Goal: Information Seeking & Learning: Find specific fact

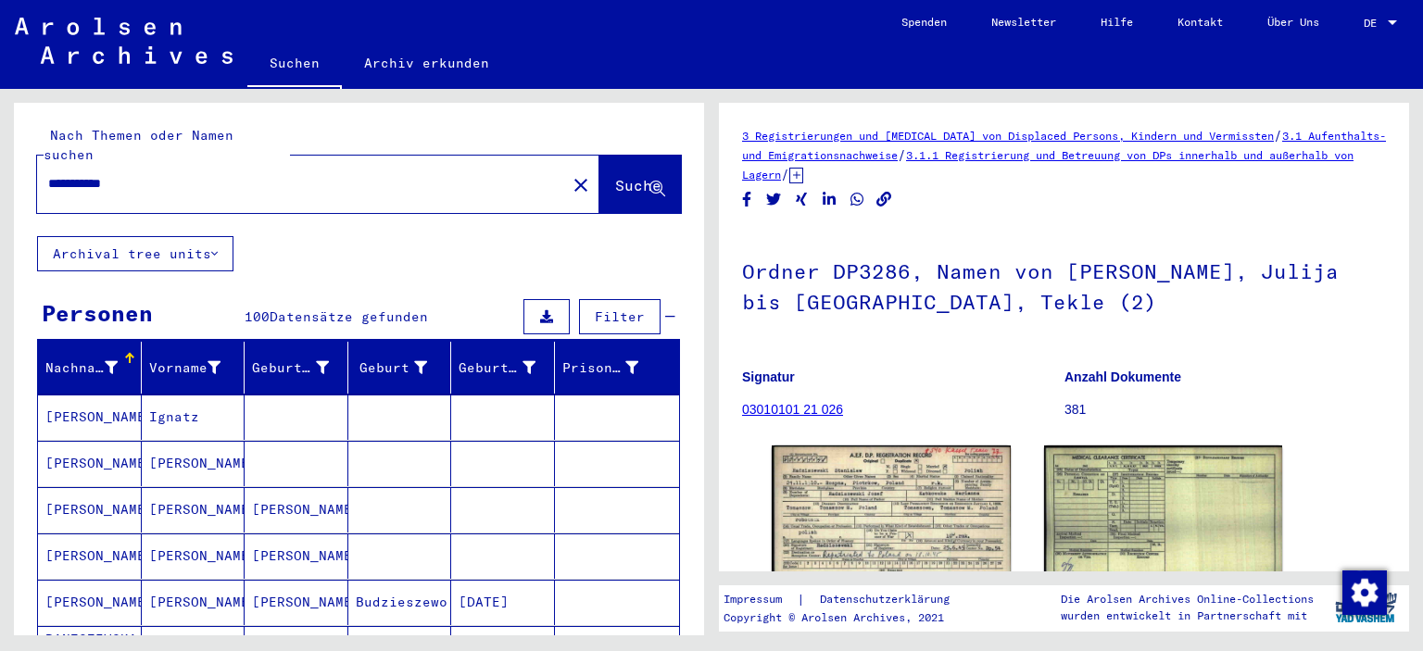
scroll to position [372, 0]
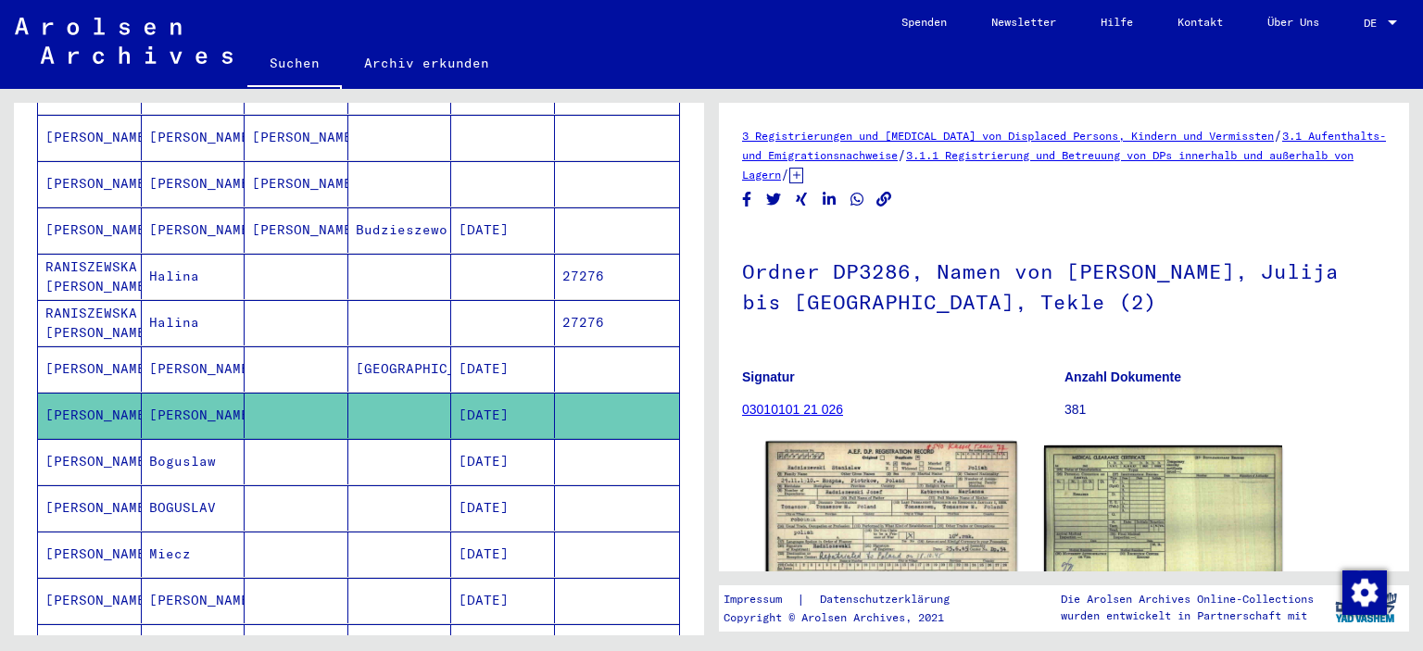
click at [913, 497] on img at bounding box center [891, 519] width 250 height 155
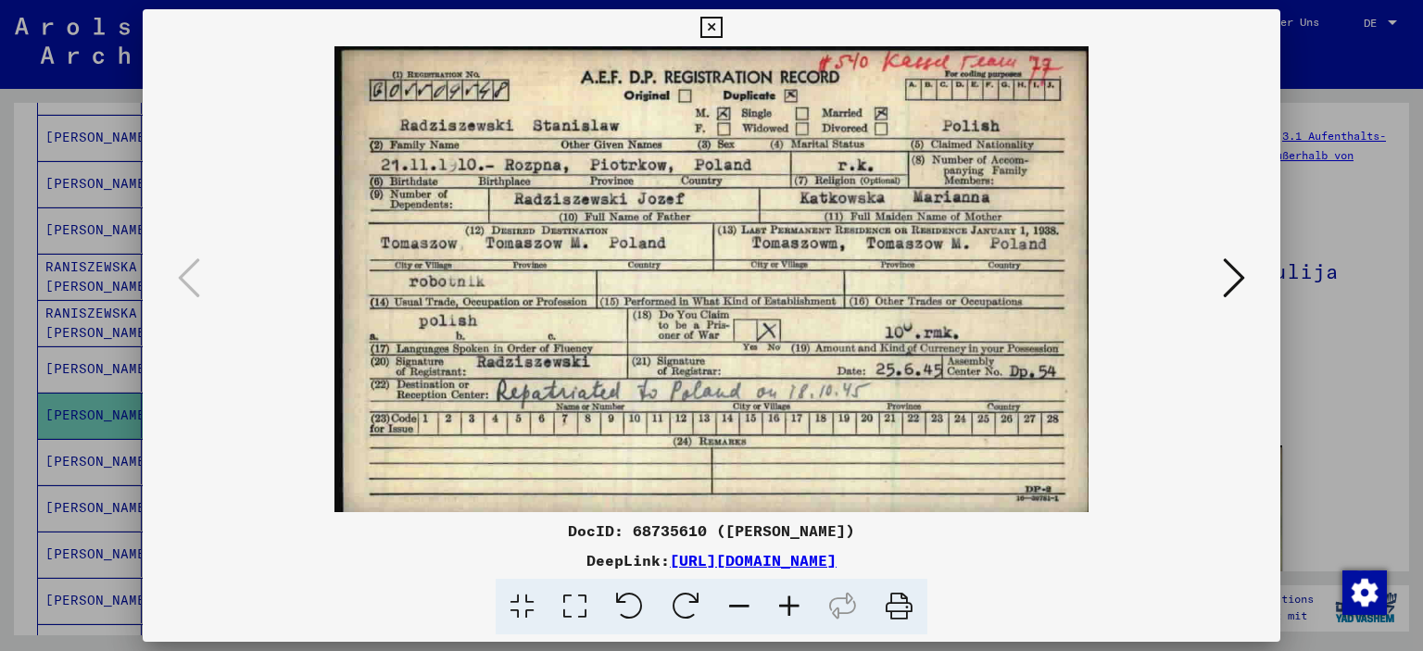
click at [709, 30] on icon at bounding box center [710, 28] width 21 height 22
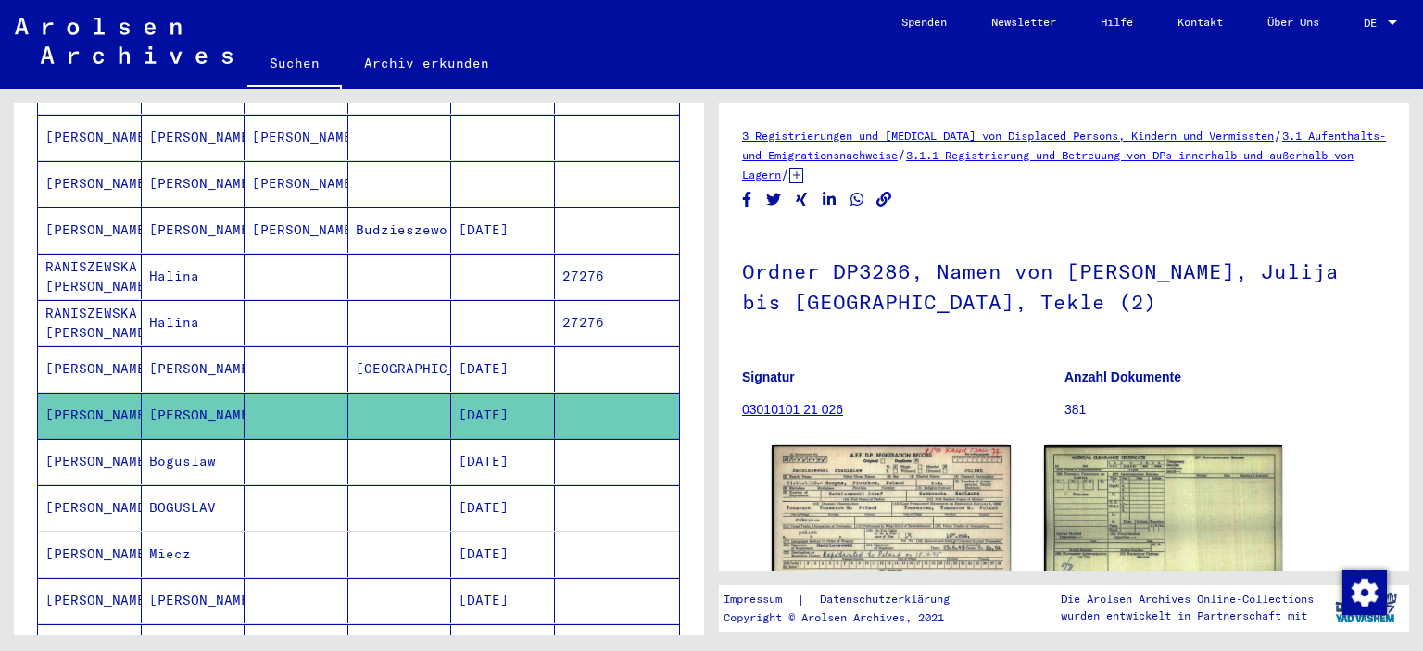
click at [104, 439] on mat-cell "[PERSON_NAME]" at bounding box center [90, 461] width 104 height 45
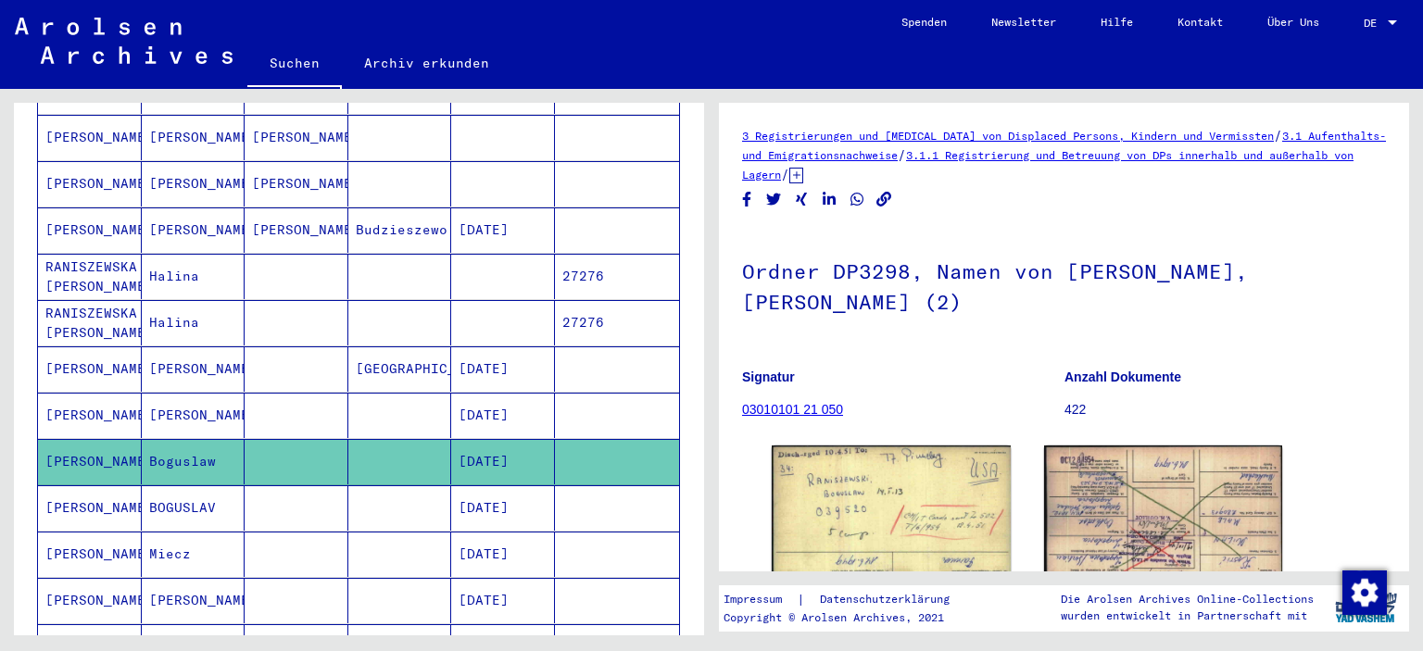
click at [178, 532] on mat-cell "Miecz" at bounding box center [194, 554] width 104 height 45
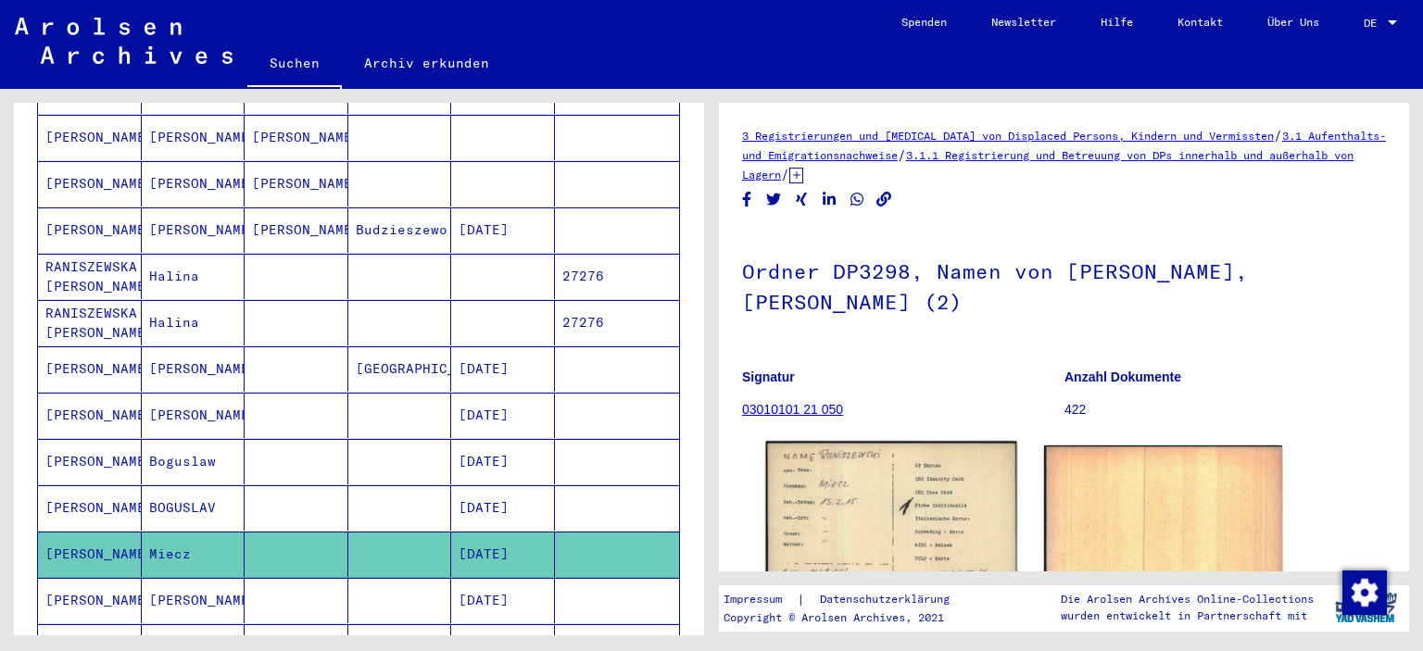
click at [874, 479] on img at bounding box center [891, 523] width 250 height 163
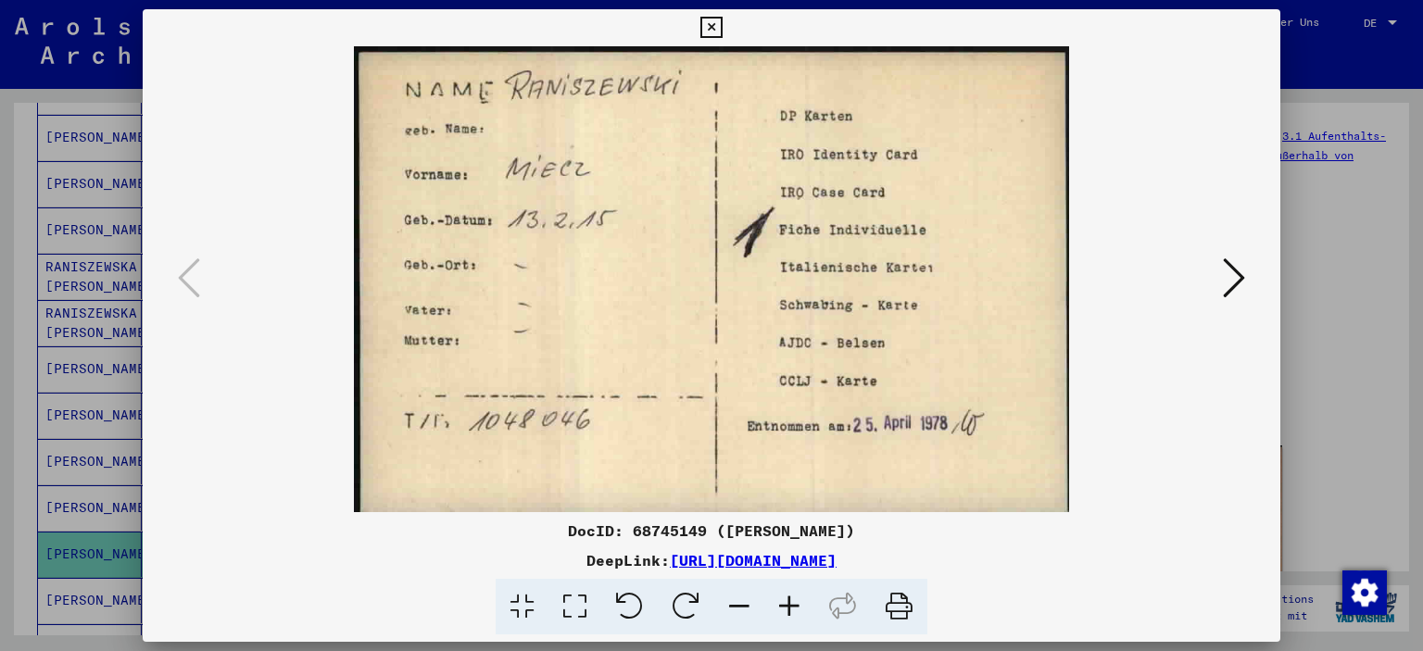
click at [705, 33] on icon at bounding box center [710, 28] width 21 height 22
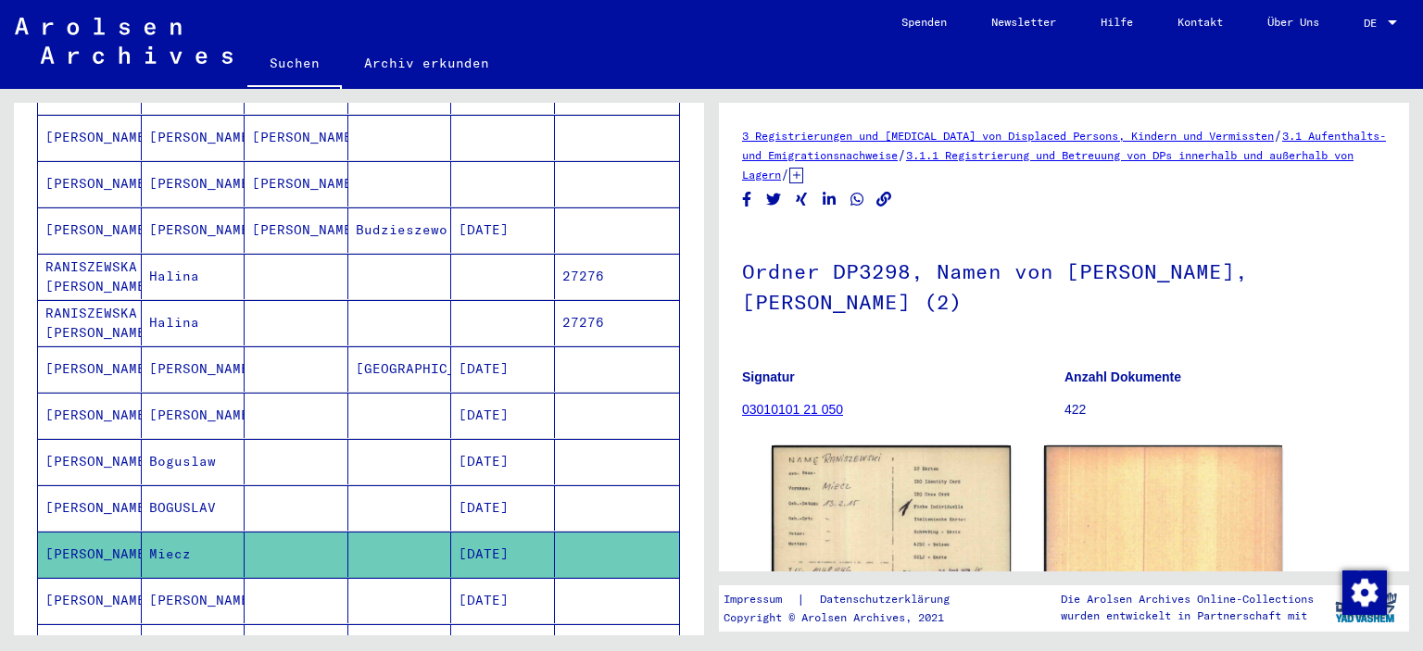
click at [89, 570] on icon at bounding box center [77, 577] width 46 height 74
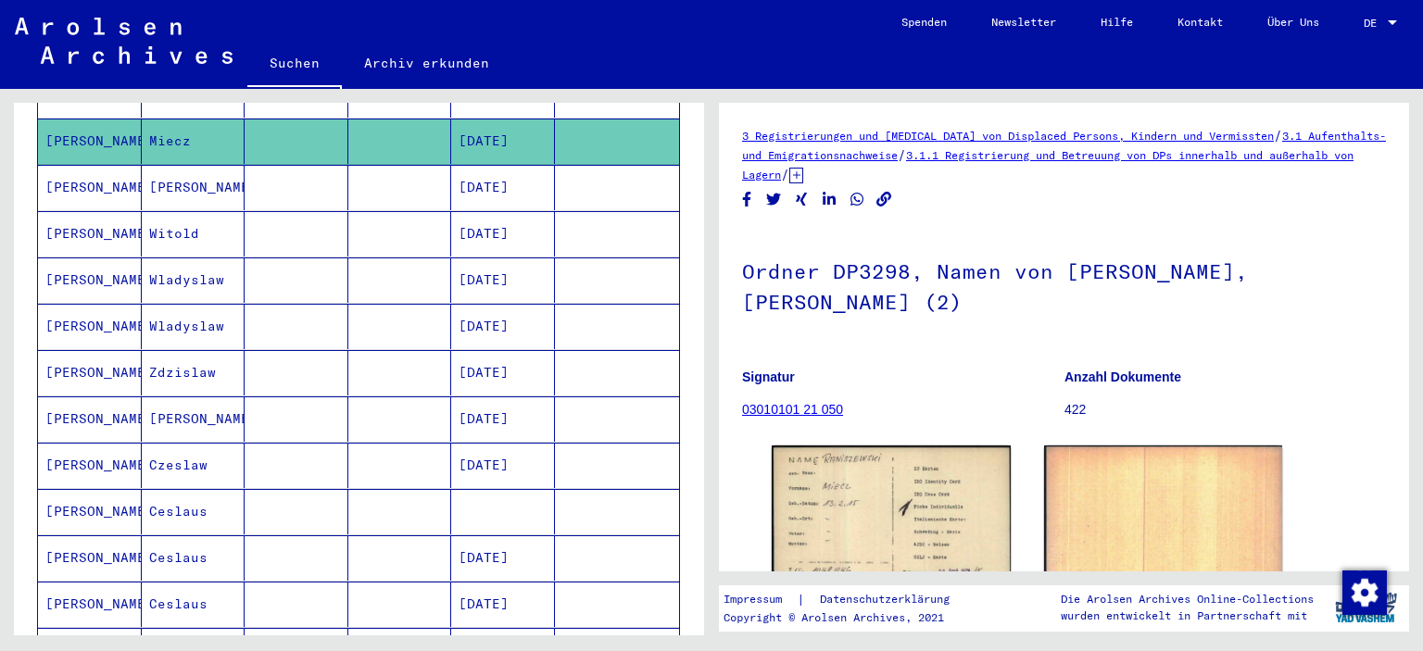
scroll to position [767, 0]
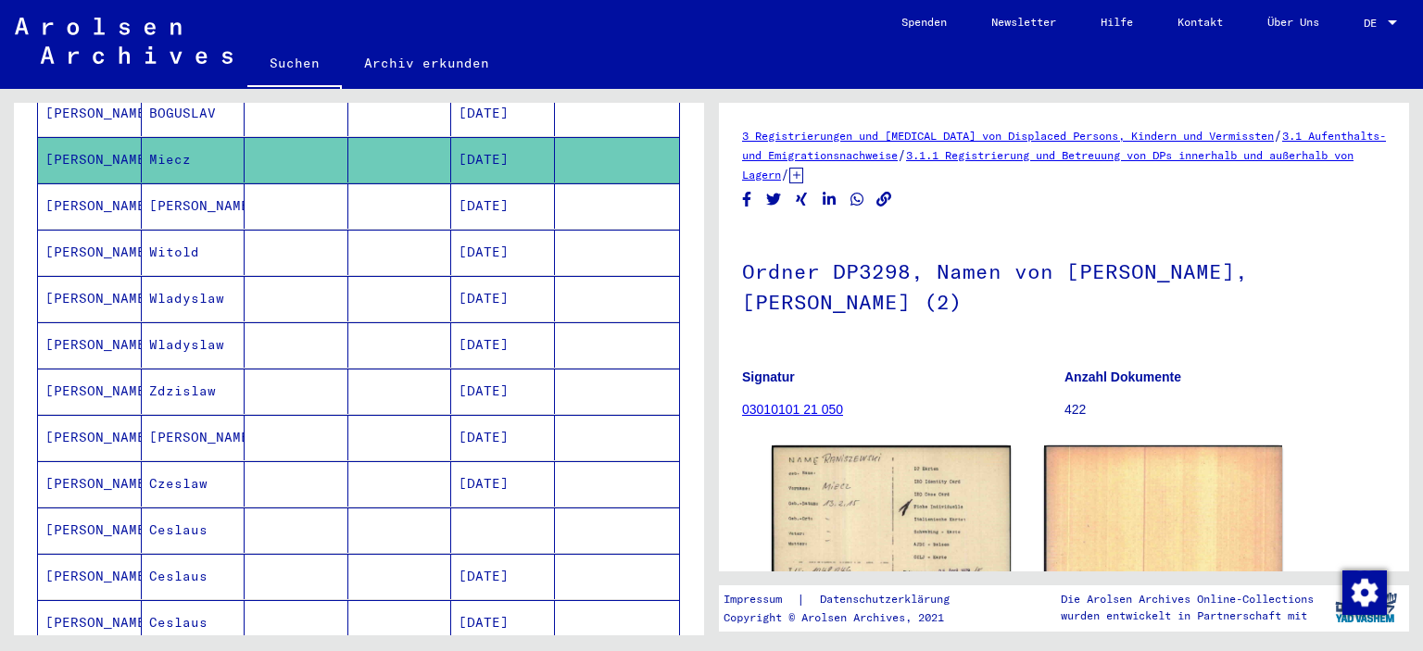
click at [180, 322] on mat-cell "Wladyslaw" at bounding box center [194, 344] width 104 height 45
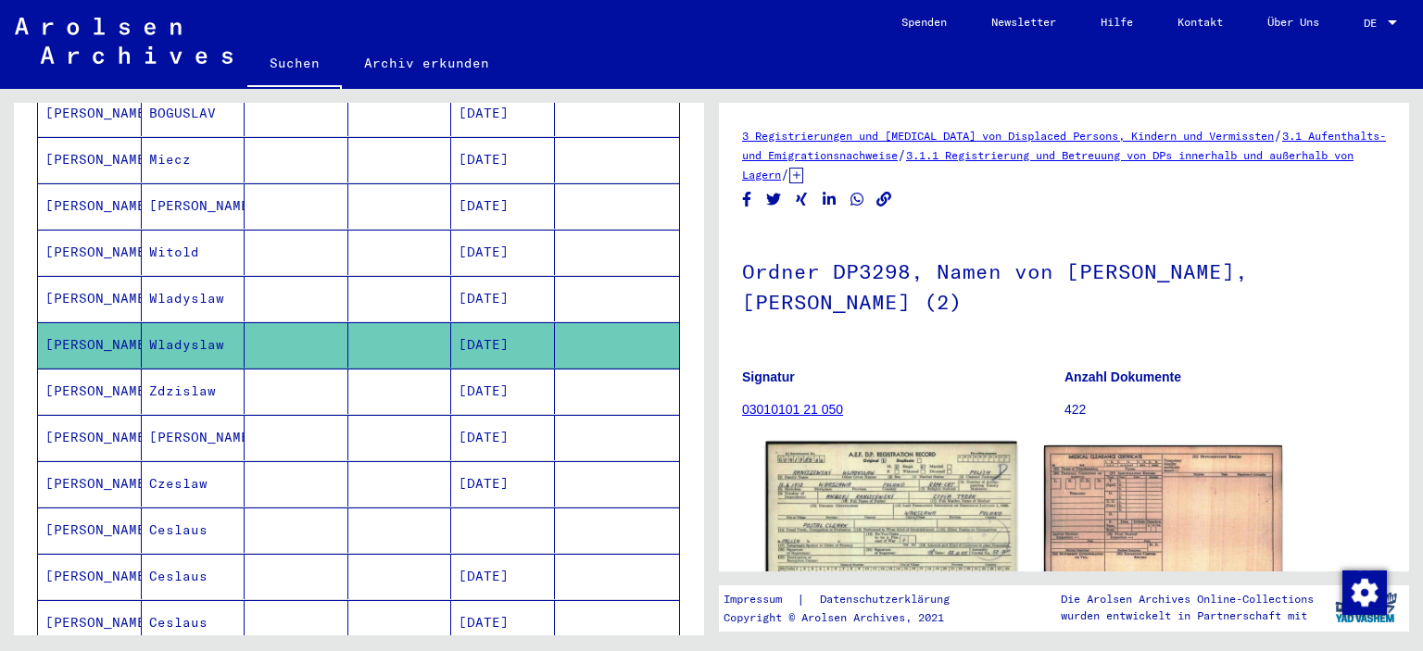
click at [905, 485] on img at bounding box center [891, 520] width 250 height 157
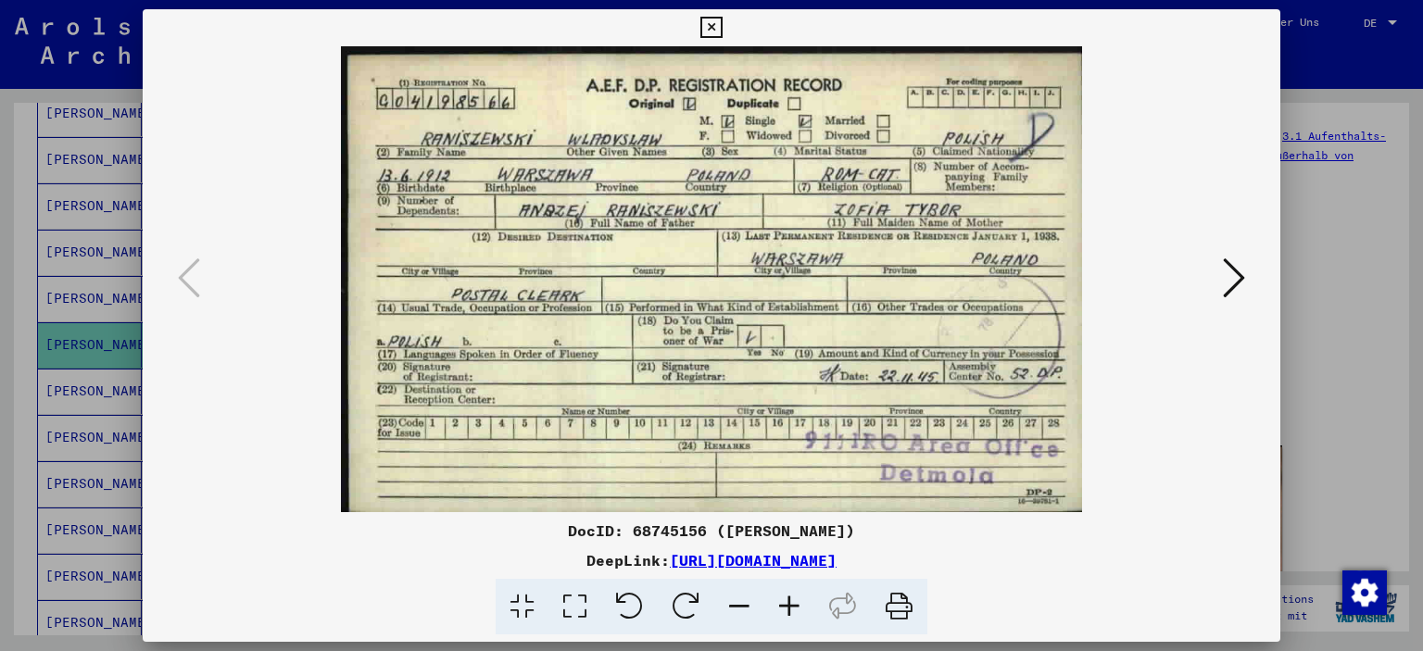
click at [718, 25] on icon at bounding box center [710, 28] width 21 height 22
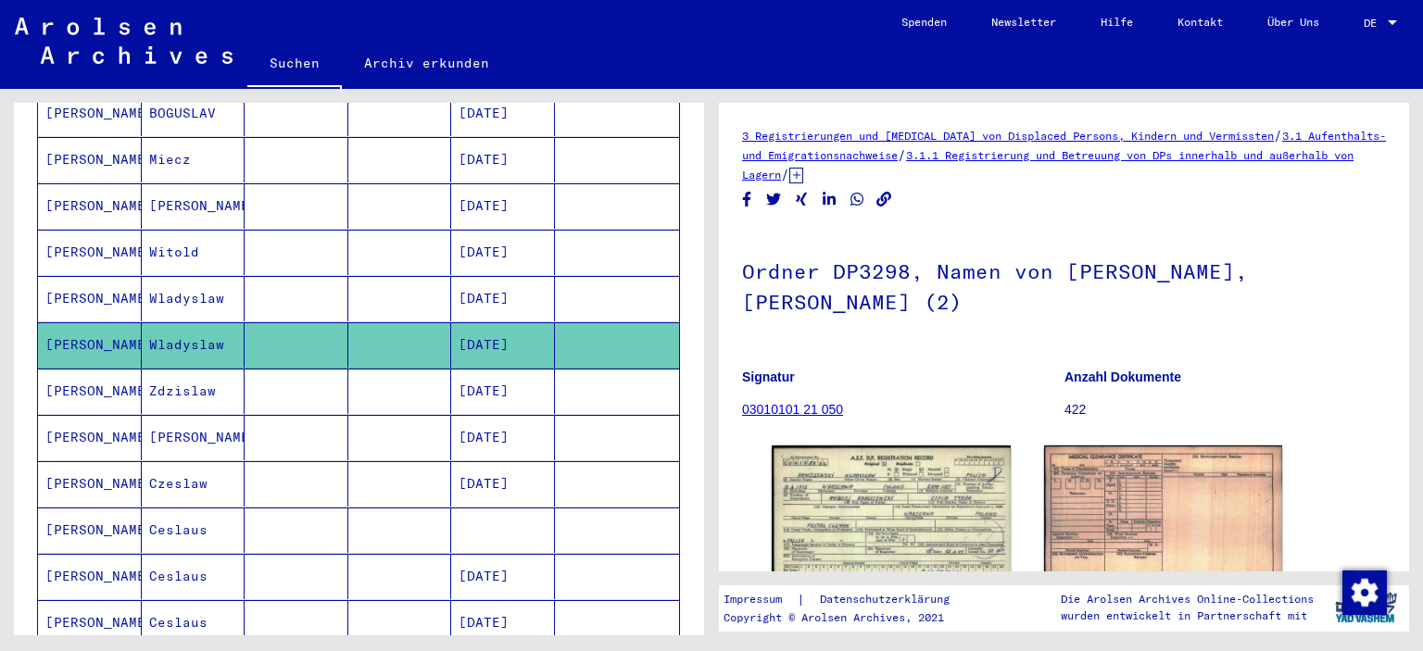
click at [94, 461] on mat-cell "[PERSON_NAME]" at bounding box center [90, 483] width 104 height 45
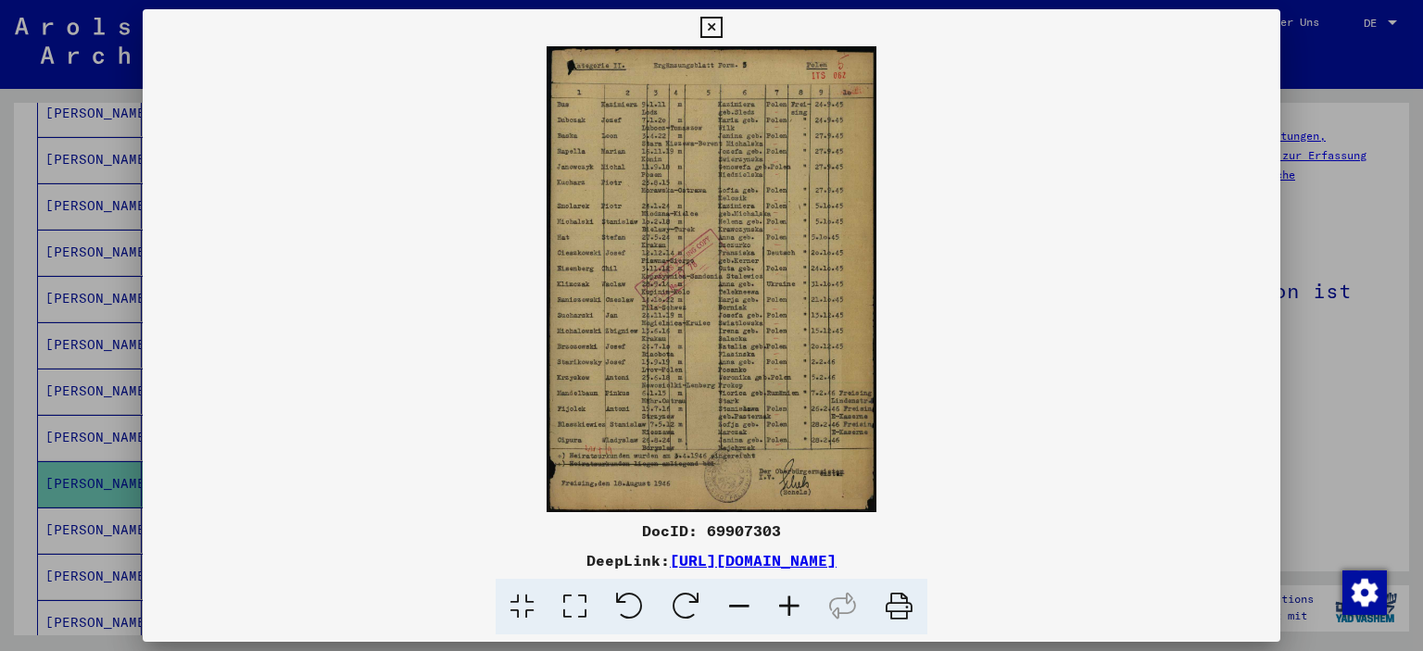
click at [783, 603] on icon at bounding box center [789, 607] width 50 height 57
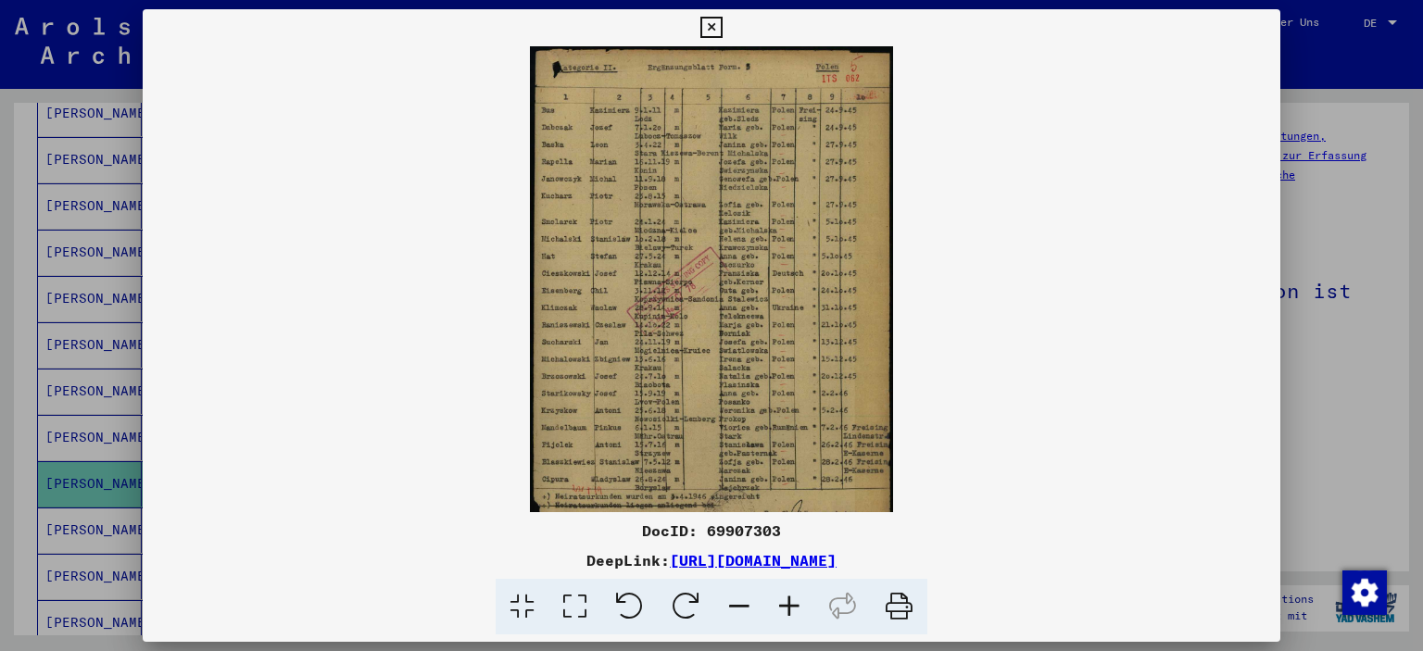
click at [783, 603] on icon at bounding box center [789, 607] width 50 height 57
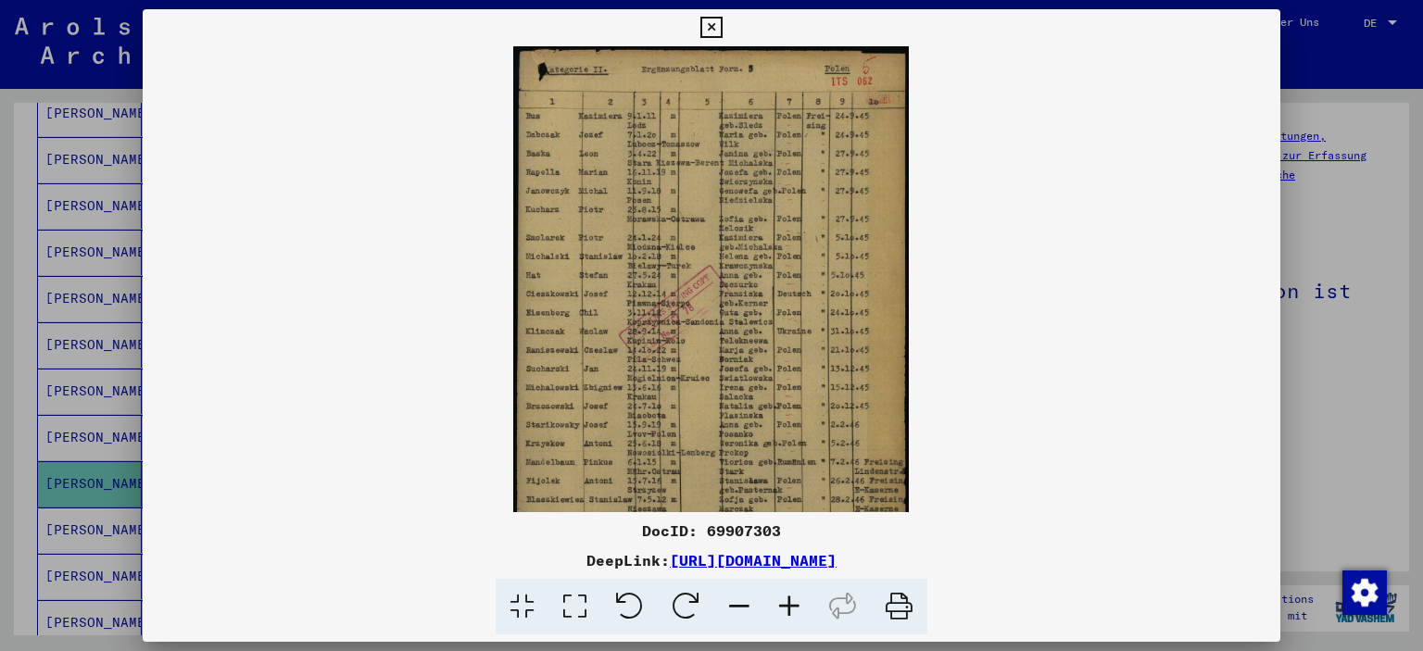
click at [783, 603] on icon at bounding box center [789, 607] width 50 height 57
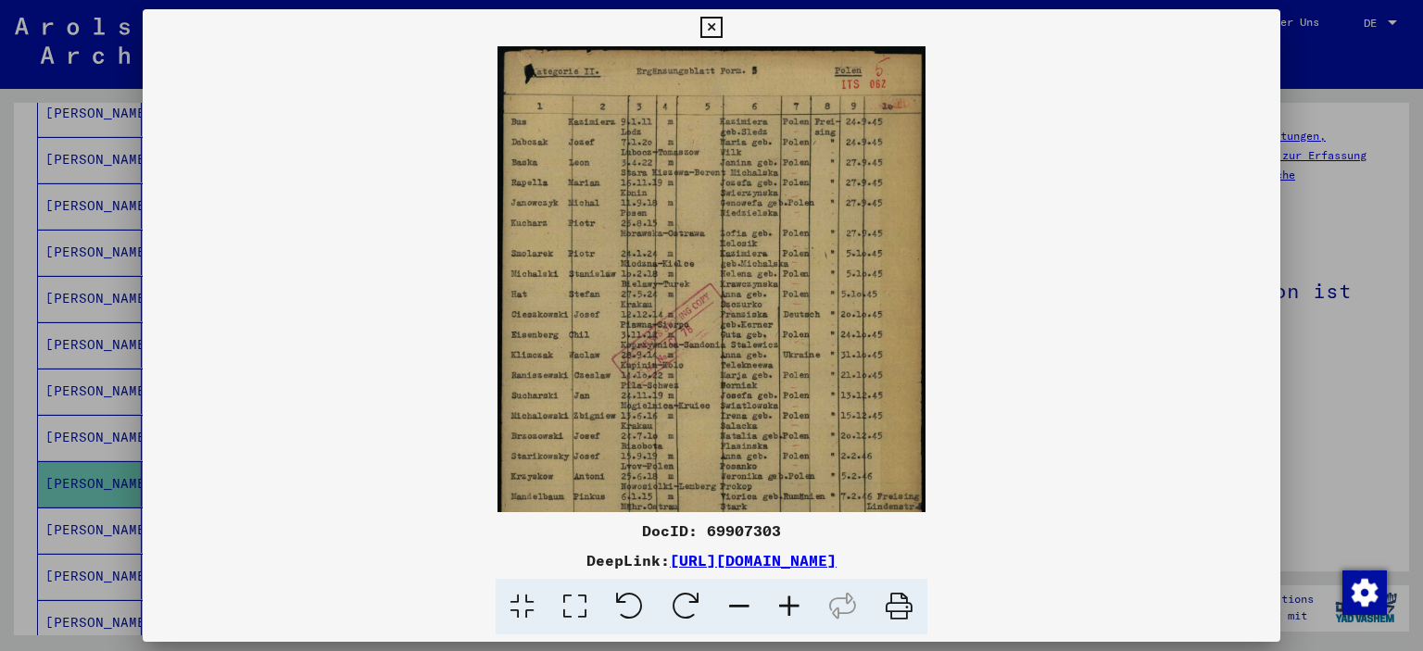
click at [783, 603] on icon at bounding box center [789, 607] width 50 height 57
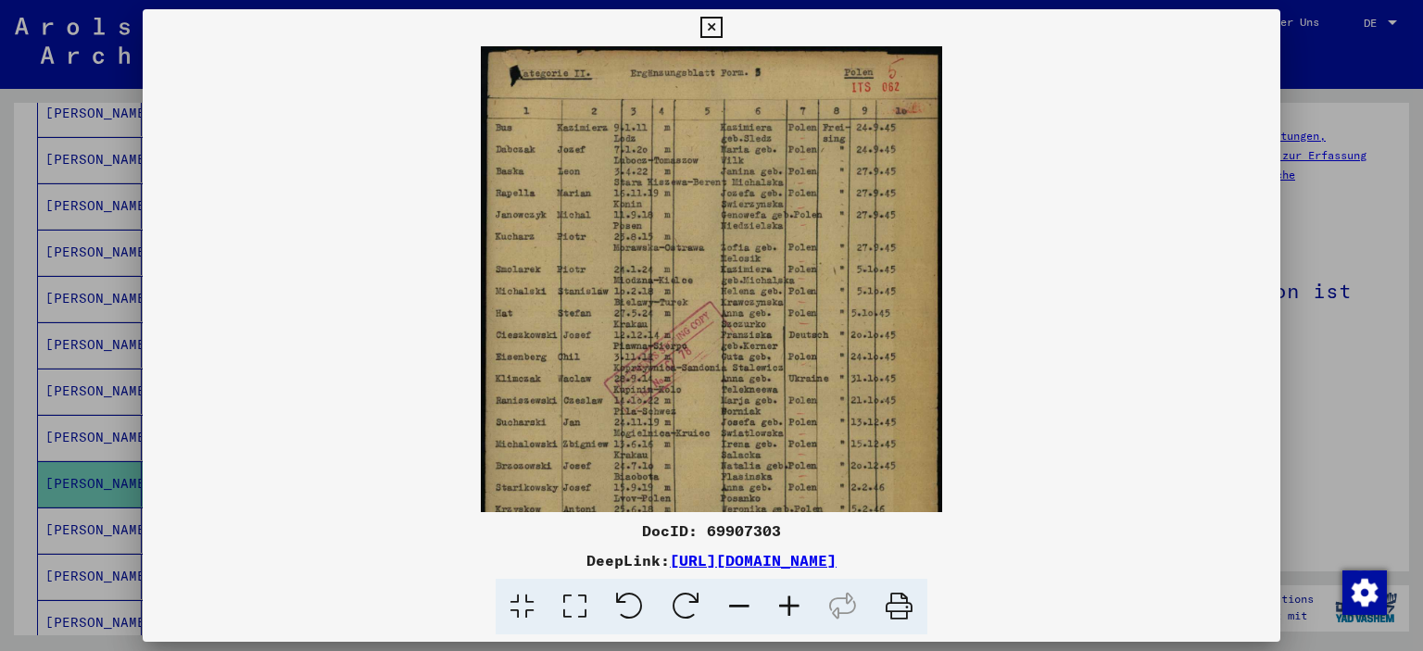
click at [783, 603] on icon at bounding box center [789, 607] width 50 height 57
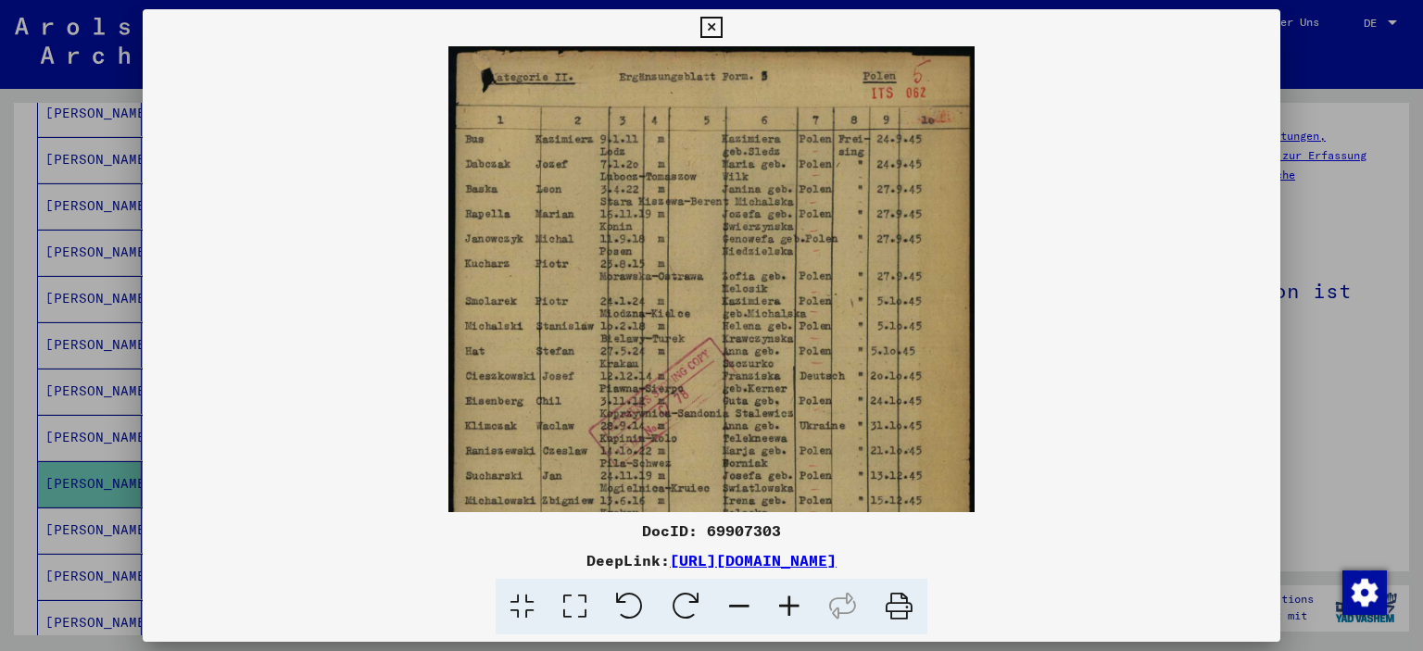
click at [783, 603] on icon at bounding box center [789, 607] width 50 height 57
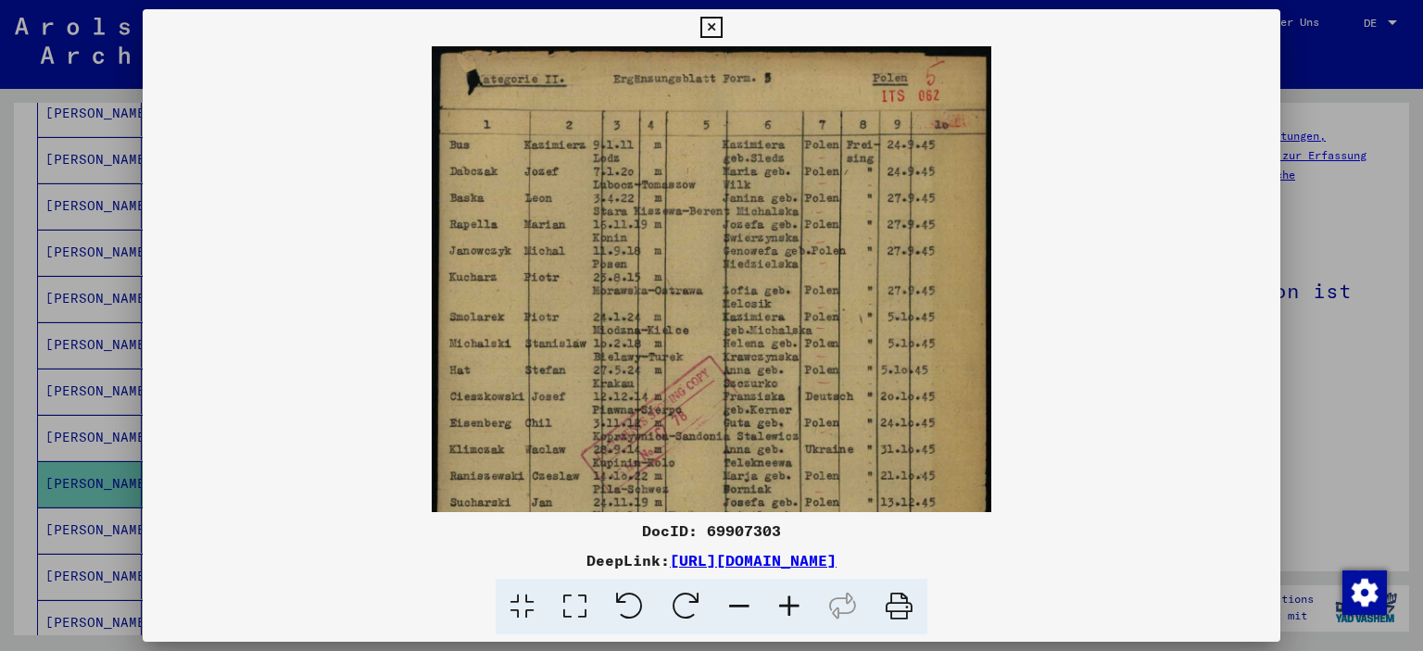
click at [783, 603] on icon at bounding box center [789, 607] width 50 height 57
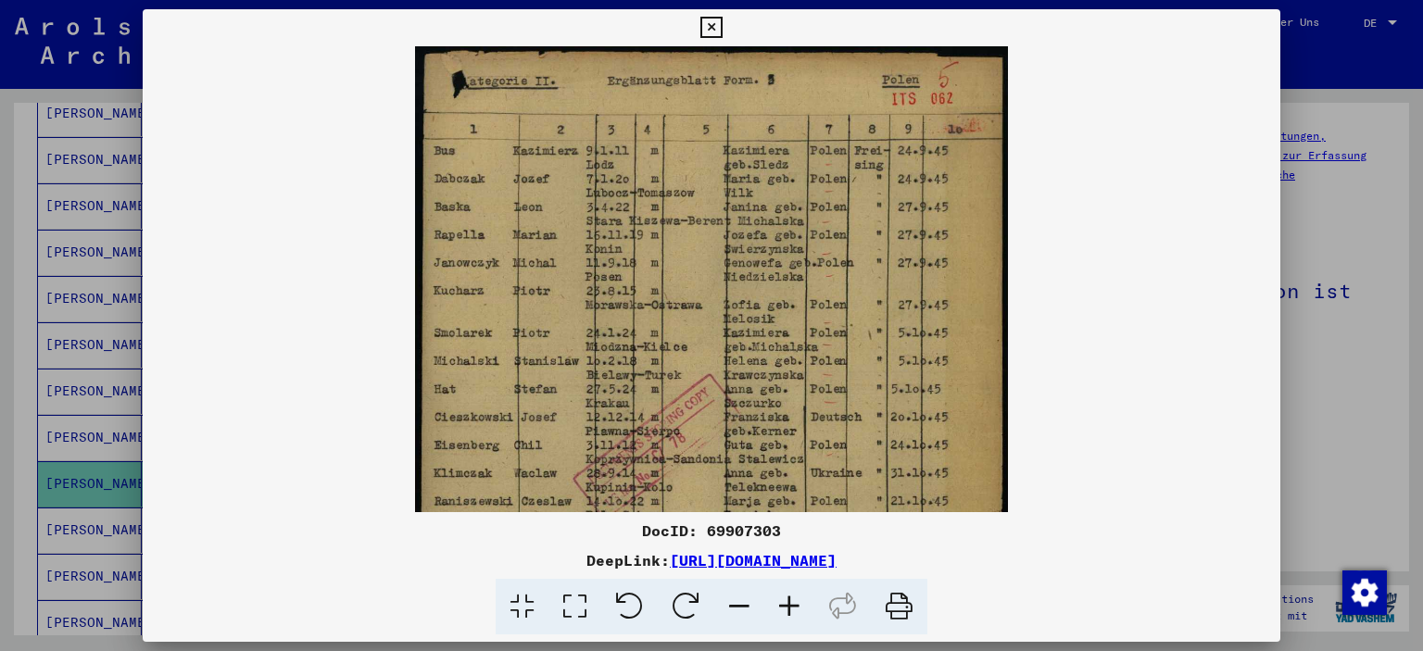
click at [783, 603] on icon at bounding box center [789, 607] width 50 height 57
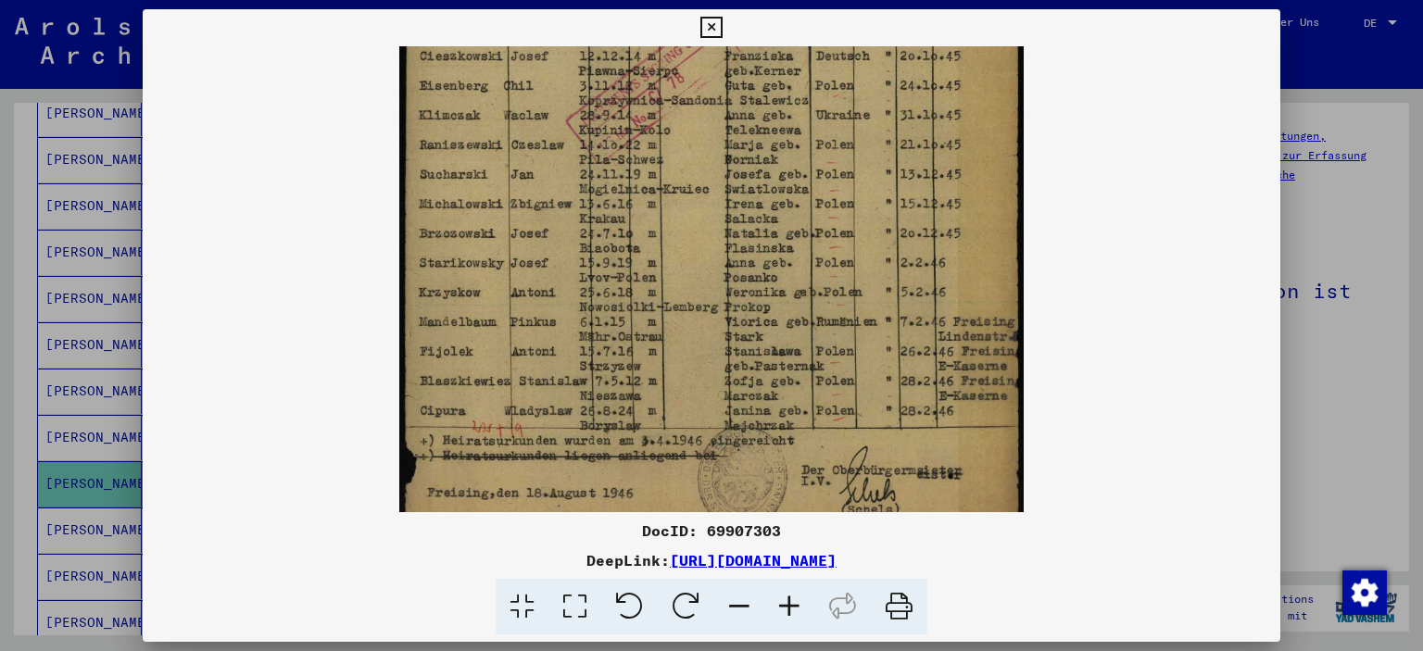
scroll to position [363, 0]
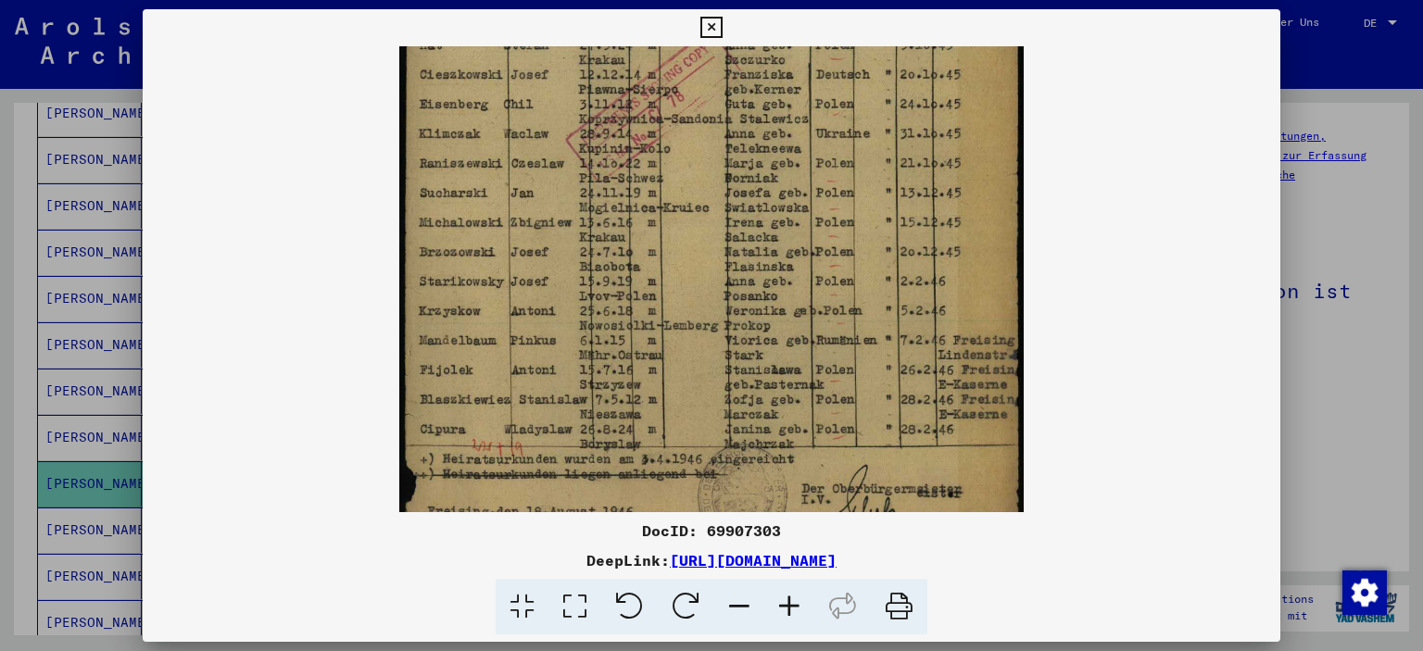
drag, startPoint x: 654, startPoint y: 399, endPoint x: 714, endPoint y: 5, distance: 399.2
click at [714, 5] on div "DocID: 69907303 DeepLink: [URL][DOMAIN_NAME]" at bounding box center [711, 325] width 1423 height 651
click at [708, 33] on icon at bounding box center [710, 28] width 21 height 22
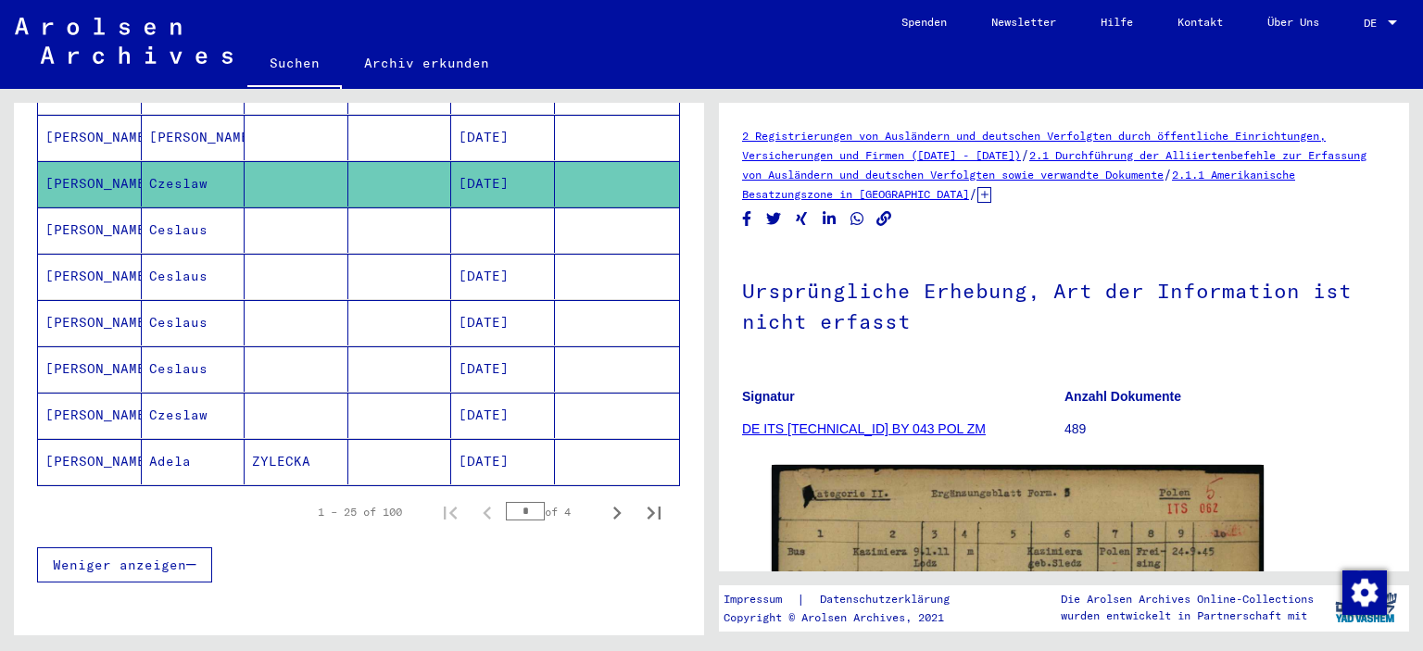
scroll to position [1077, 0]
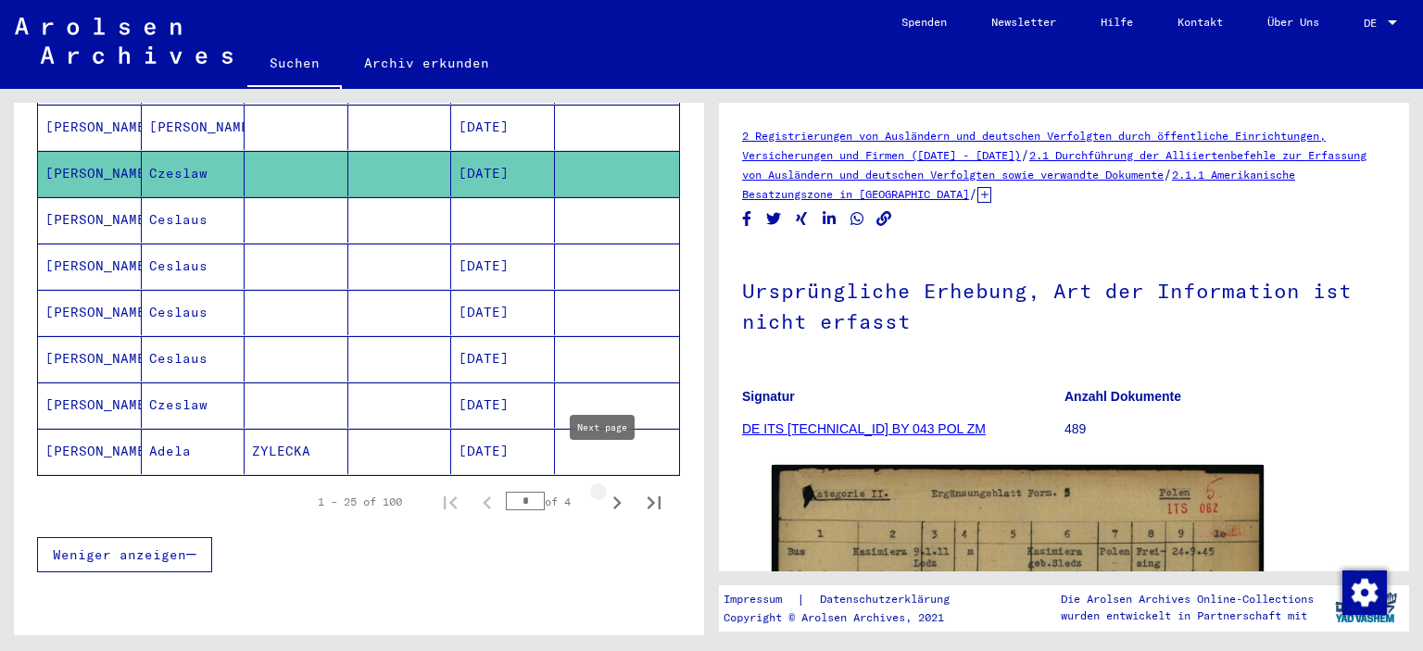
click at [613, 497] on icon "Next page" at bounding box center [617, 503] width 8 height 13
type input "*"
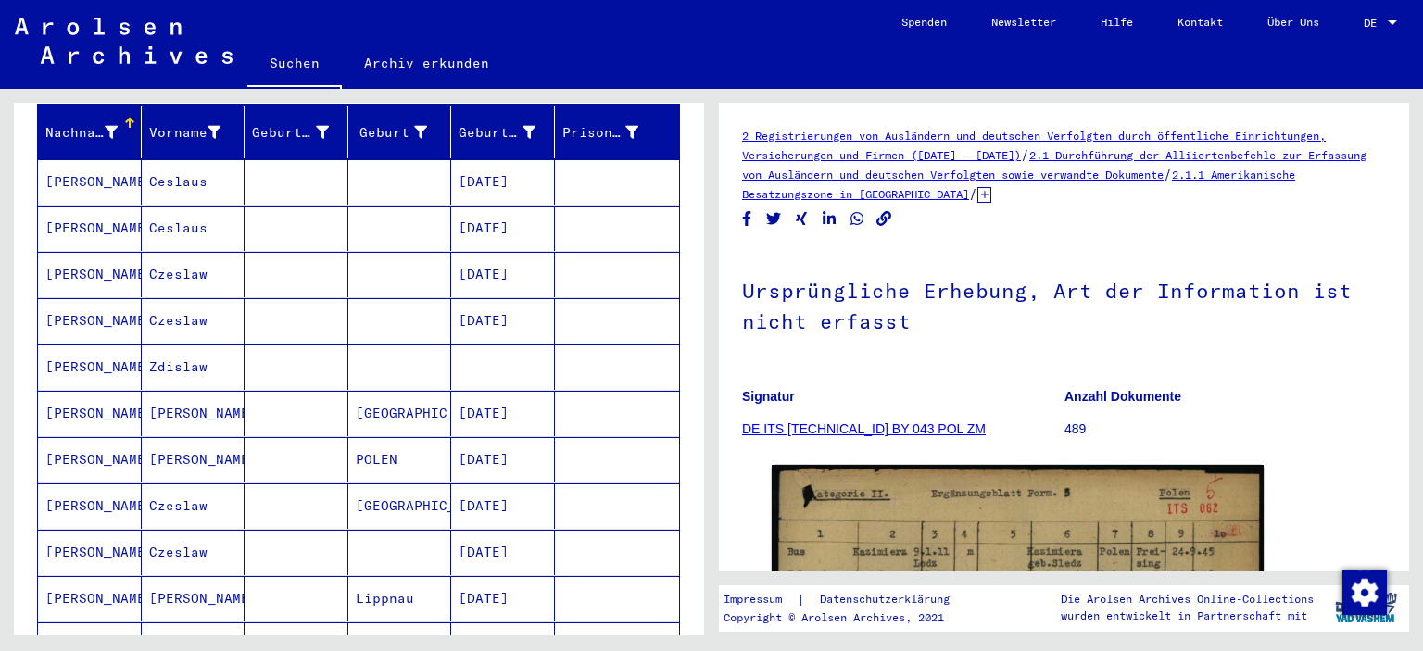
scroll to position [241, 0]
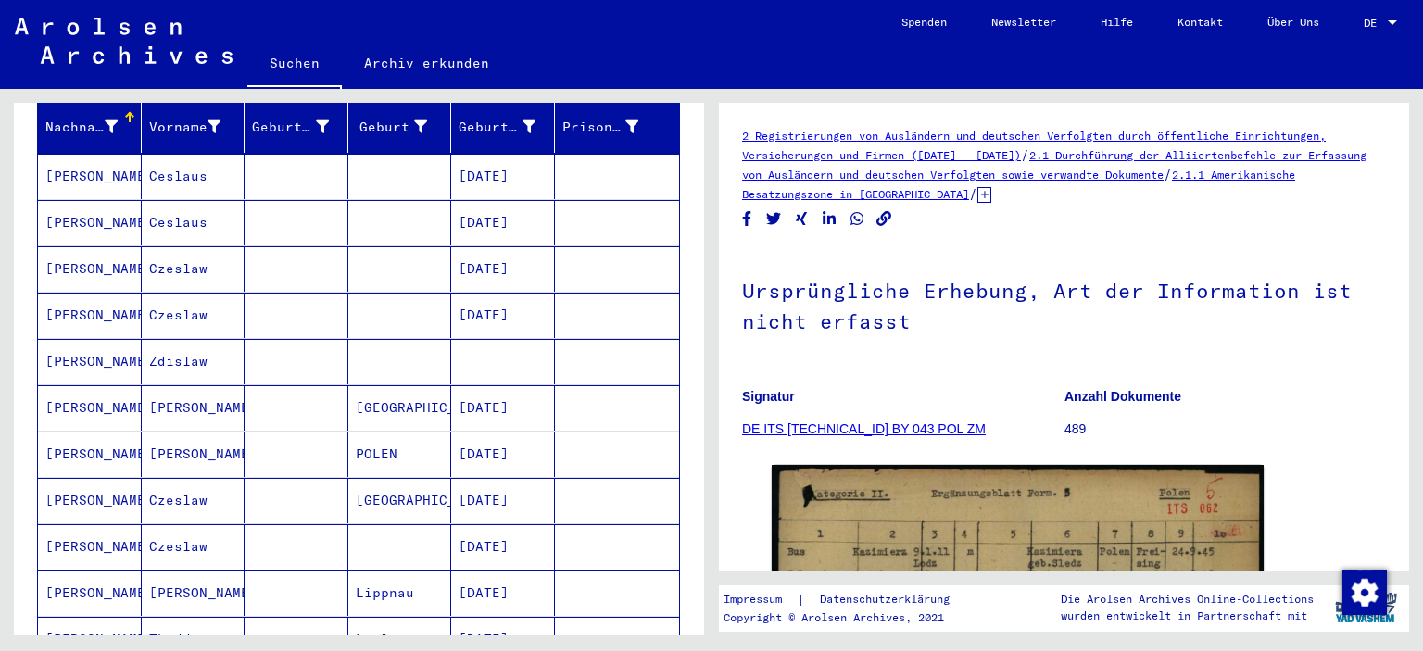
click at [176, 339] on mat-cell "Zdislaw" at bounding box center [194, 361] width 104 height 45
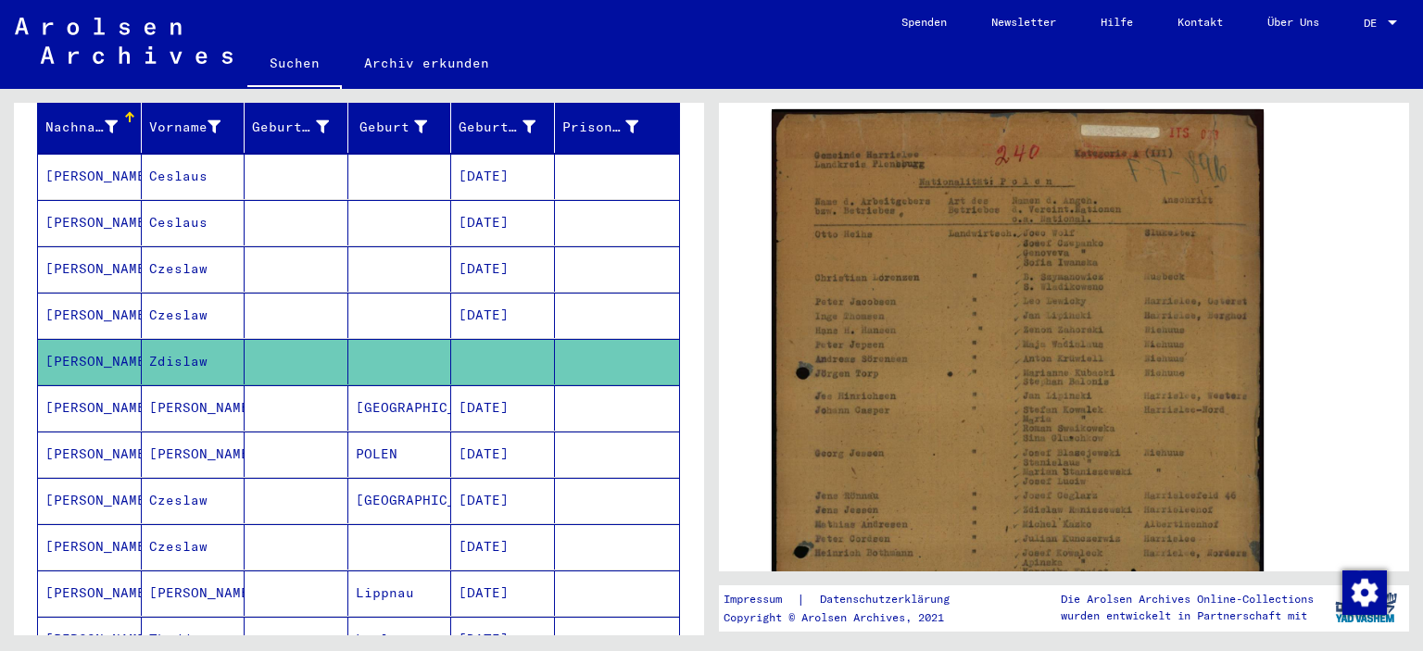
scroll to position [367, 0]
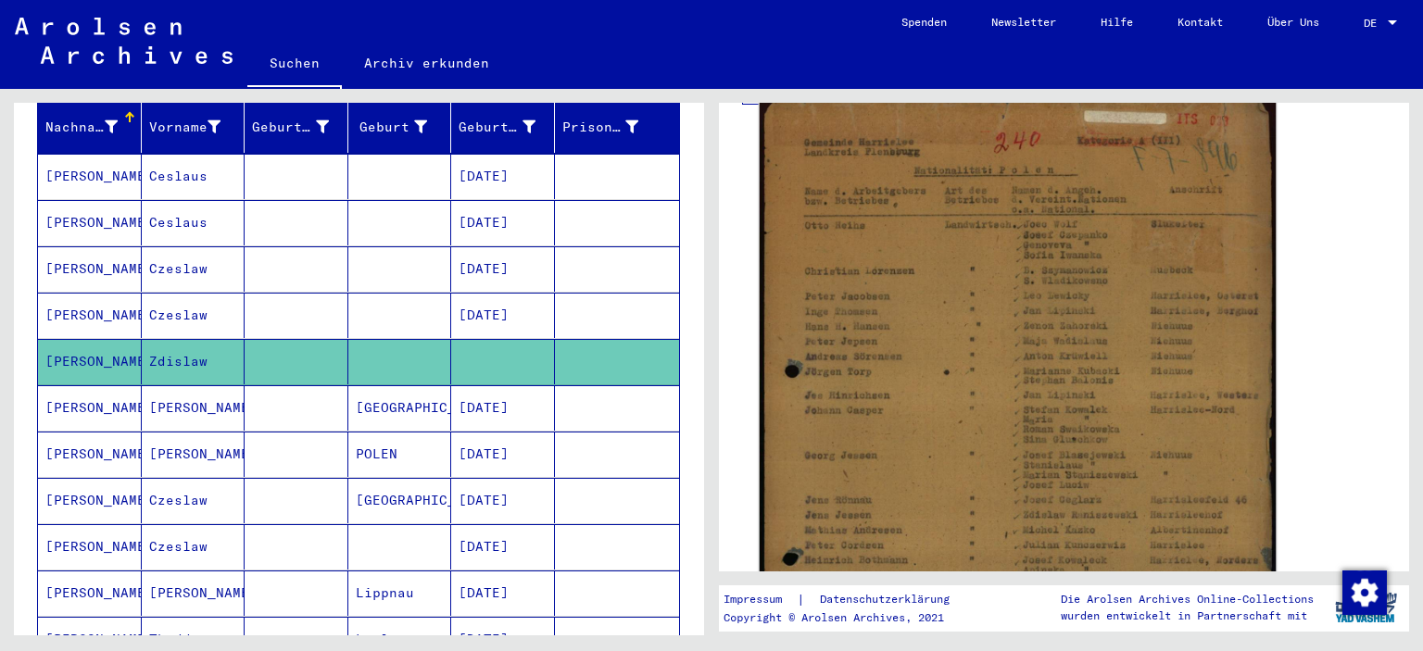
click at [967, 361] on img at bounding box center [1018, 460] width 517 height 732
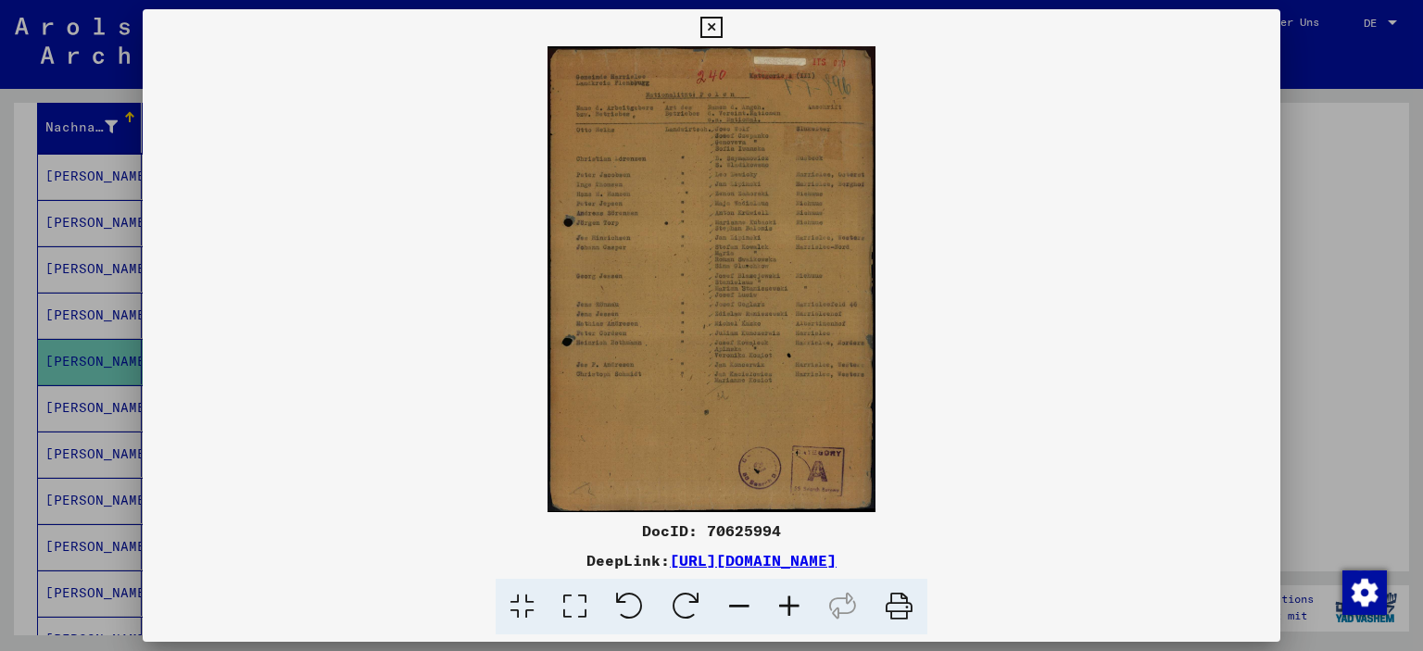
click at [789, 606] on icon at bounding box center [789, 607] width 50 height 57
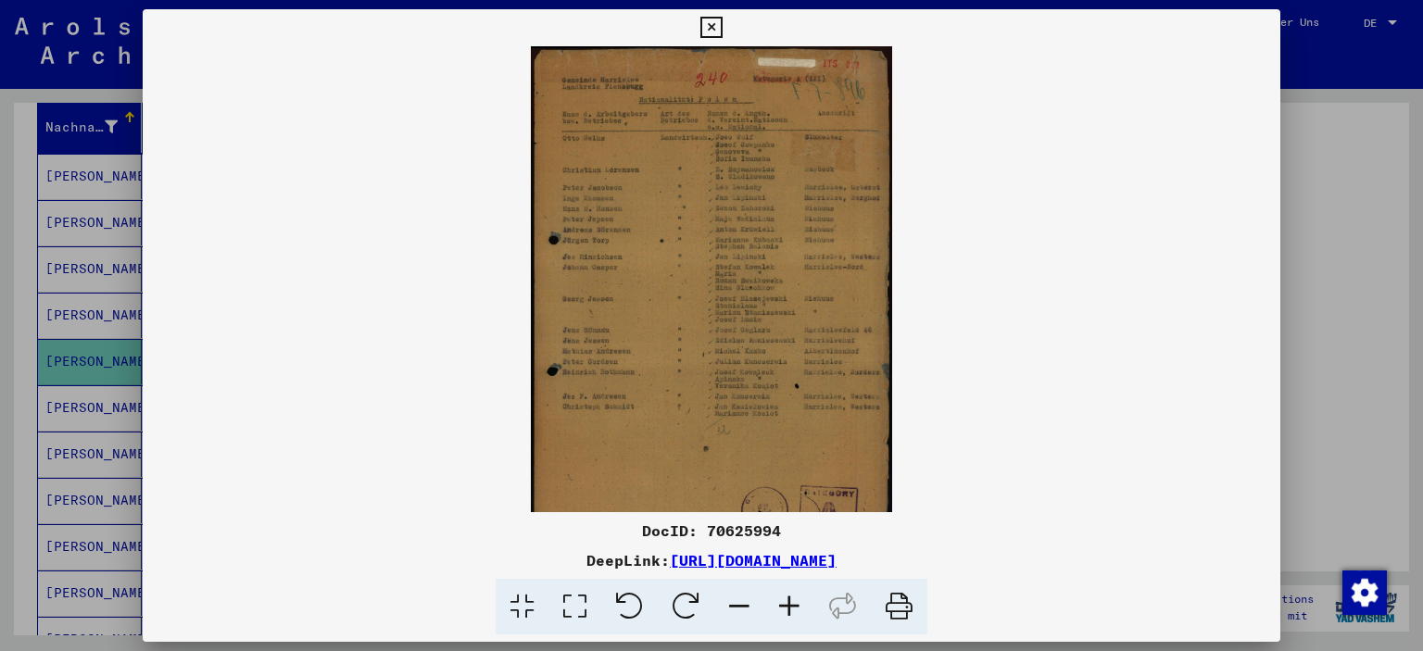
click at [789, 606] on icon at bounding box center [789, 607] width 50 height 57
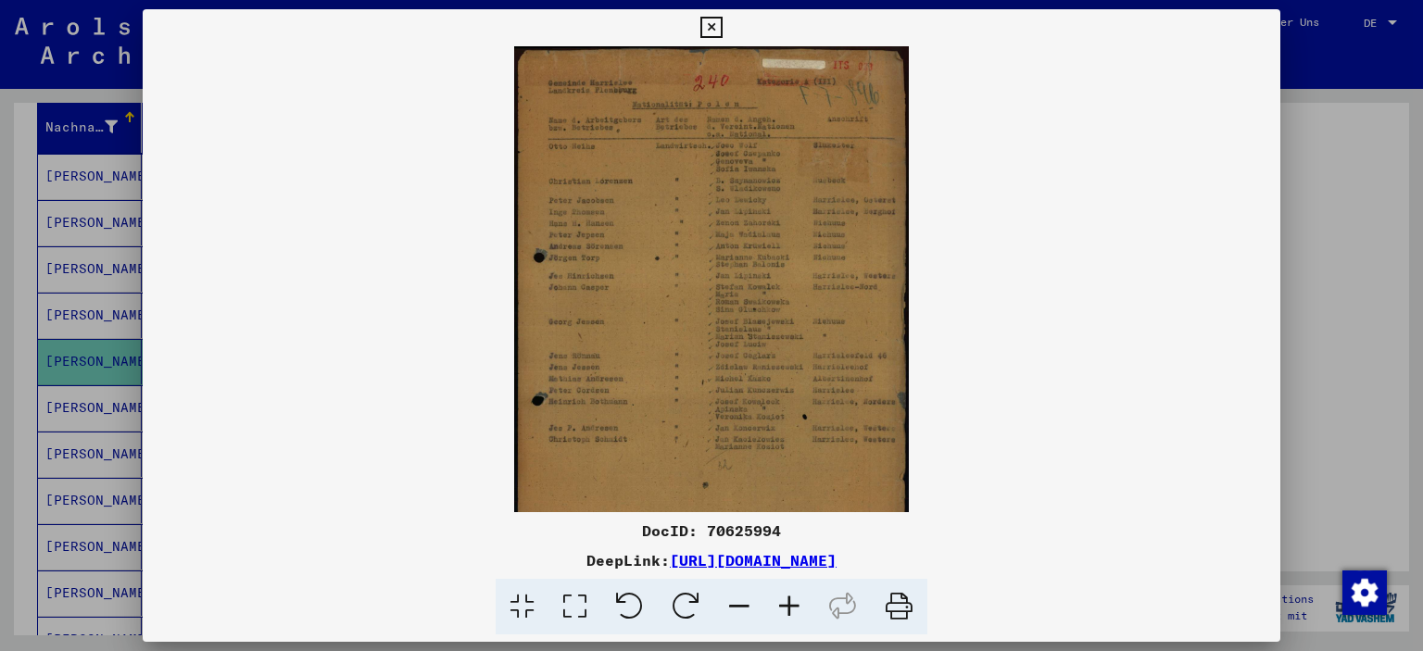
click at [789, 606] on icon at bounding box center [789, 607] width 50 height 57
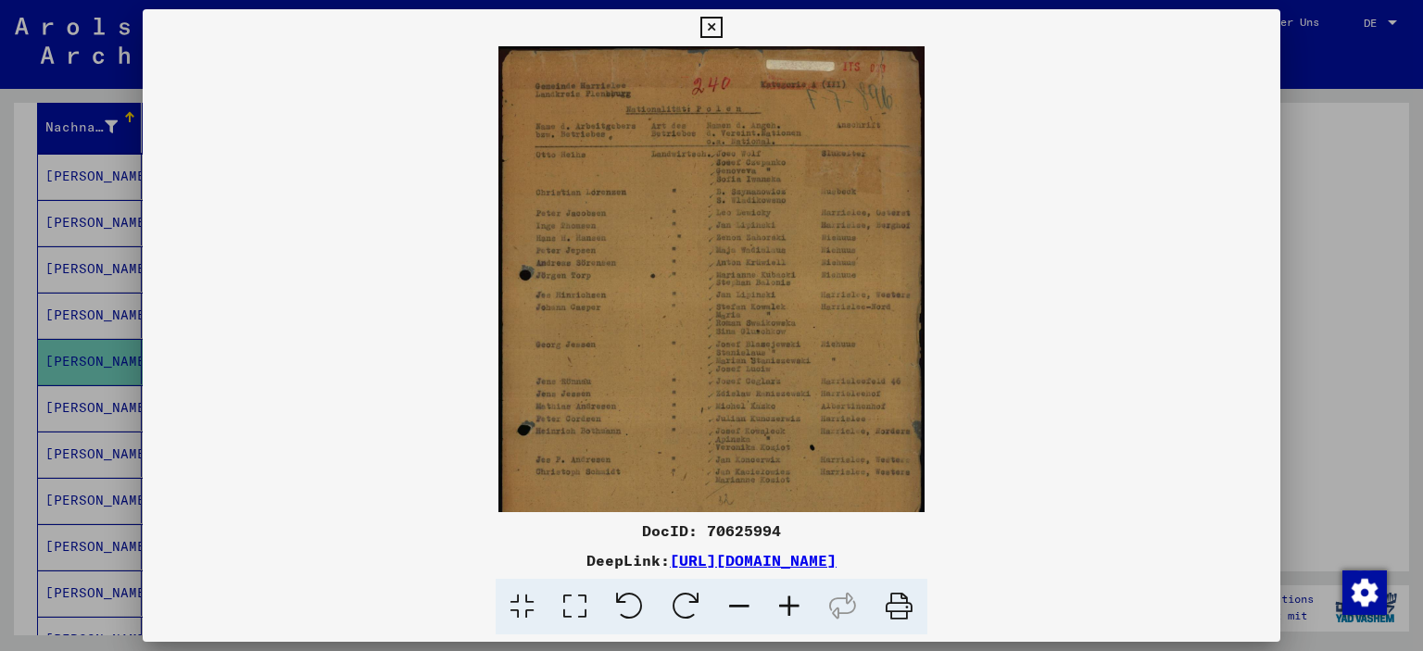
click at [789, 606] on icon at bounding box center [789, 607] width 50 height 57
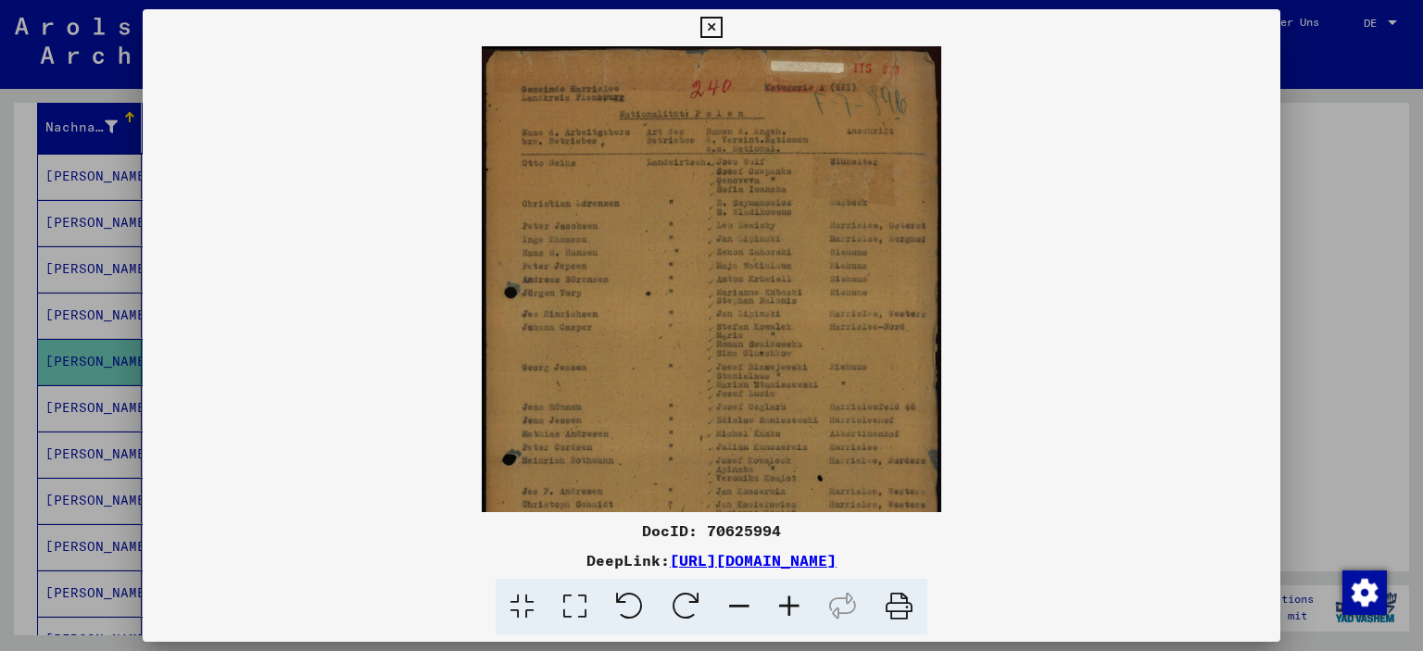
click at [789, 606] on icon at bounding box center [789, 607] width 50 height 57
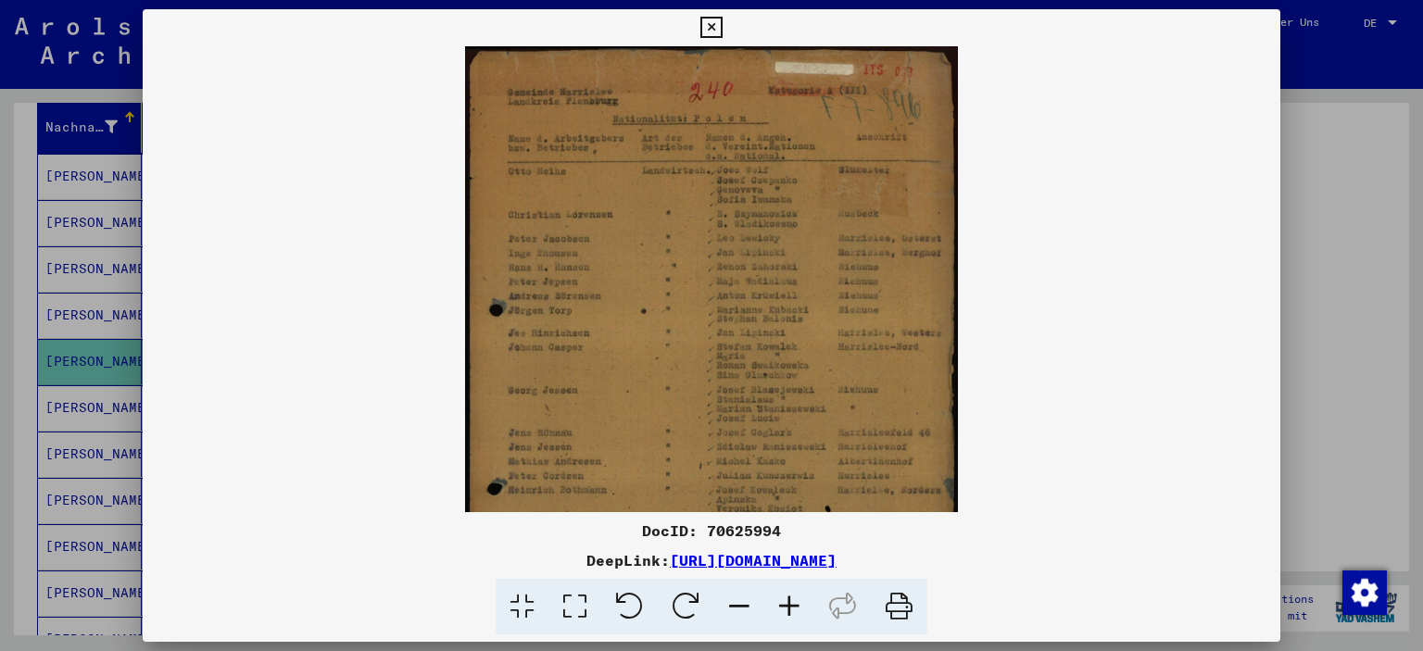
click at [789, 606] on icon at bounding box center [789, 607] width 50 height 57
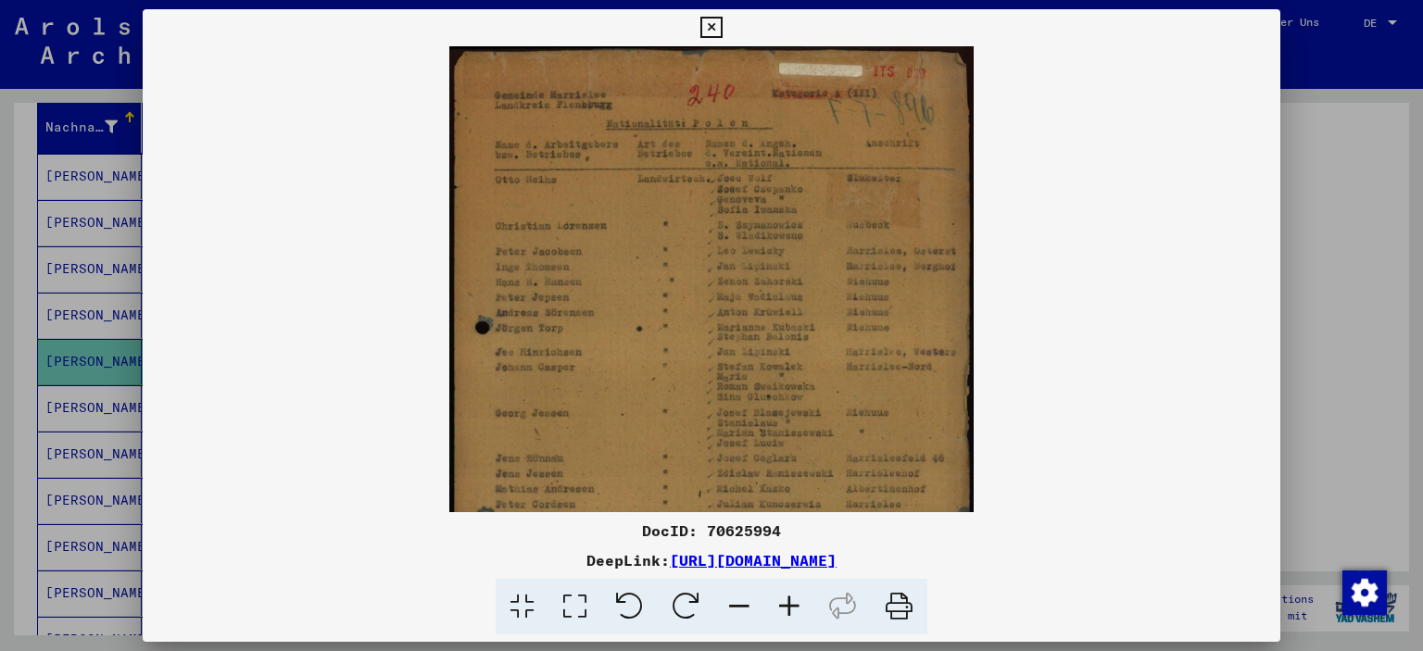
click at [789, 606] on icon at bounding box center [789, 607] width 50 height 57
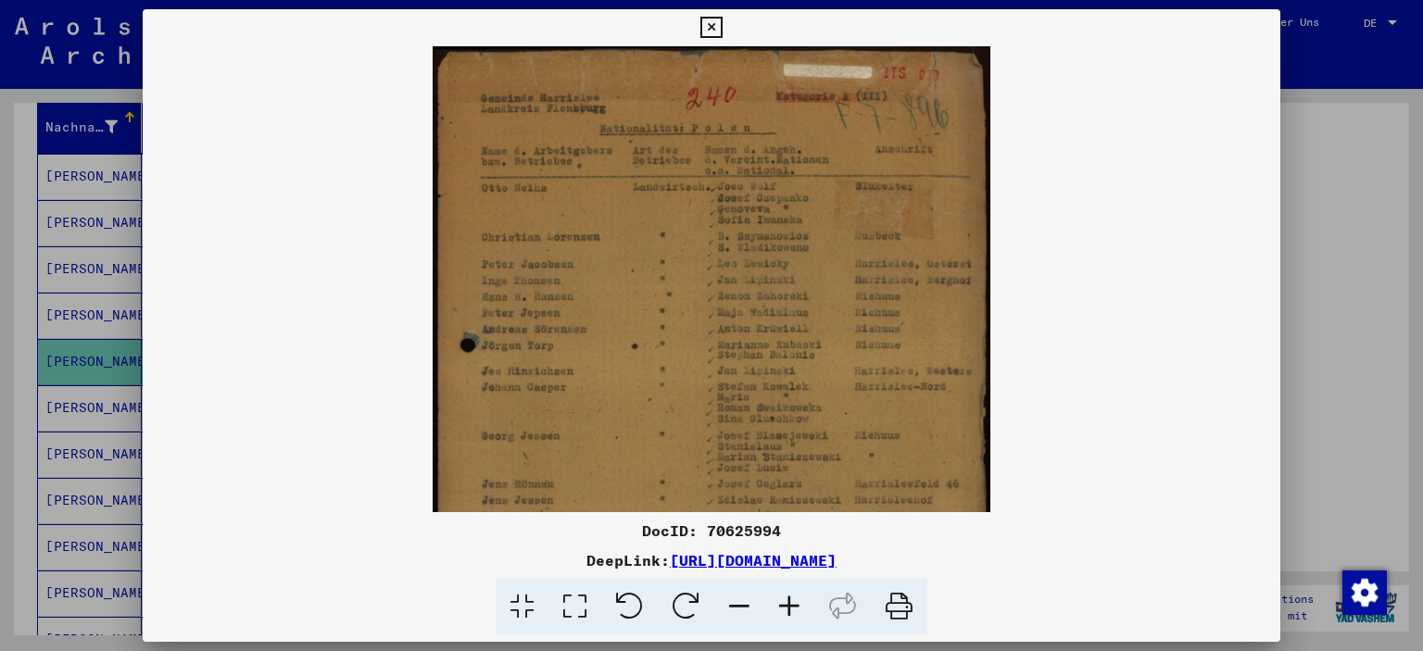
click at [789, 606] on icon at bounding box center [789, 607] width 50 height 57
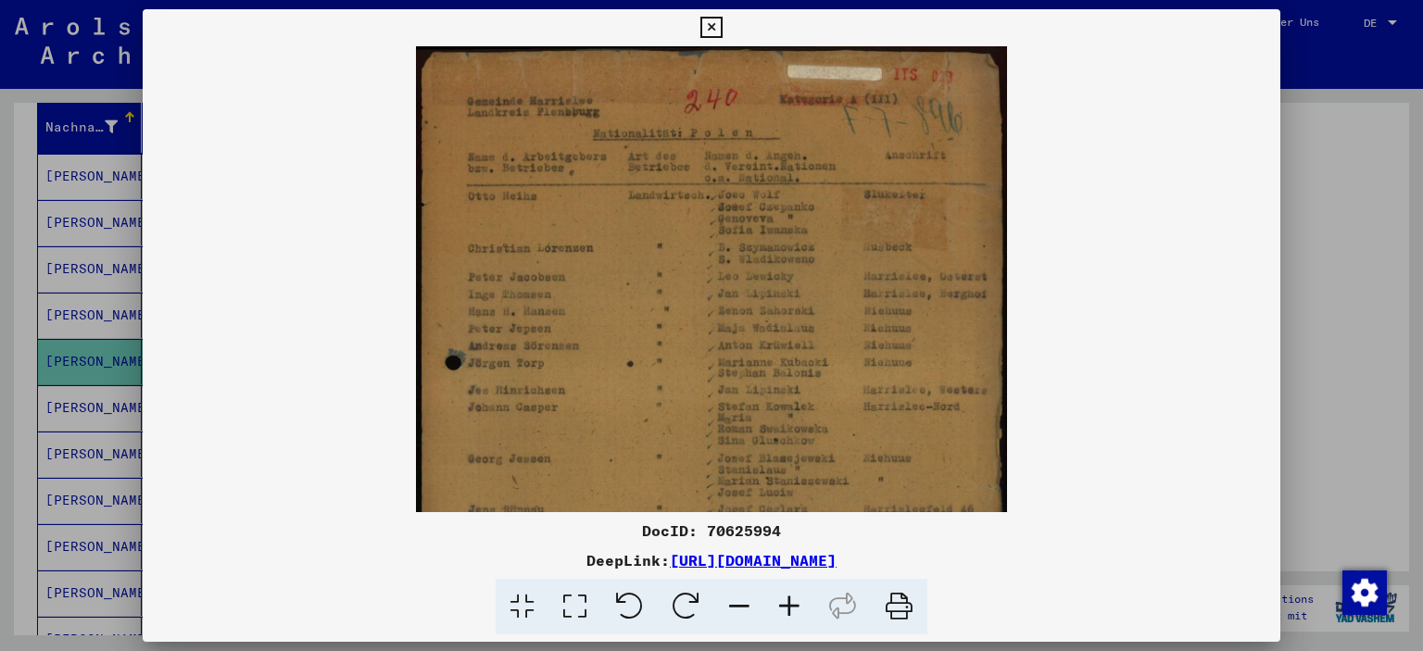
click at [789, 606] on icon at bounding box center [789, 607] width 50 height 57
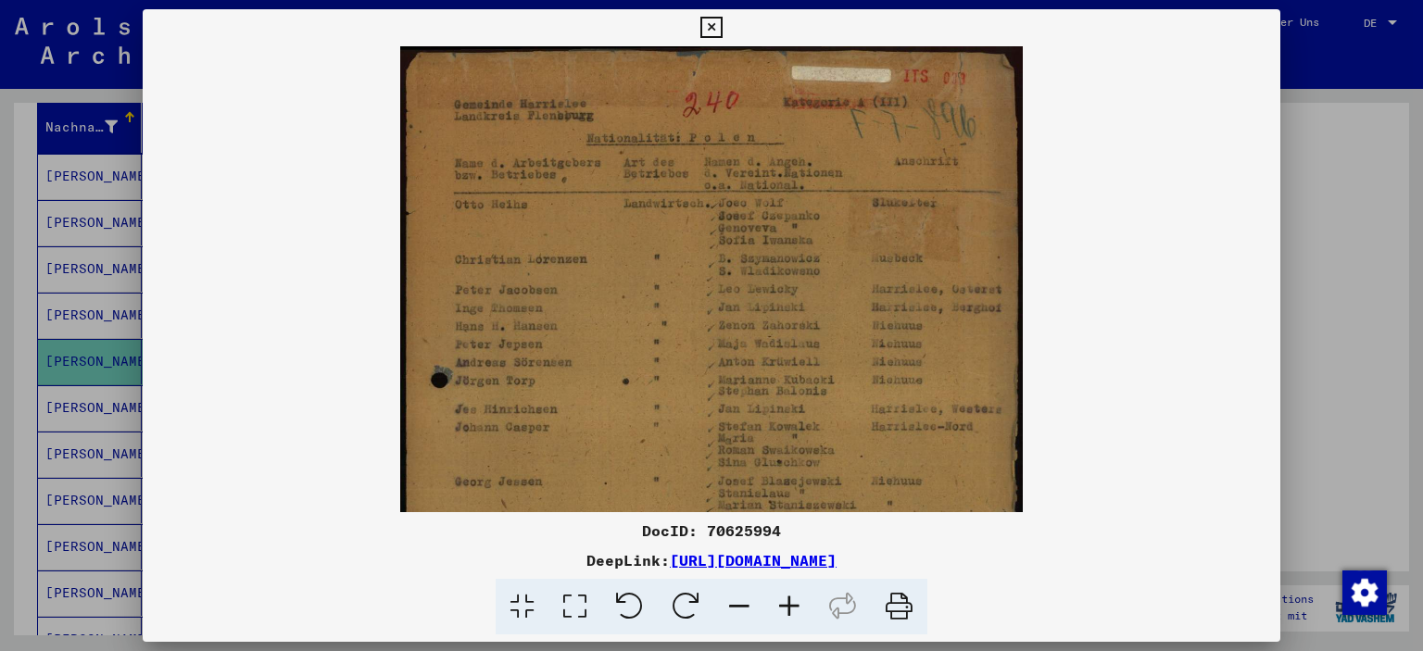
click at [789, 606] on icon at bounding box center [789, 607] width 50 height 57
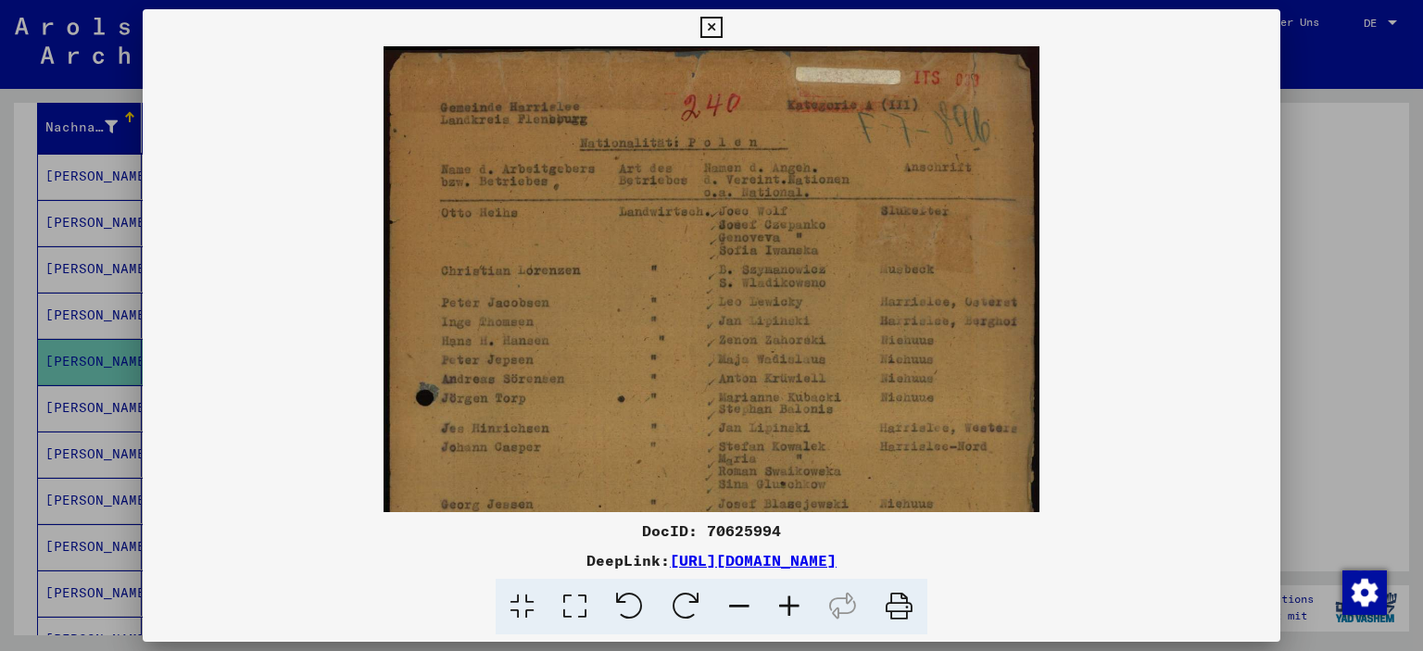
click at [711, 30] on icon at bounding box center [710, 28] width 21 height 22
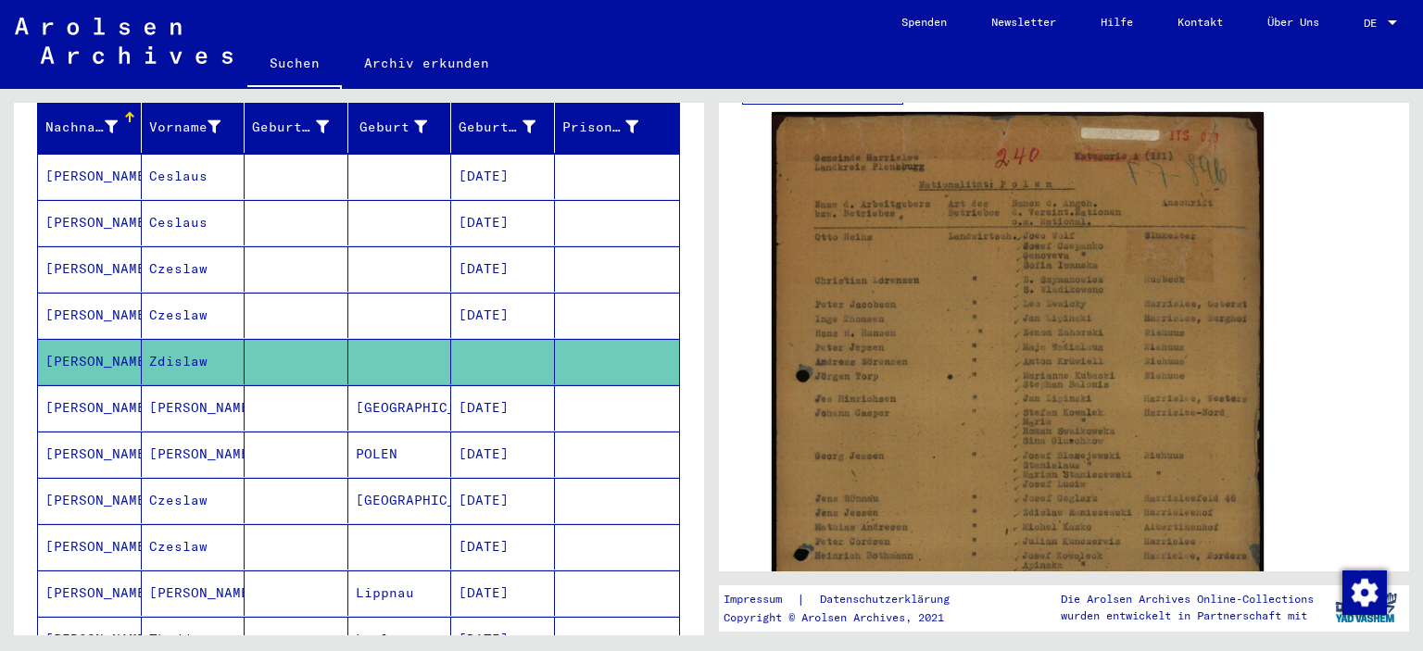
click at [142, 617] on mat-cell "Thadd" at bounding box center [194, 639] width 104 height 45
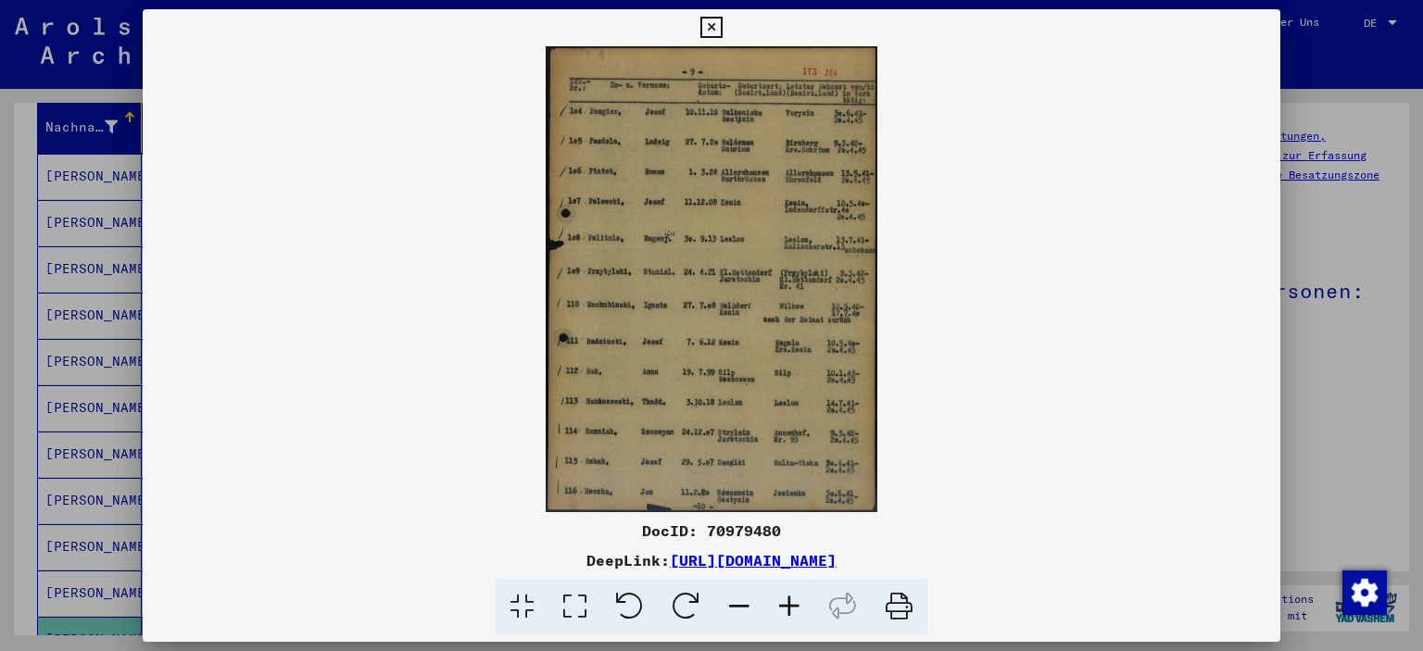
click at [797, 607] on icon at bounding box center [789, 607] width 50 height 57
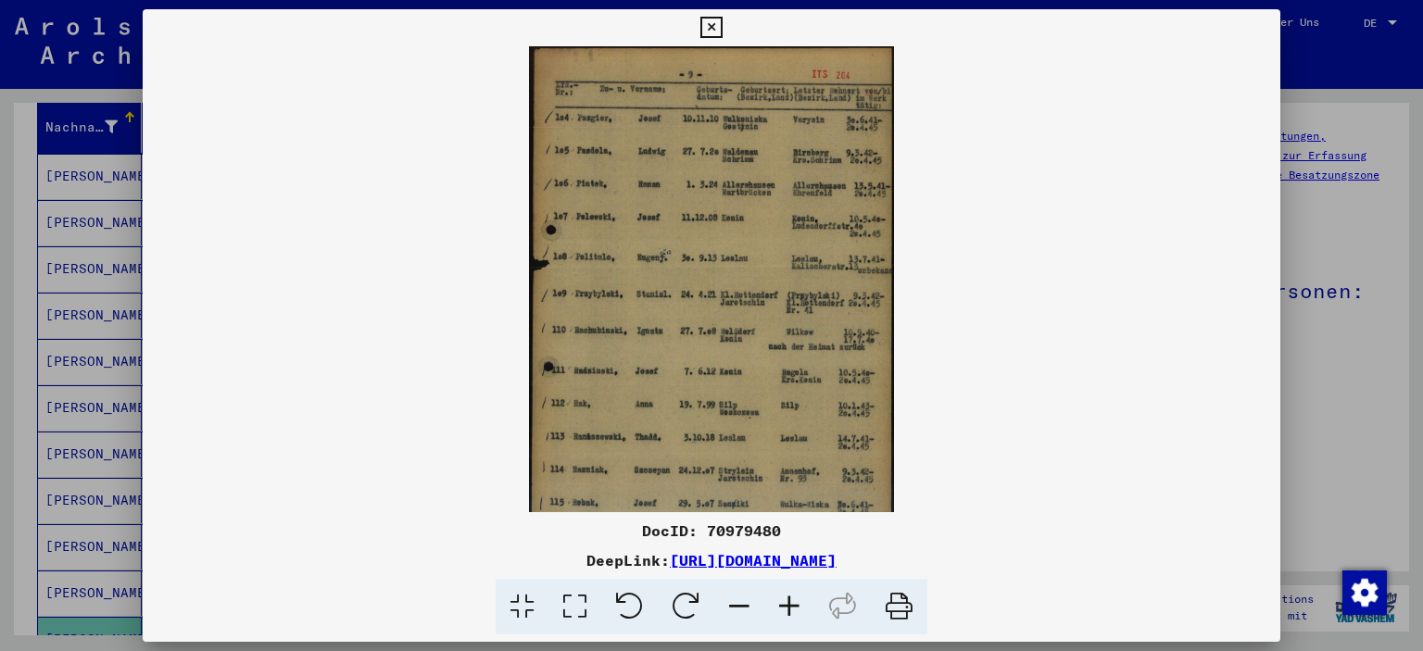
click at [797, 607] on icon at bounding box center [789, 607] width 50 height 57
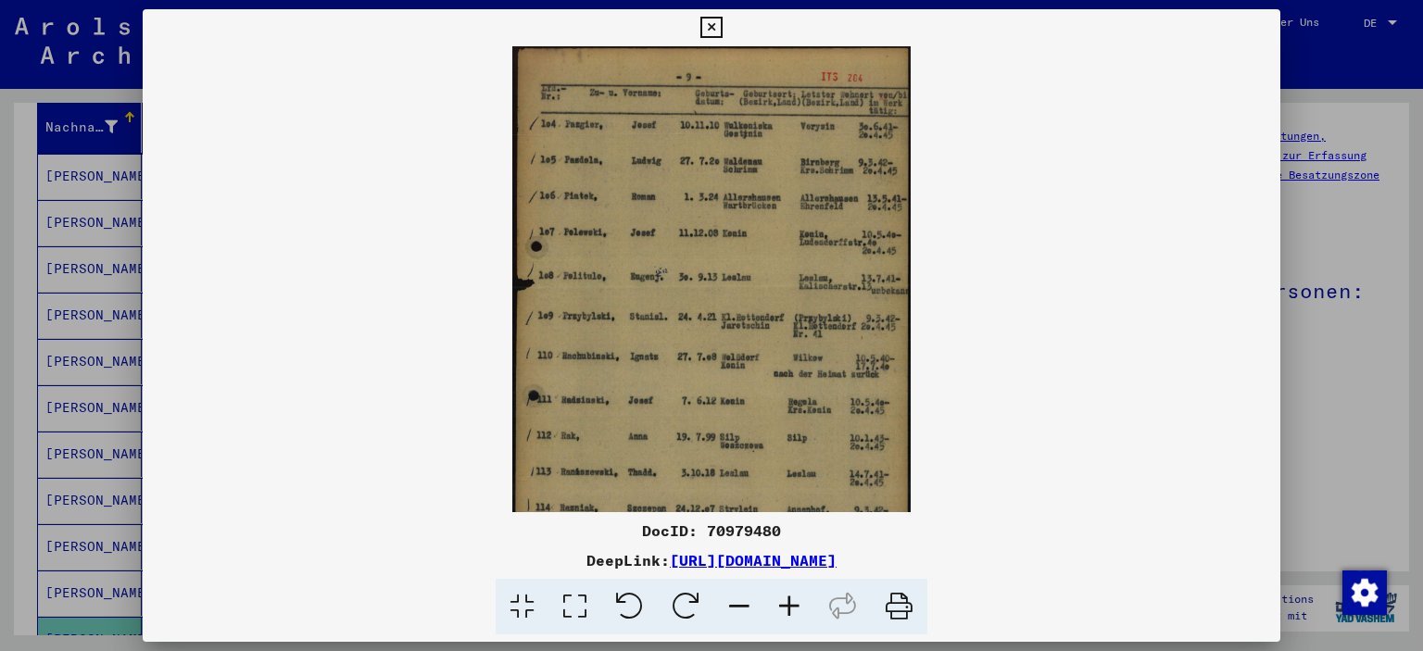
click at [797, 607] on icon at bounding box center [789, 607] width 50 height 57
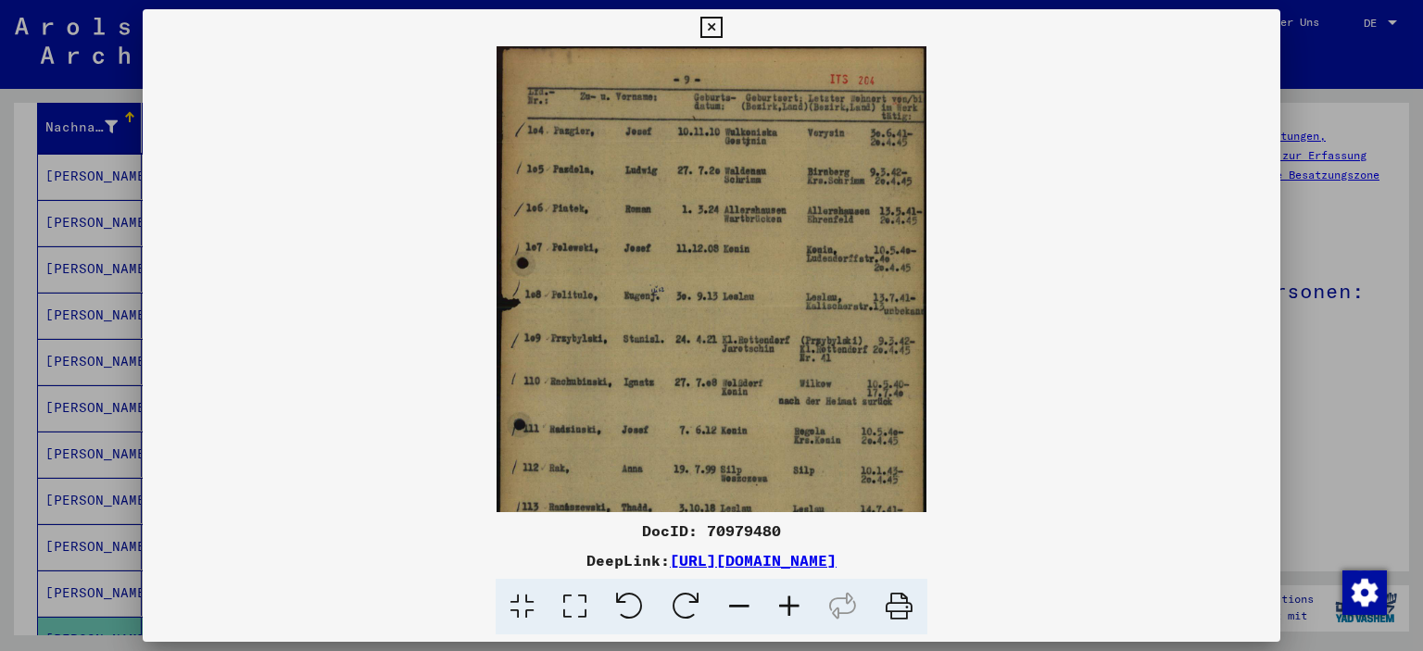
click at [797, 607] on icon at bounding box center [789, 607] width 50 height 57
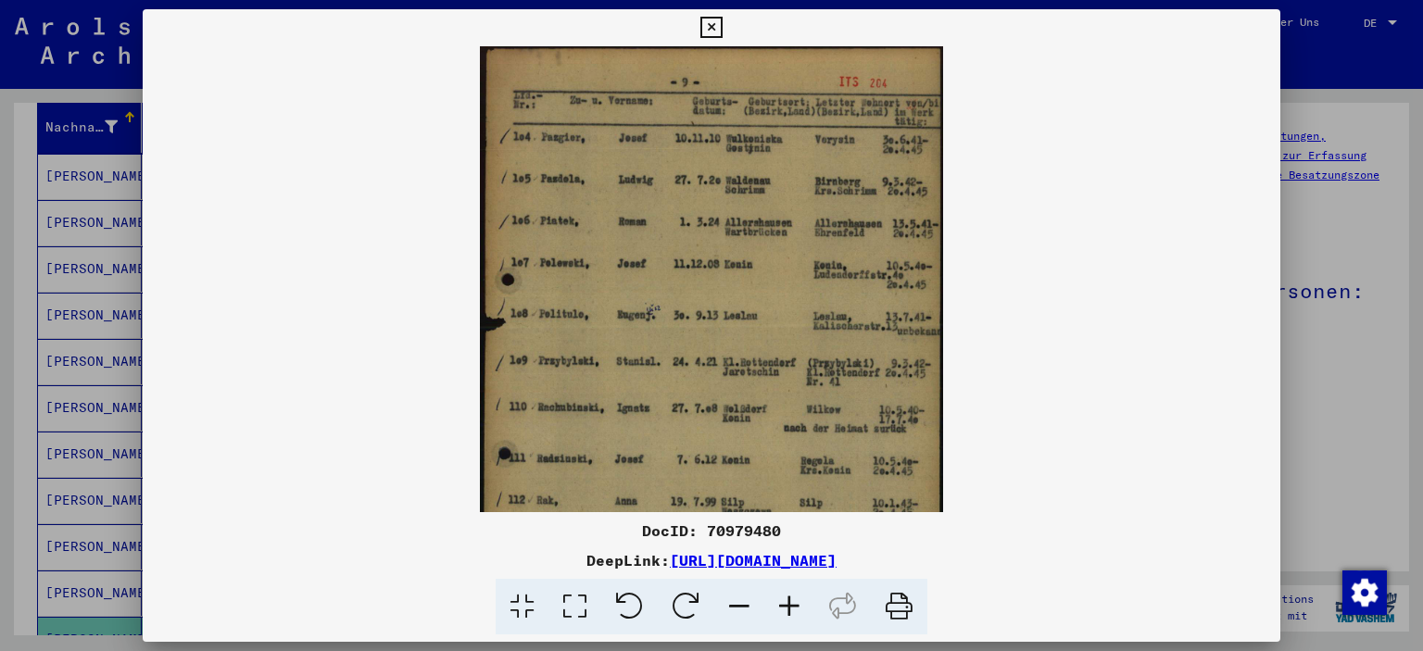
click at [797, 607] on icon at bounding box center [789, 607] width 50 height 57
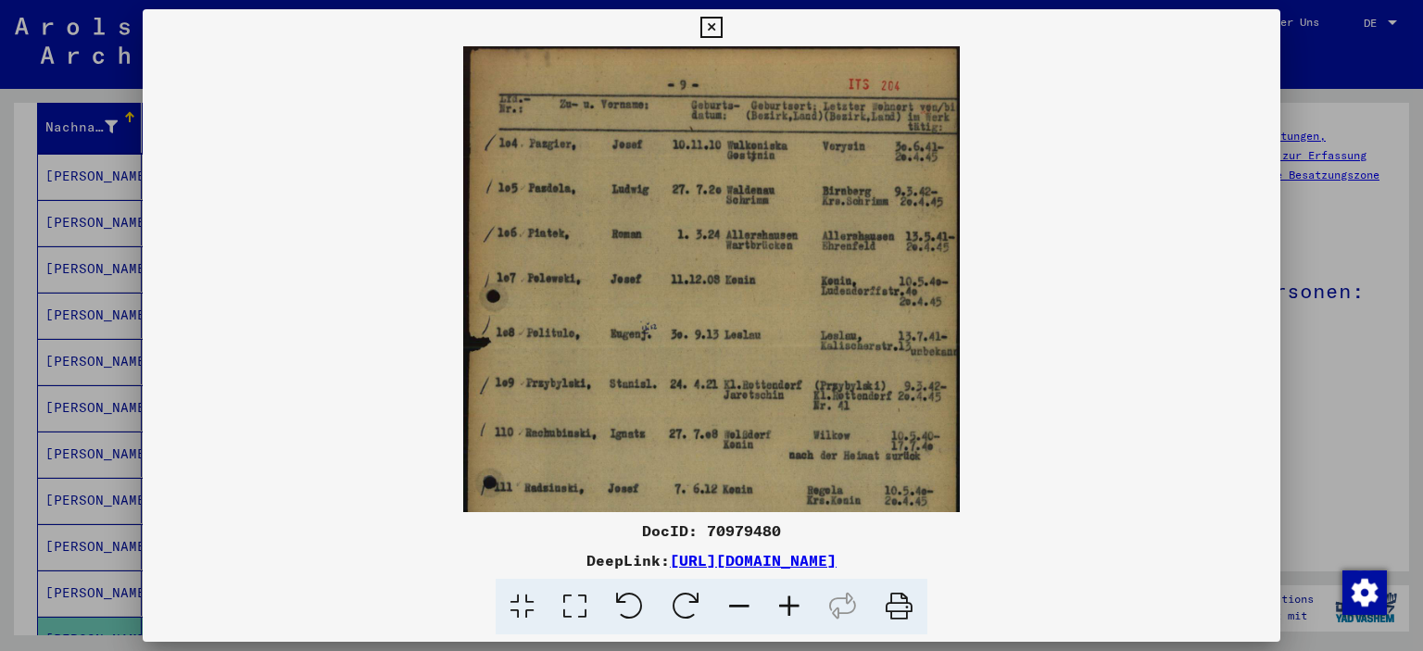
click at [797, 607] on icon at bounding box center [789, 607] width 50 height 57
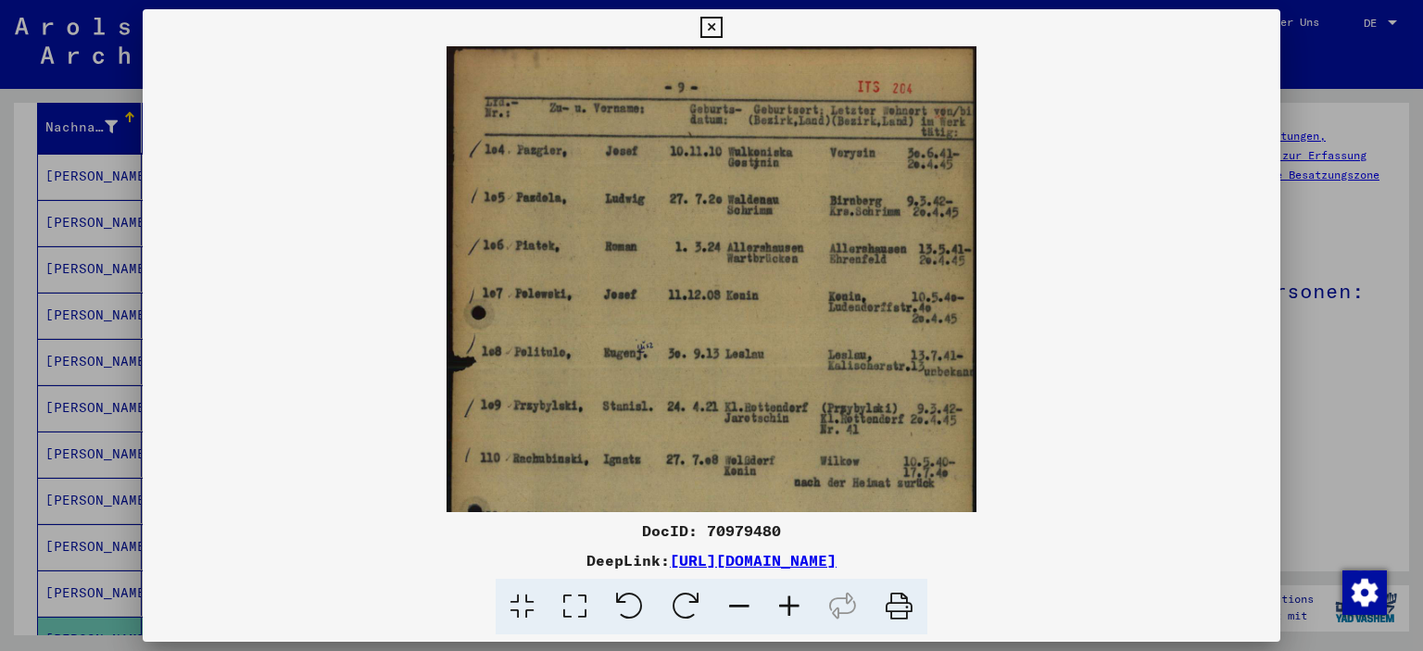
click at [797, 607] on icon at bounding box center [789, 607] width 50 height 57
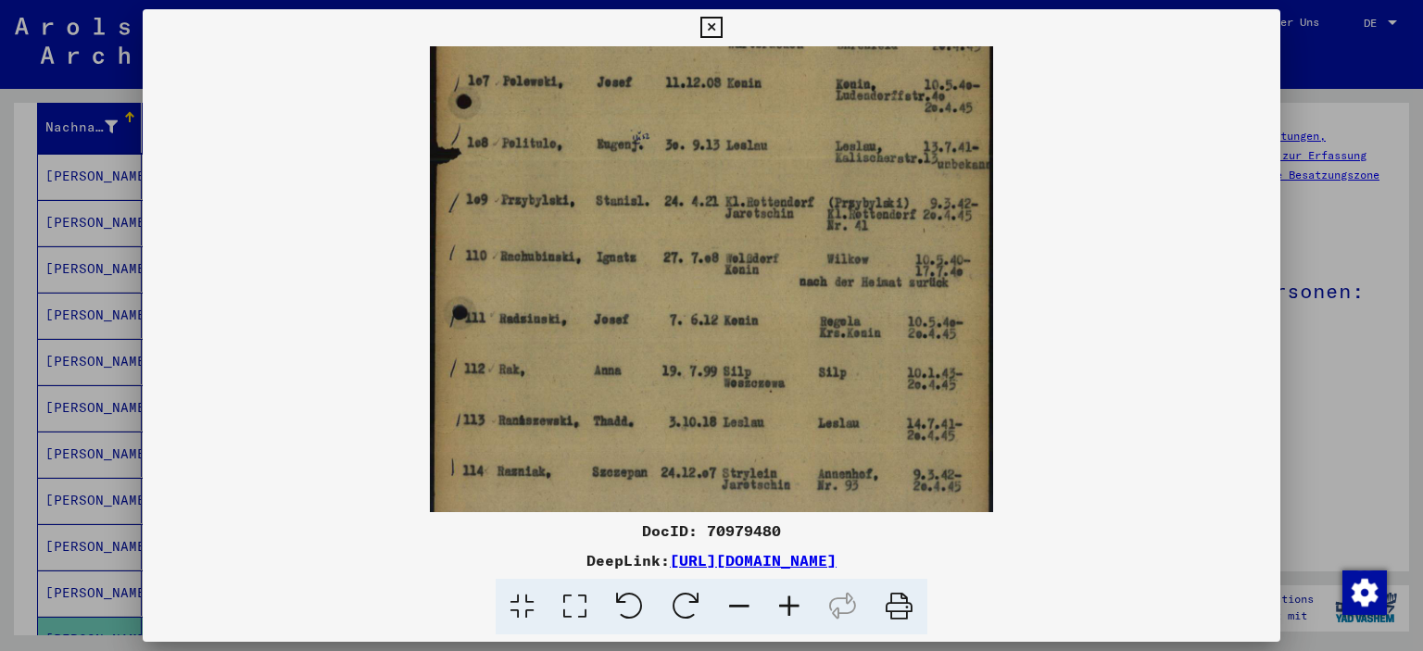
drag, startPoint x: 805, startPoint y: 397, endPoint x: 785, endPoint y: 166, distance: 231.6
click at [785, 166] on img at bounding box center [711, 213] width 562 height 790
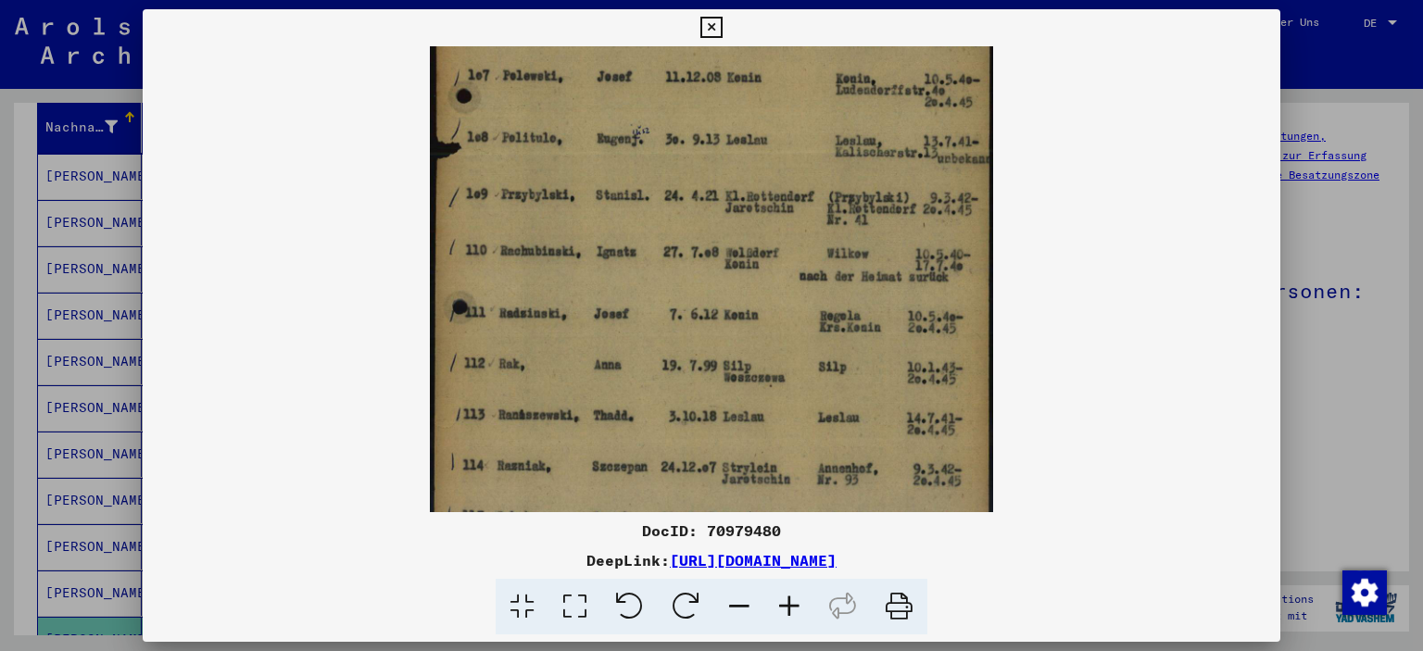
click at [785, 166] on img at bounding box center [711, 208] width 562 height 790
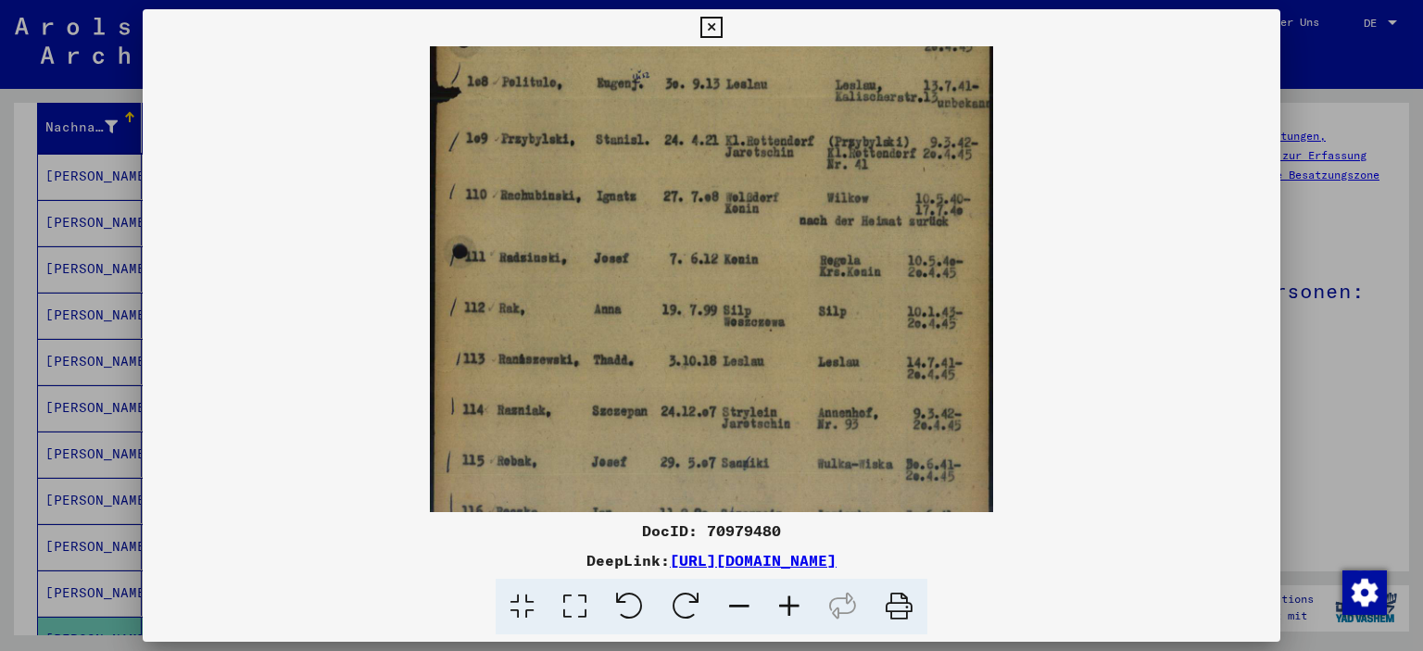
drag, startPoint x: 785, startPoint y: 166, endPoint x: 560, endPoint y: 109, distance: 232.1
click at [560, 109] on img at bounding box center [711, 152] width 562 height 790
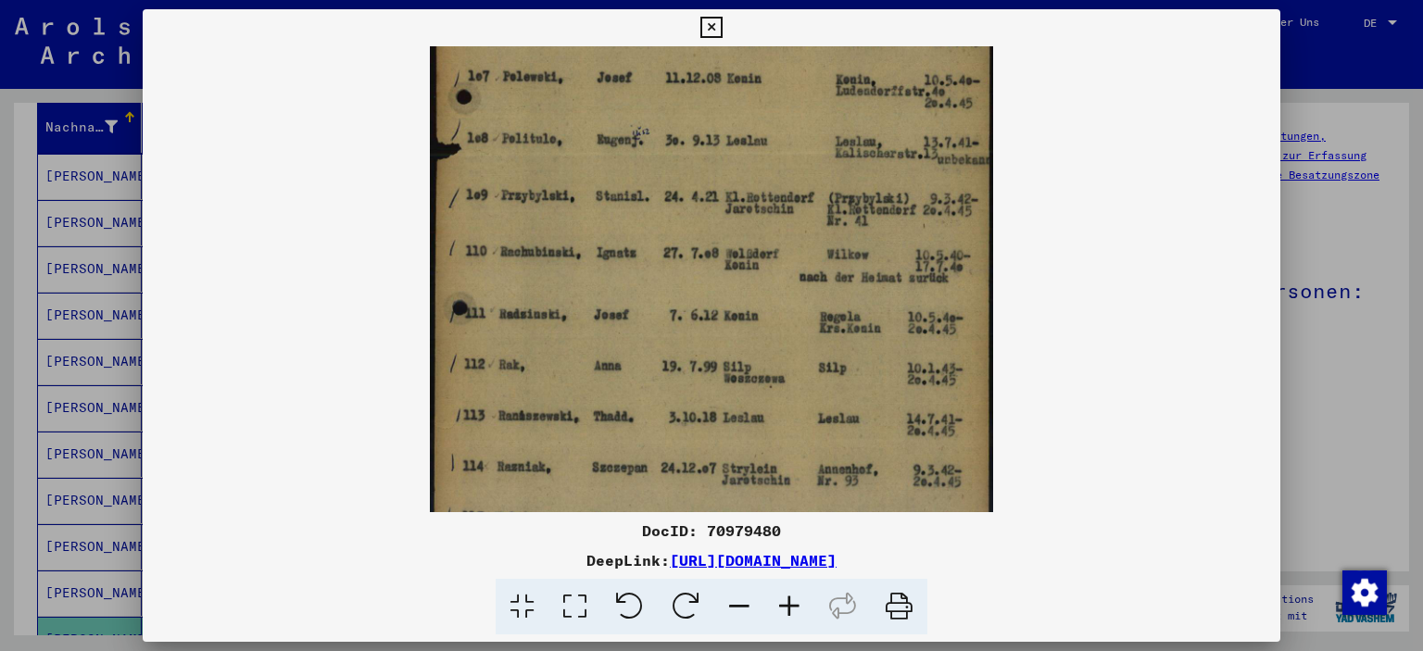
scroll to position [254, 0]
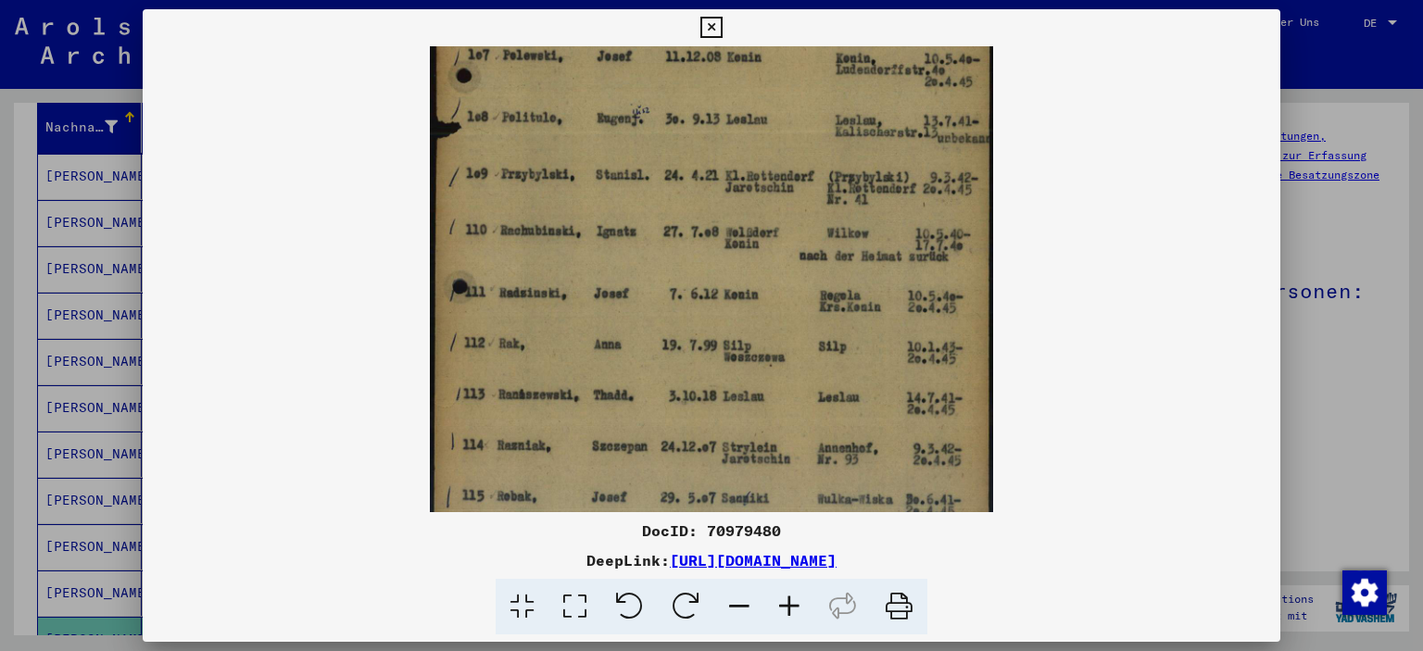
drag, startPoint x: 560, startPoint y: 109, endPoint x: 611, endPoint y: 314, distance: 211.2
click at [611, 314] on img at bounding box center [711, 187] width 562 height 790
click at [710, 26] on icon at bounding box center [710, 28] width 21 height 22
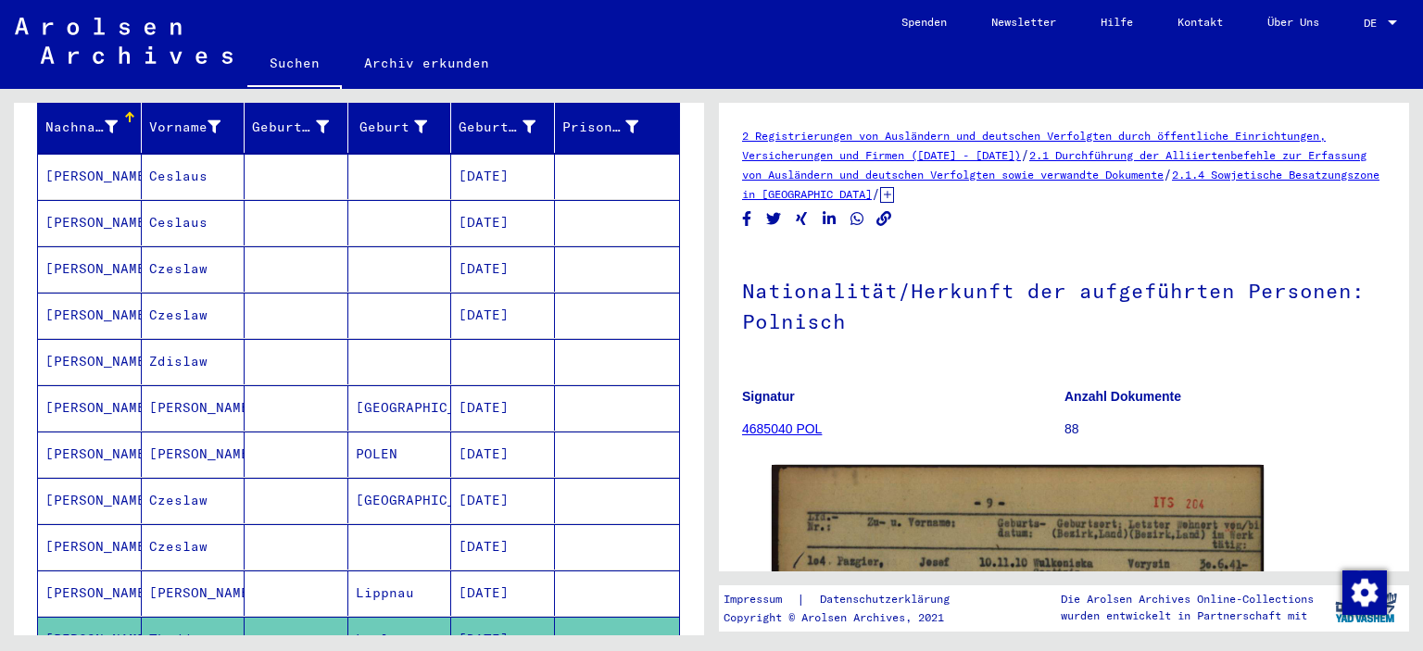
click at [939, 150] on link "2 Registrierungen von Ausländern und deutschen Verfolgten durch öffentliche Ein…" at bounding box center [1034, 145] width 584 height 33
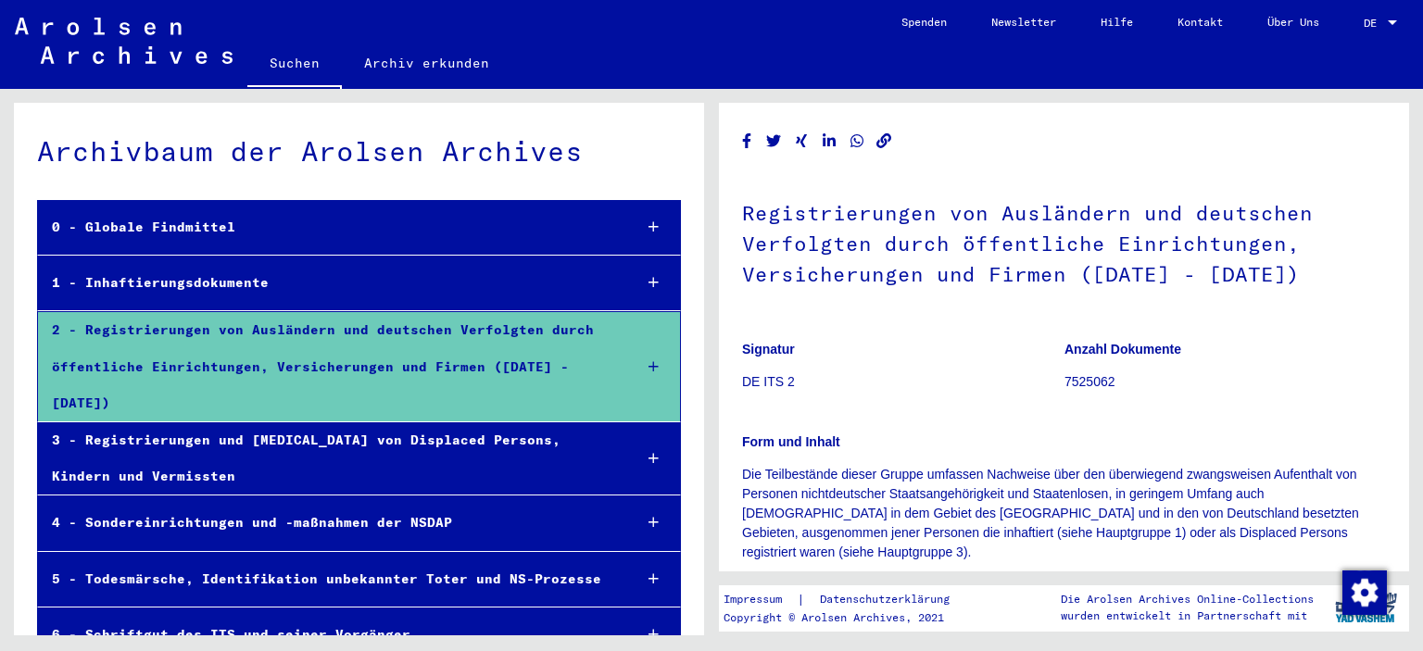
drag, startPoint x: 735, startPoint y: 204, endPoint x: 1115, endPoint y: 278, distance: 387.9
click at [1115, 278] on yv-its-full-details "Registrierungen von Ausländern und deutschen Verfolgten durch öffentliche Einri…" at bounding box center [1064, 417] width 690 height 583
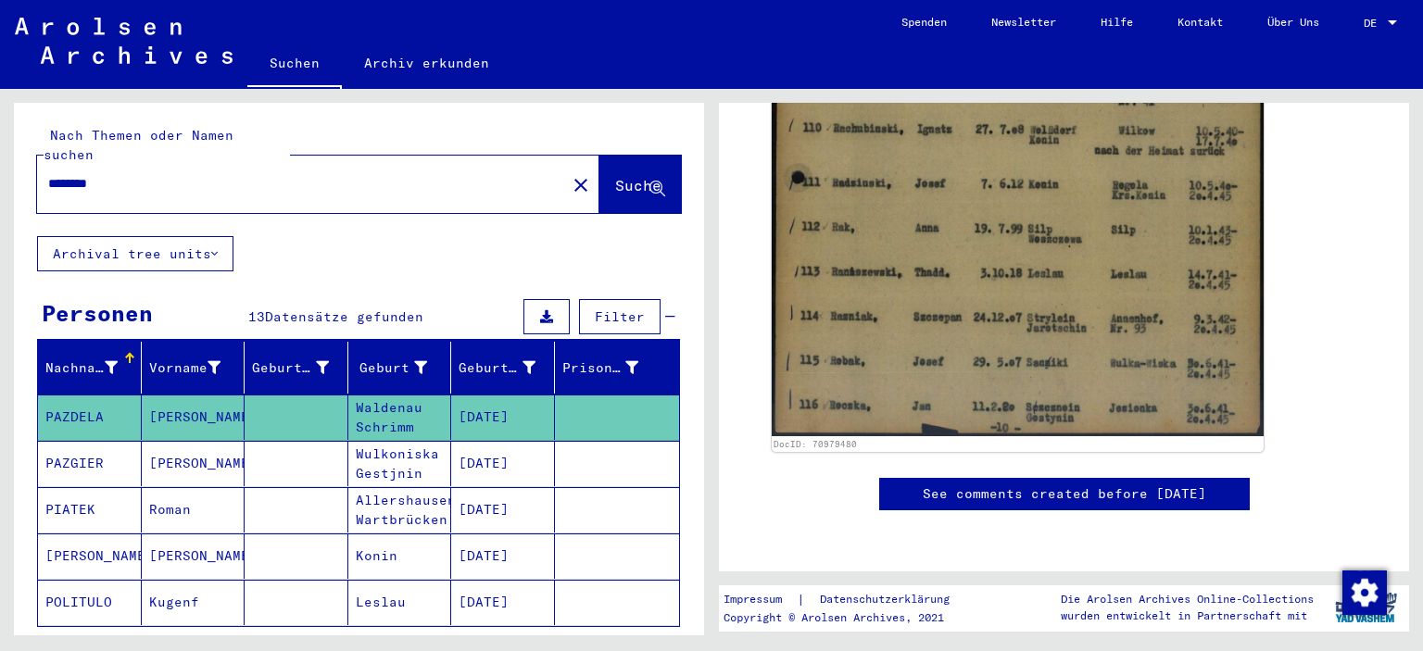
scroll to position [692, 0]
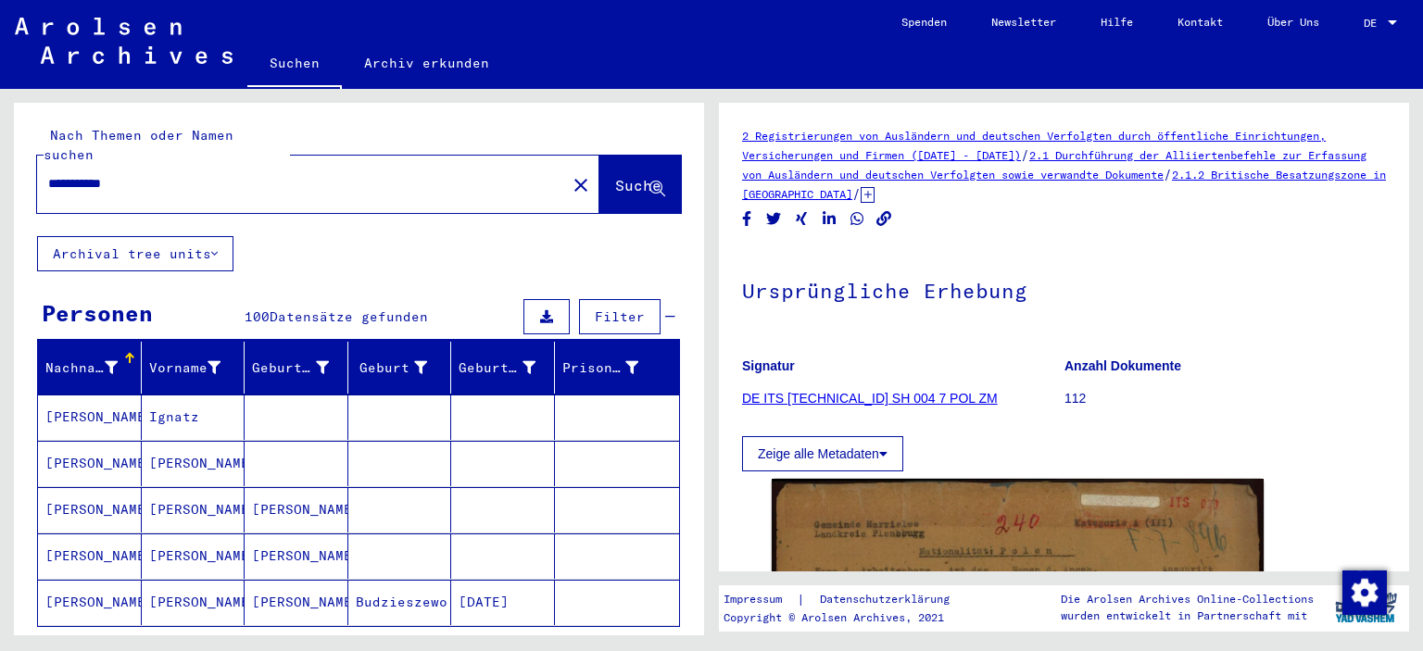
click at [173, 174] on input "**********" at bounding box center [301, 183] width 507 height 19
type input "*"
type input "**********"
click at [615, 176] on span "Suche" at bounding box center [638, 185] width 46 height 19
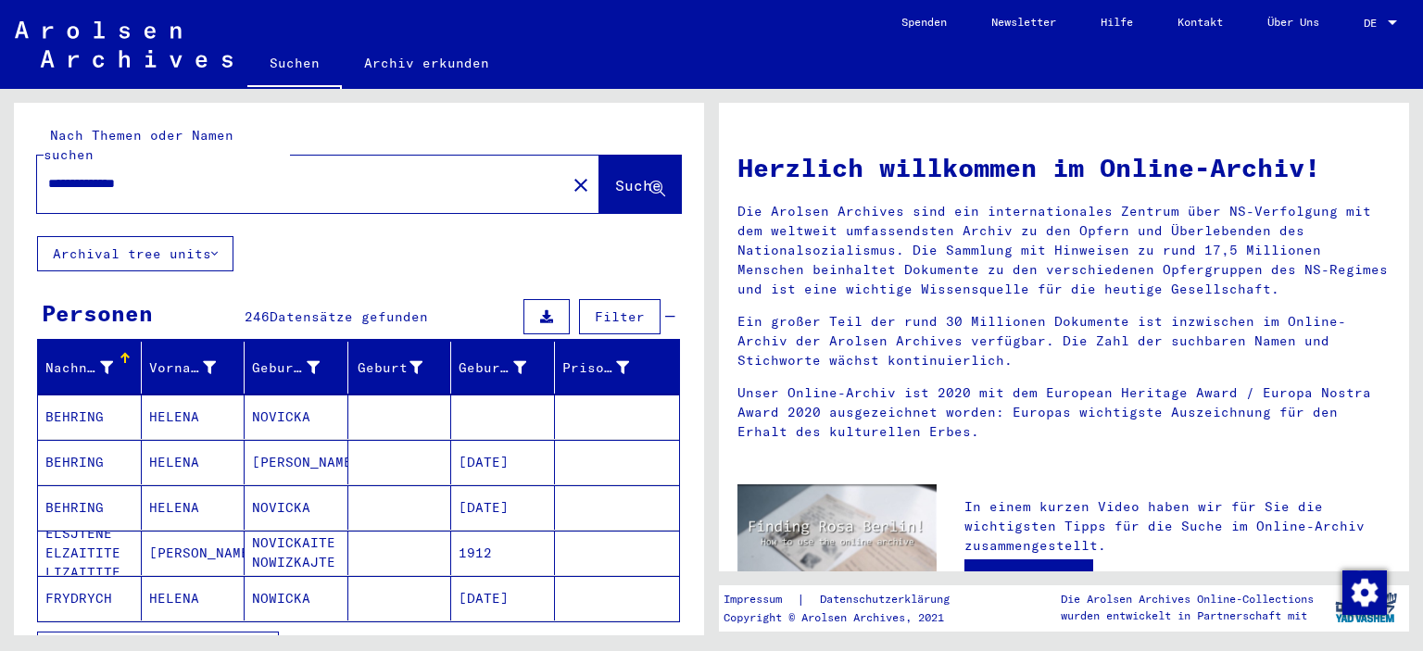
click at [176, 641] on span "Alle Ergebnisse anzeigen" at bounding box center [153, 649] width 200 height 17
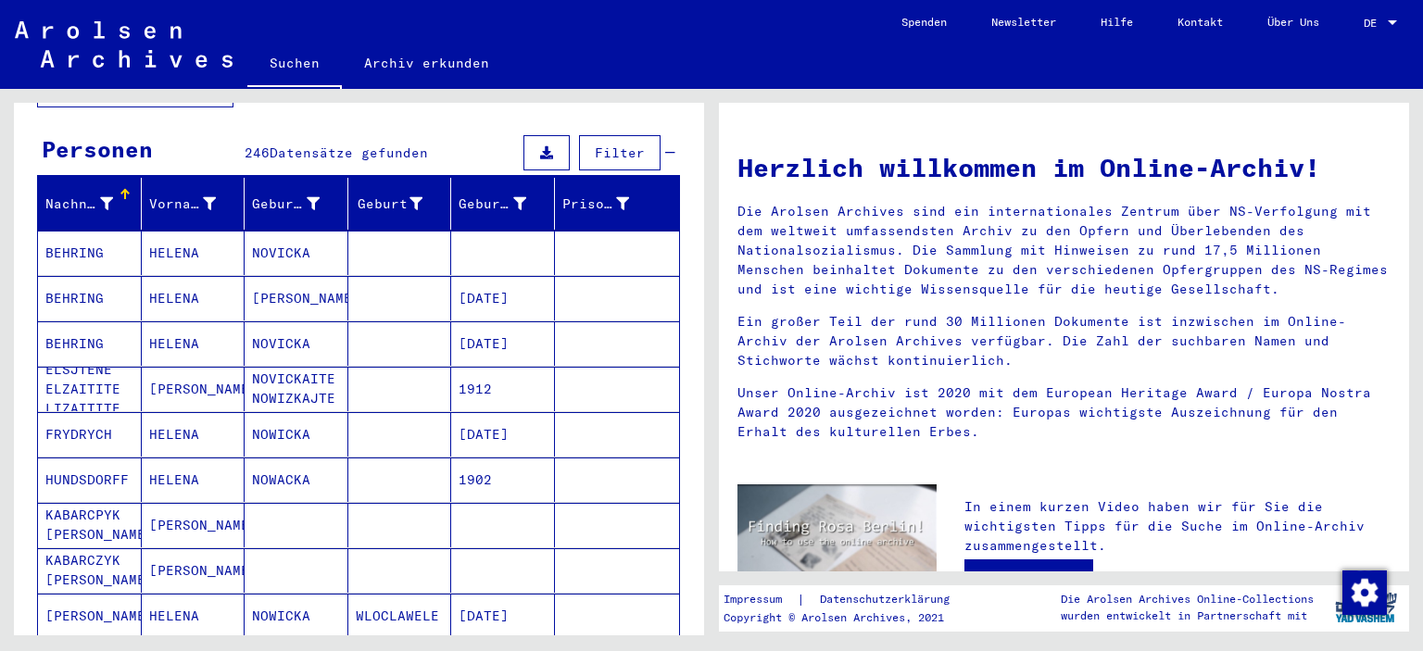
scroll to position [155, 0]
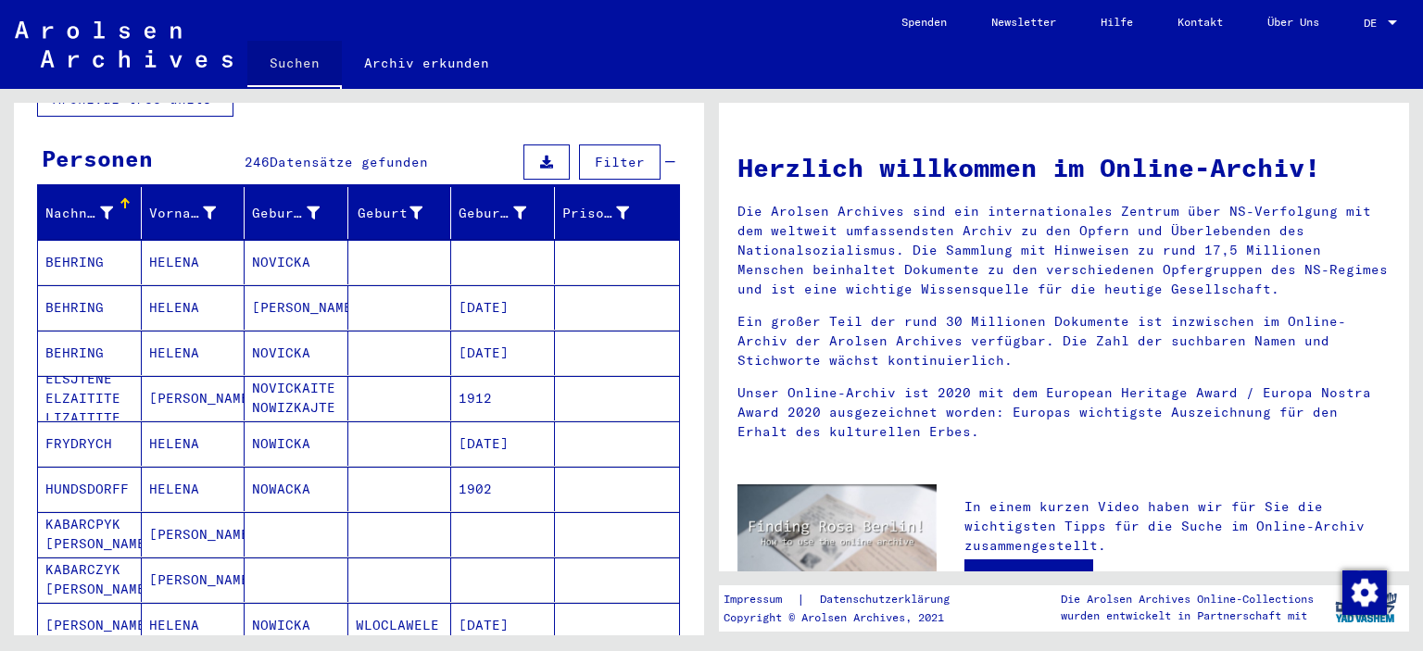
click at [283, 58] on link "Suchen" at bounding box center [294, 65] width 94 height 48
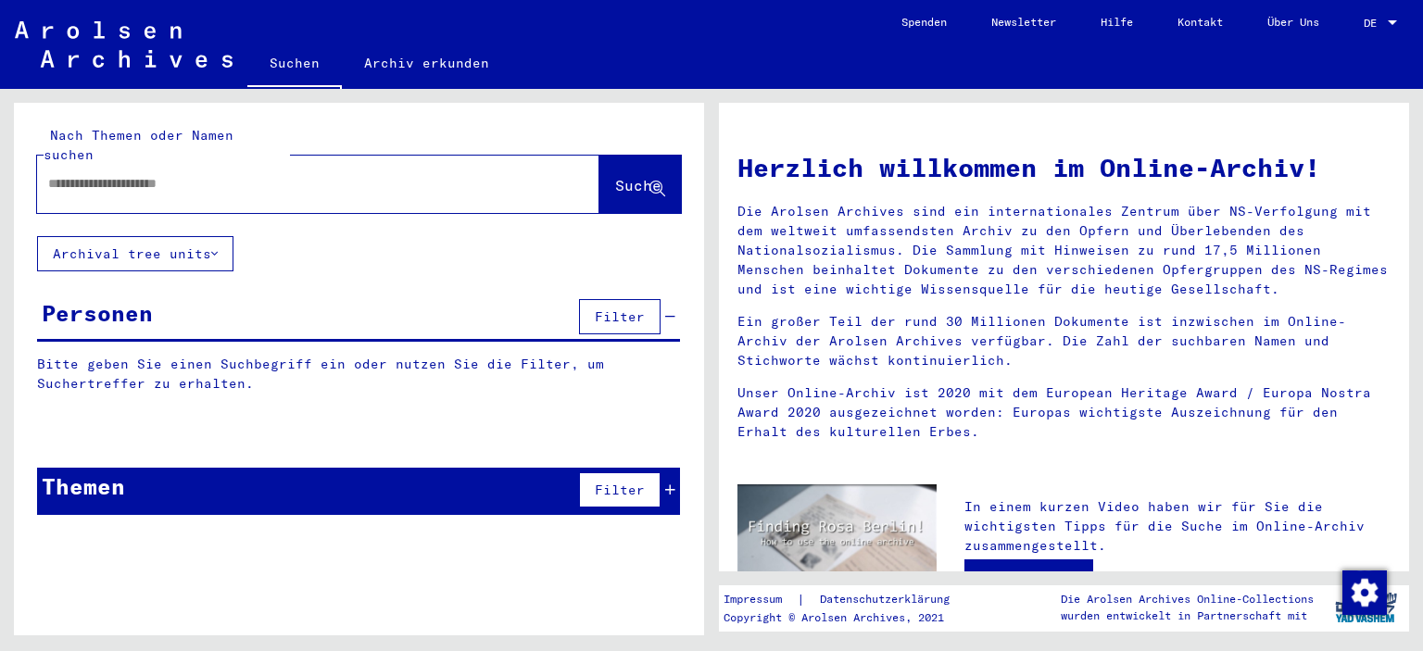
click at [141, 174] on input "text" at bounding box center [296, 183] width 496 height 19
click at [615, 156] on button "Suche" at bounding box center [640, 184] width 82 height 57
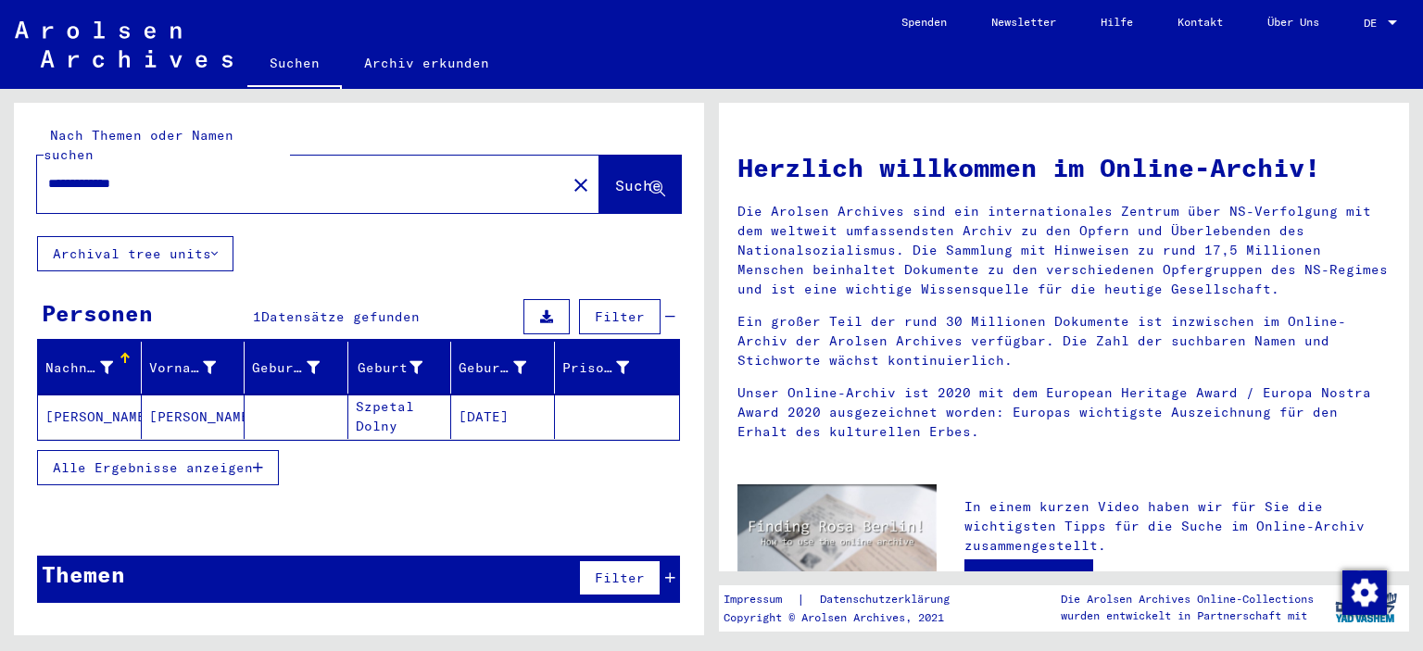
click at [74, 395] on mat-cell "[PERSON_NAME]" at bounding box center [90, 417] width 104 height 44
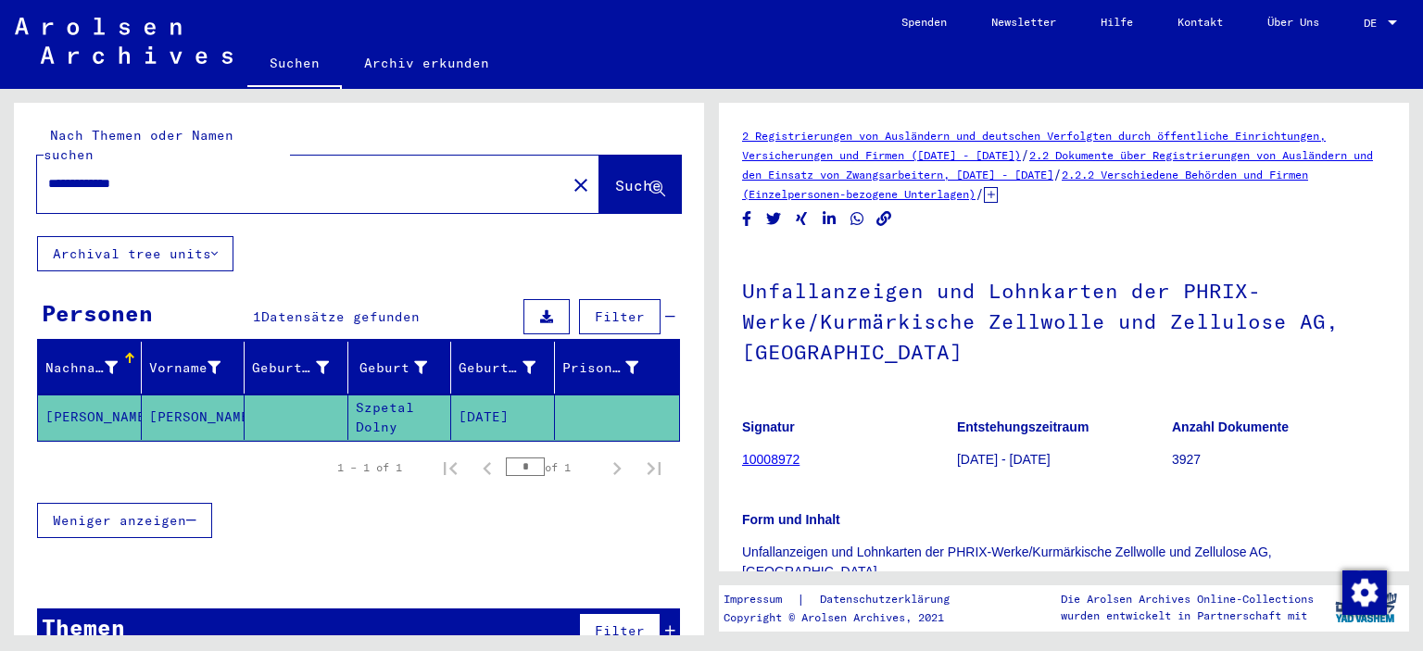
drag, startPoint x: 1422, startPoint y: 236, endPoint x: 1404, endPoint y: 251, distance: 23.7
click at [1404, 251] on div "2 Registrierungen von Ausländern und deutschen Verfolgten durch öffentliche Ein…" at bounding box center [1067, 362] width 711 height 547
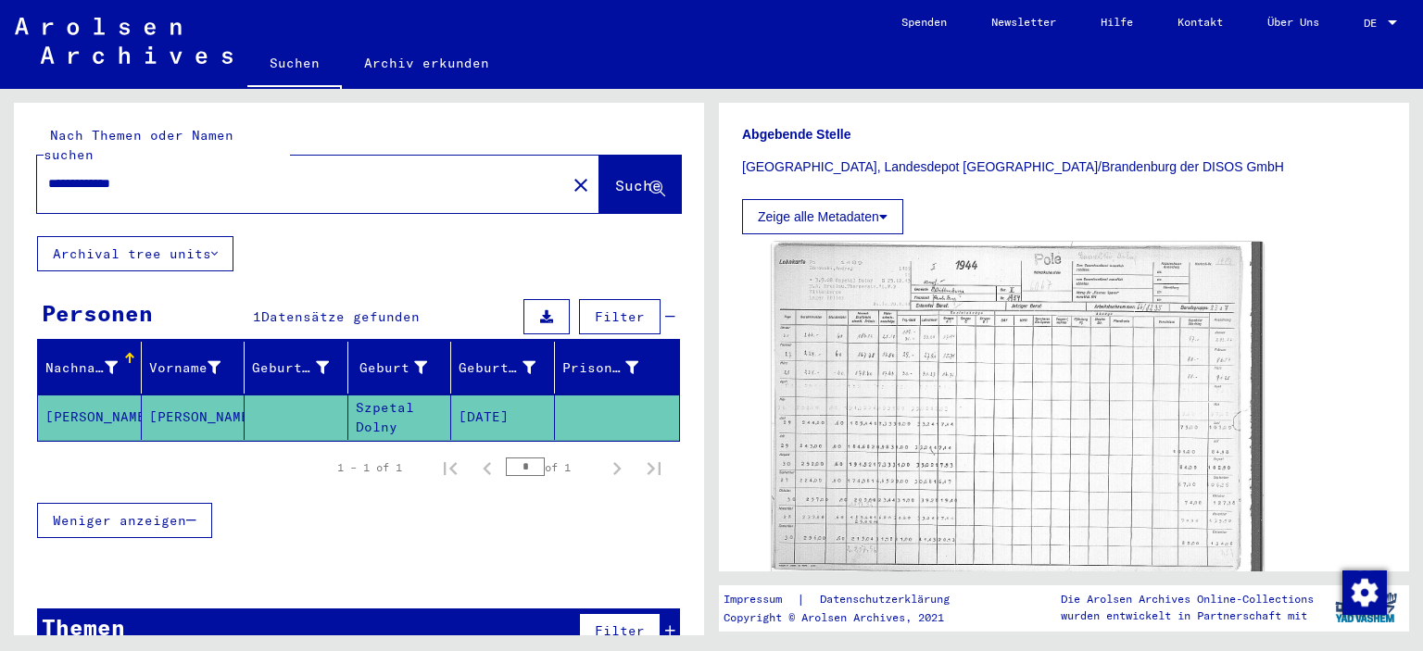
scroll to position [504, 0]
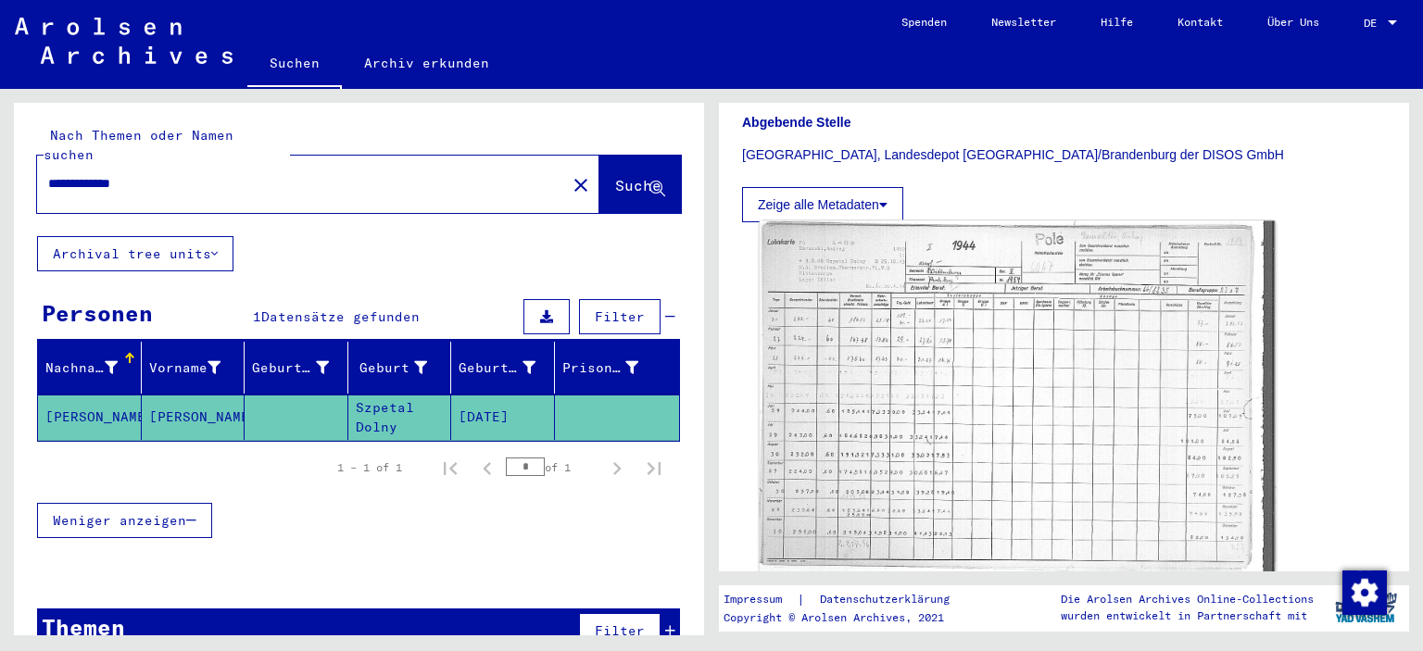
click at [991, 344] on img at bounding box center [1018, 399] width 517 height 357
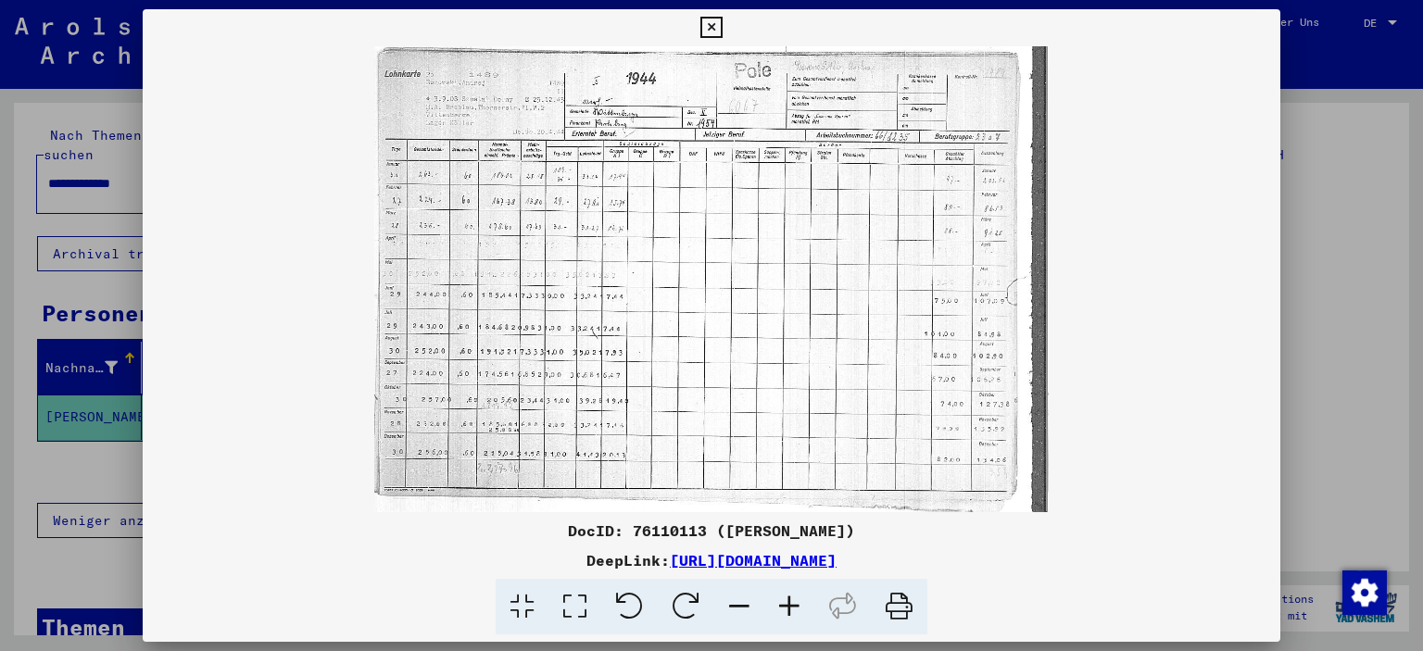
click at [789, 604] on icon at bounding box center [789, 607] width 50 height 57
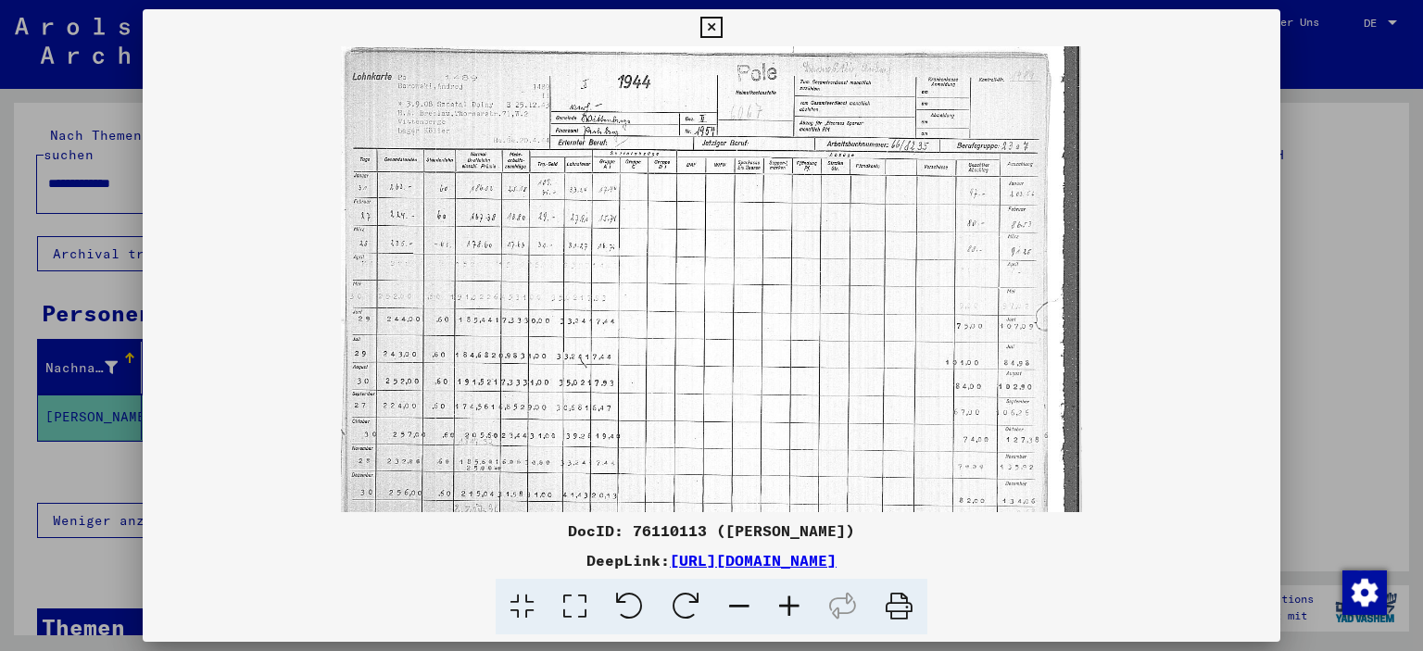
click at [789, 604] on icon at bounding box center [789, 607] width 50 height 57
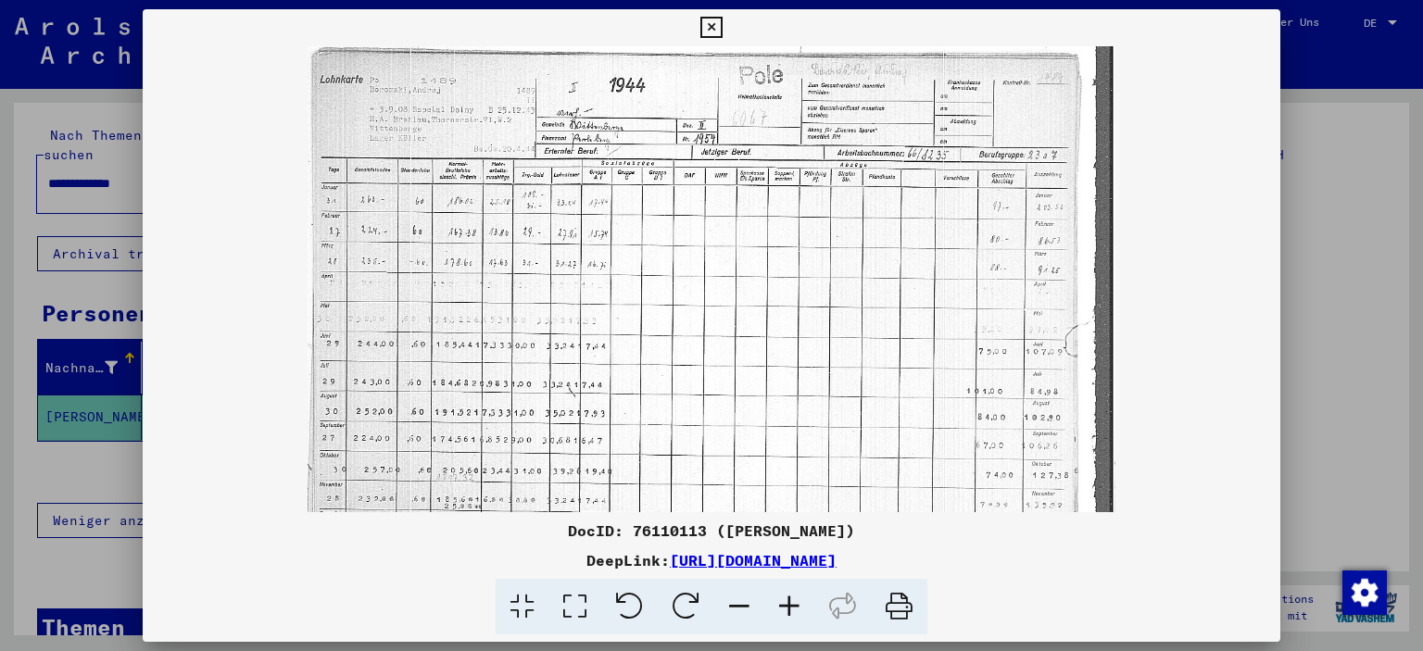
click at [789, 604] on icon at bounding box center [789, 607] width 50 height 57
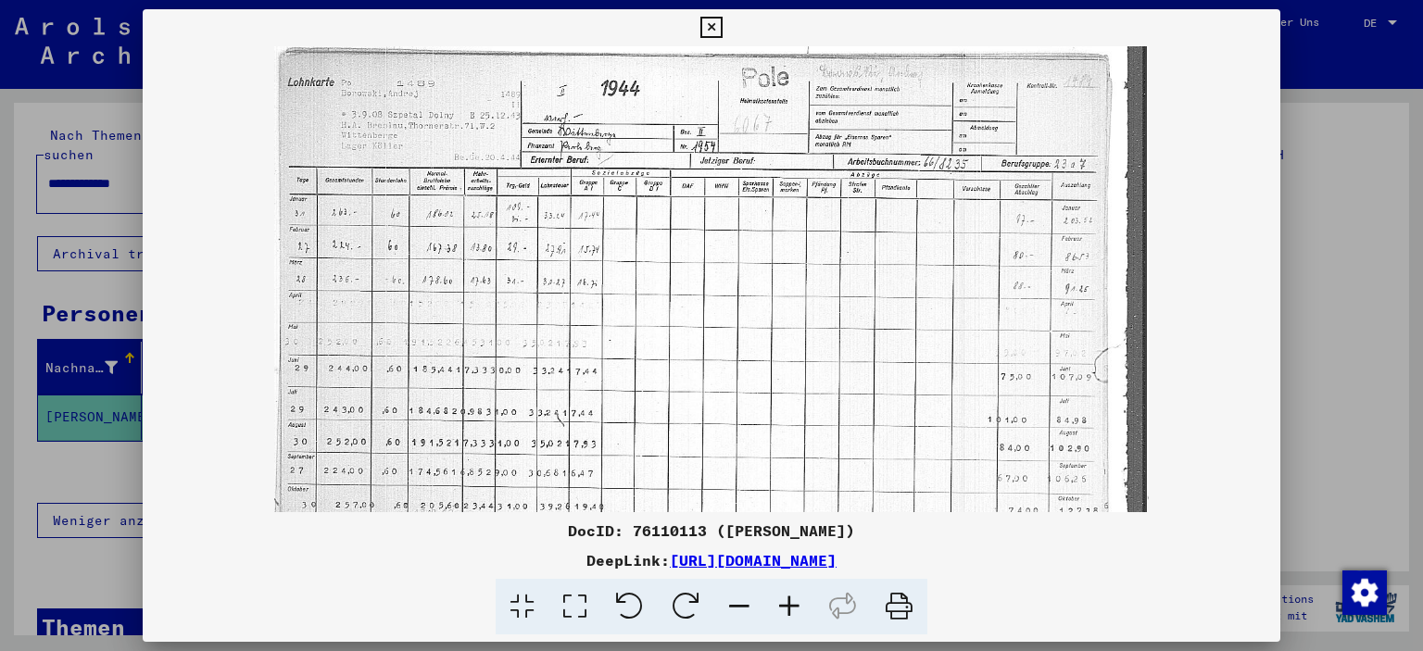
click at [789, 604] on icon at bounding box center [789, 607] width 50 height 57
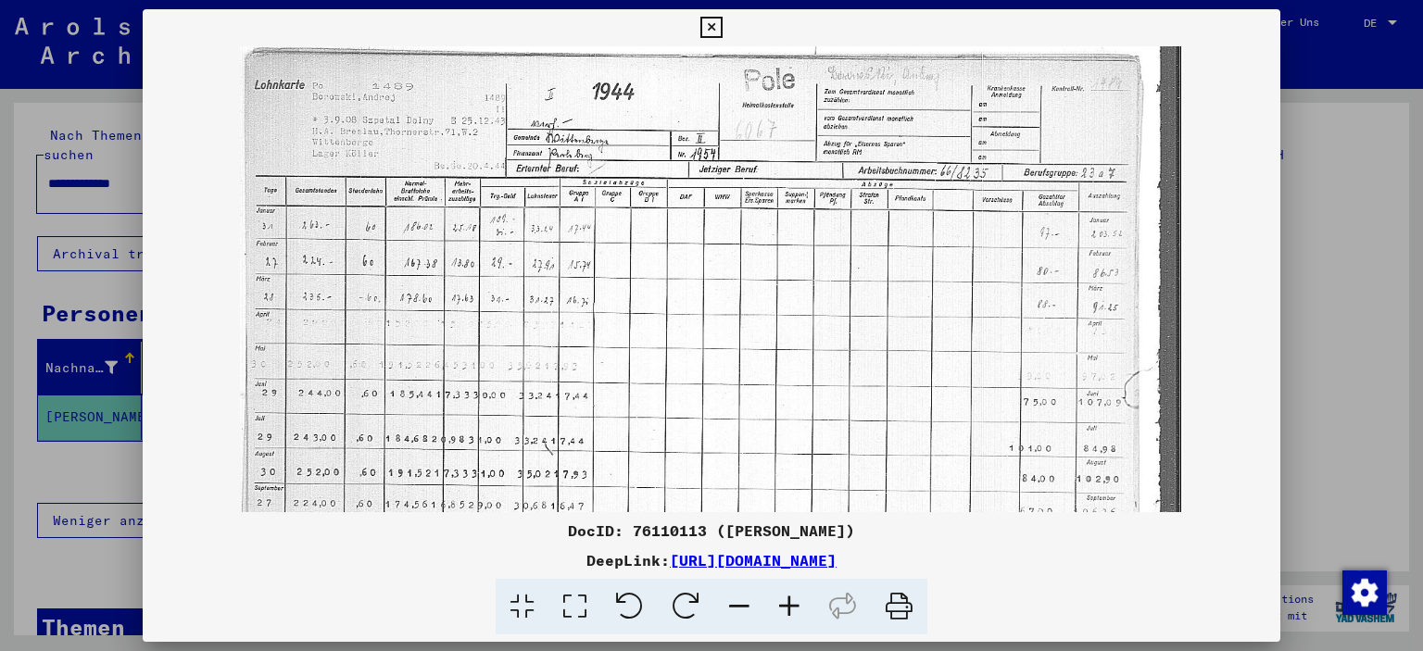
click at [789, 604] on icon at bounding box center [789, 607] width 50 height 57
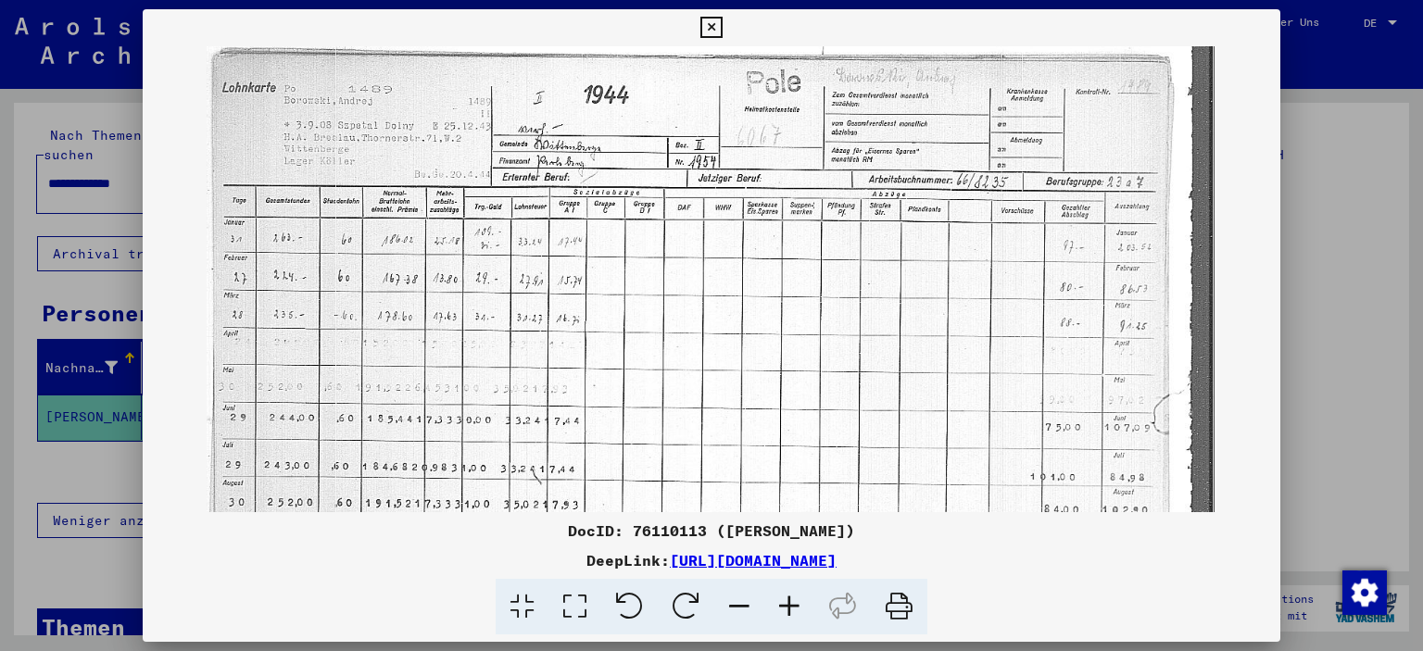
click at [789, 604] on icon at bounding box center [789, 607] width 50 height 57
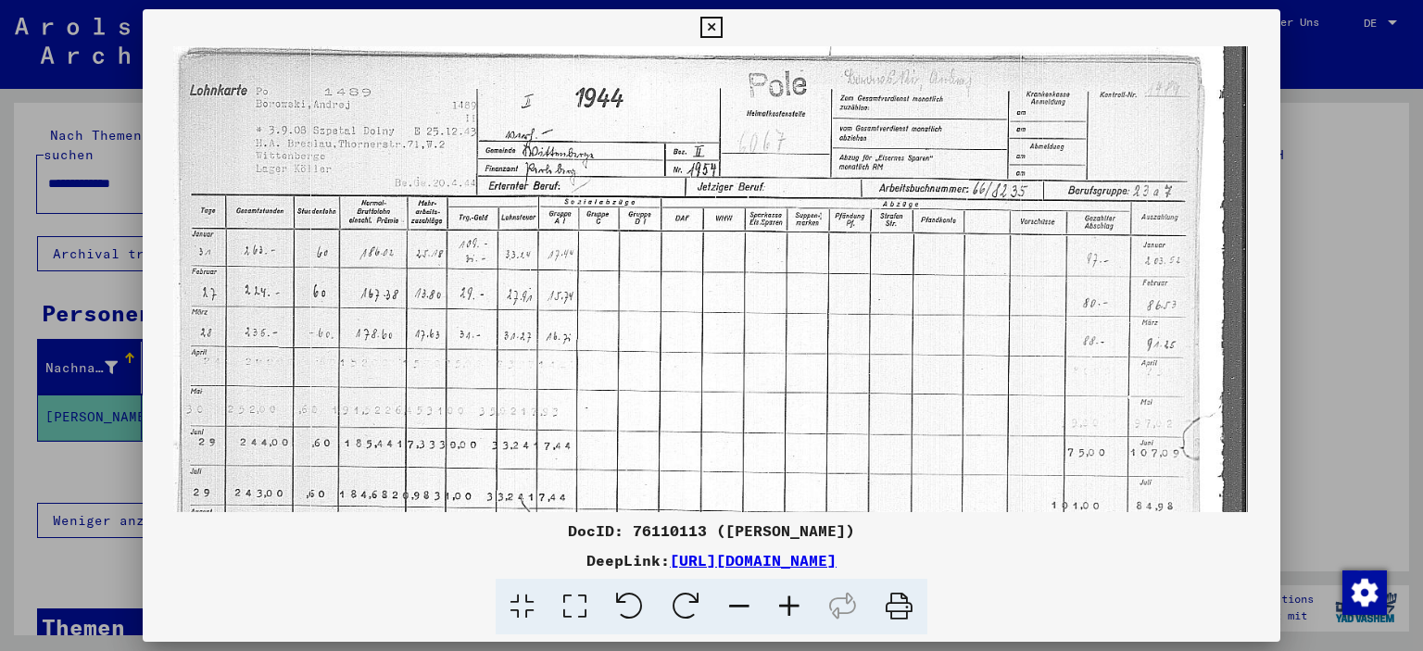
click at [789, 604] on icon at bounding box center [789, 607] width 50 height 57
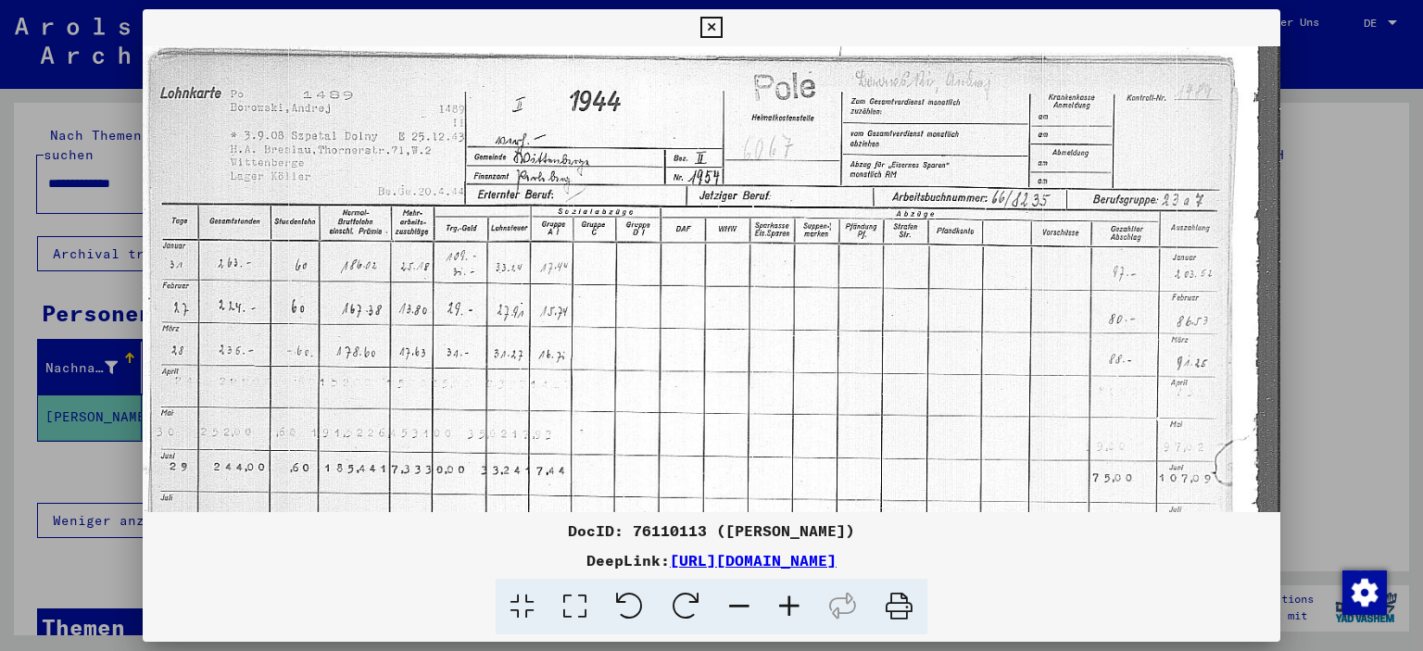
click at [789, 604] on icon at bounding box center [789, 607] width 50 height 57
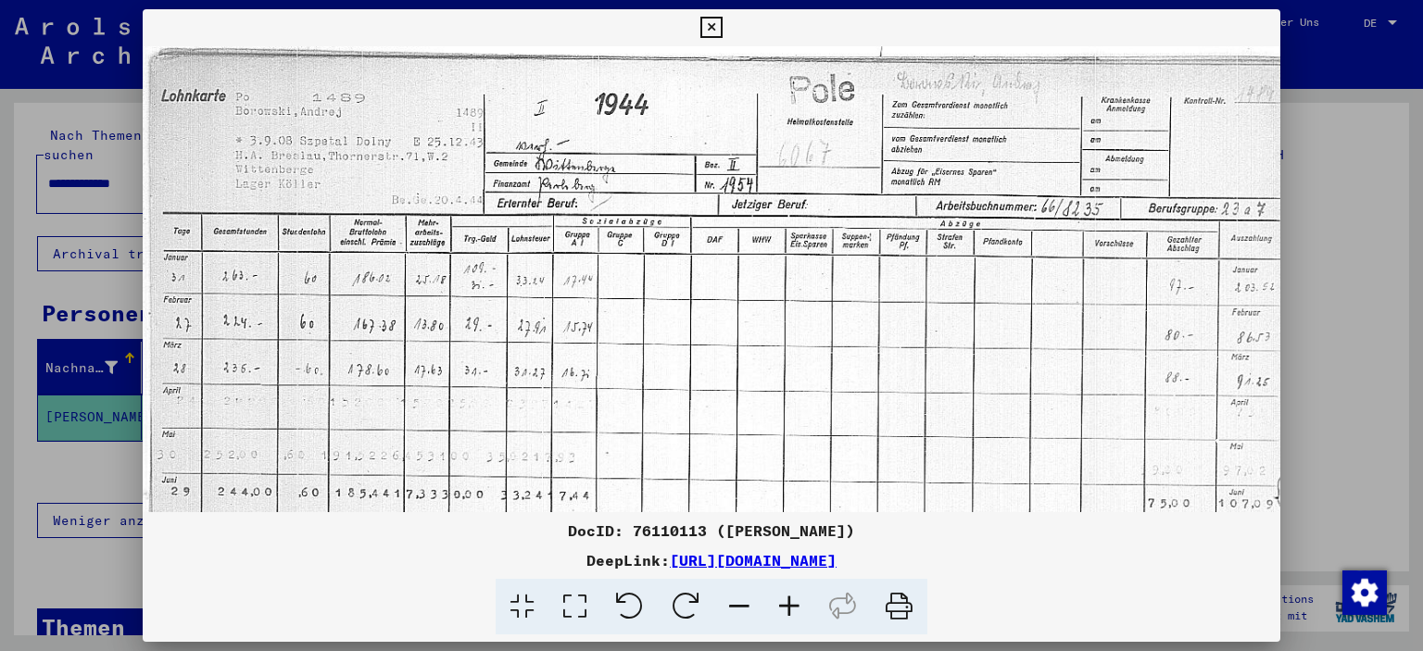
click at [789, 604] on icon at bounding box center [789, 607] width 50 height 57
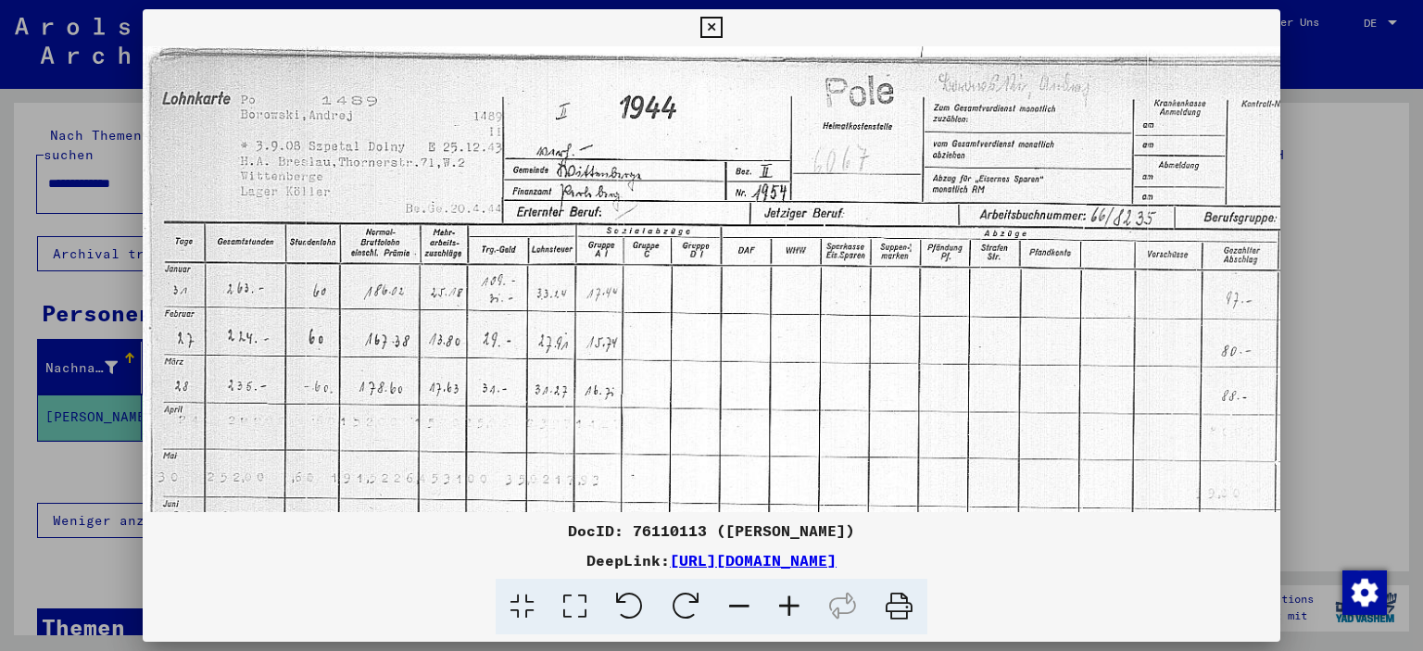
click at [708, 28] on icon at bounding box center [710, 28] width 21 height 22
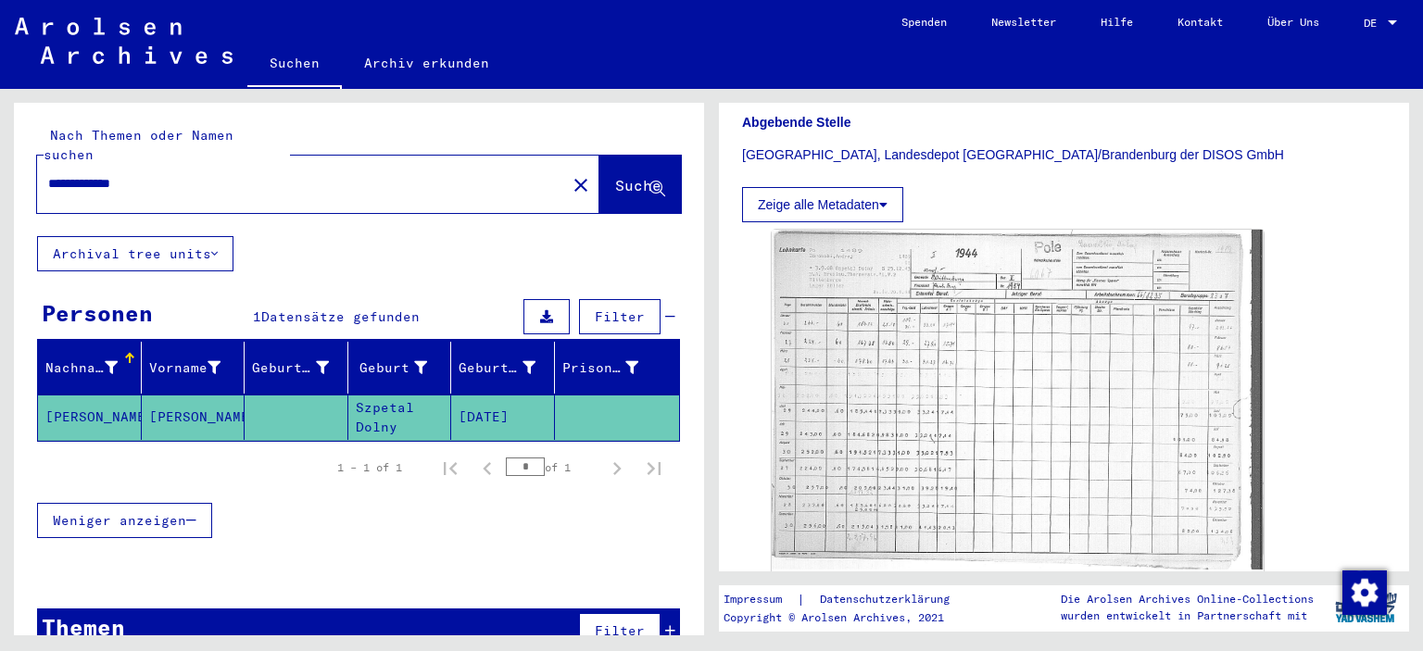
click at [180, 174] on input "**********" at bounding box center [301, 183] width 507 height 19
type input "*"
type input "*********"
click at [615, 176] on span "Suche" at bounding box center [638, 185] width 46 height 19
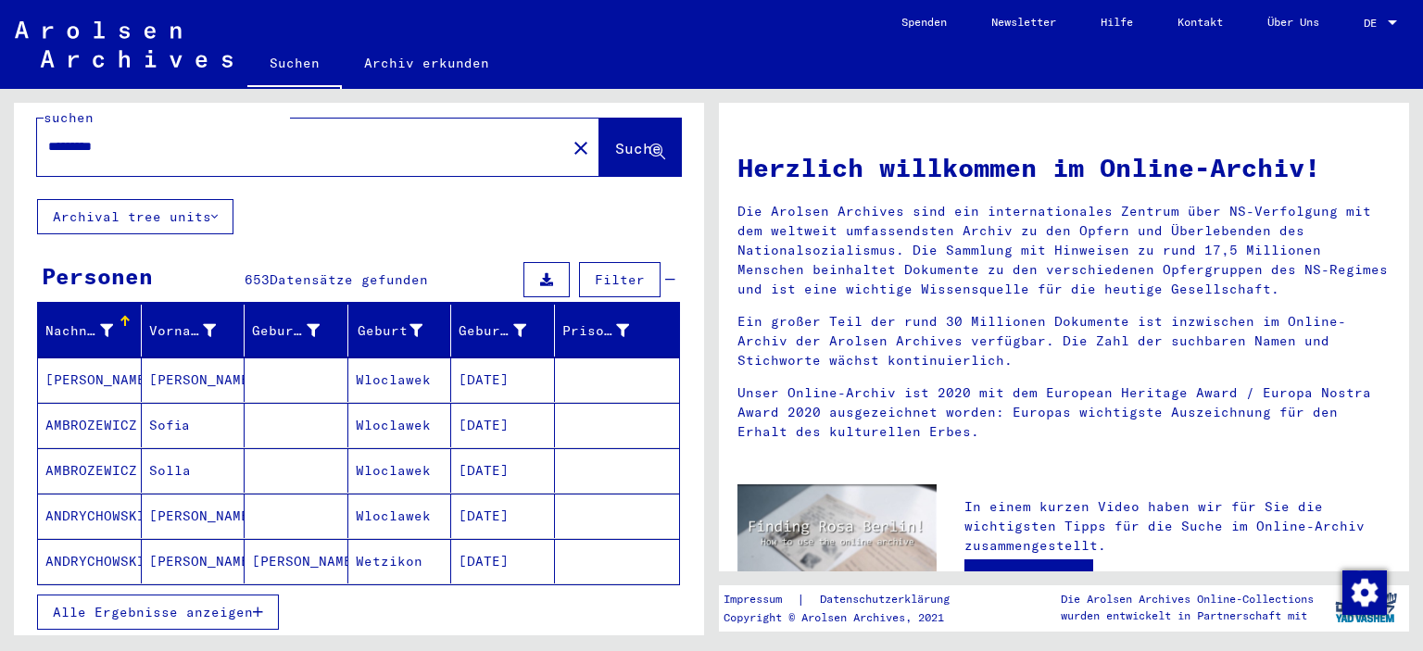
scroll to position [111, 0]
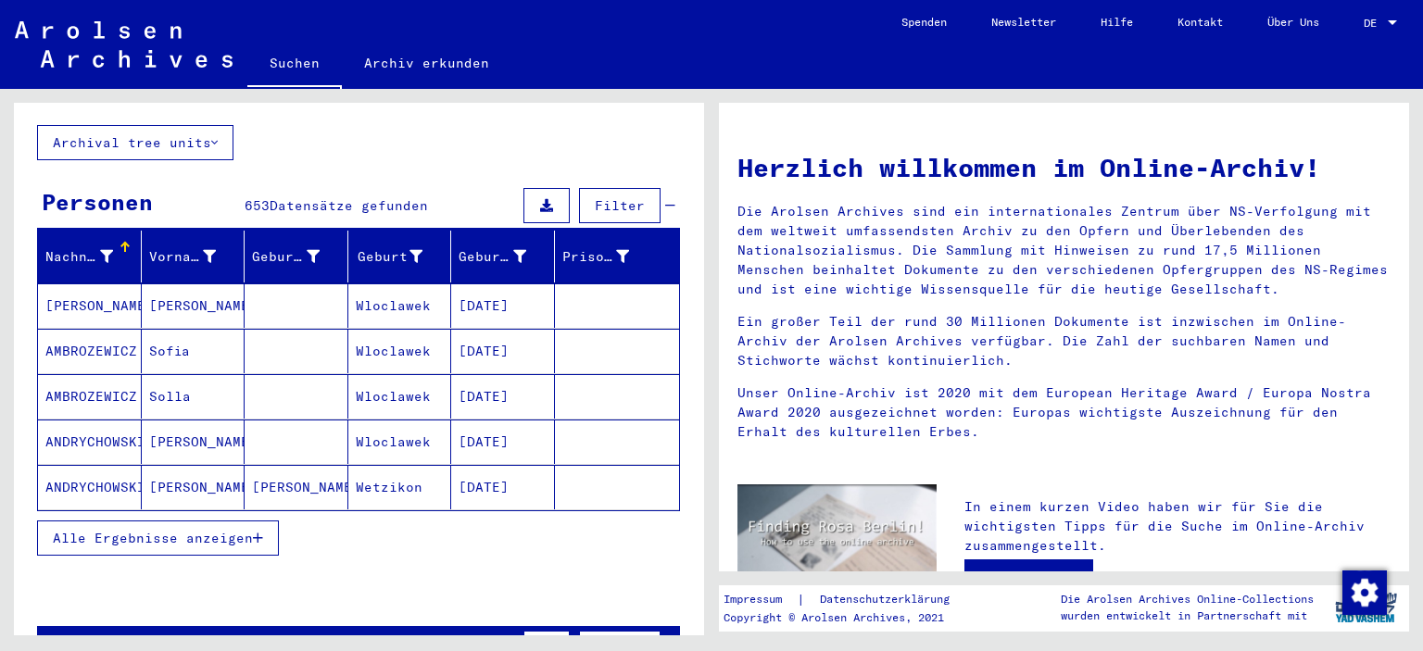
click at [185, 530] on span "Alle Ergebnisse anzeigen" at bounding box center [153, 538] width 200 height 17
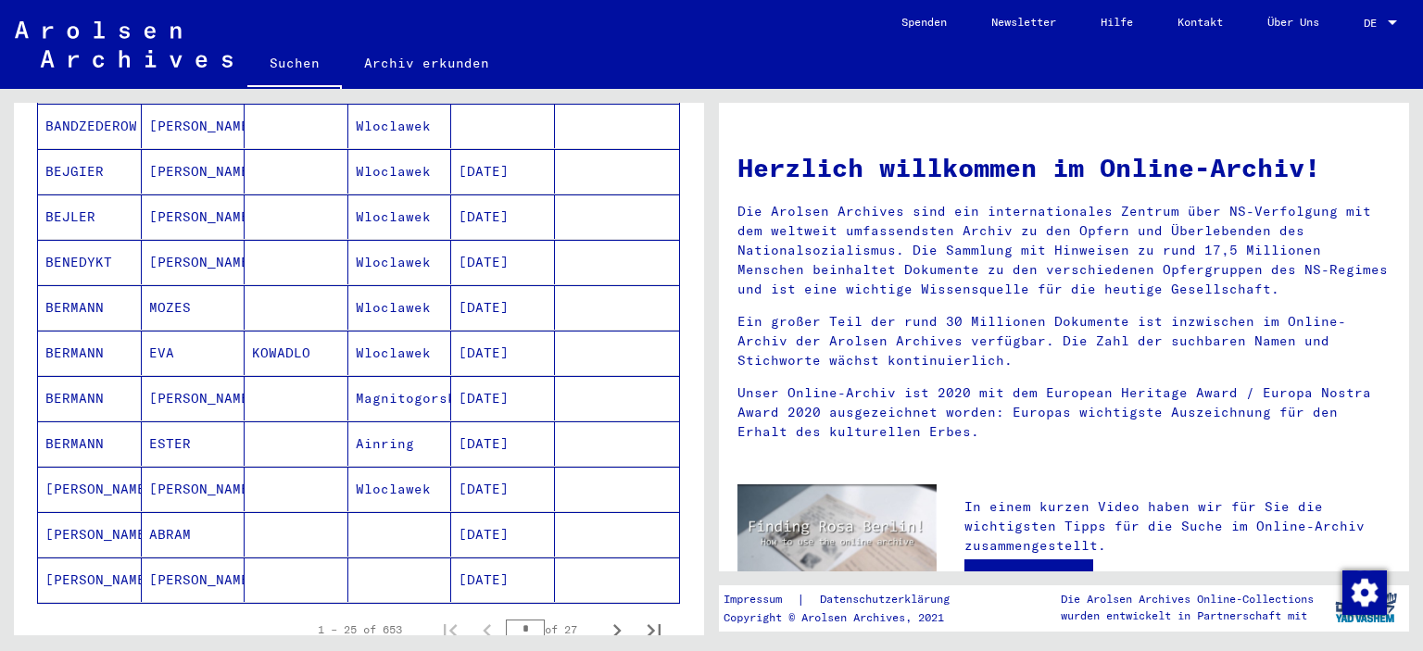
scroll to position [963, 0]
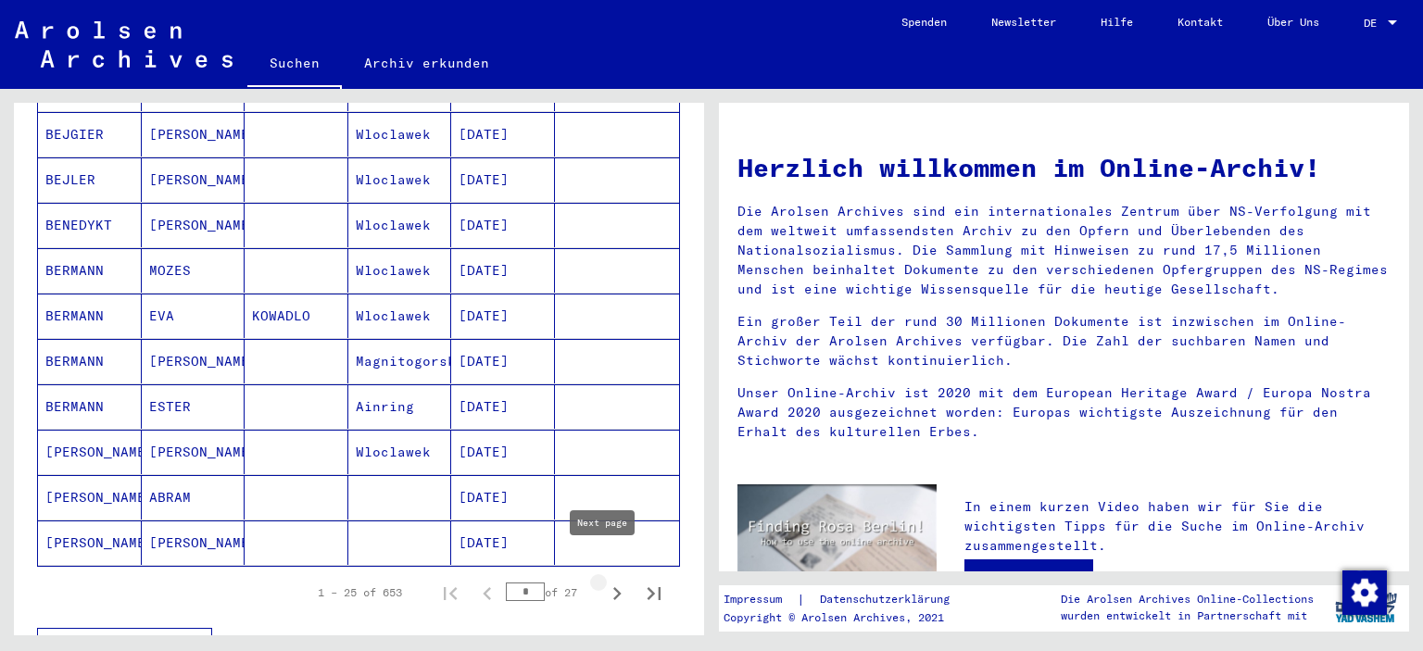
click at [604, 581] on icon "Next page" at bounding box center [617, 594] width 26 height 26
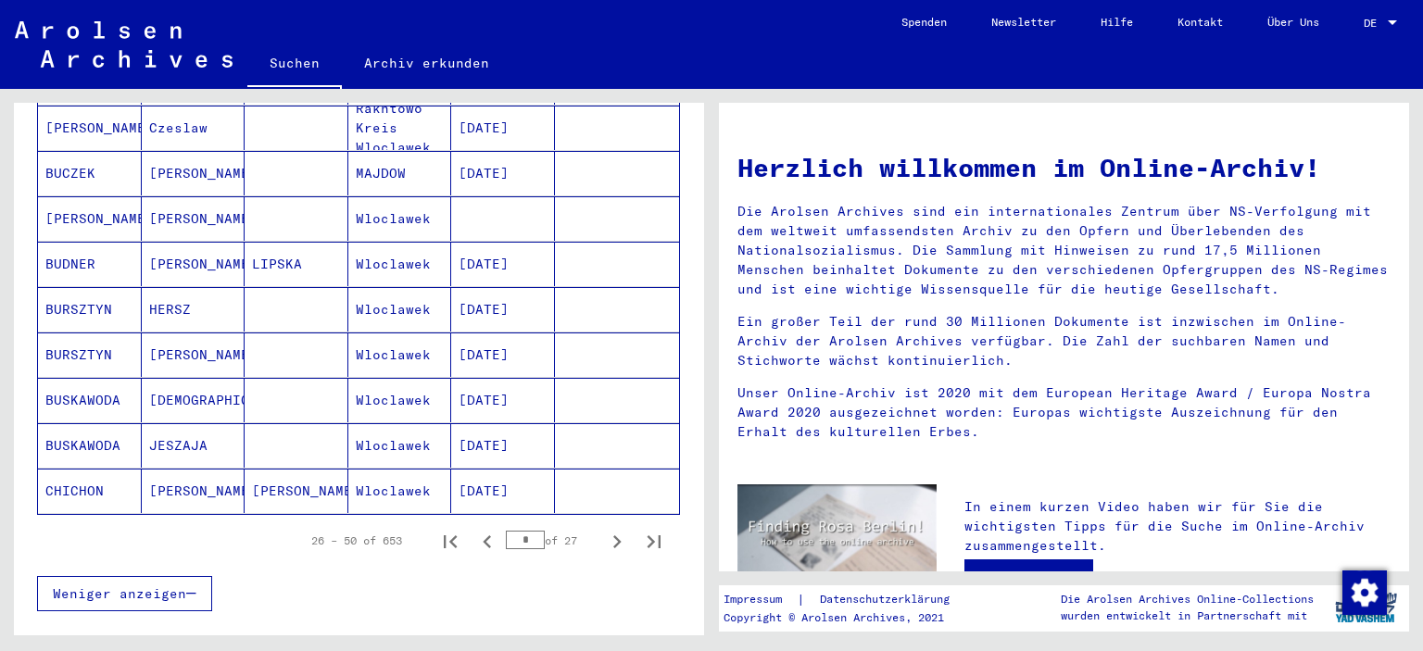
scroll to position [1102, 0]
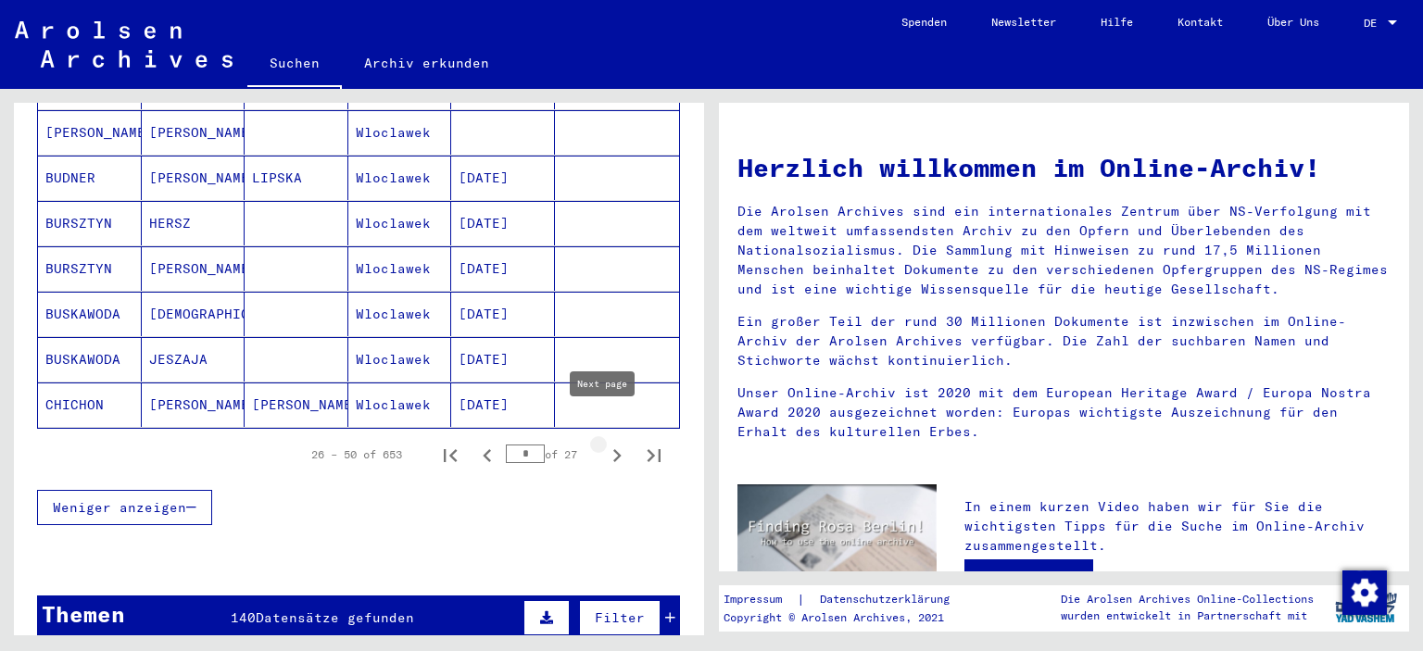
click at [604, 443] on icon "Next page" at bounding box center [617, 456] width 26 height 26
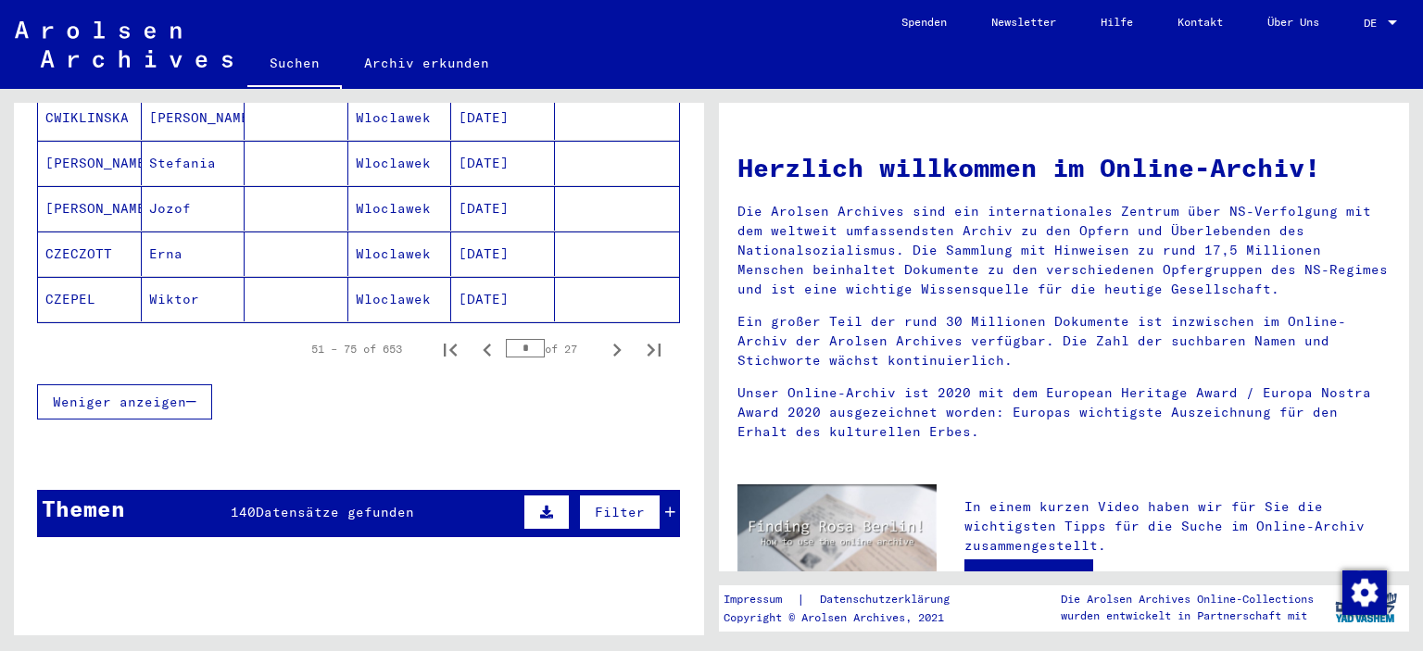
scroll to position [1176, 0]
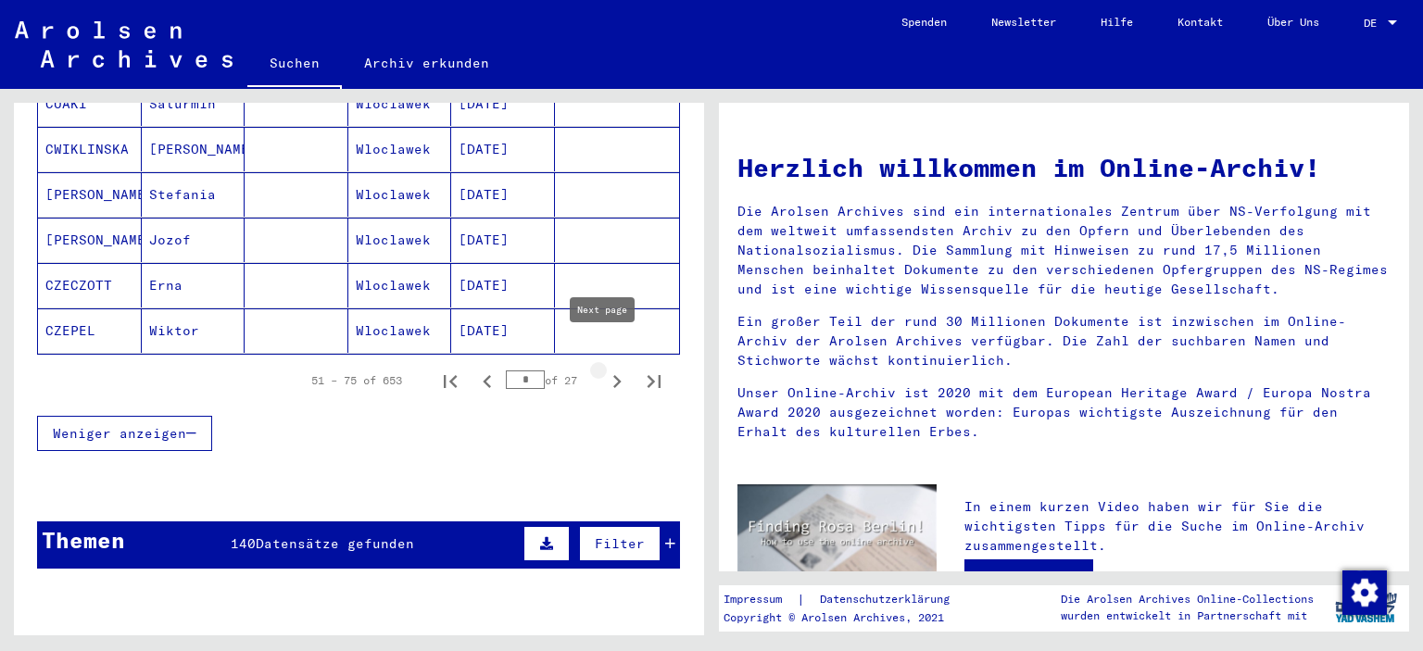
click at [604, 369] on icon "Next page" at bounding box center [617, 382] width 26 height 26
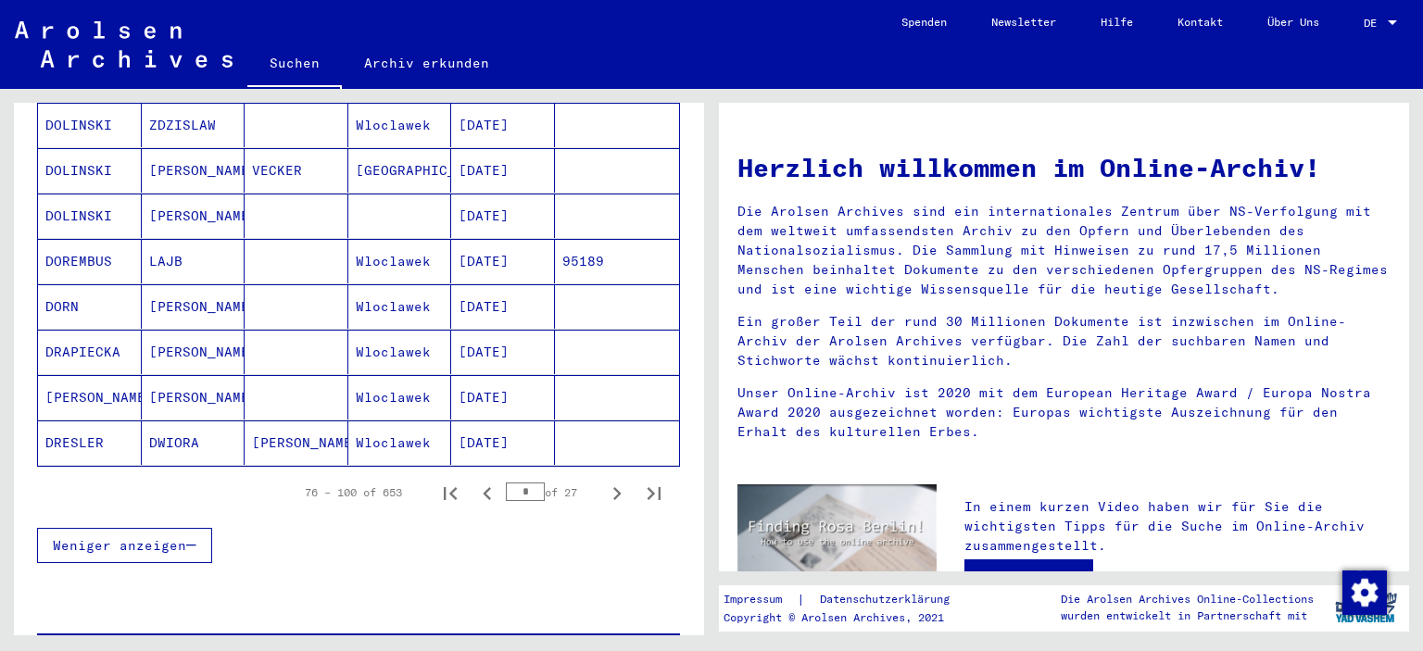
scroll to position [1051, 0]
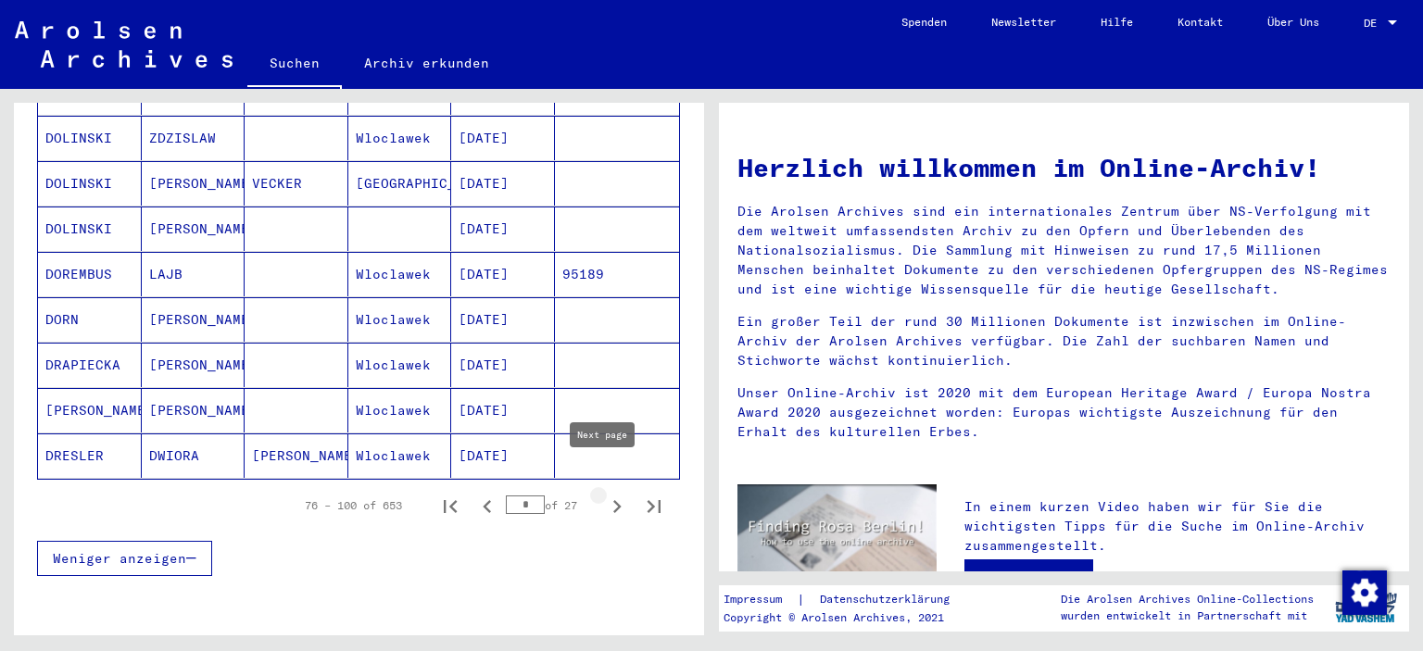
click at [605, 494] on icon "Next page" at bounding box center [617, 507] width 26 height 26
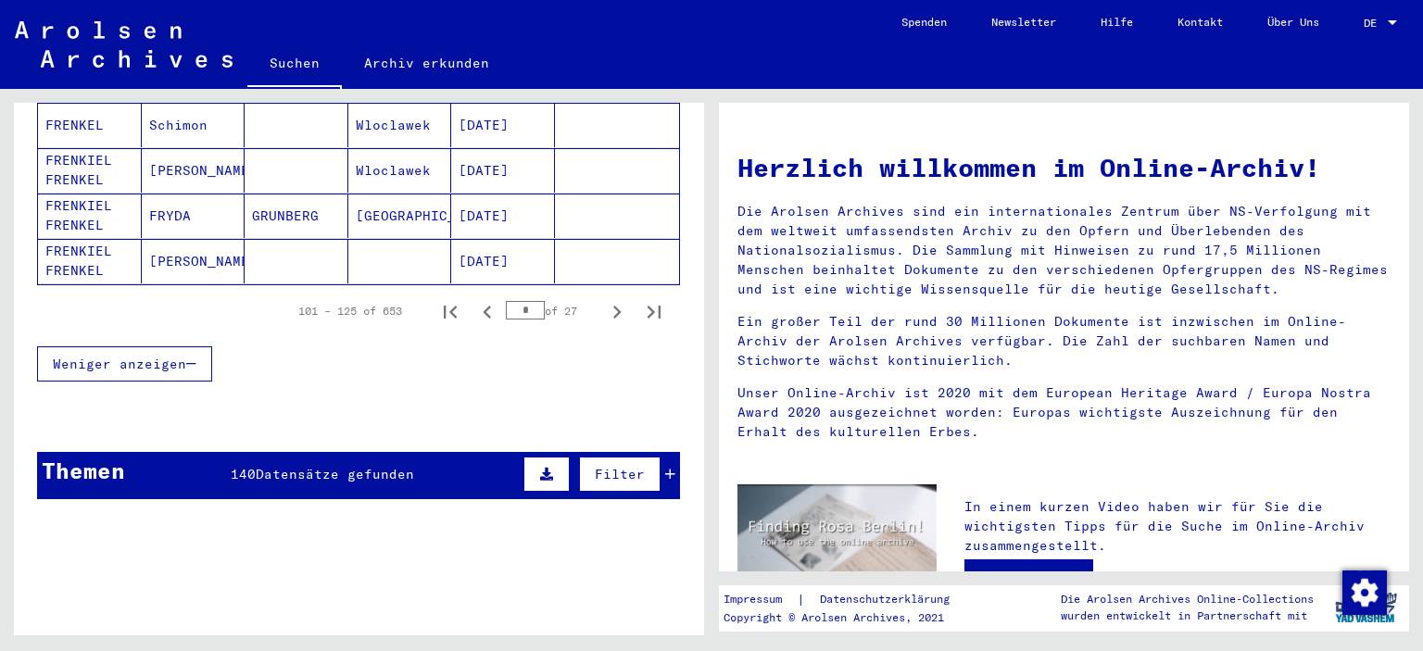
scroll to position [1241, 0]
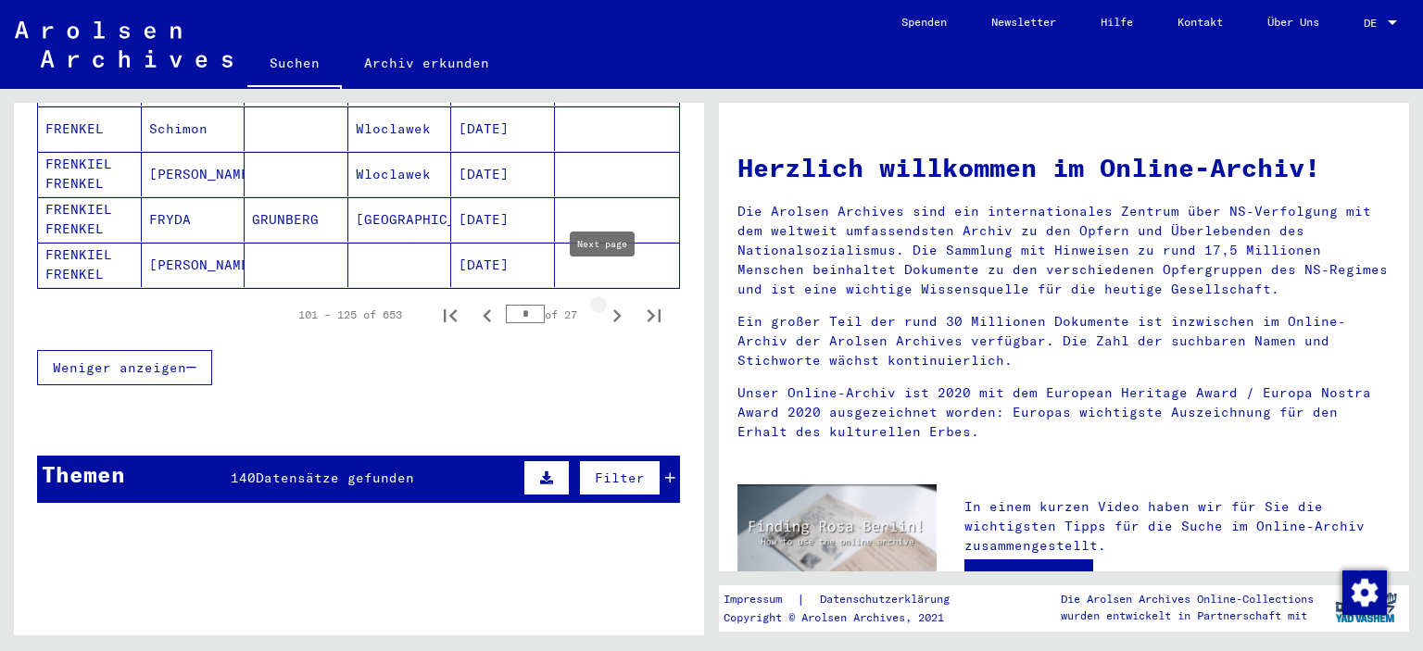
click at [604, 303] on icon "Next page" at bounding box center [617, 316] width 26 height 26
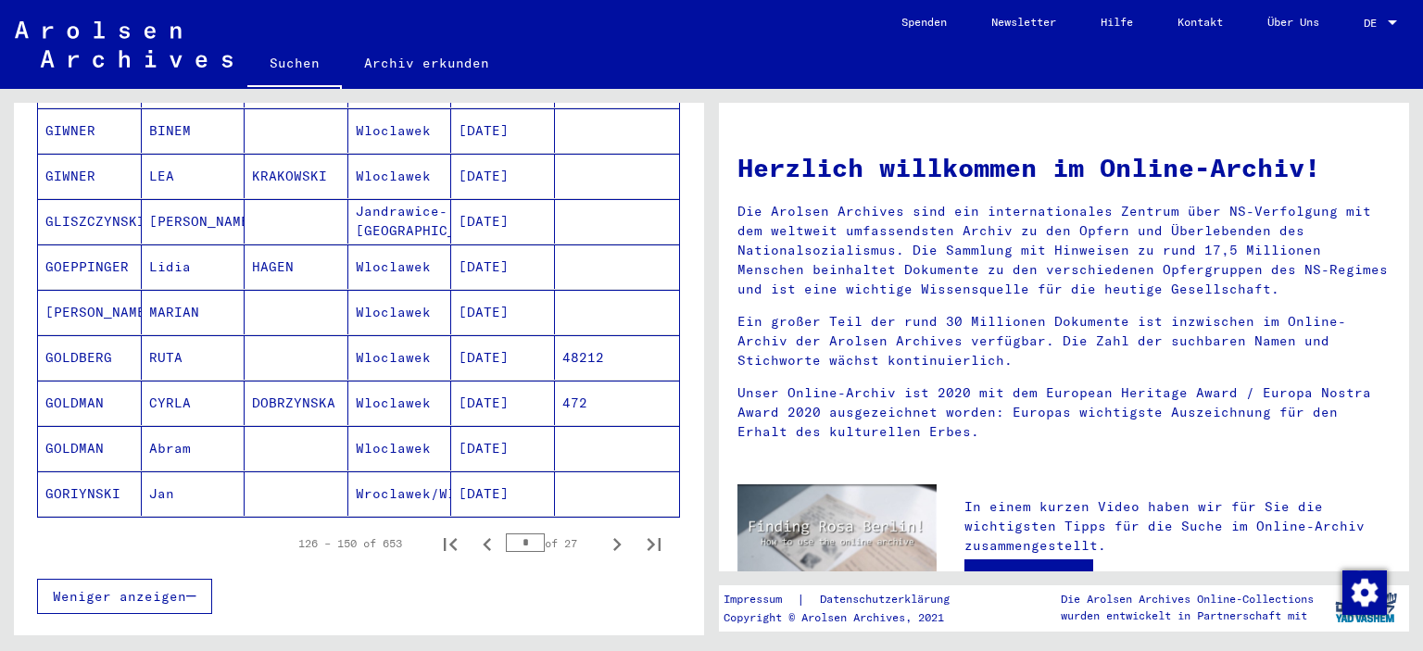
scroll to position [1019, 0]
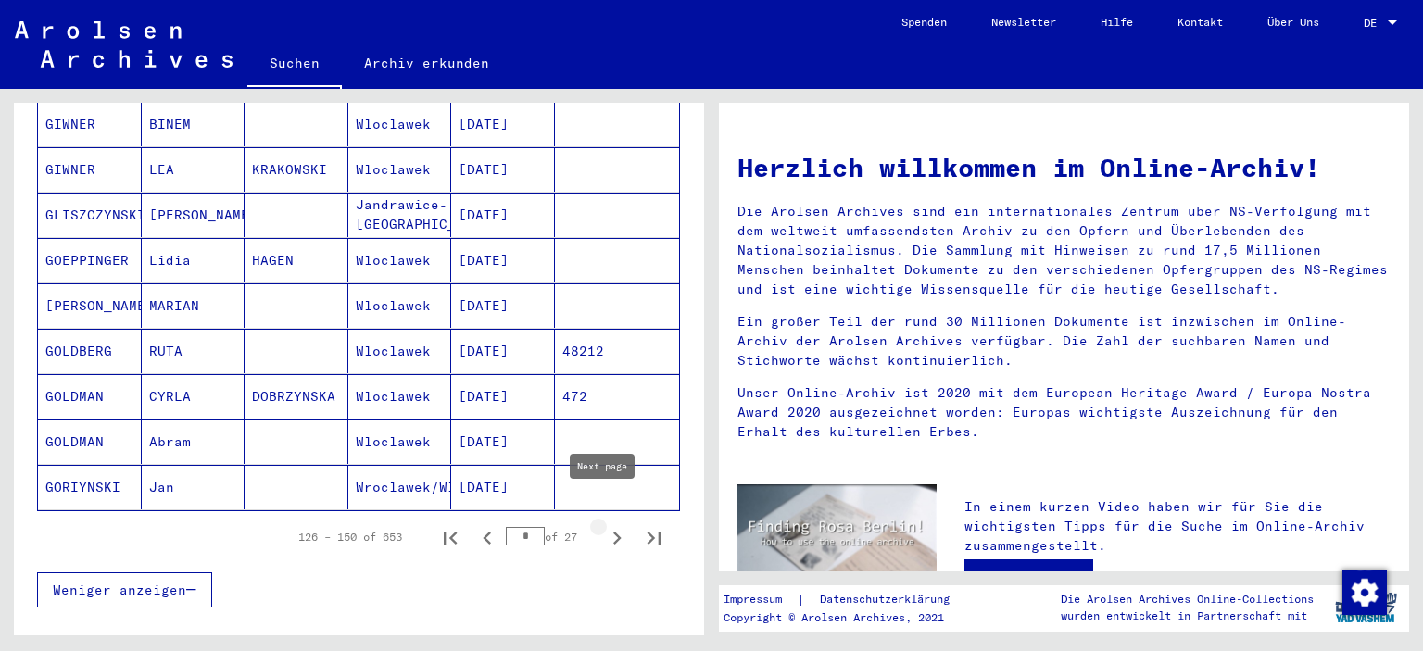
click at [604, 525] on icon "Next page" at bounding box center [617, 538] width 26 height 26
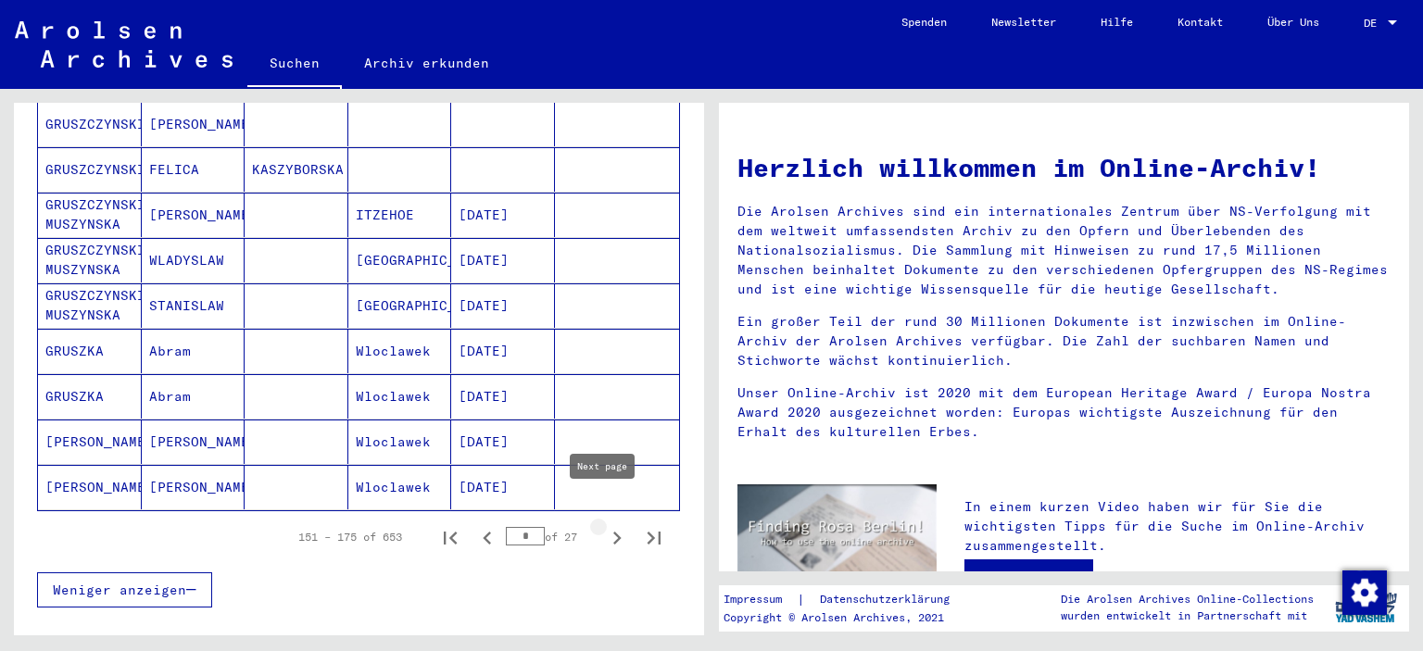
click at [604, 525] on icon "Next page" at bounding box center [617, 538] width 26 height 26
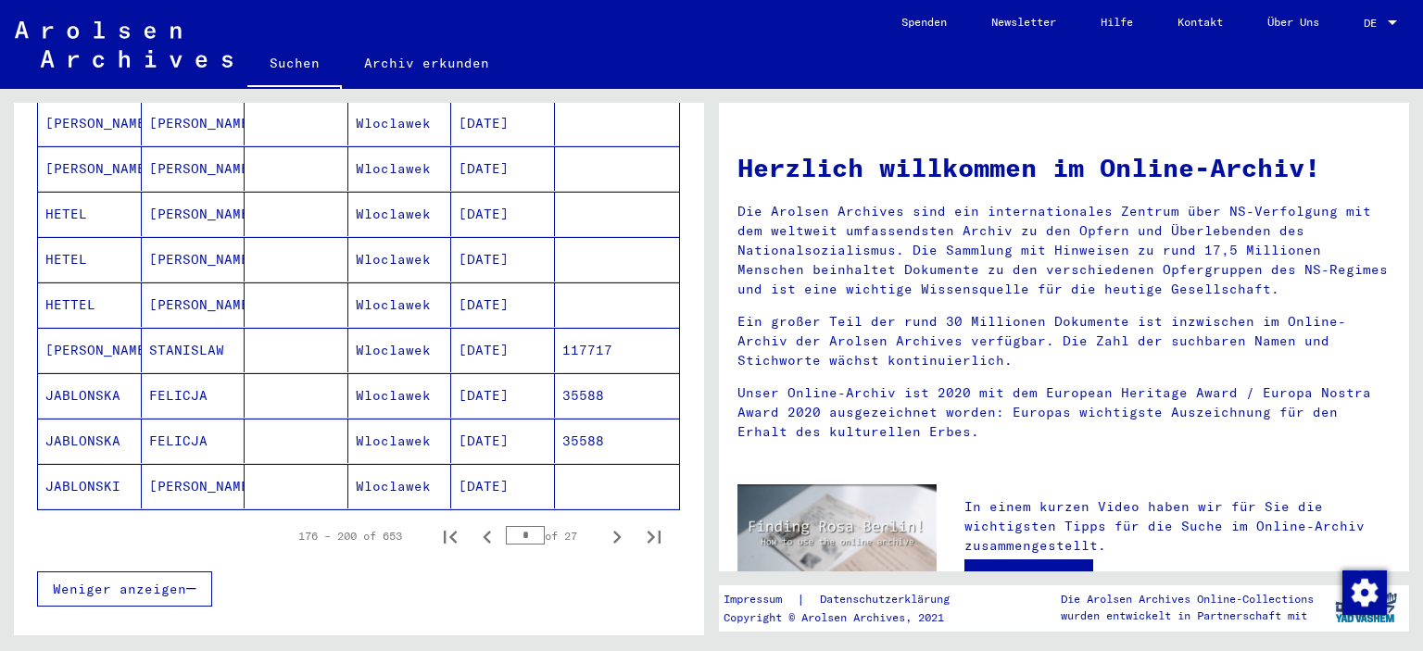
scroll to position [1115, 0]
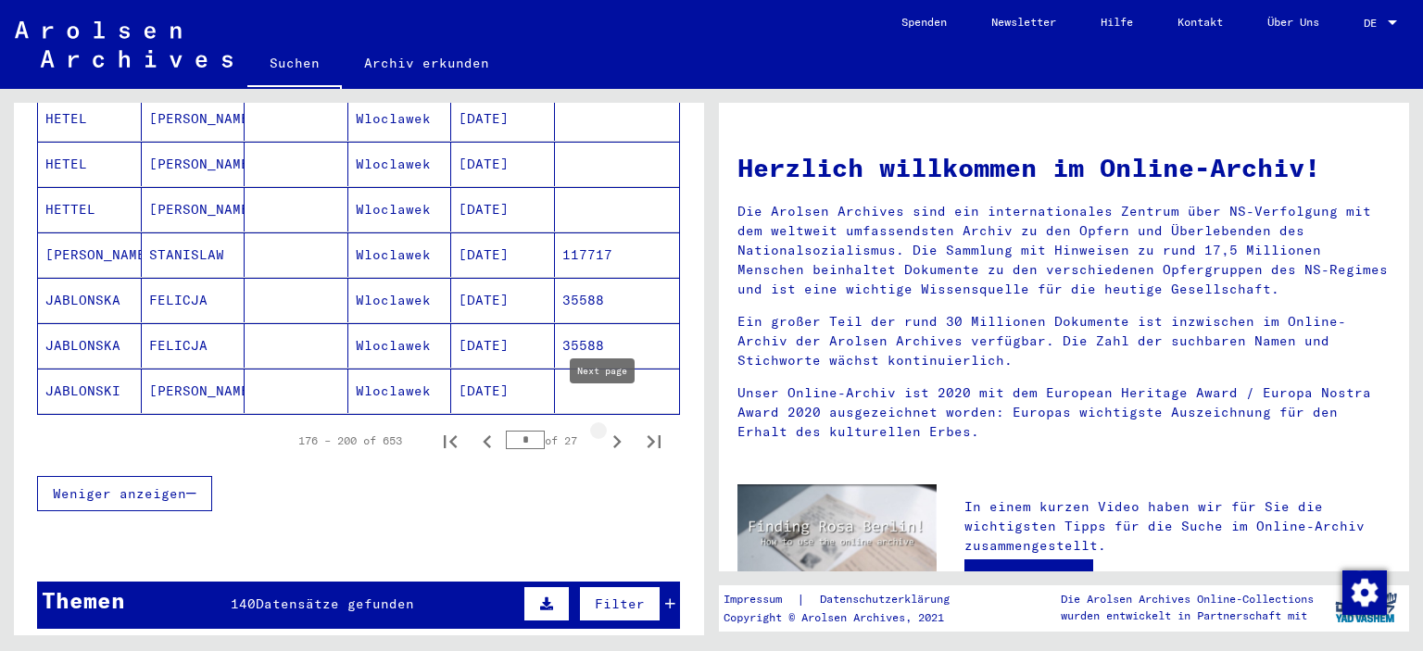
click at [613, 435] on icon "Next page" at bounding box center [617, 441] width 8 height 13
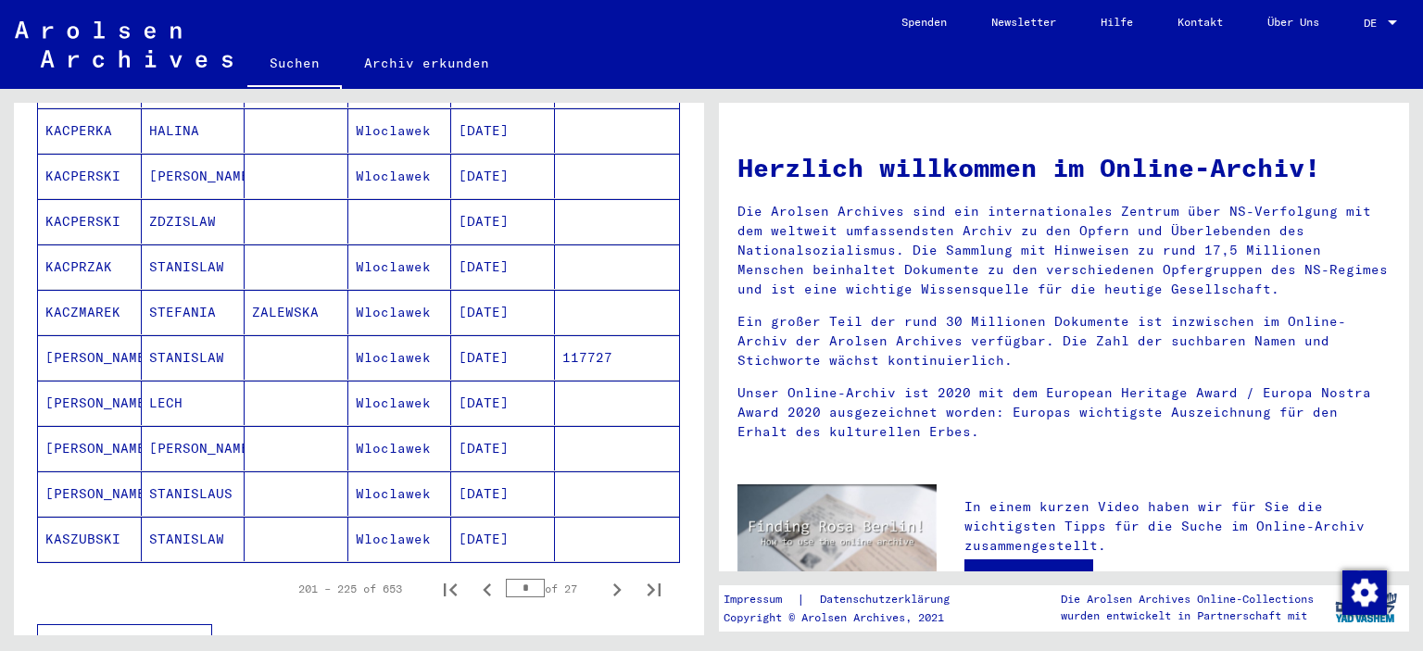
scroll to position [971, 0]
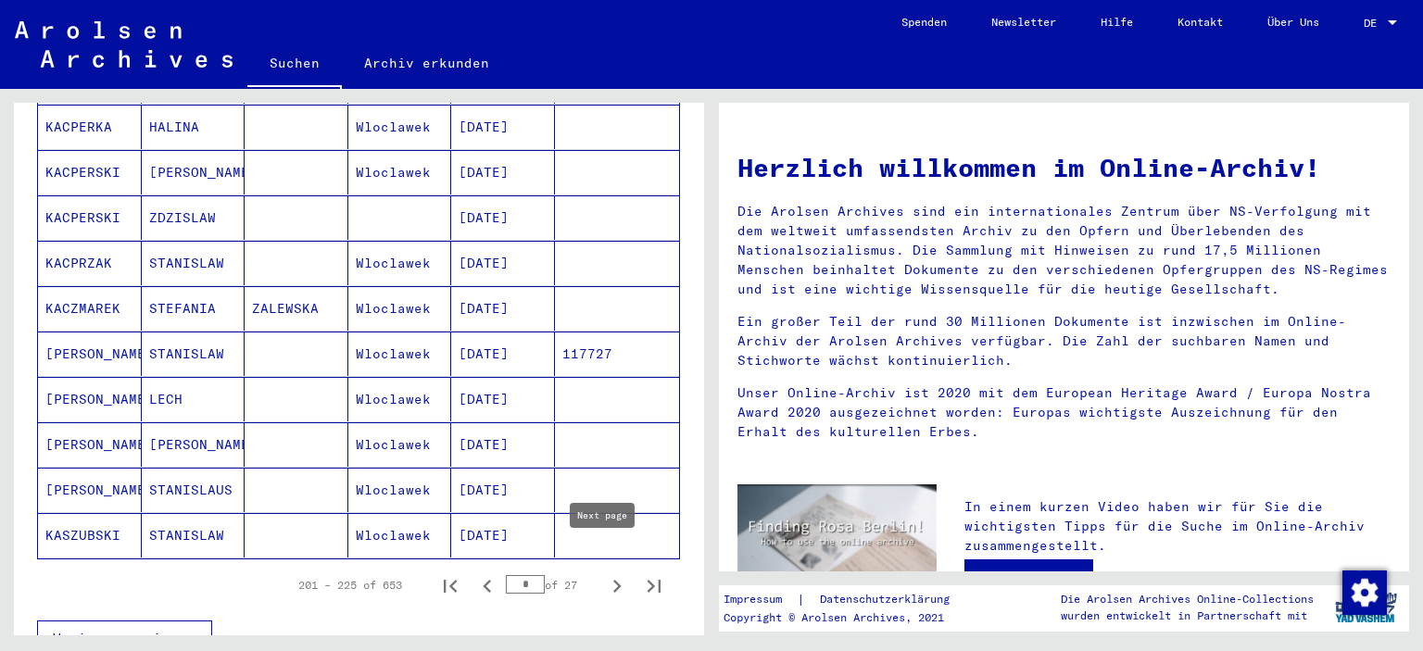
click at [613, 580] on icon "Next page" at bounding box center [617, 586] width 8 height 13
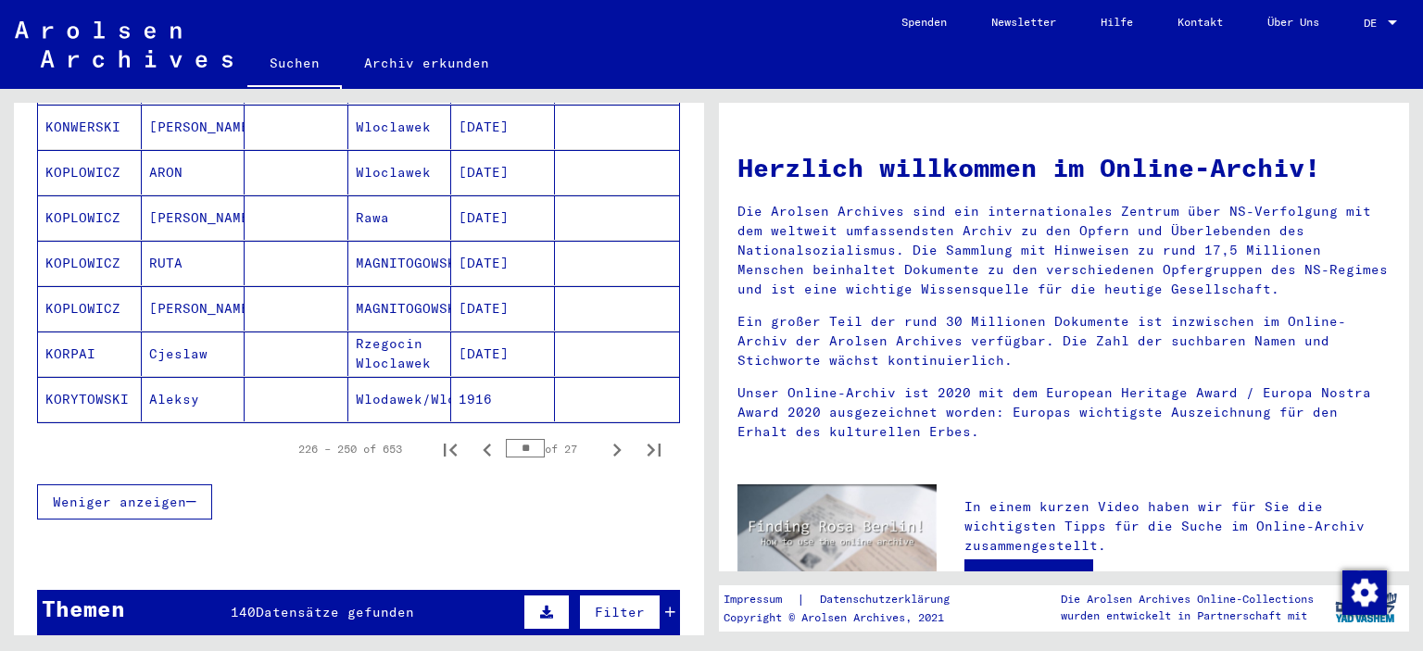
scroll to position [1082, 0]
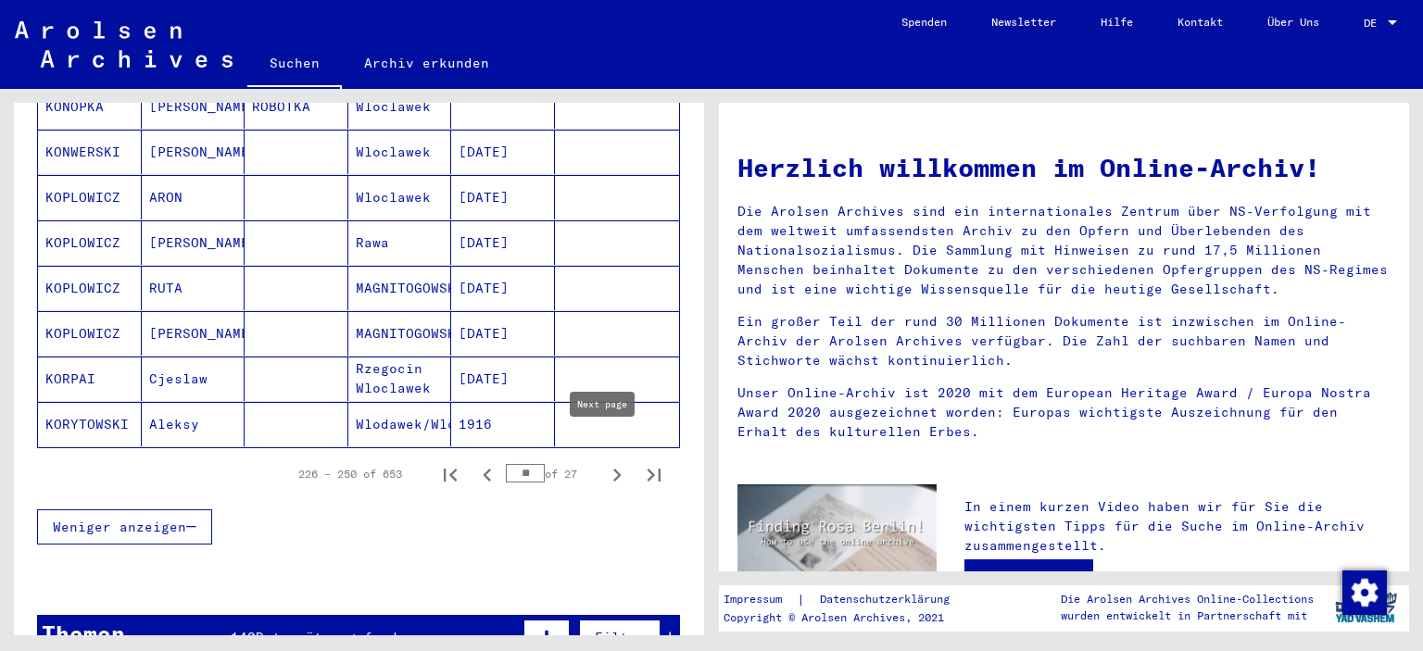
click at [609, 462] on icon "Next page" at bounding box center [617, 475] width 26 height 26
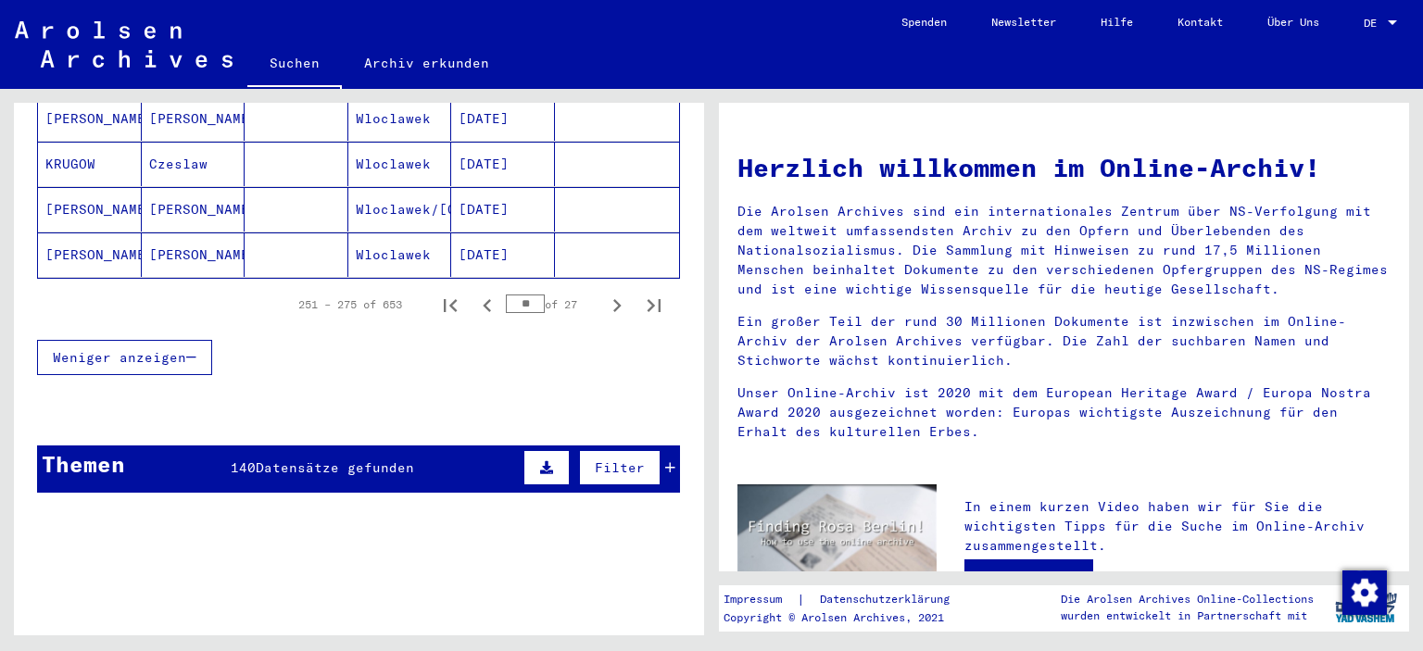
scroll to position [1230, 0]
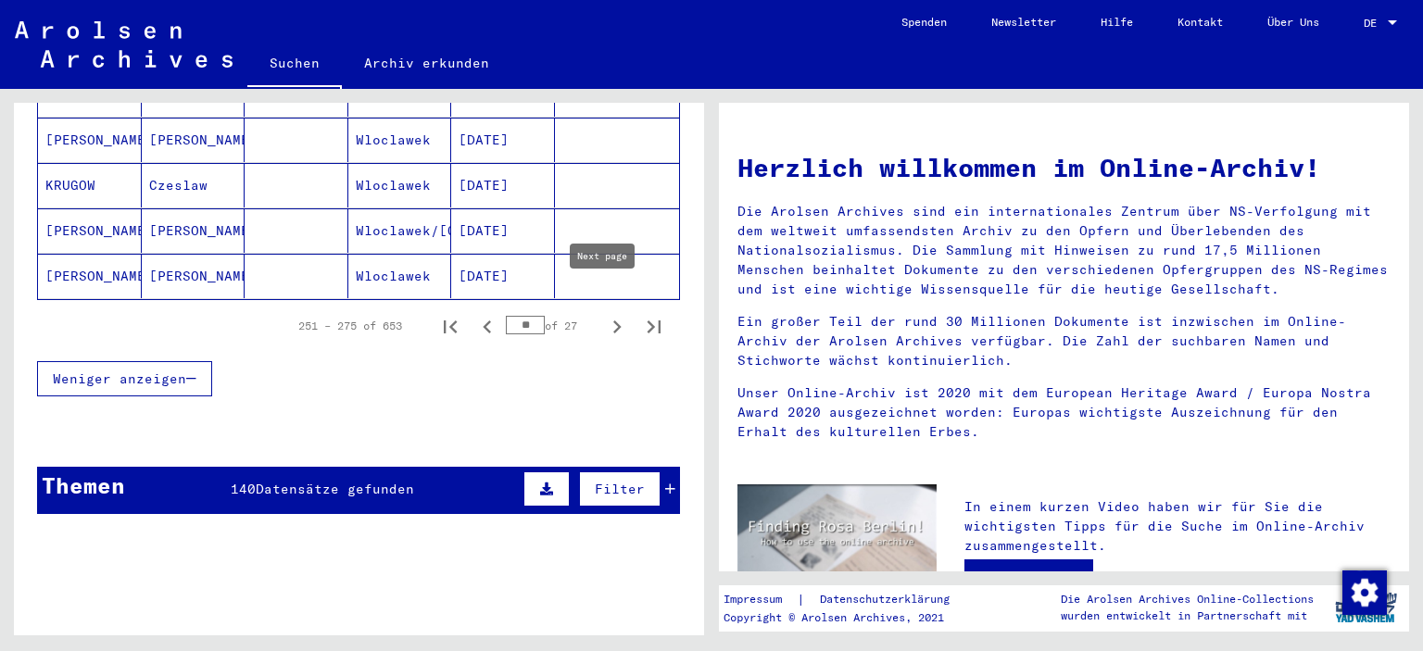
click at [604, 314] on icon "Next page" at bounding box center [617, 327] width 26 height 26
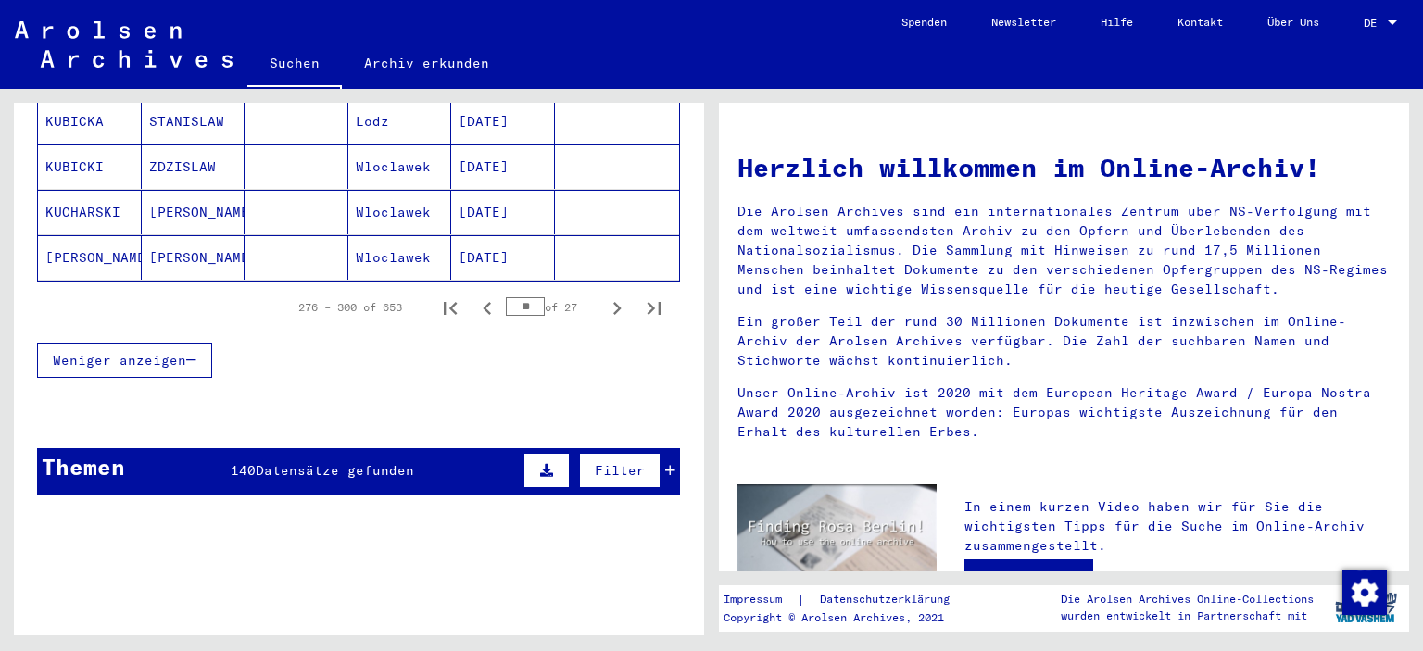
scroll to position [1225, 0]
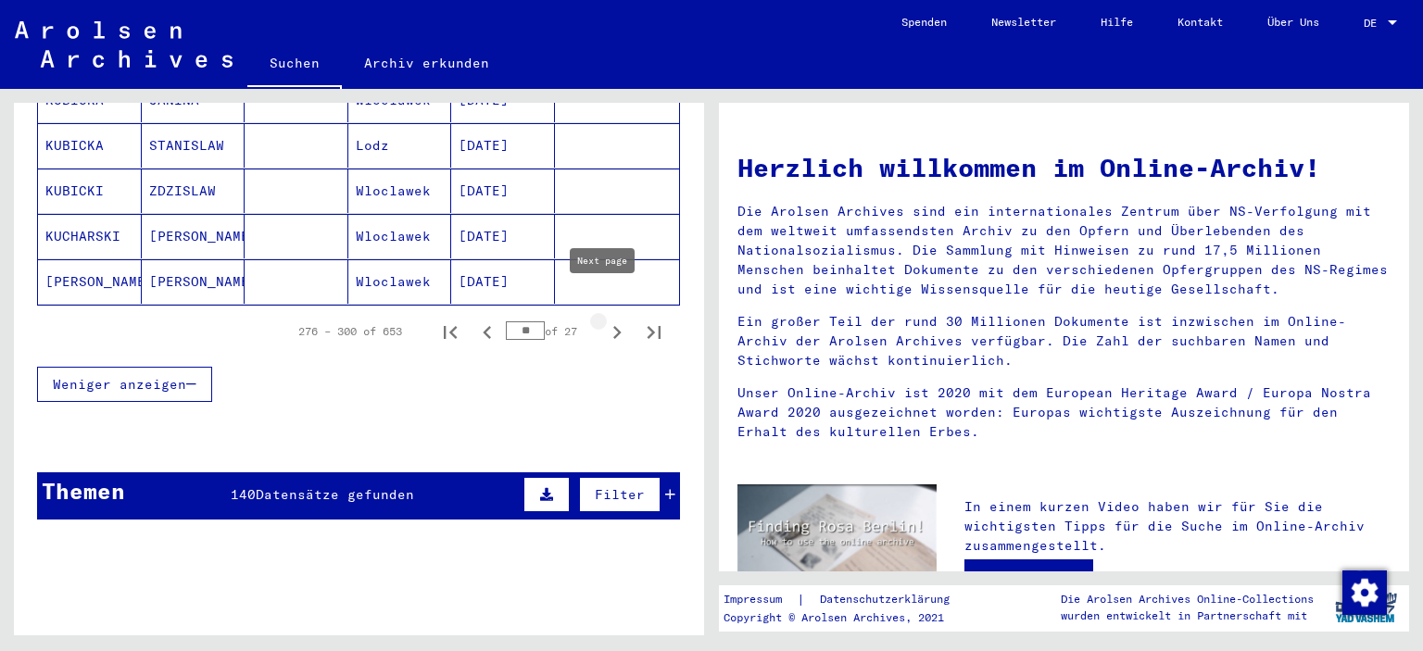
click at [607, 320] on icon "Next page" at bounding box center [617, 333] width 26 height 26
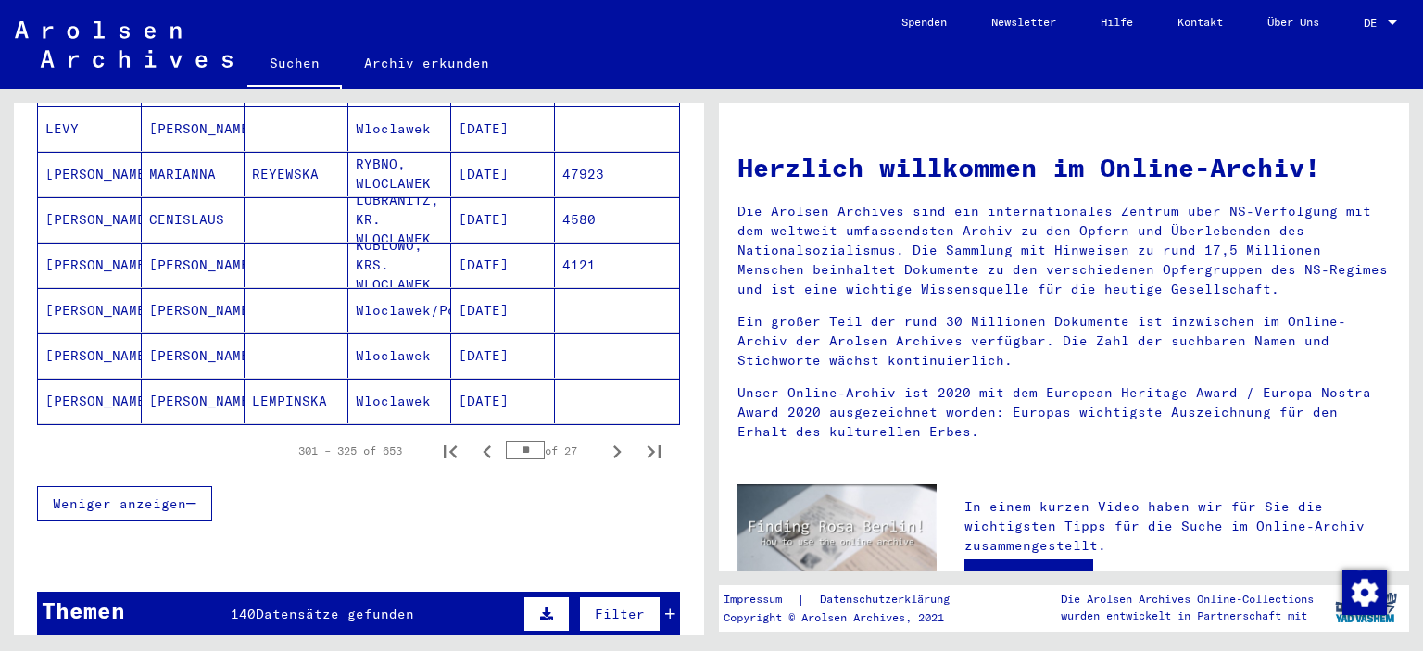
scroll to position [1093, 0]
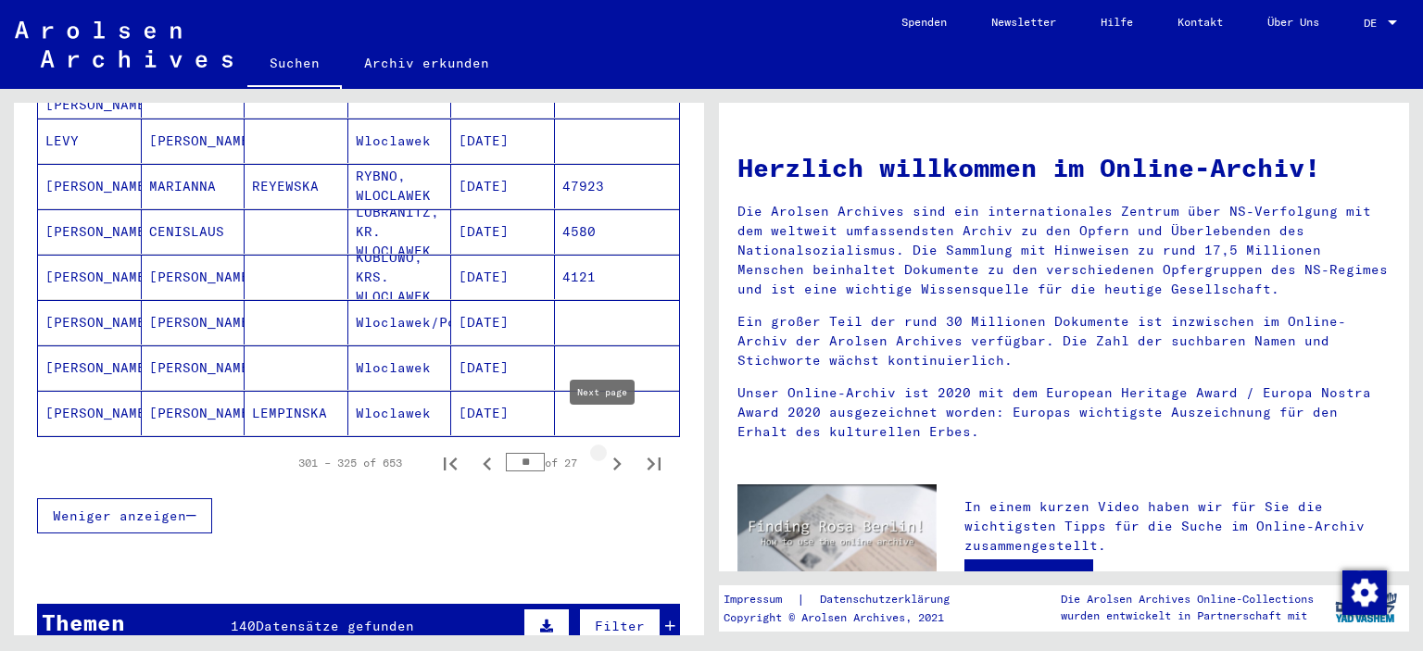
click at [613, 458] on icon "Next page" at bounding box center [617, 464] width 8 height 13
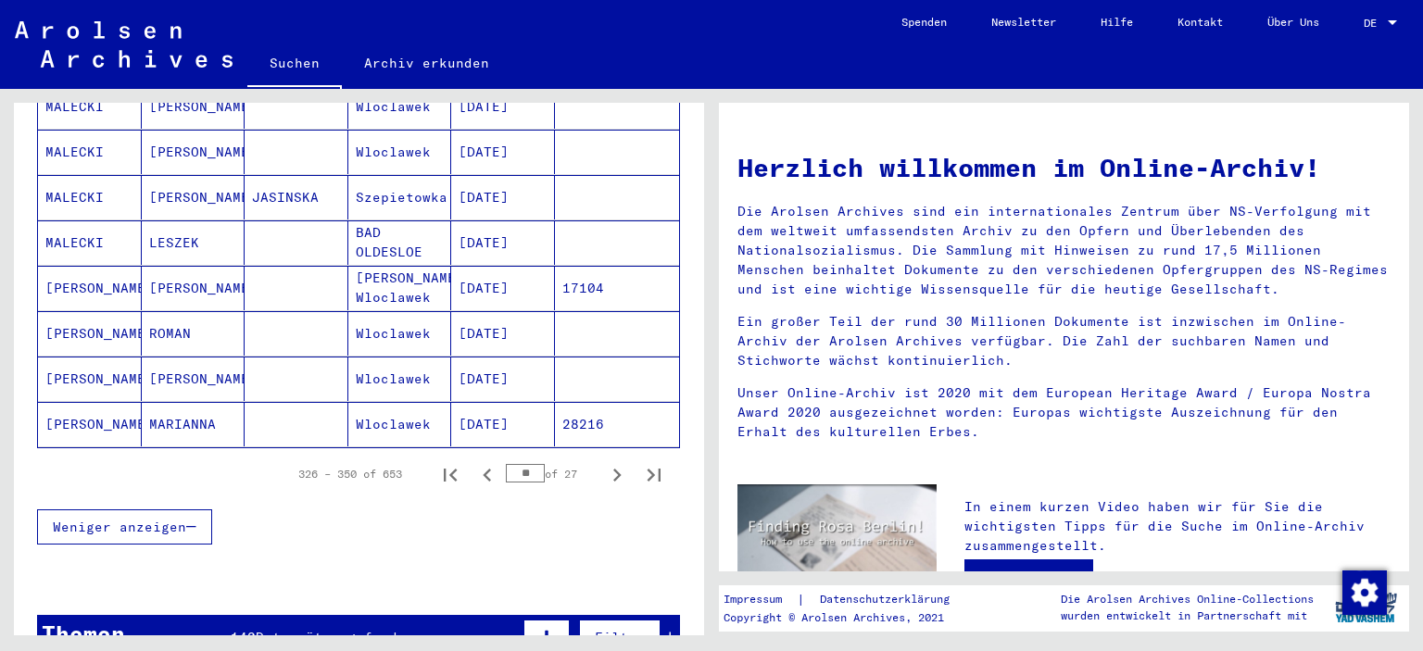
scroll to position [1070, 0]
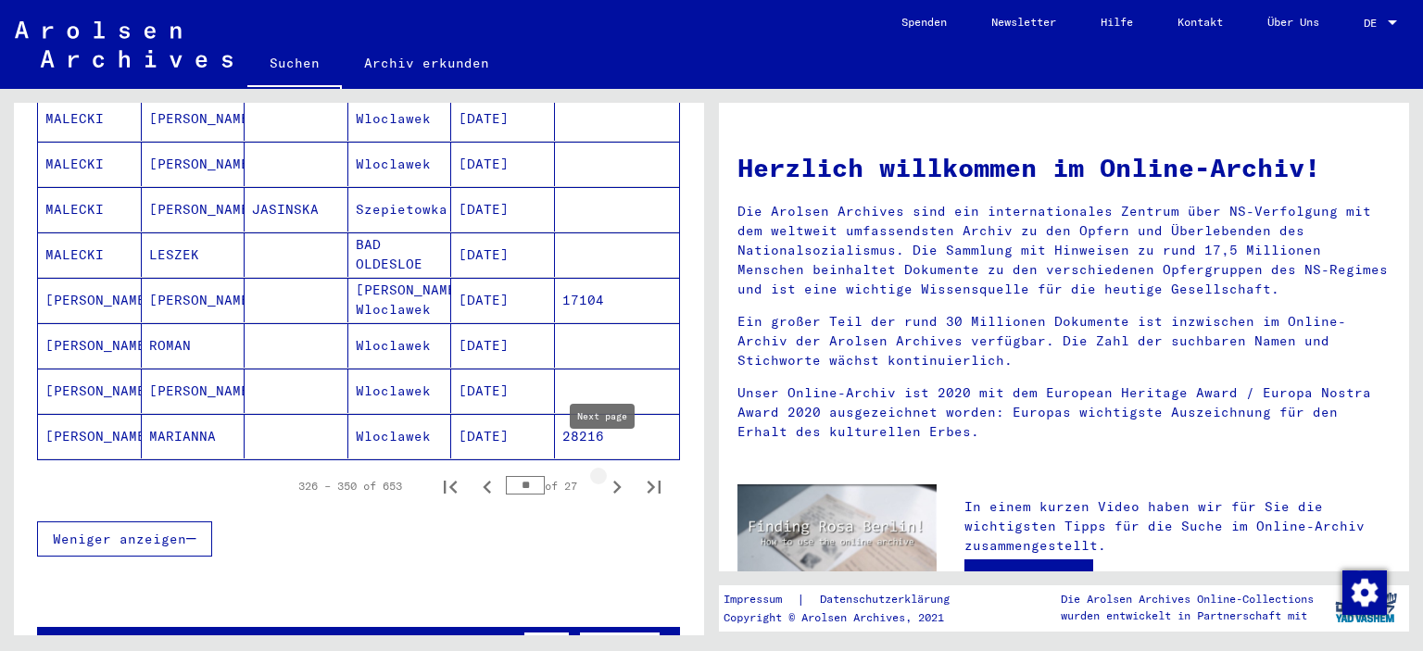
click at [604, 474] on icon "Next page" at bounding box center [617, 487] width 26 height 26
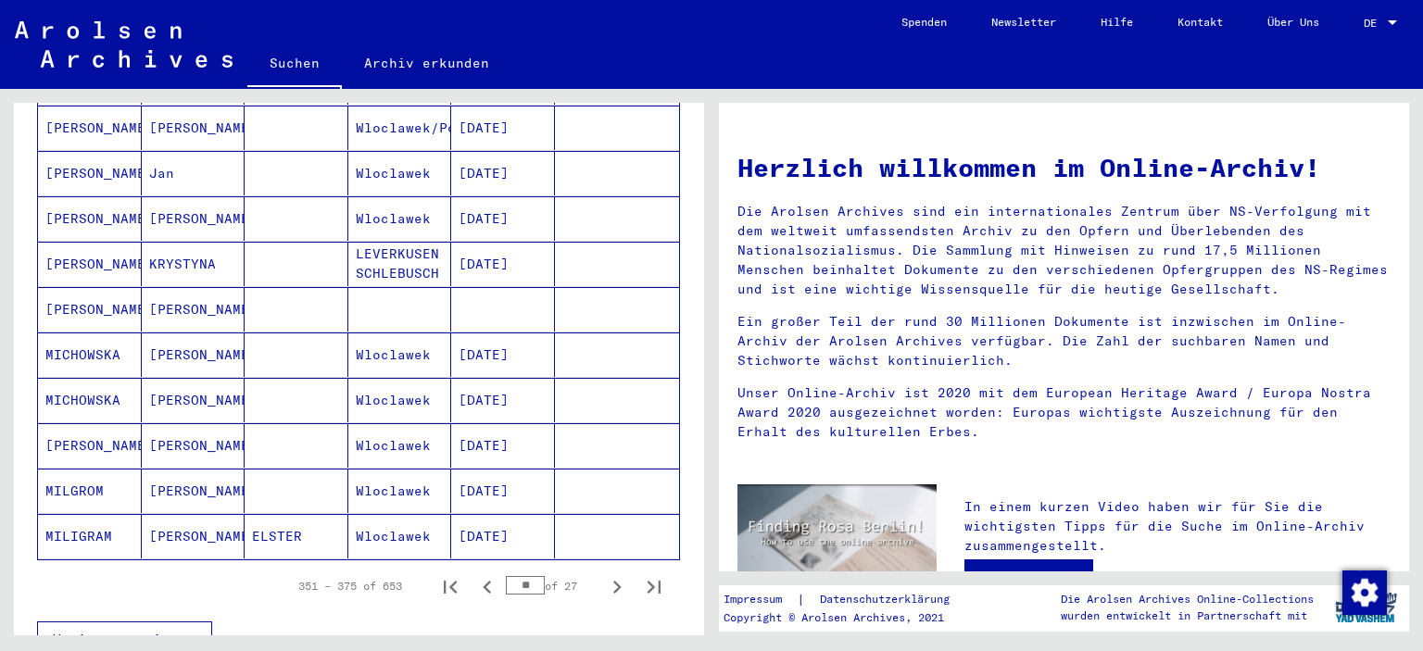
scroll to position [1112, 0]
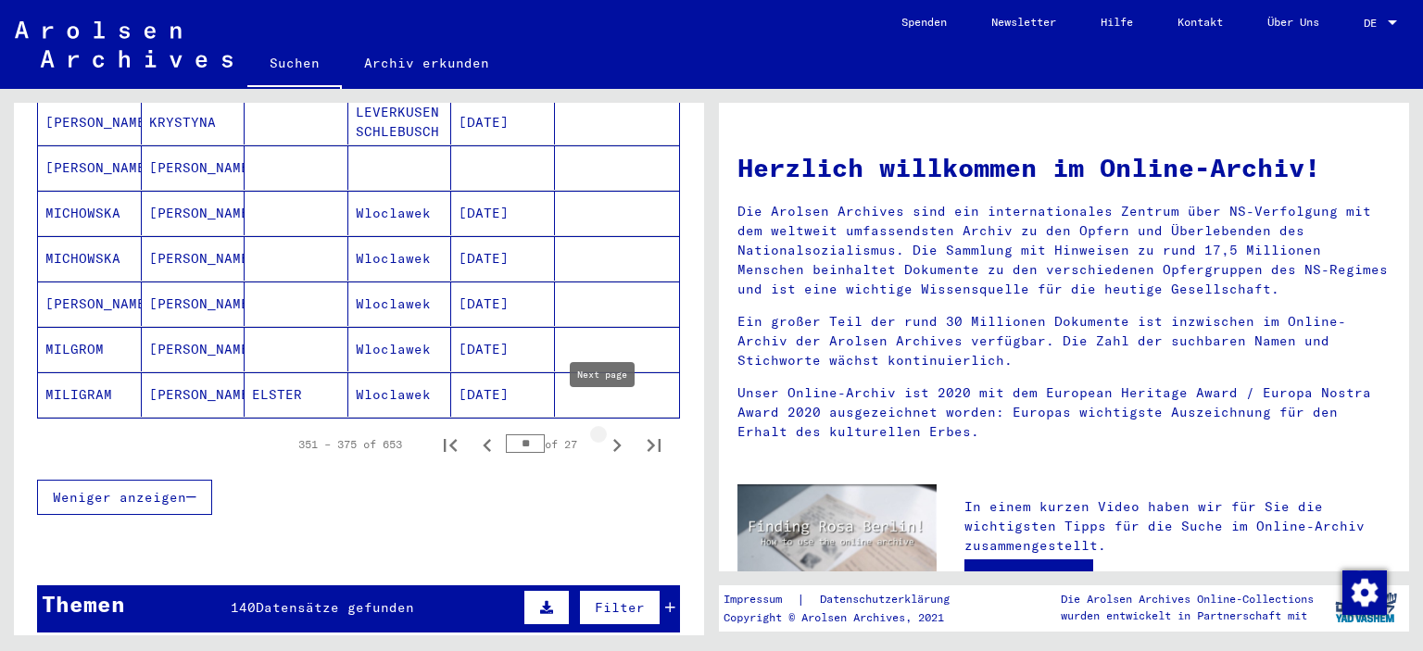
click at [613, 439] on icon "Next page" at bounding box center [617, 445] width 8 height 13
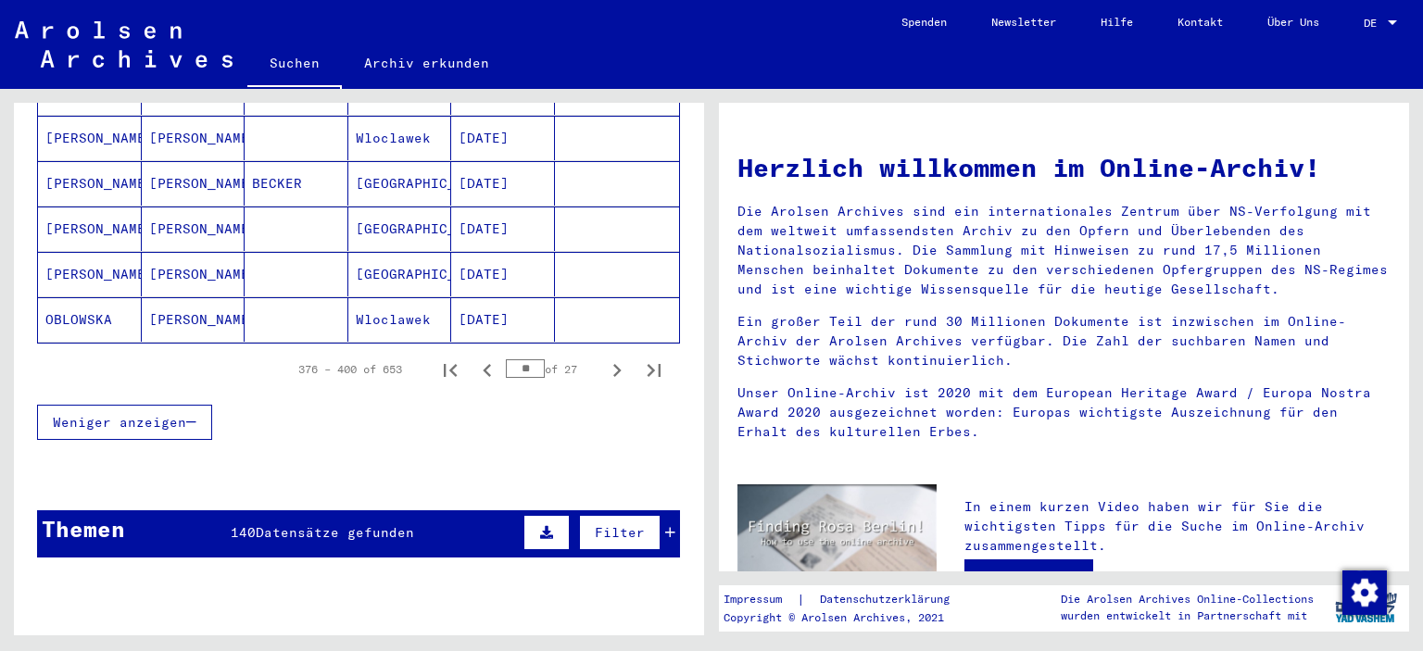
scroll to position [1193, 0]
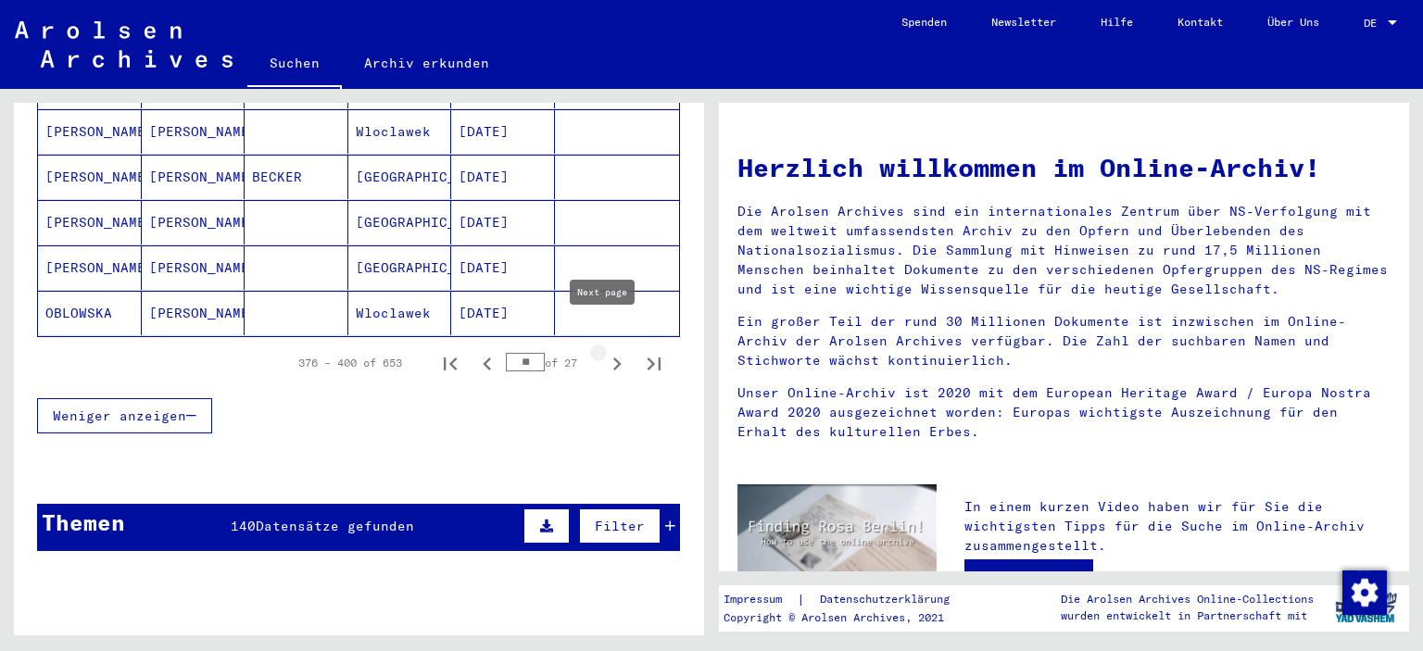
click at [604, 351] on icon "Next page" at bounding box center [617, 364] width 26 height 26
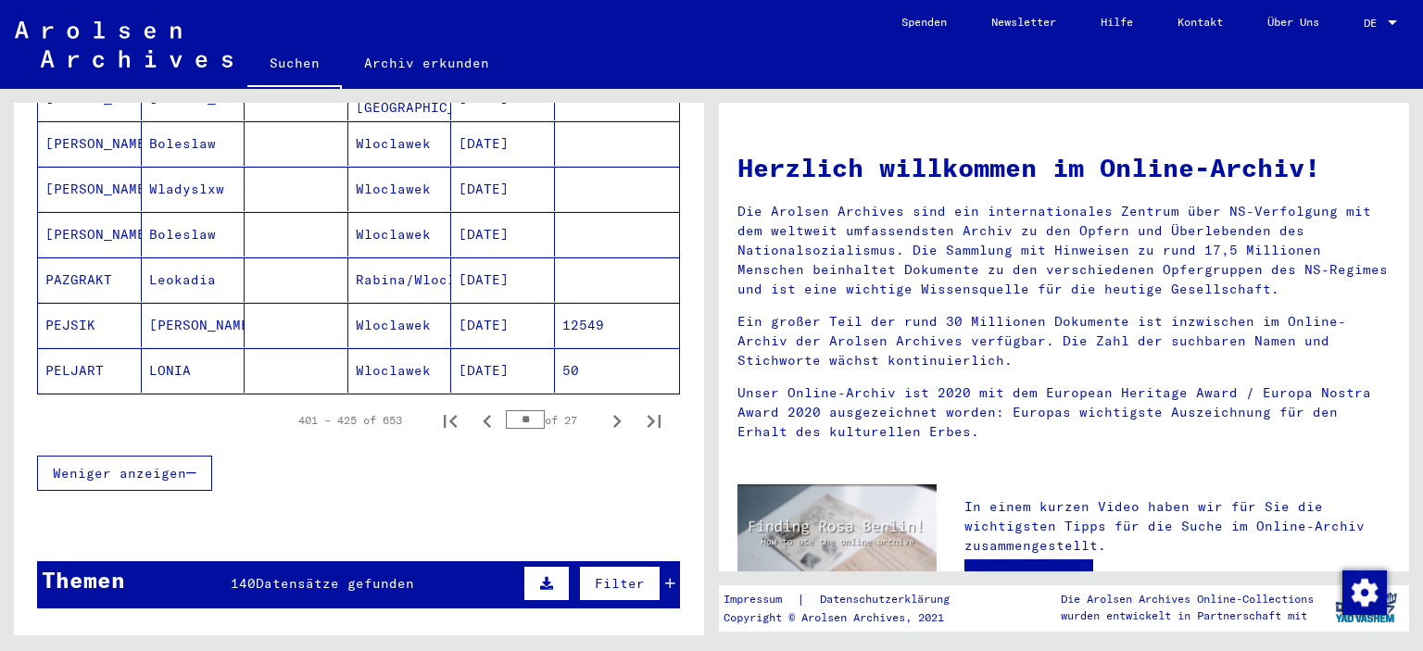
scroll to position [1114, 0]
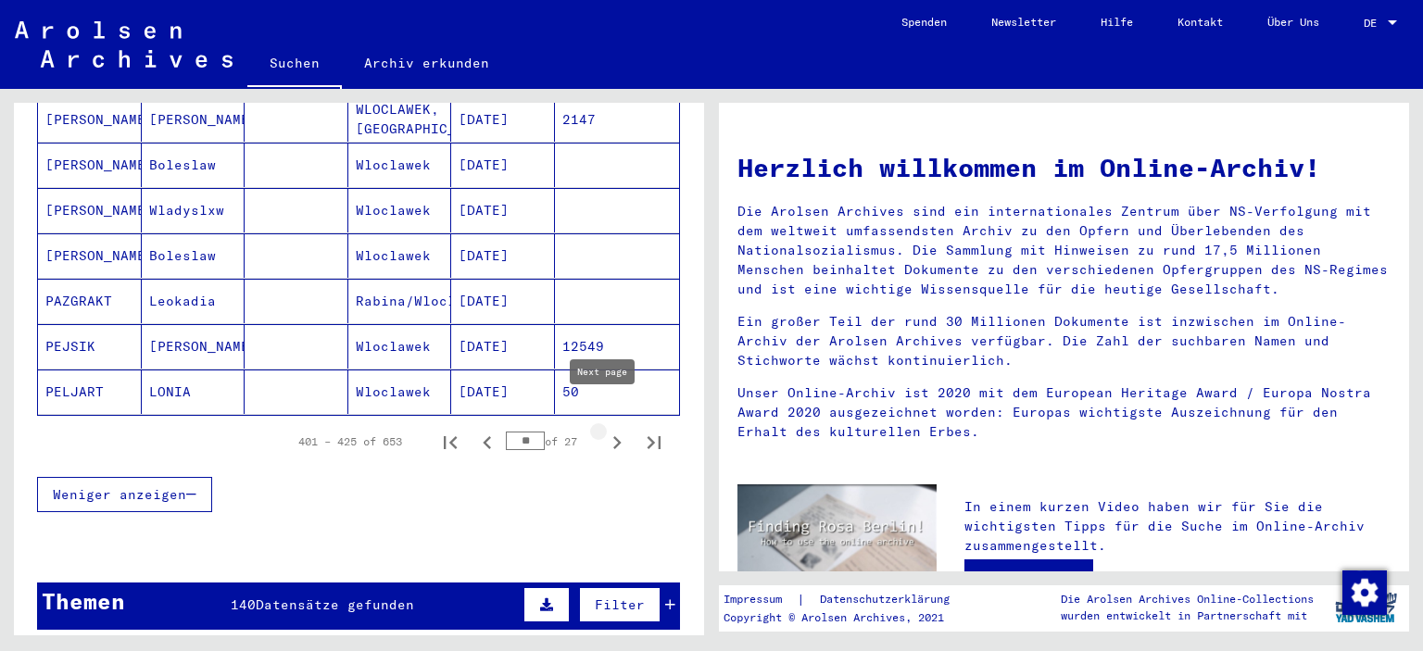
click at [604, 430] on icon "Next page" at bounding box center [617, 443] width 26 height 26
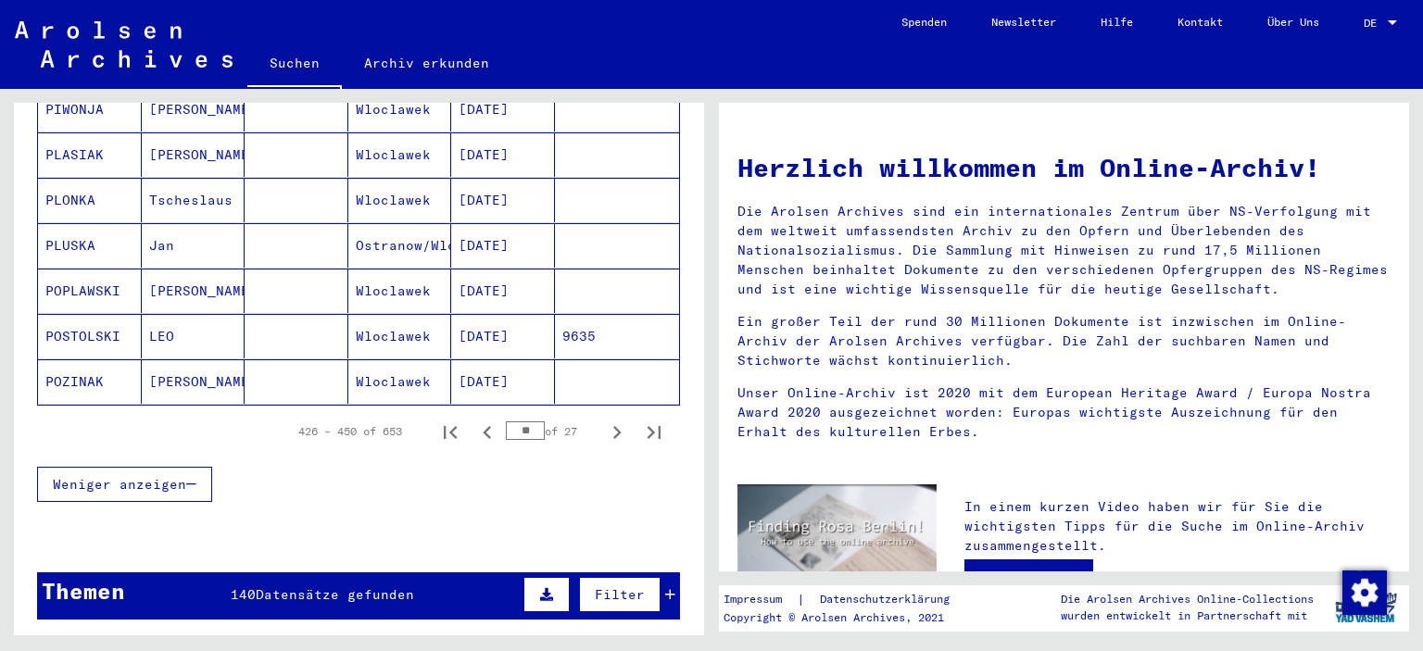
scroll to position [1113, 0]
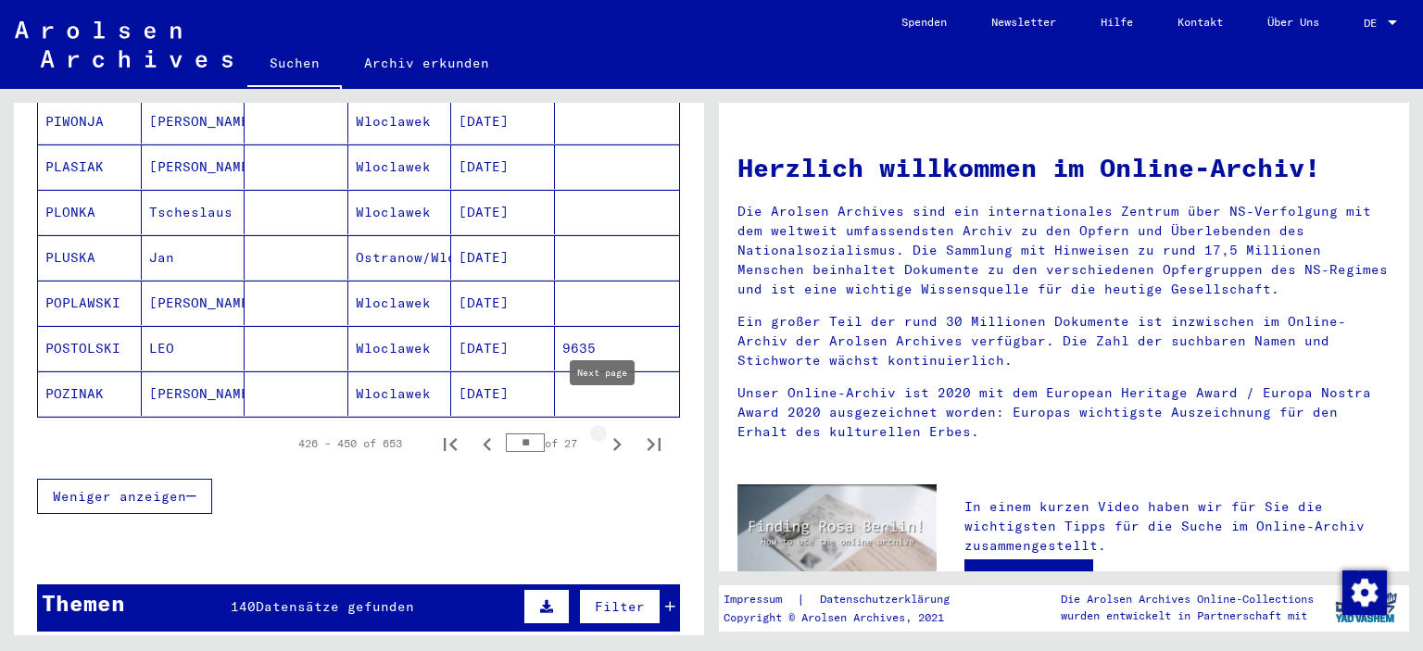
click at [605, 432] on icon "Next page" at bounding box center [617, 445] width 26 height 26
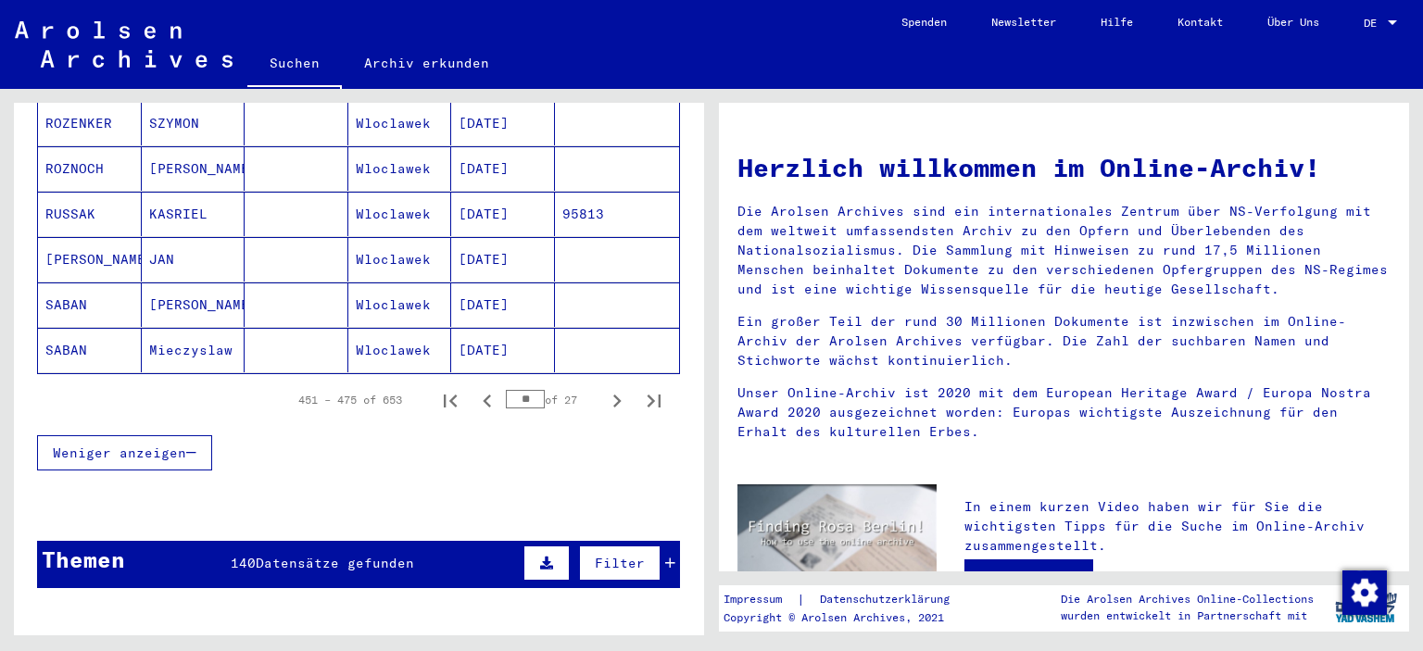
scroll to position [1151, 0]
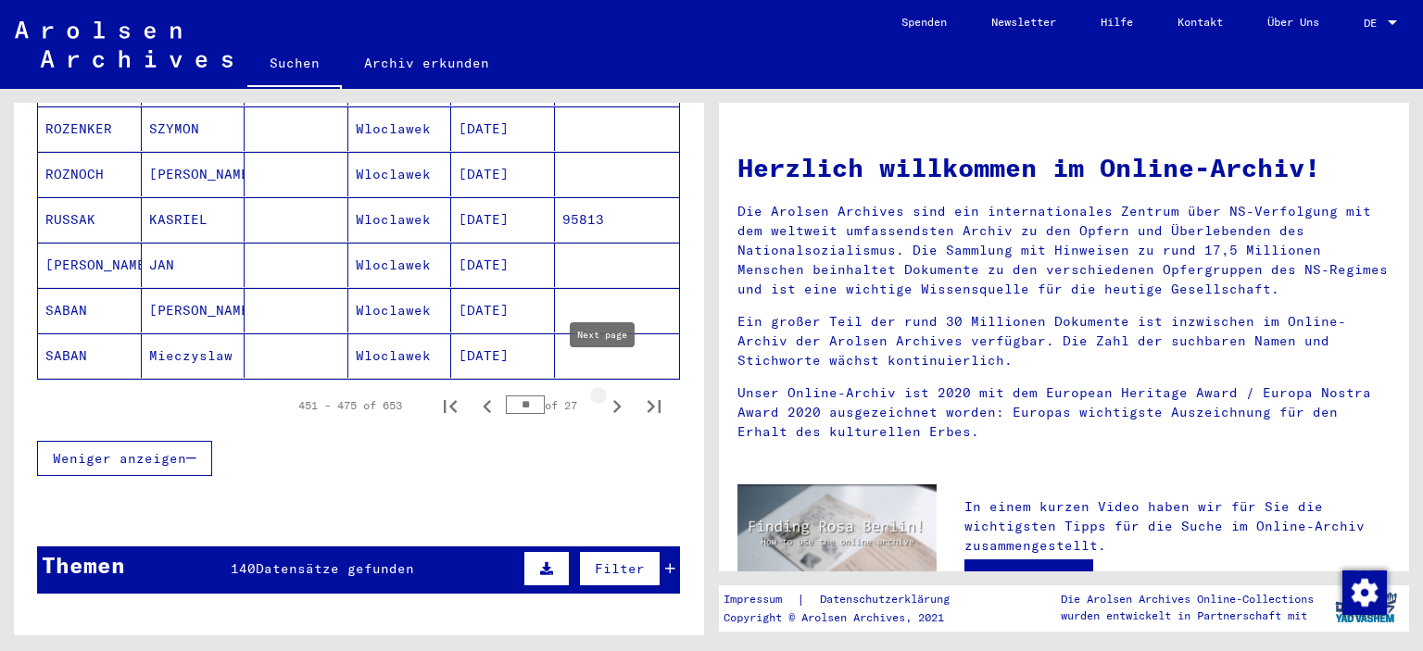
click at [613, 400] on icon "Next page" at bounding box center [617, 406] width 8 height 13
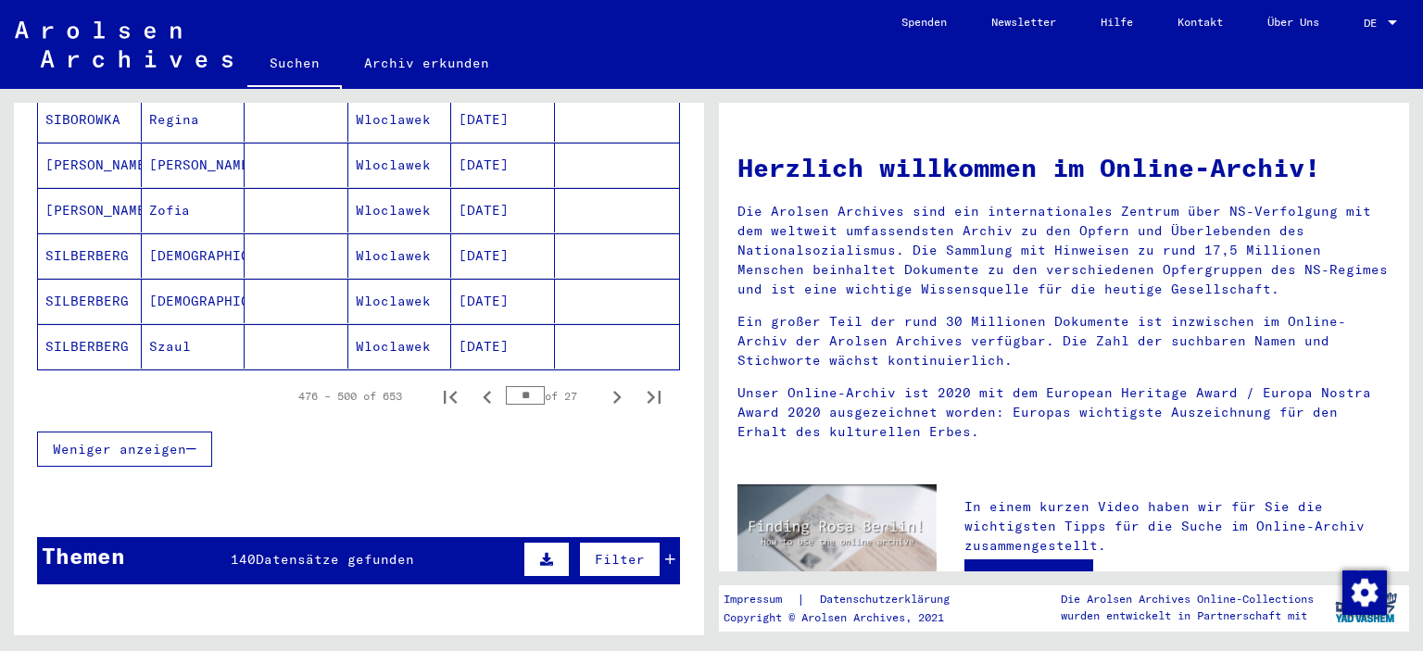
scroll to position [1157, 0]
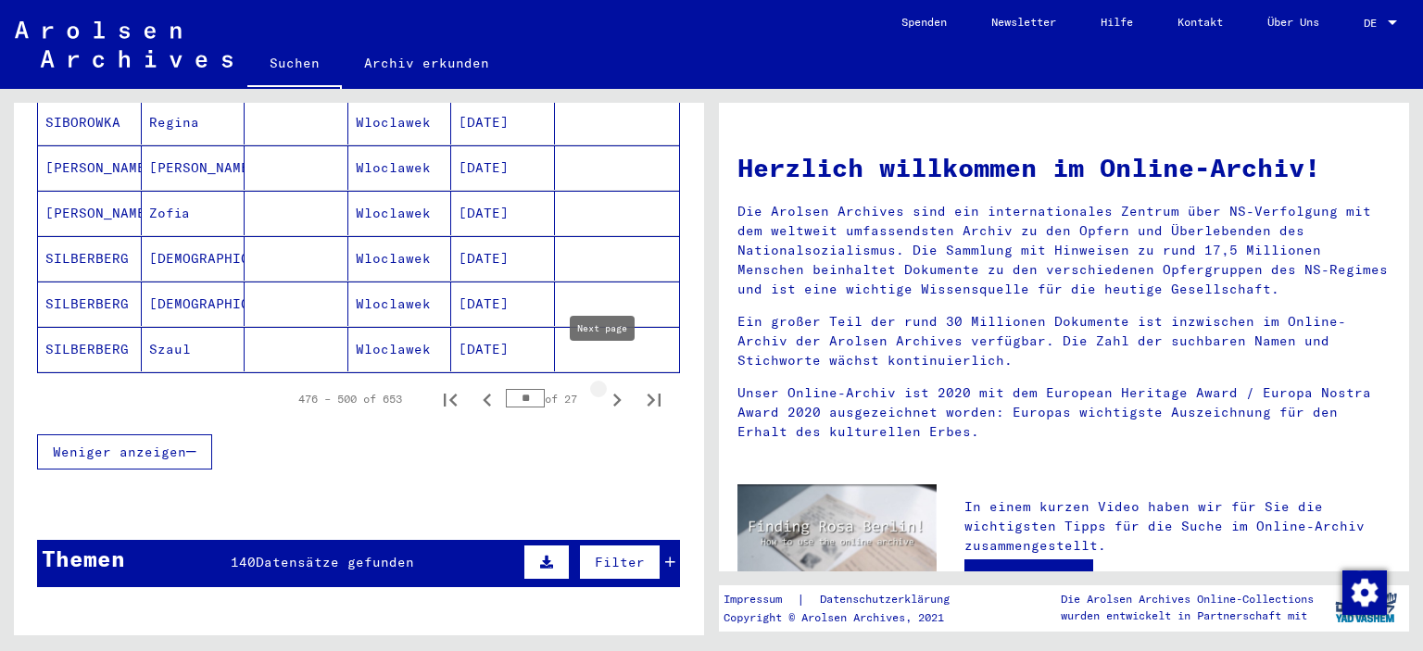
click at [613, 394] on icon "Next page" at bounding box center [617, 400] width 8 height 13
drag, startPoint x: 704, startPoint y: 441, endPoint x: 704, endPoint y: 425, distance: 15.7
click at [704, 418] on div "Nach Themen oder Namen suchen ********* close Suche Archival tree units Persone…" at bounding box center [355, 362] width 711 height 547
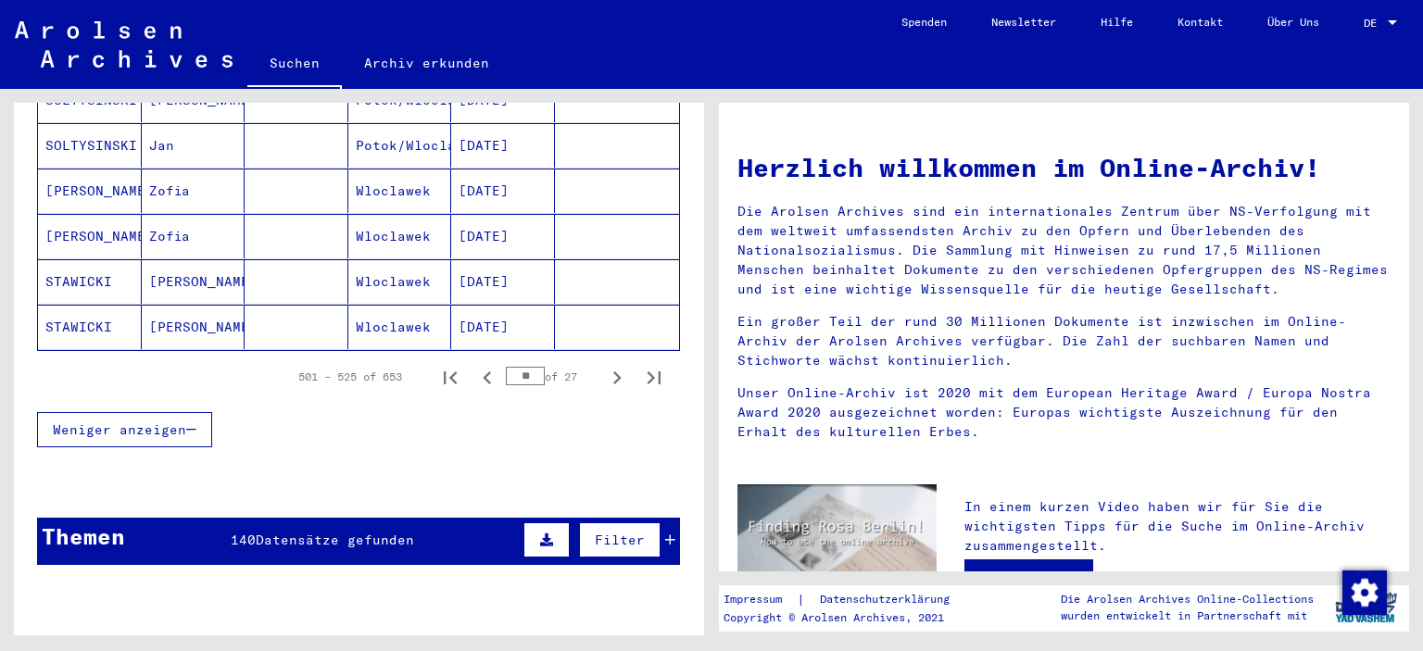
scroll to position [1189, 0]
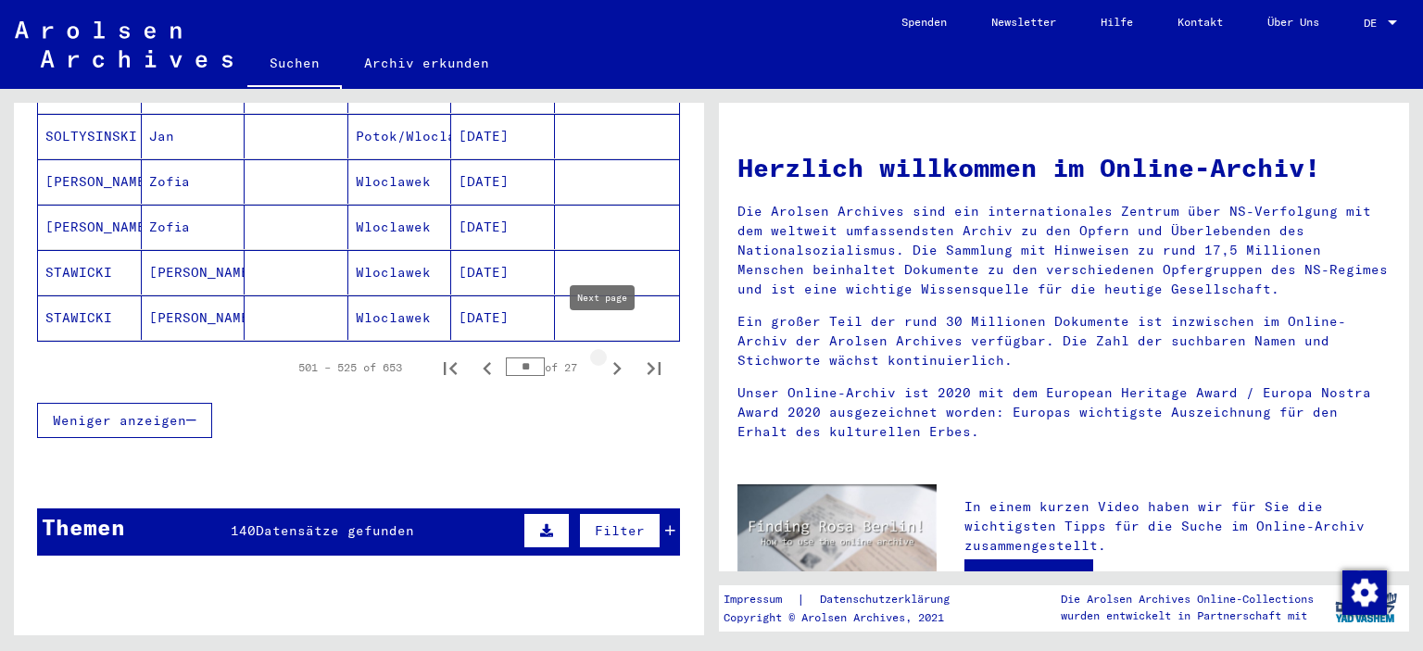
click at [604, 356] on icon "Next page" at bounding box center [617, 369] width 26 height 26
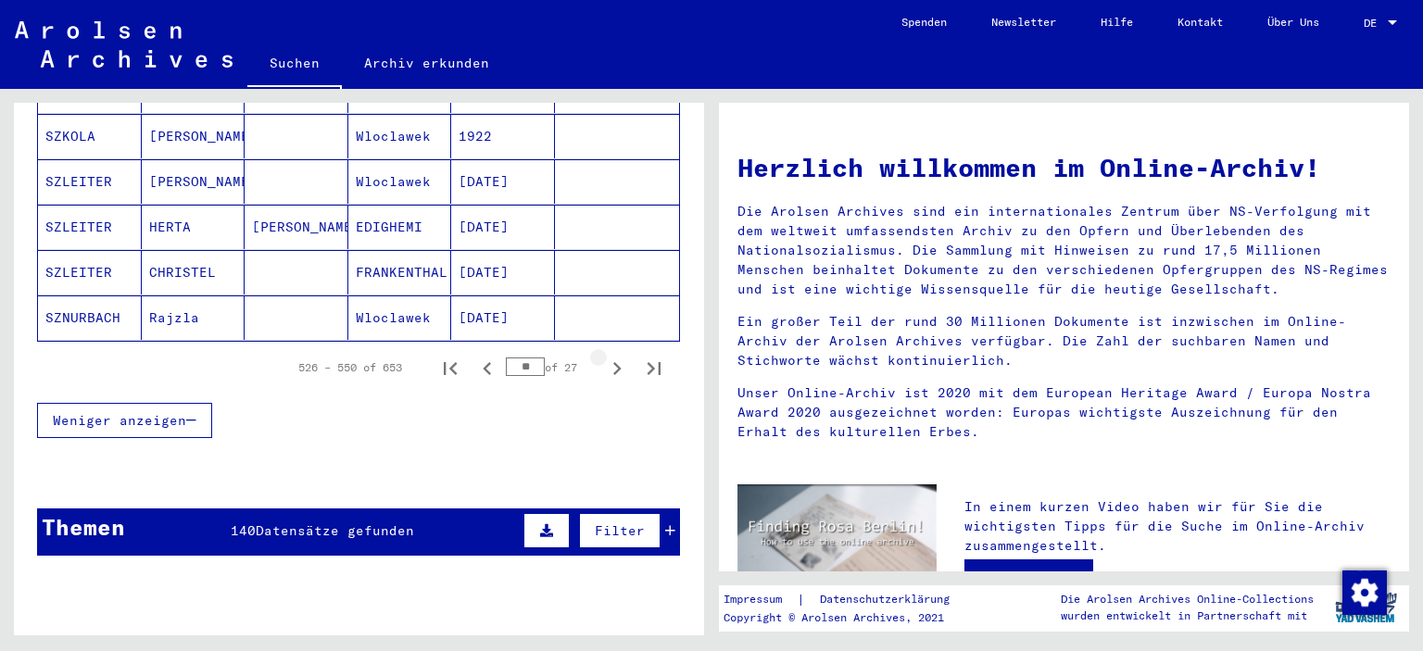
click at [604, 356] on icon "Next page" at bounding box center [617, 369] width 26 height 26
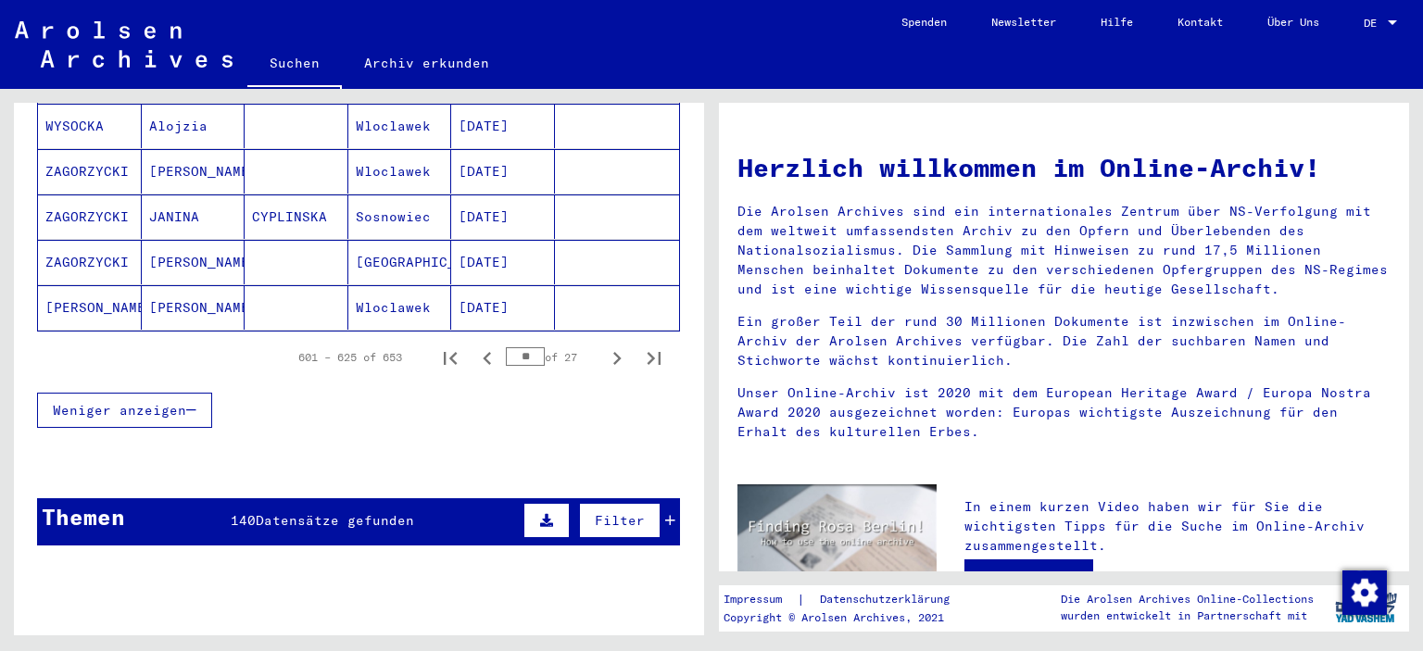
scroll to position [1190, 0]
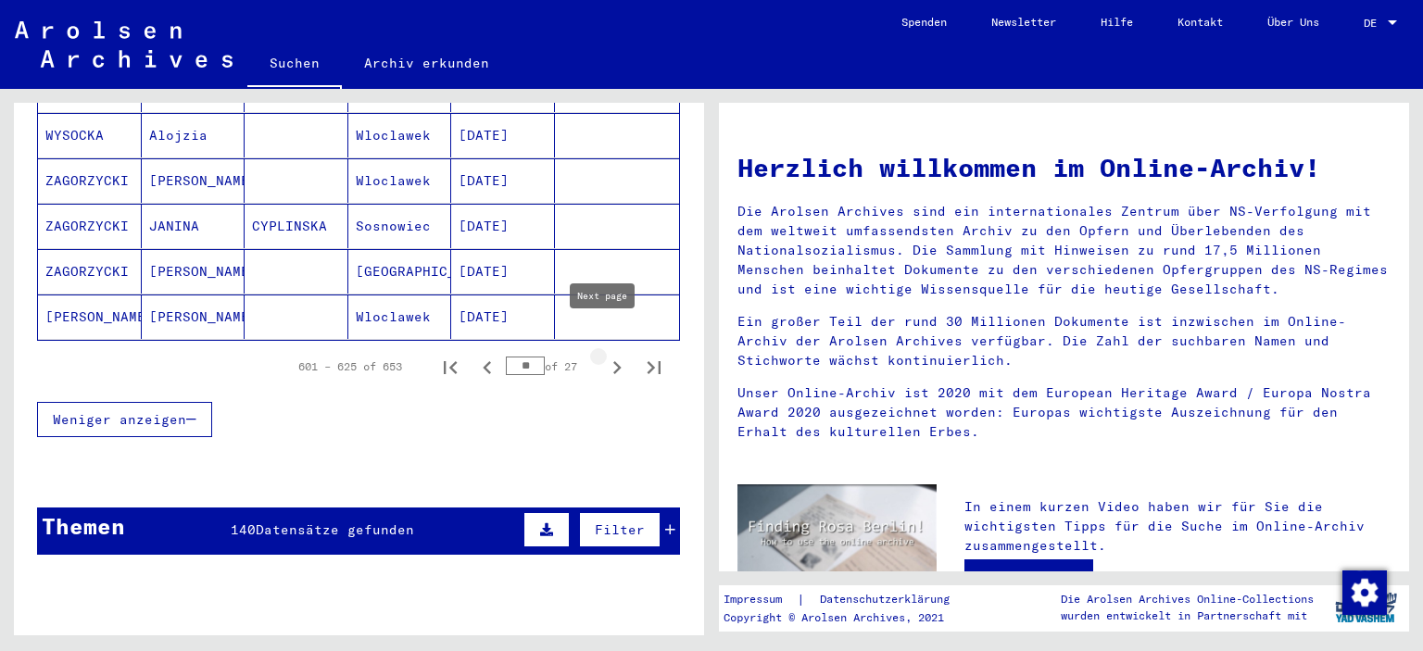
click at [604, 355] on icon "Next page" at bounding box center [617, 368] width 26 height 26
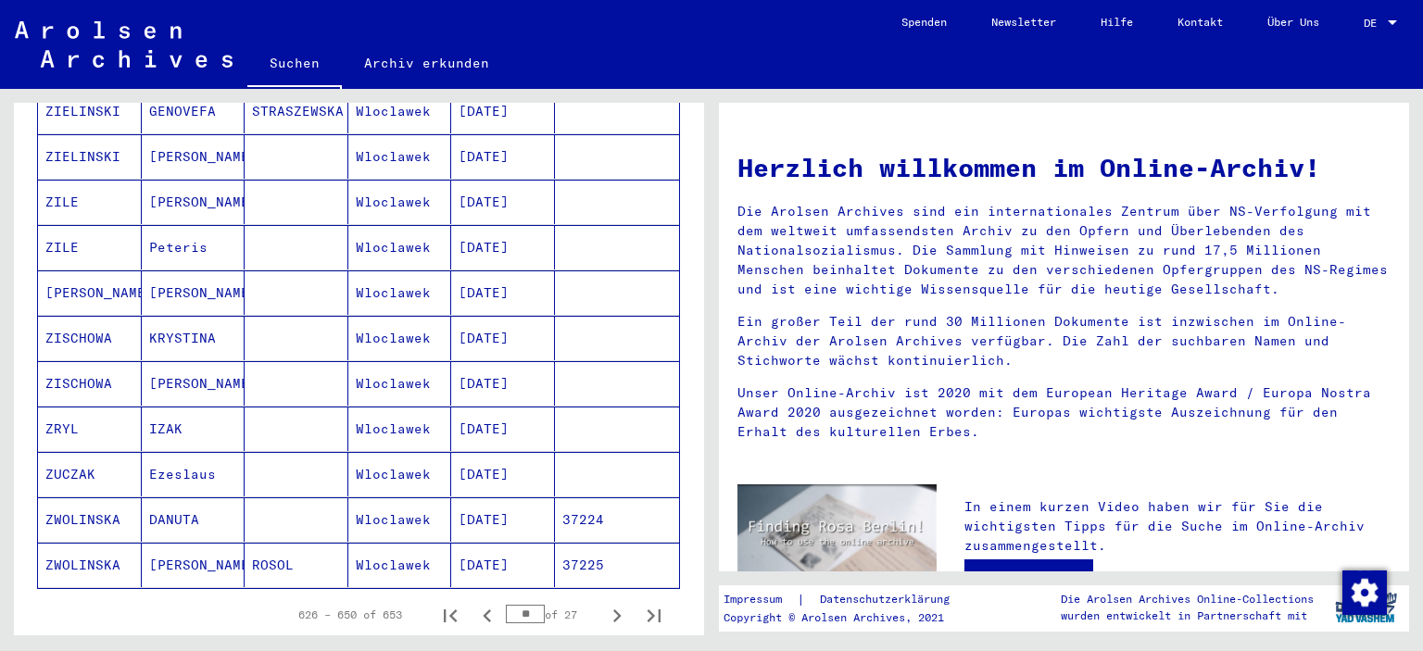
scroll to position [1015, 0]
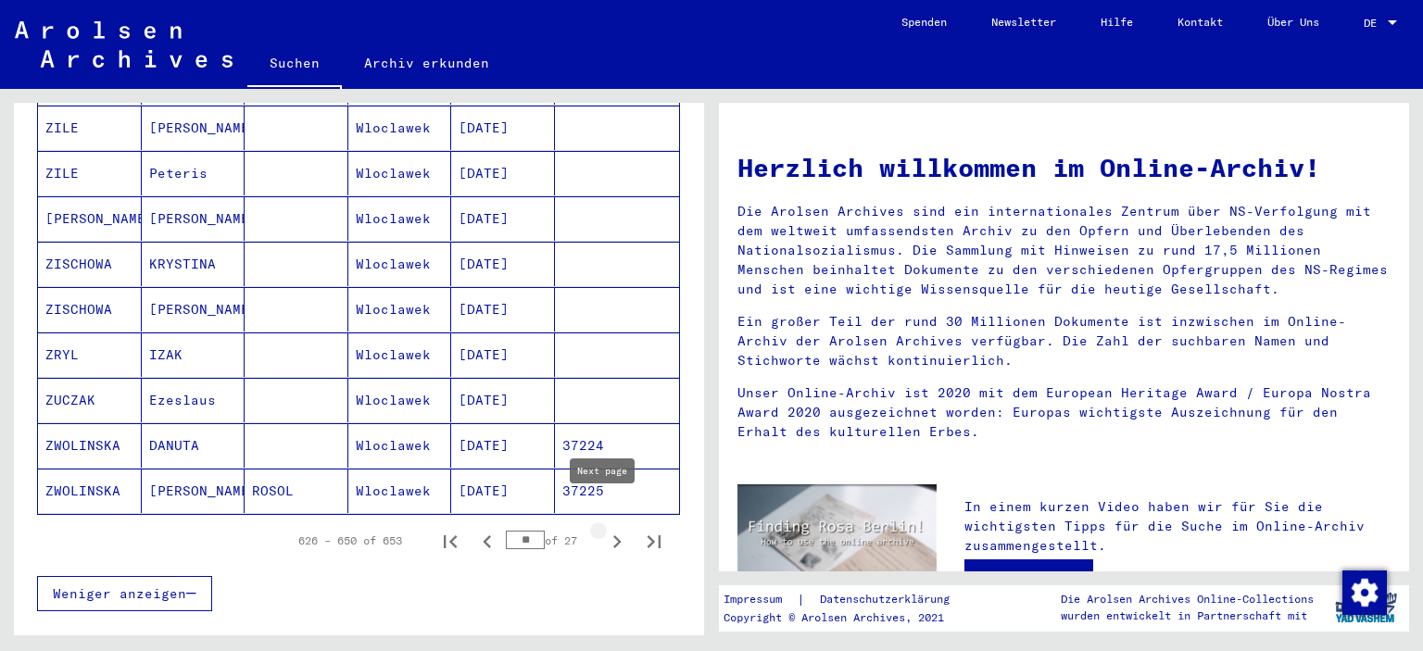
click at [604, 529] on icon "Next page" at bounding box center [617, 542] width 26 height 26
type input "**"
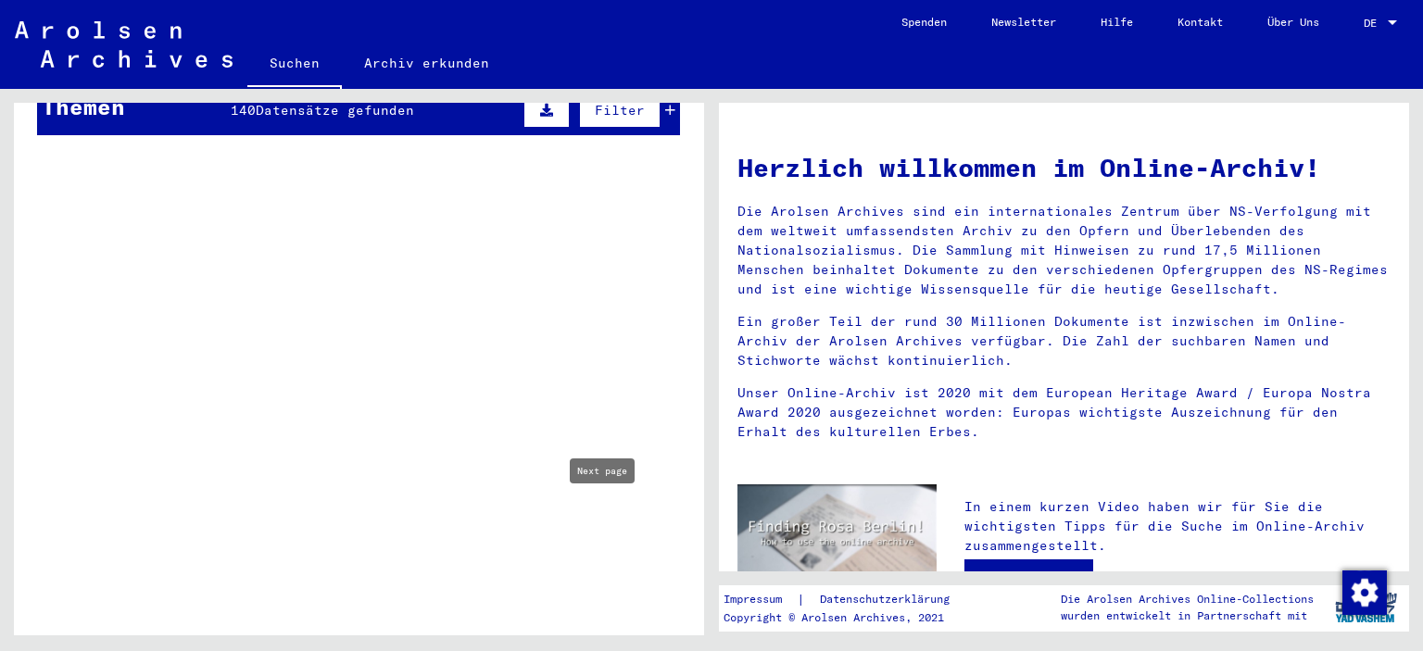
scroll to position [585, 0]
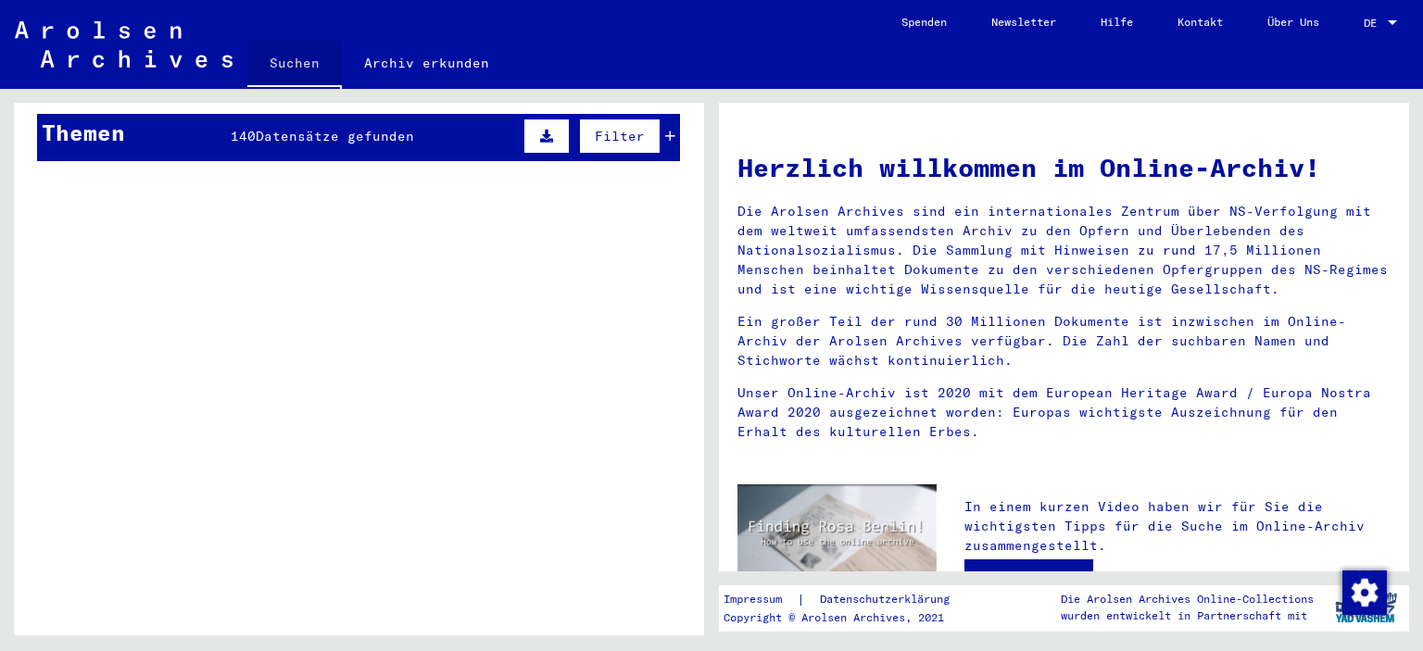
click at [286, 57] on link "Suchen" at bounding box center [294, 65] width 94 height 48
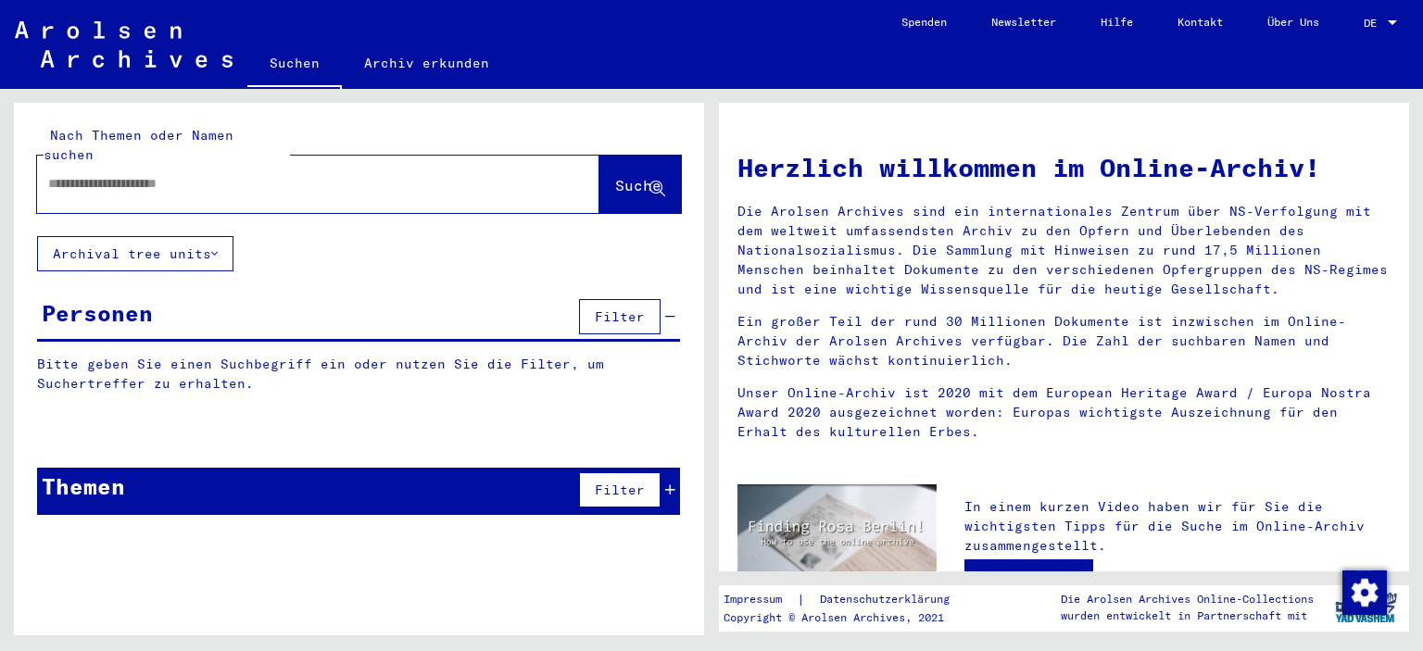
click at [234, 174] on input "text" at bounding box center [296, 183] width 496 height 19
click at [615, 176] on span "Suche" at bounding box center [638, 185] width 46 height 19
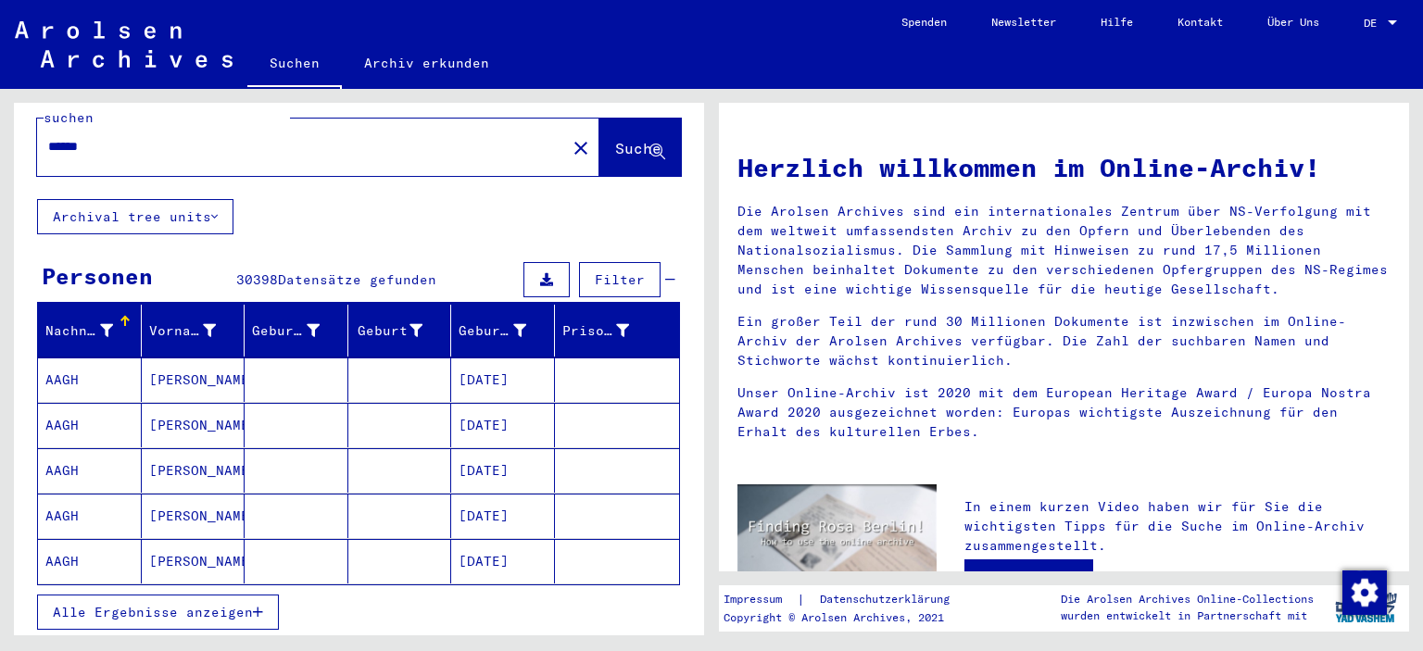
scroll to position [148, 0]
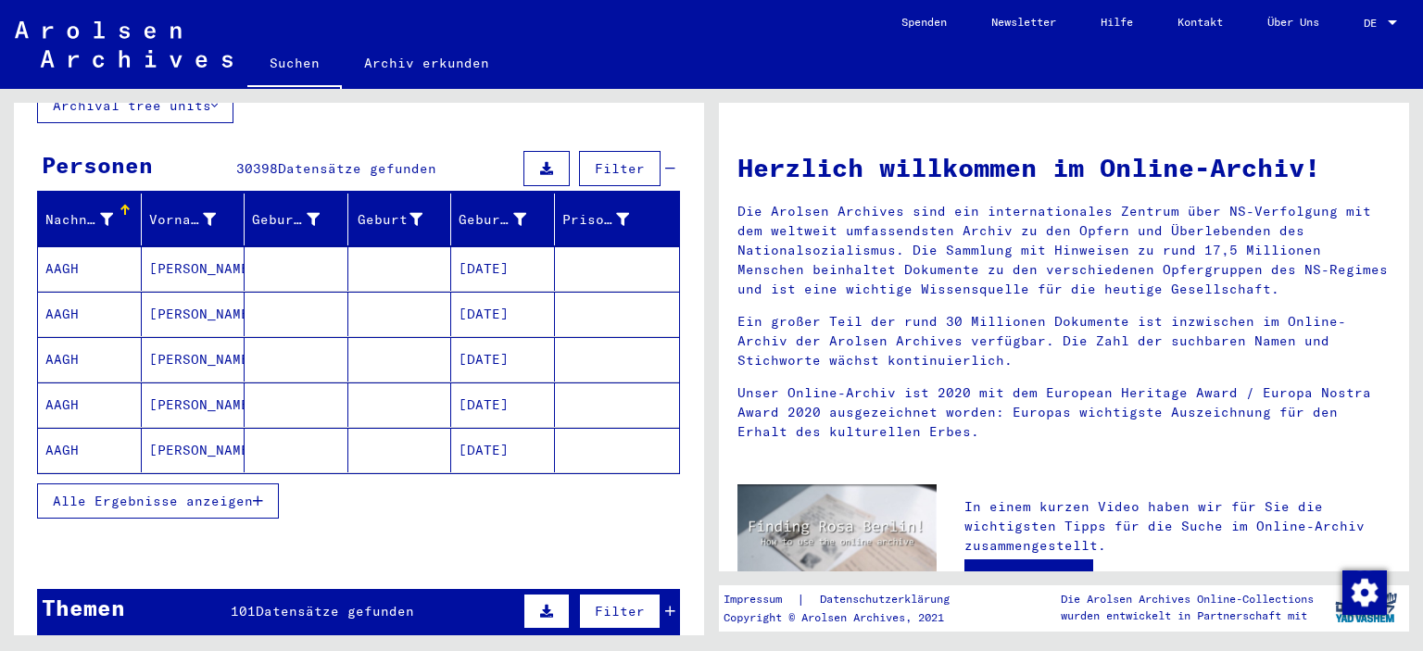
click at [203, 490] on button "Alle Ergebnisse anzeigen" at bounding box center [158, 501] width 242 height 35
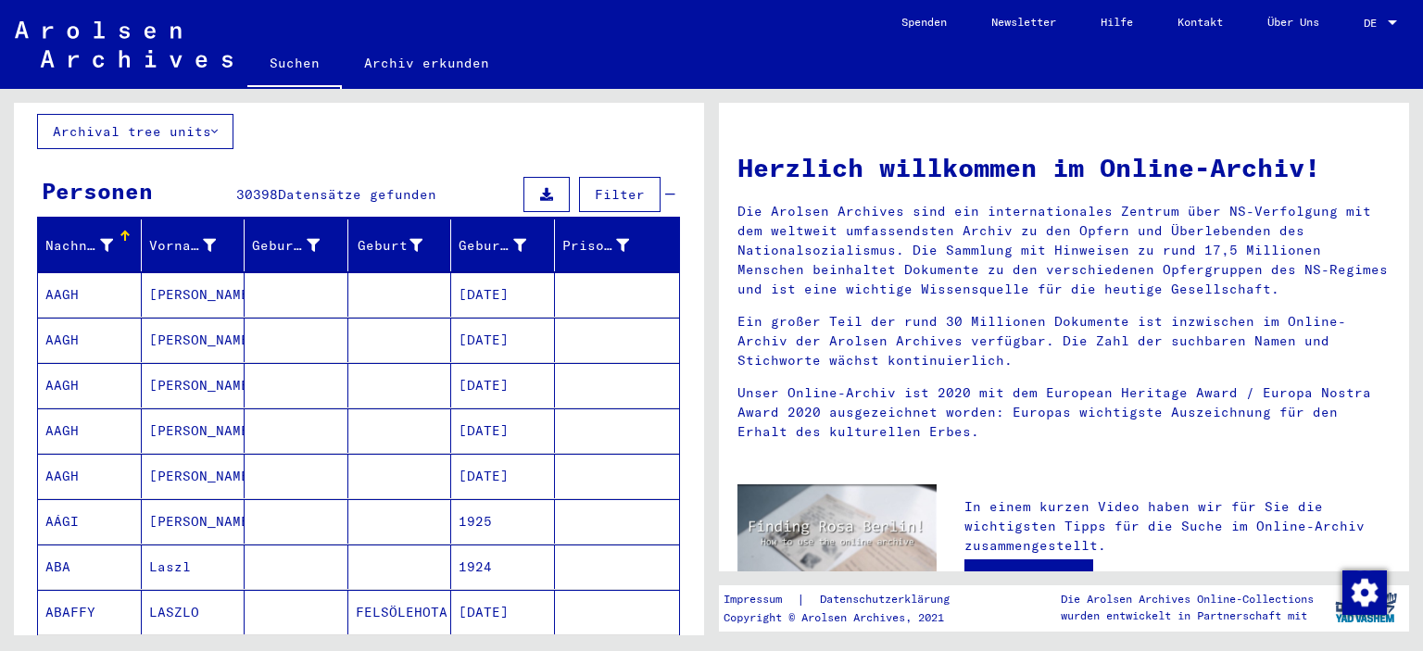
scroll to position [37, 0]
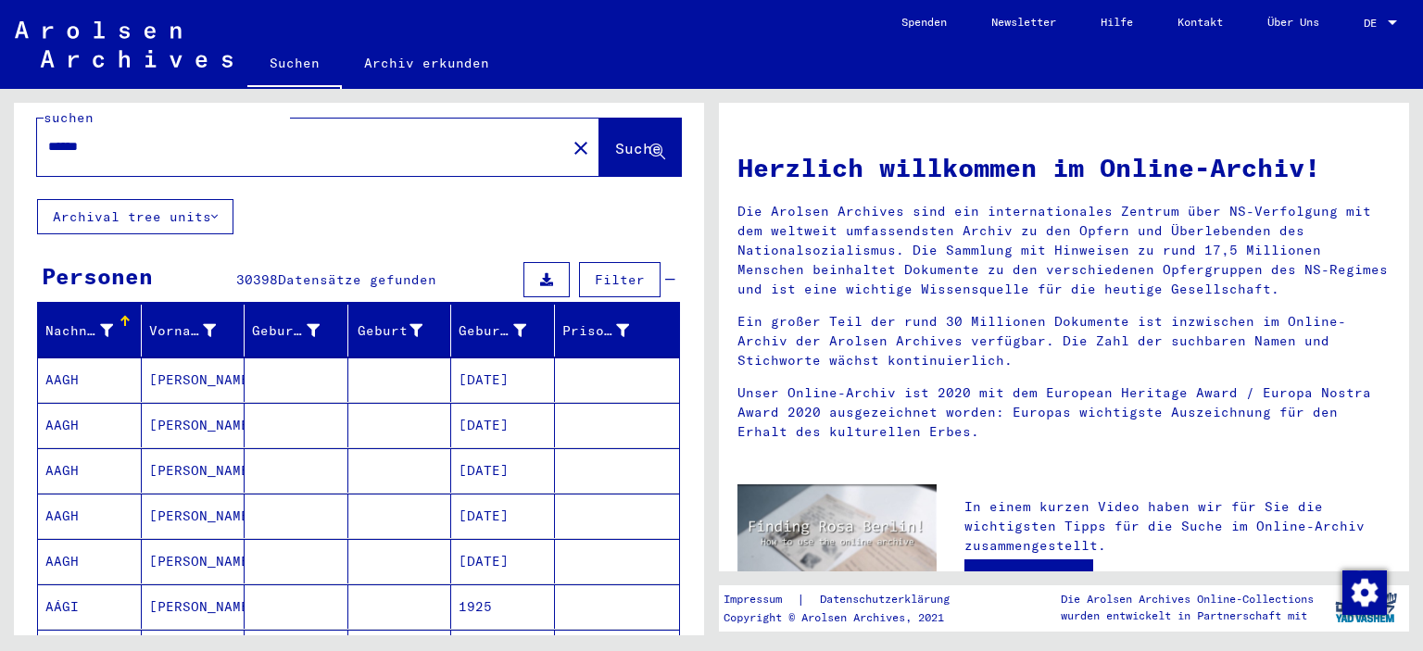
click at [112, 137] on input "******" at bounding box center [296, 146] width 496 height 19
type input "*"
type input "**********"
click at [615, 139] on span "Suche" at bounding box center [638, 148] width 46 height 19
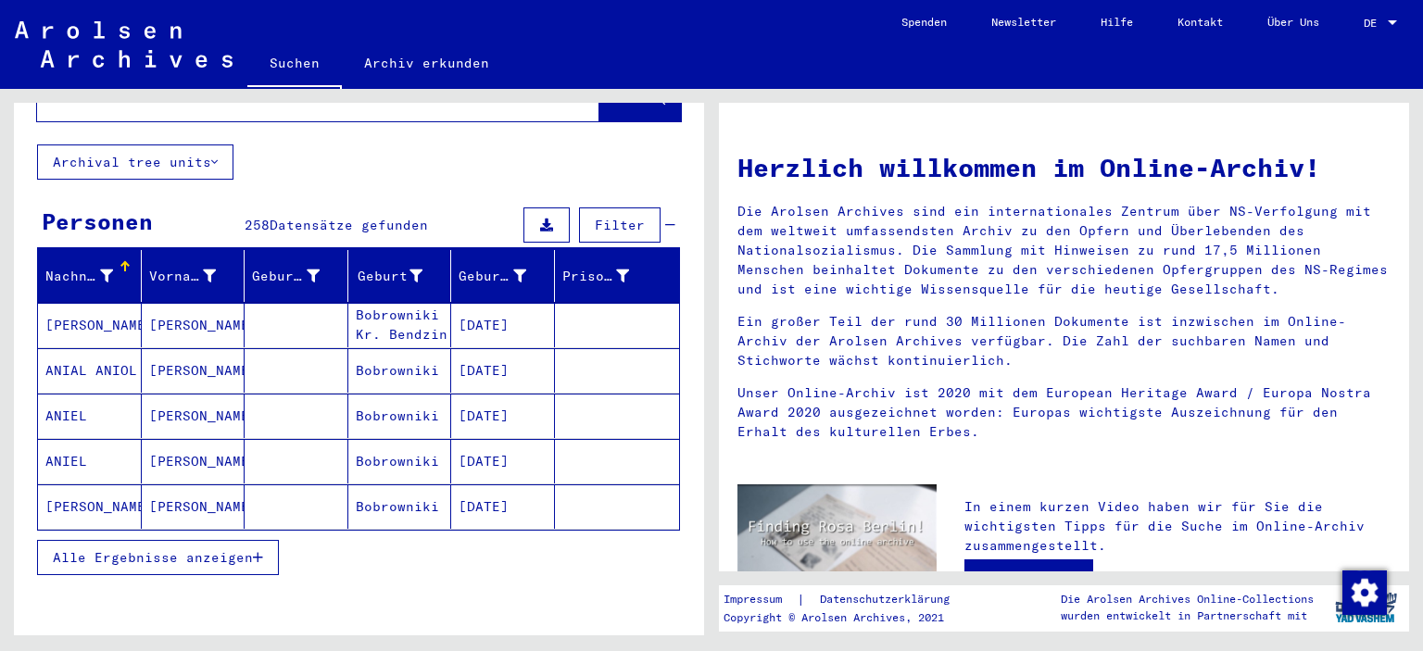
scroll to position [148, 0]
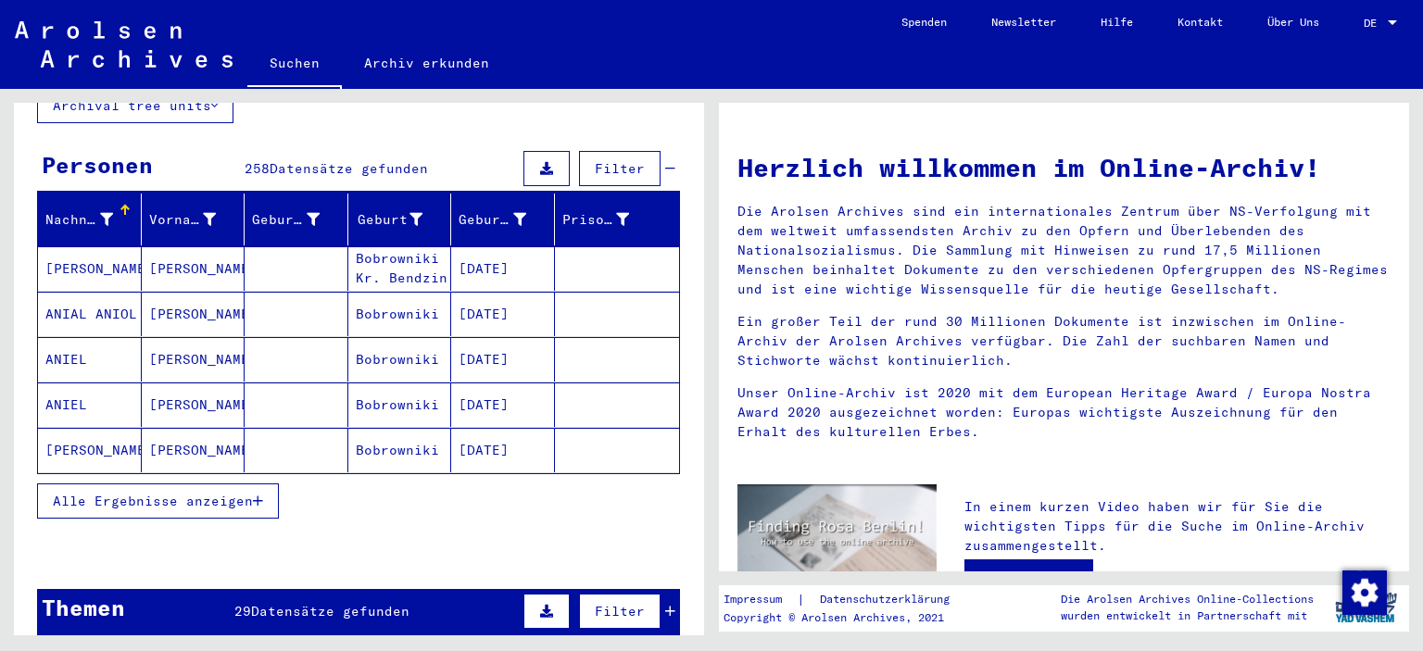
click at [165, 493] on span "Alle Ergebnisse anzeigen" at bounding box center [153, 501] width 200 height 17
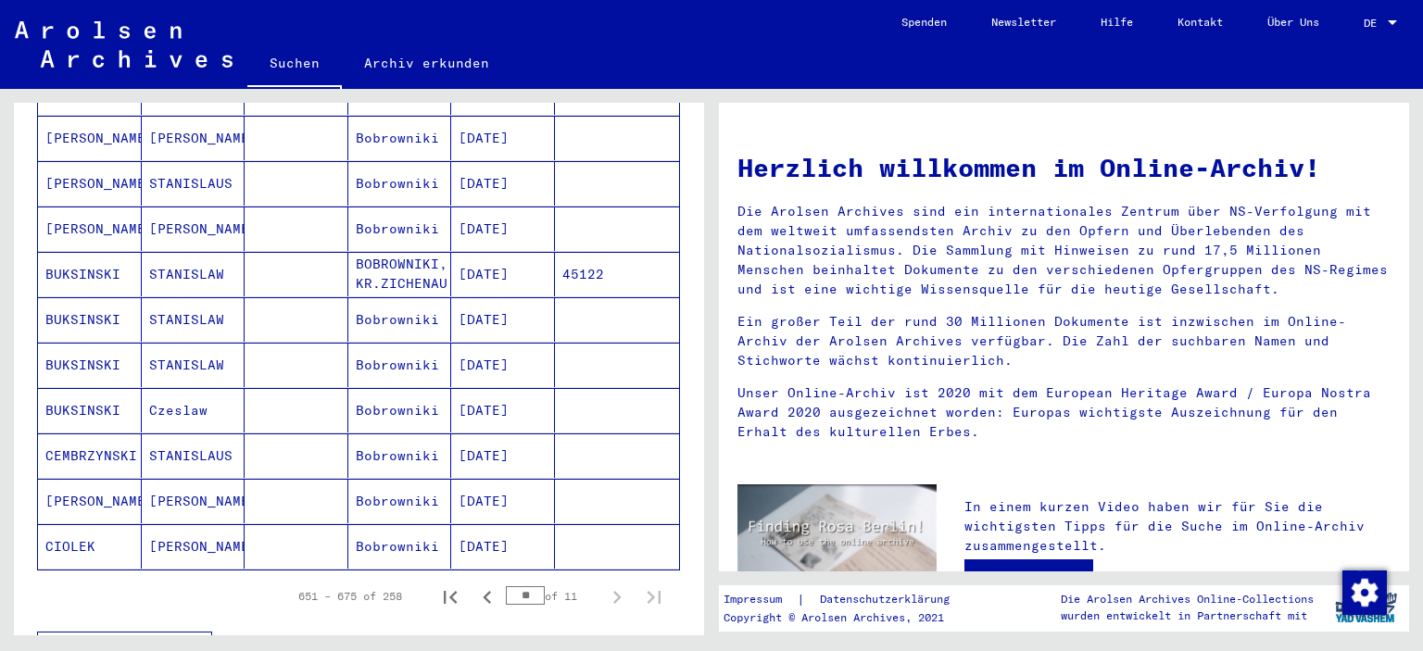
scroll to position [963, 0]
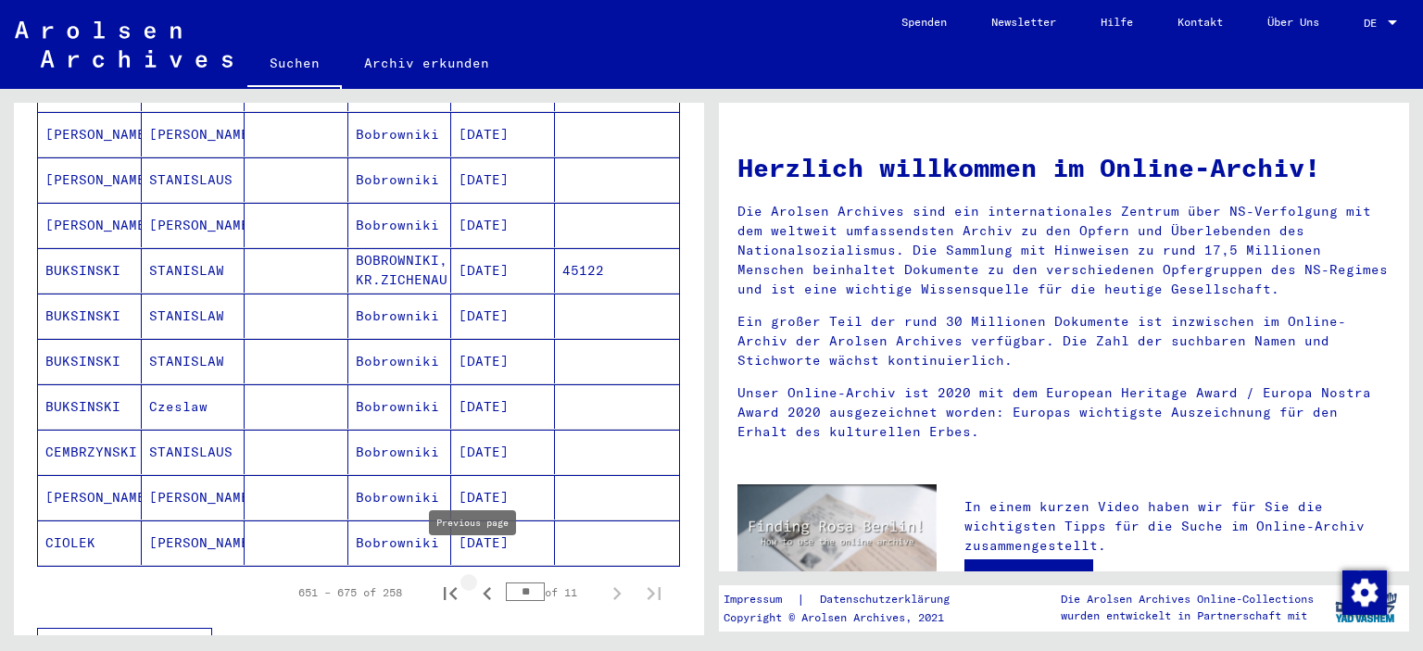
click at [483, 587] on icon "Previous page" at bounding box center [487, 593] width 8 height 13
type input "**"
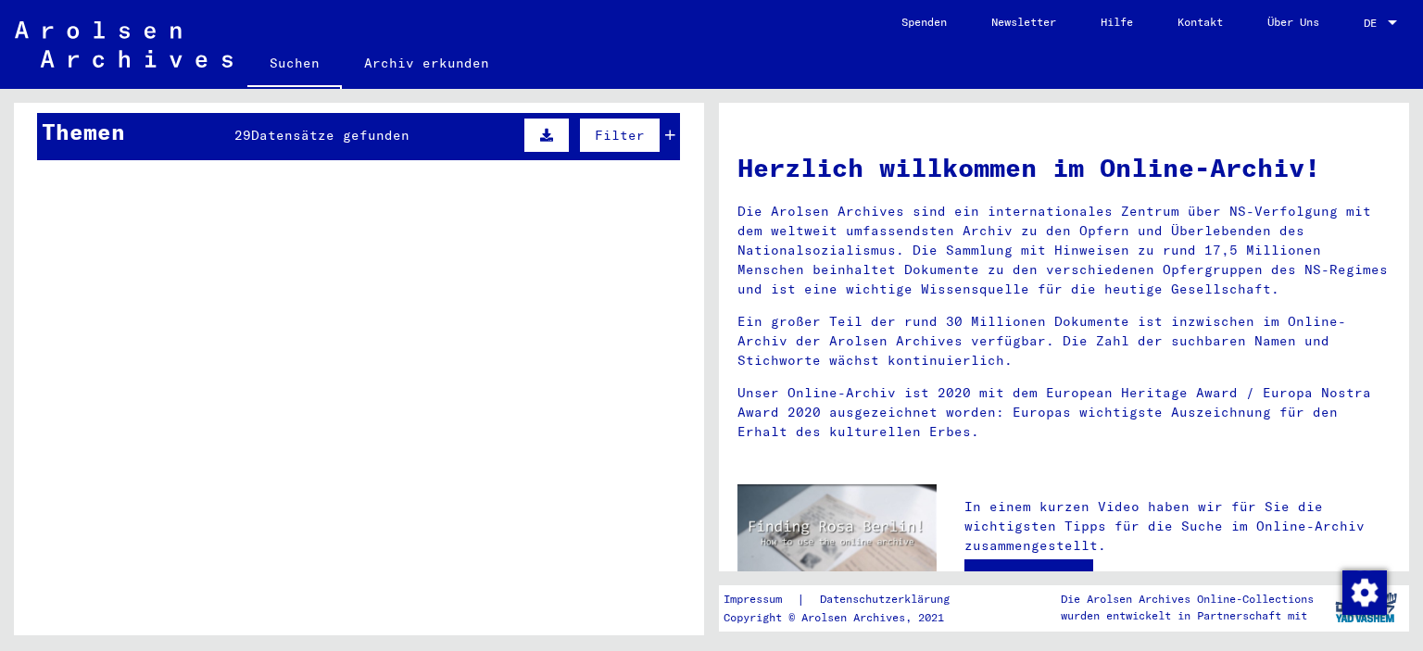
scroll to position [0, 0]
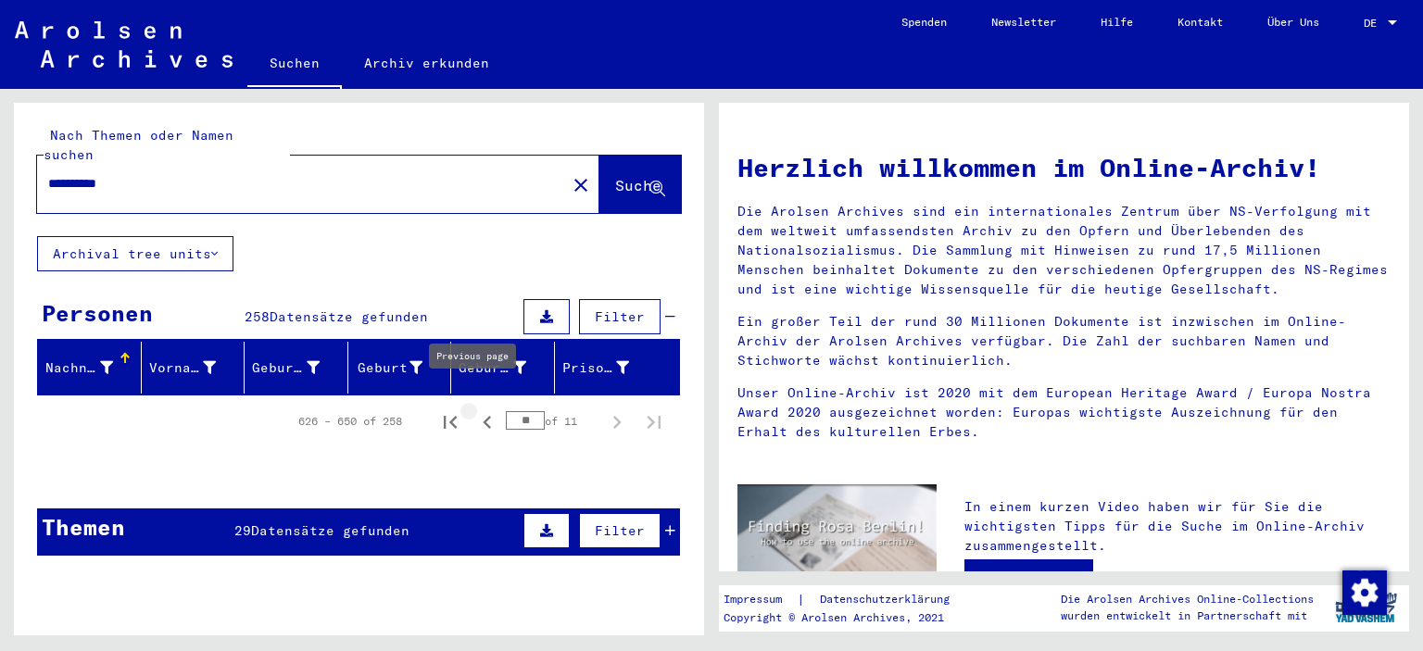
click at [483, 416] on icon "Previous page" at bounding box center [487, 422] width 8 height 13
click at [444, 416] on icon "First page" at bounding box center [450, 422] width 13 height 13
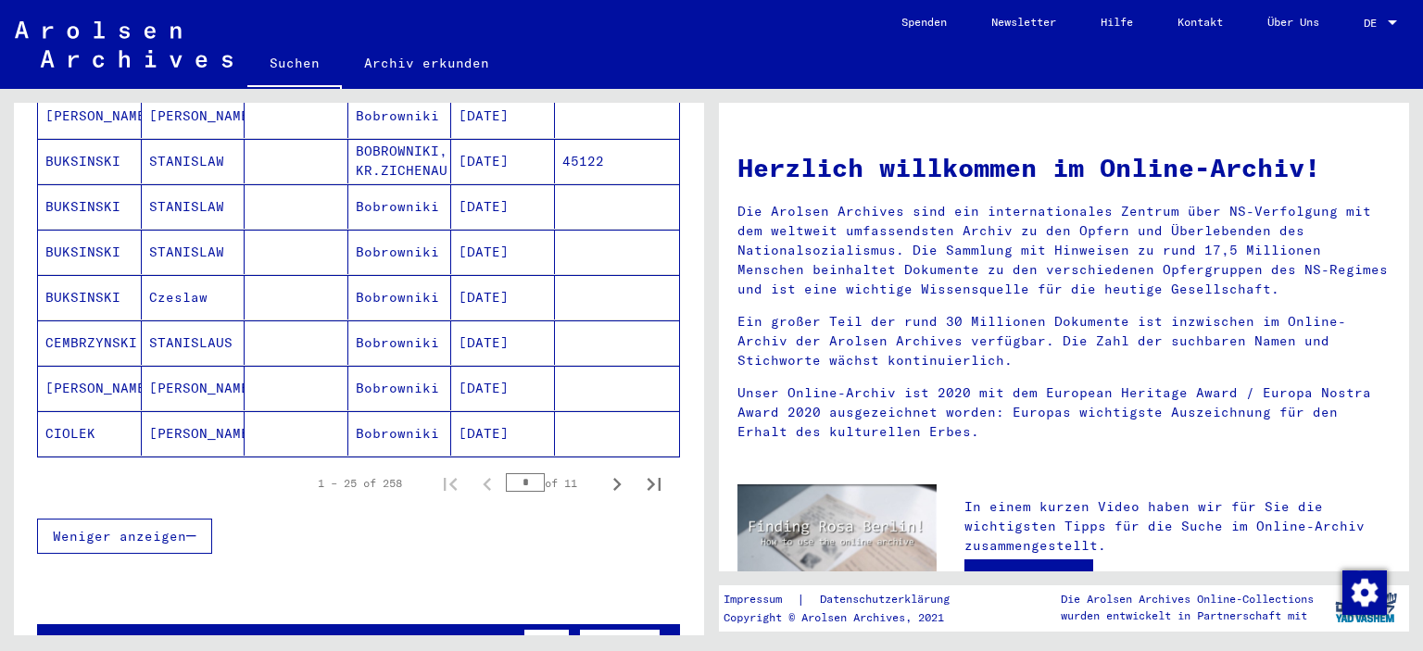
scroll to position [1075, 0]
click at [604, 470] on icon "Next page" at bounding box center [617, 483] width 26 height 26
type input "*"
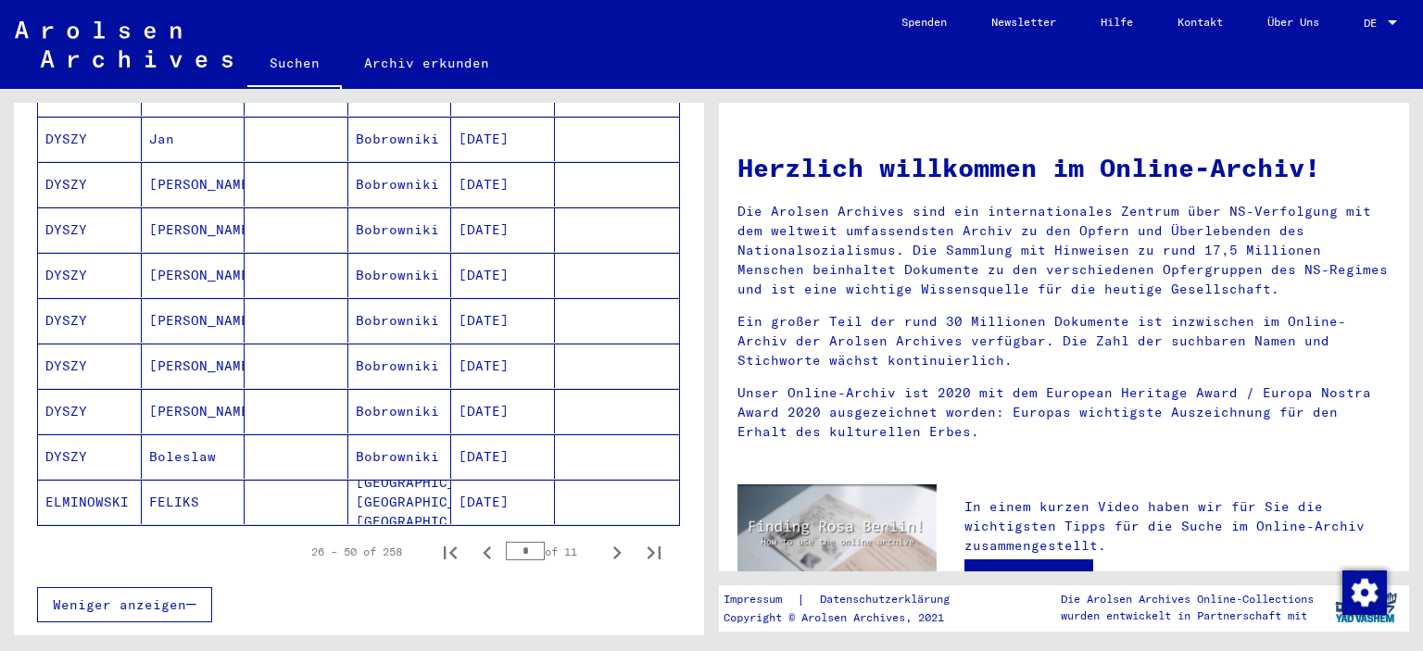
scroll to position [1038, 0]
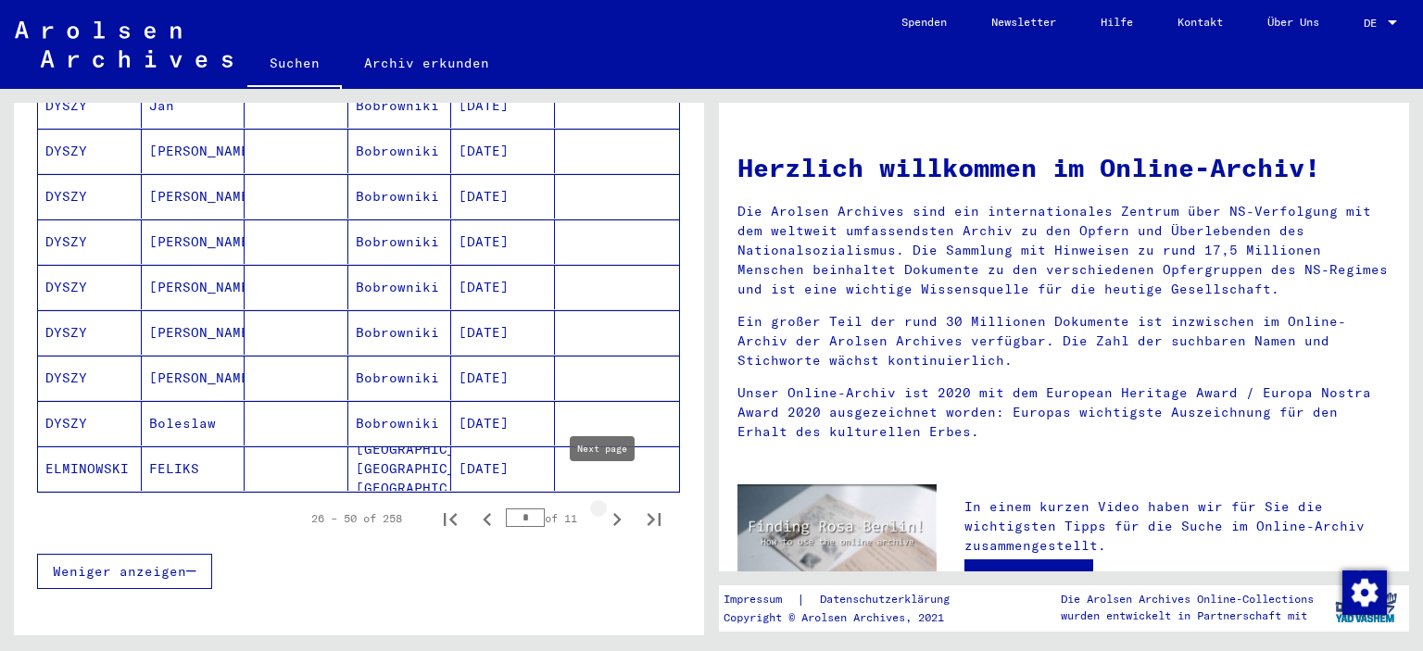
click at [604, 507] on icon "Next page" at bounding box center [617, 520] width 26 height 26
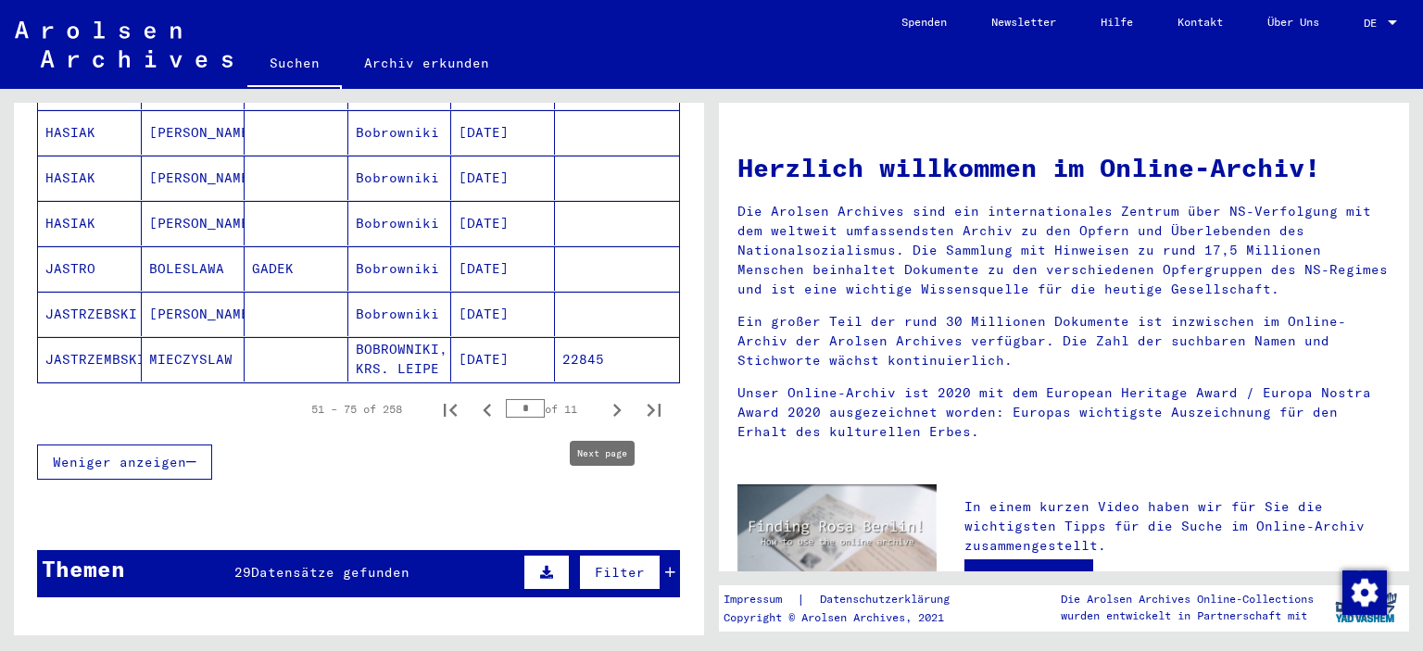
scroll to position [1149, 0]
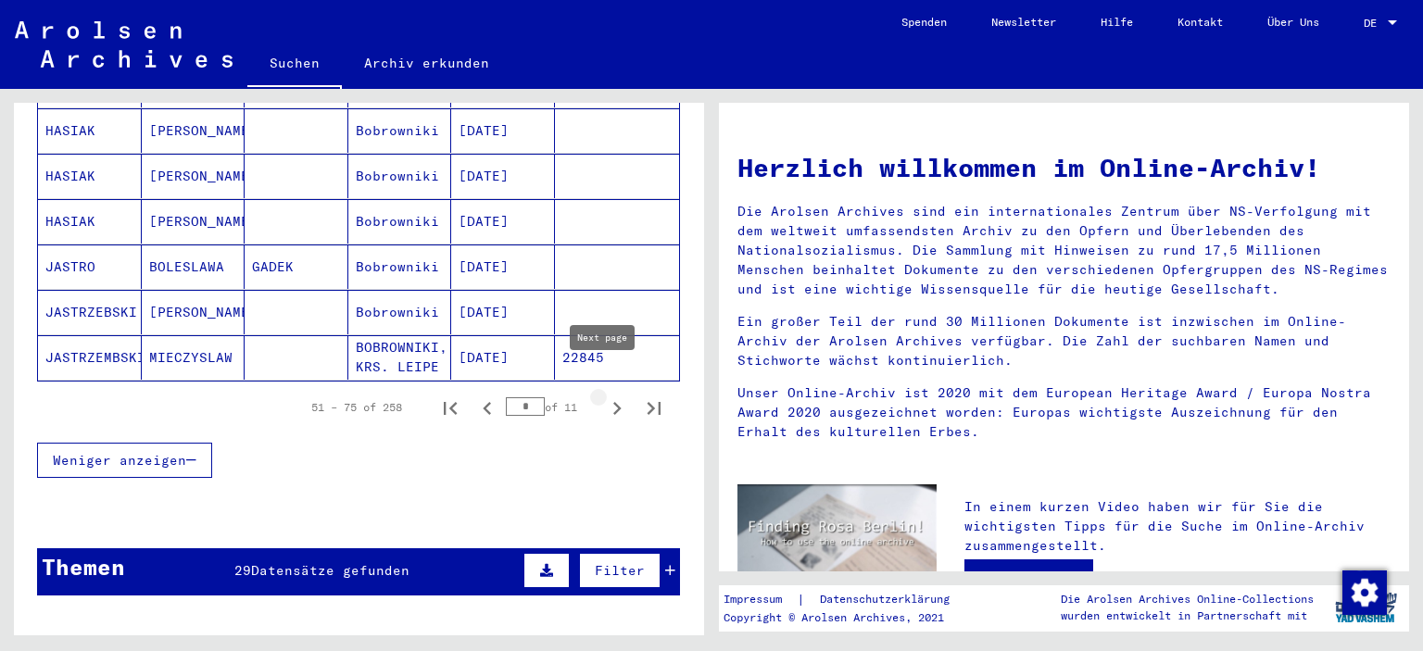
click at [613, 402] on icon "Next page" at bounding box center [617, 408] width 8 height 13
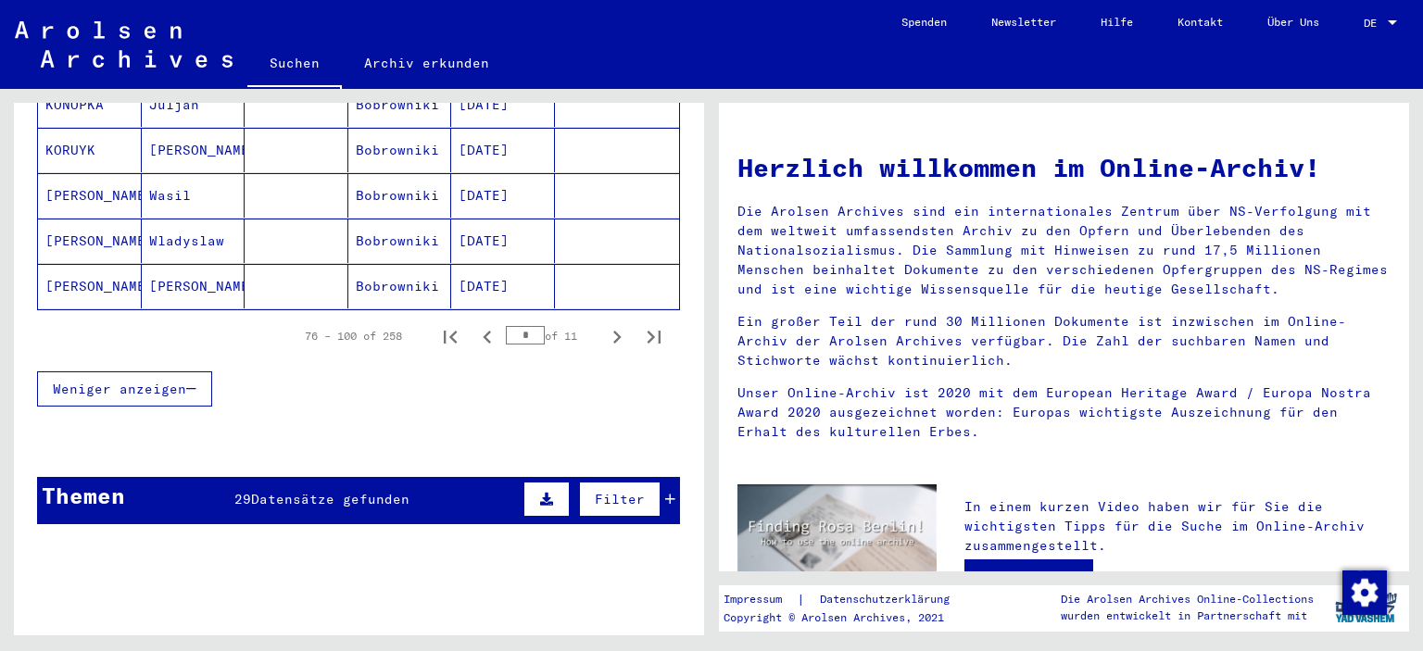
scroll to position [1223, 0]
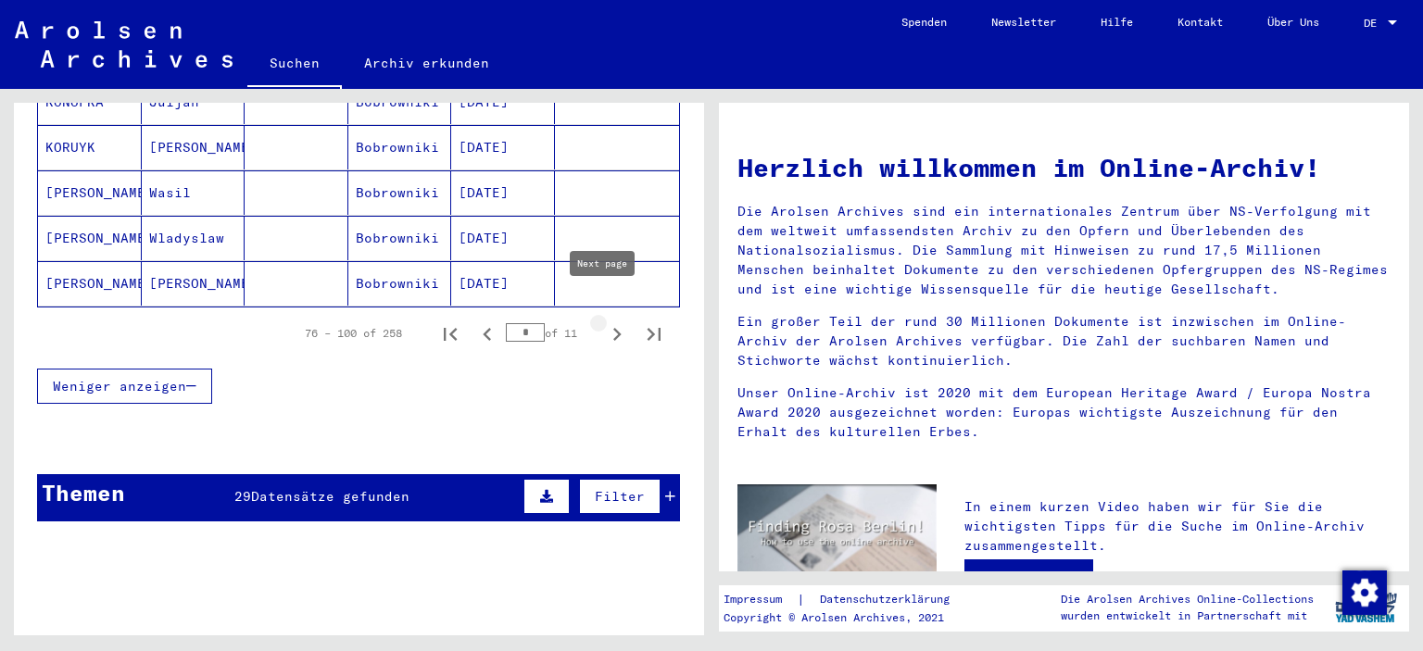
click at [604, 321] on icon "Next page" at bounding box center [617, 334] width 26 height 26
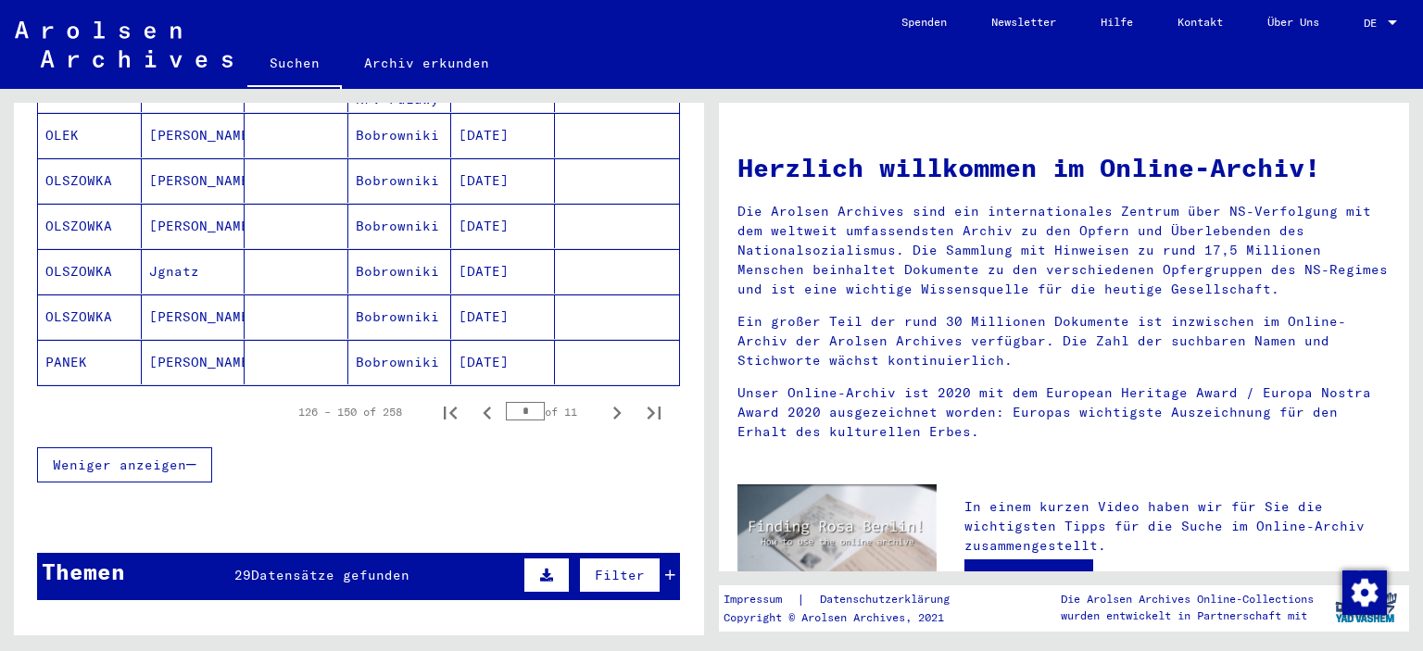
scroll to position [1301, 0]
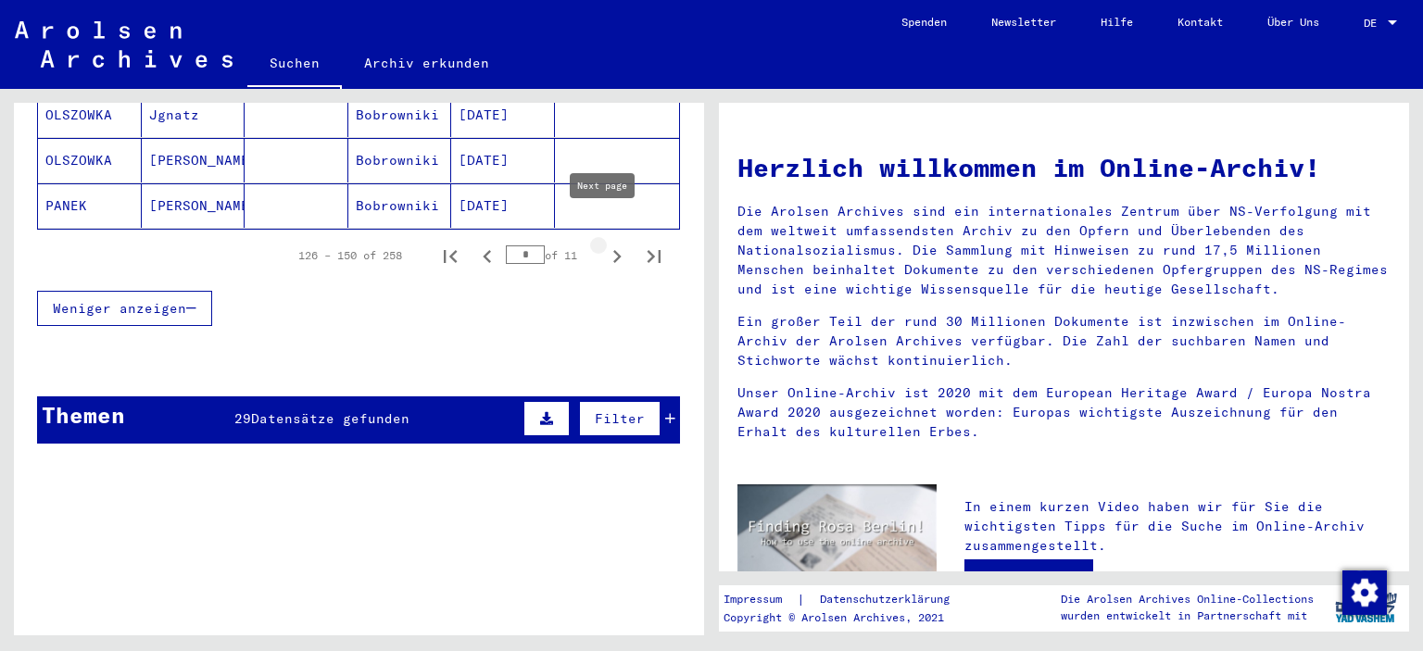
click at [613, 250] on icon "Next page" at bounding box center [617, 256] width 8 height 13
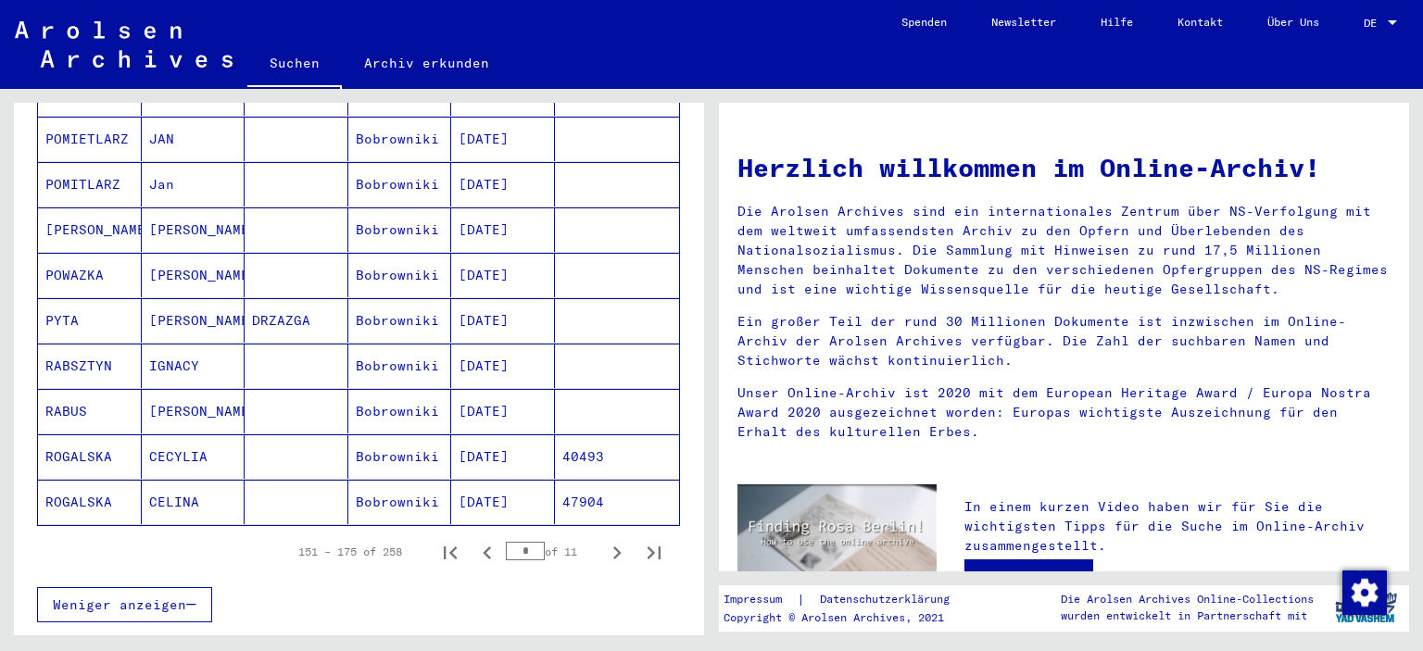
scroll to position [1152, 0]
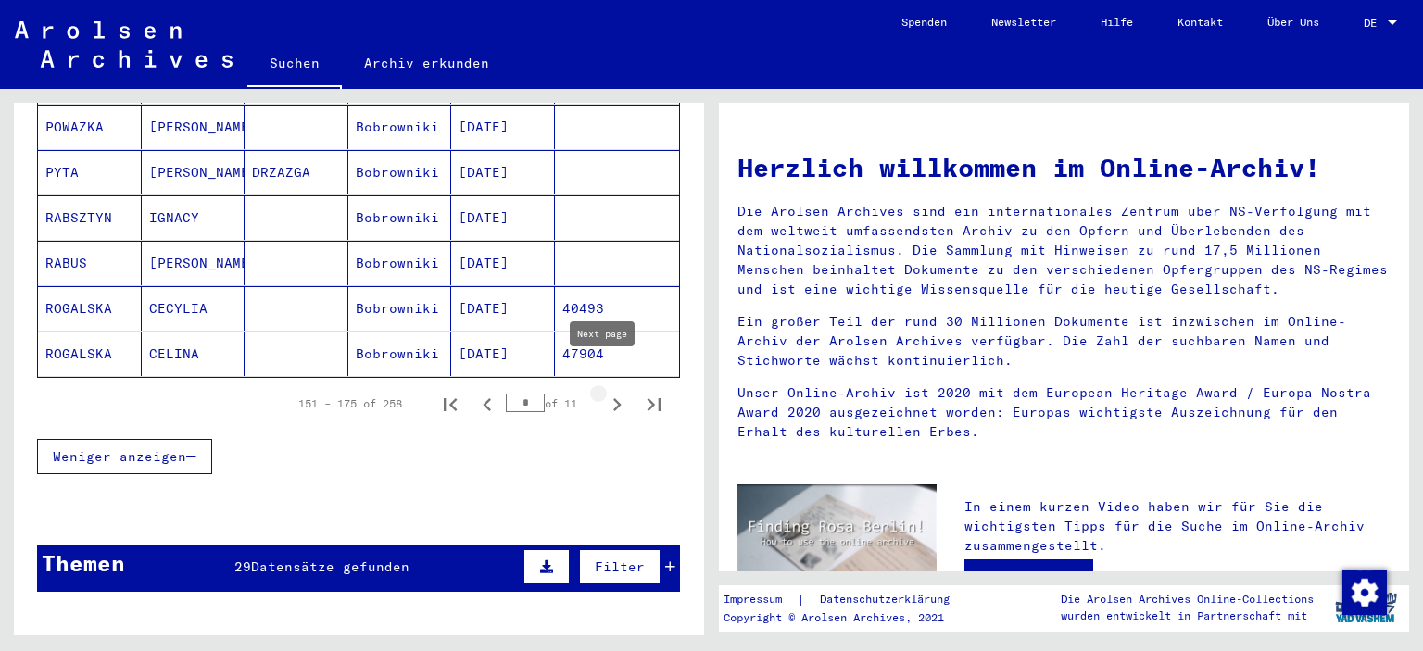
click at [613, 398] on icon "Next page" at bounding box center [617, 404] width 8 height 13
type input "*"
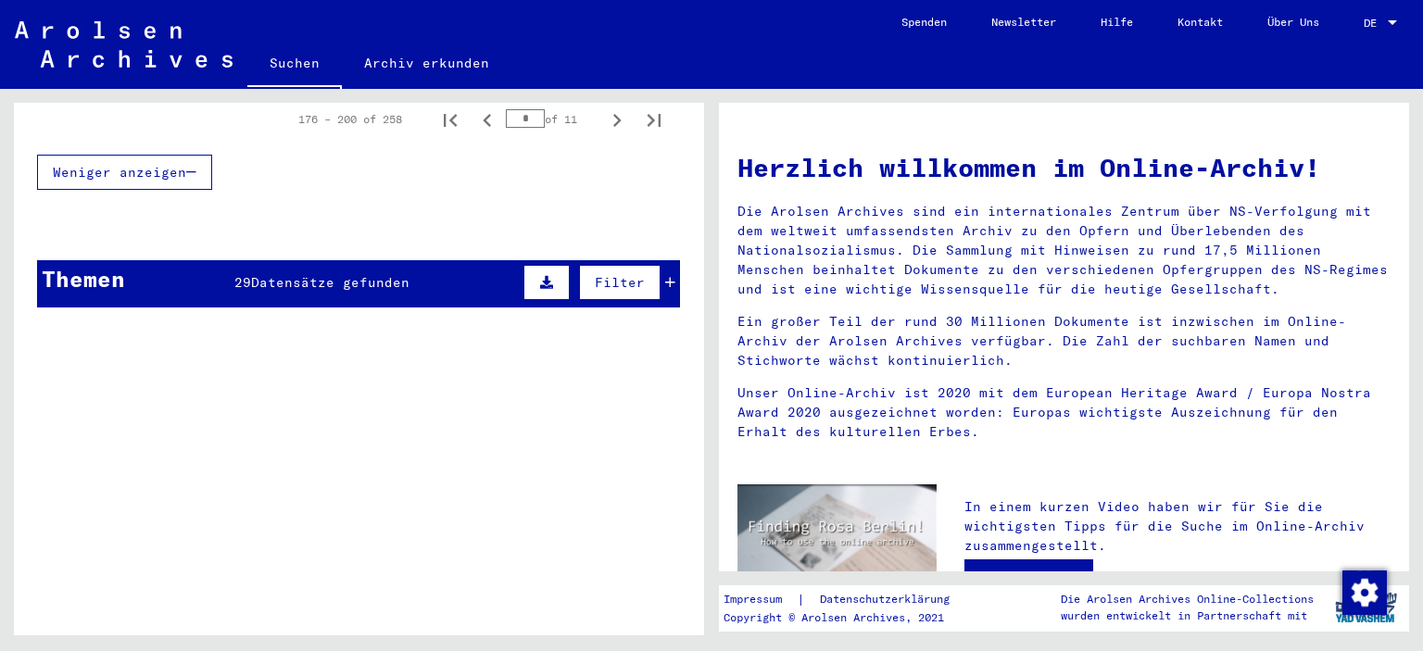
scroll to position [1449, 0]
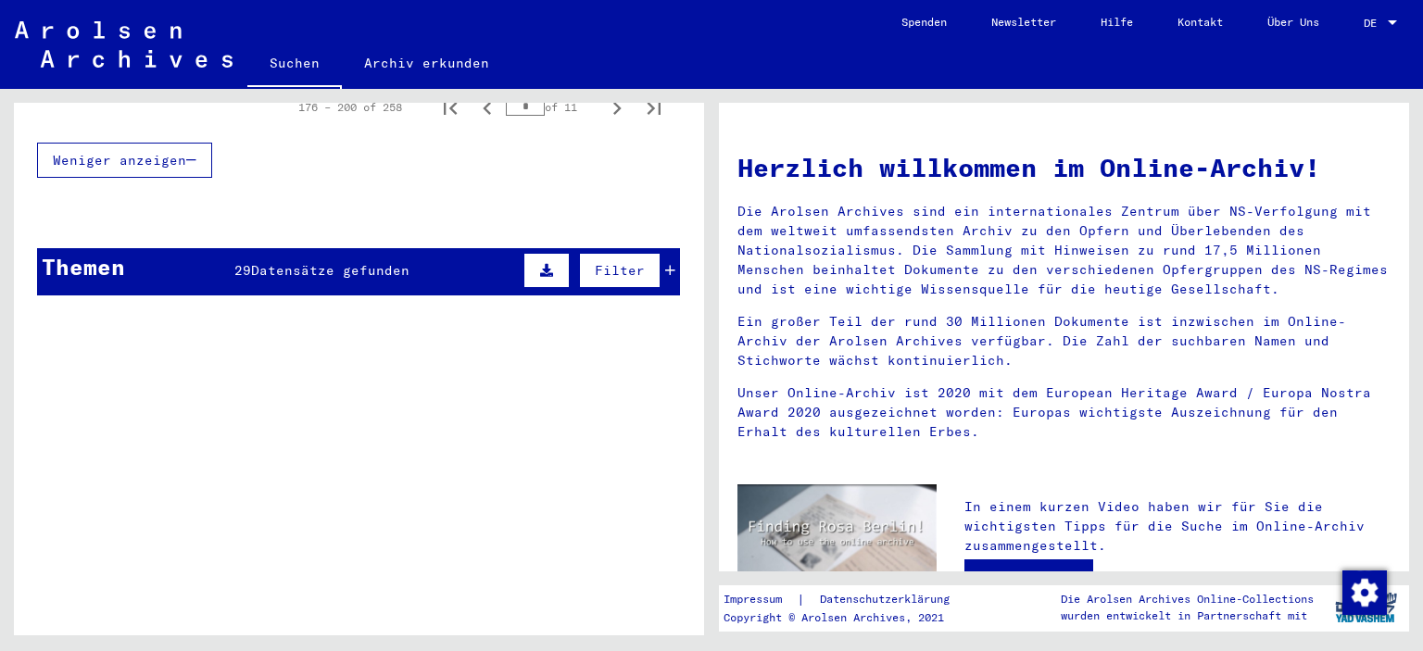
click at [350, 262] on span "Datensätze gefunden" at bounding box center [330, 270] width 158 height 17
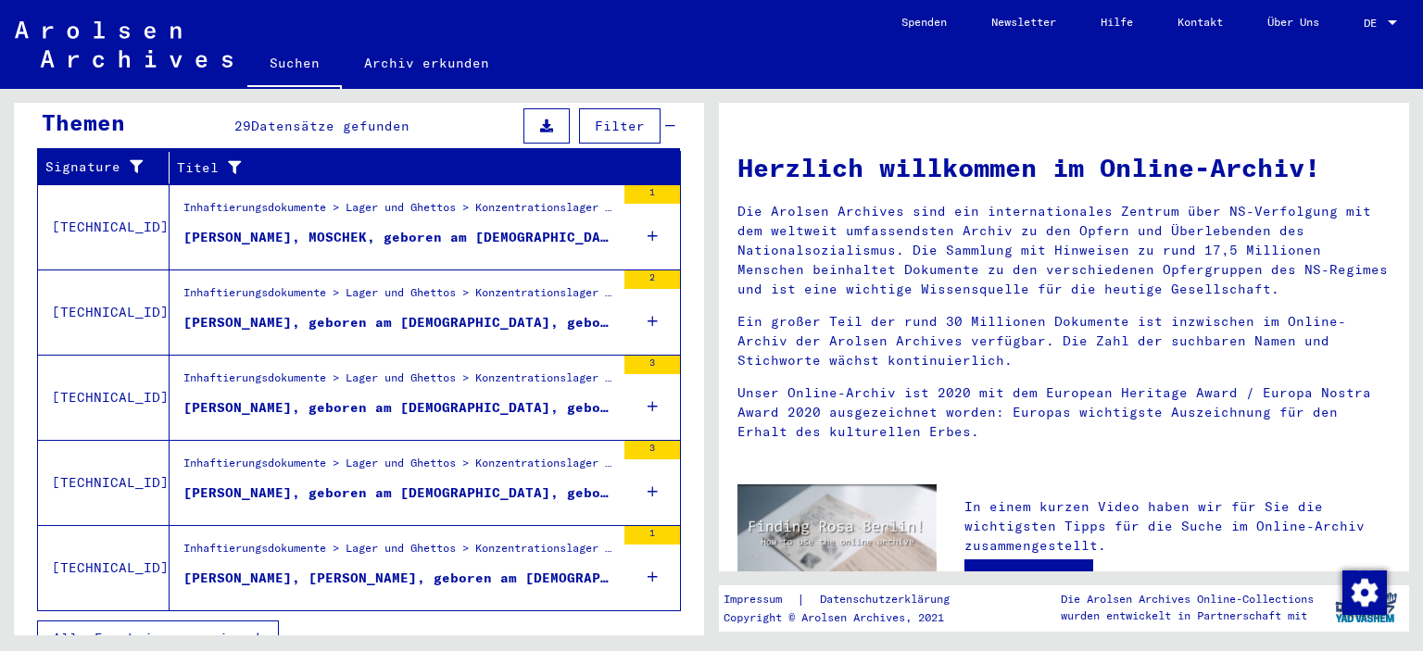
scroll to position [1593, 0]
click at [167, 630] on span "Alle Ergebnisse anzeigen" at bounding box center [153, 638] width 200 height 17
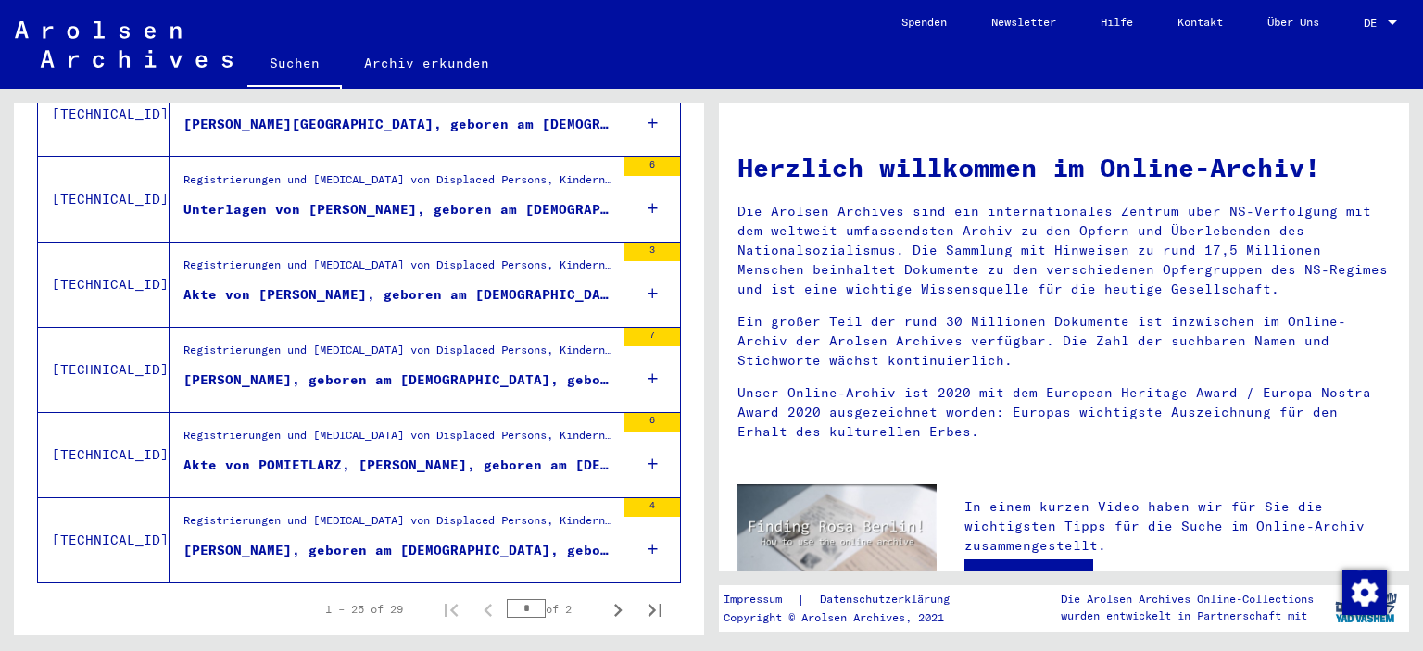
scroll to position [2058, 0]
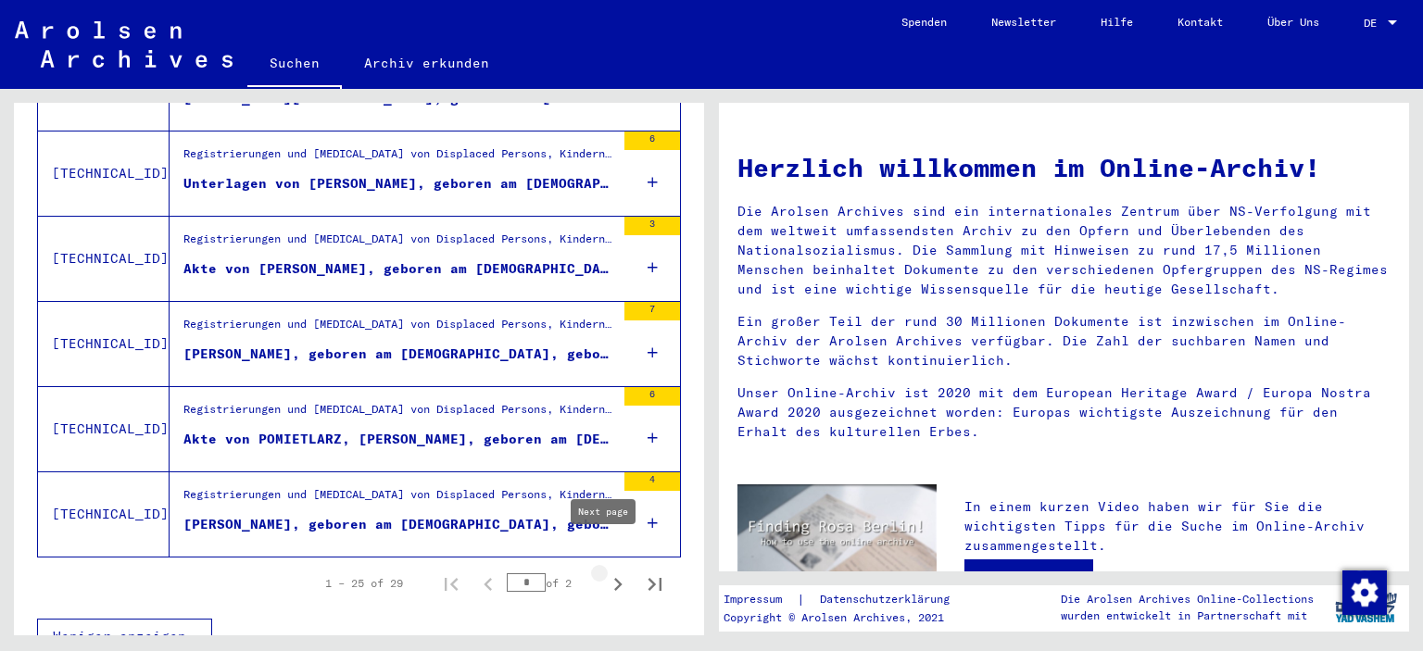
click at [612, 572] on icon "Next page" at bounding box center [618, 585] width 26 height 26
type input "*"
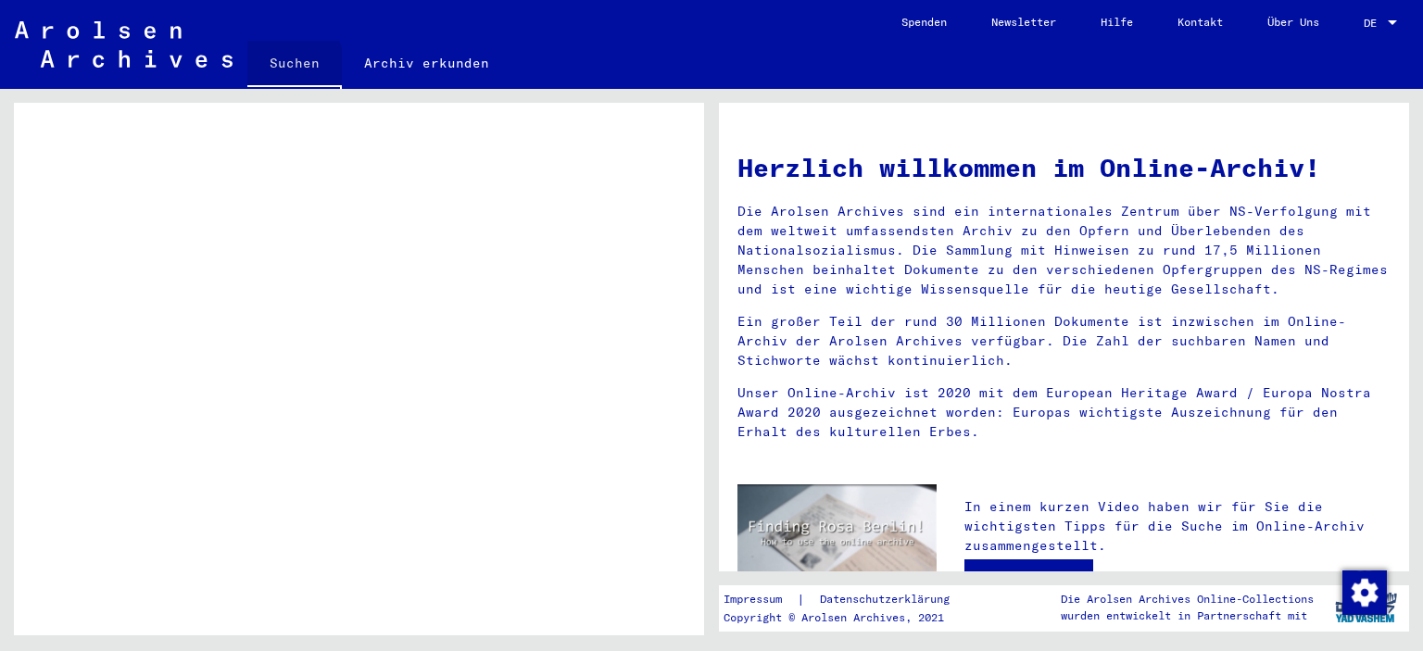
click at [268, 69] on link "Suchen" at bounding box center [294, 65] width 94 height 48
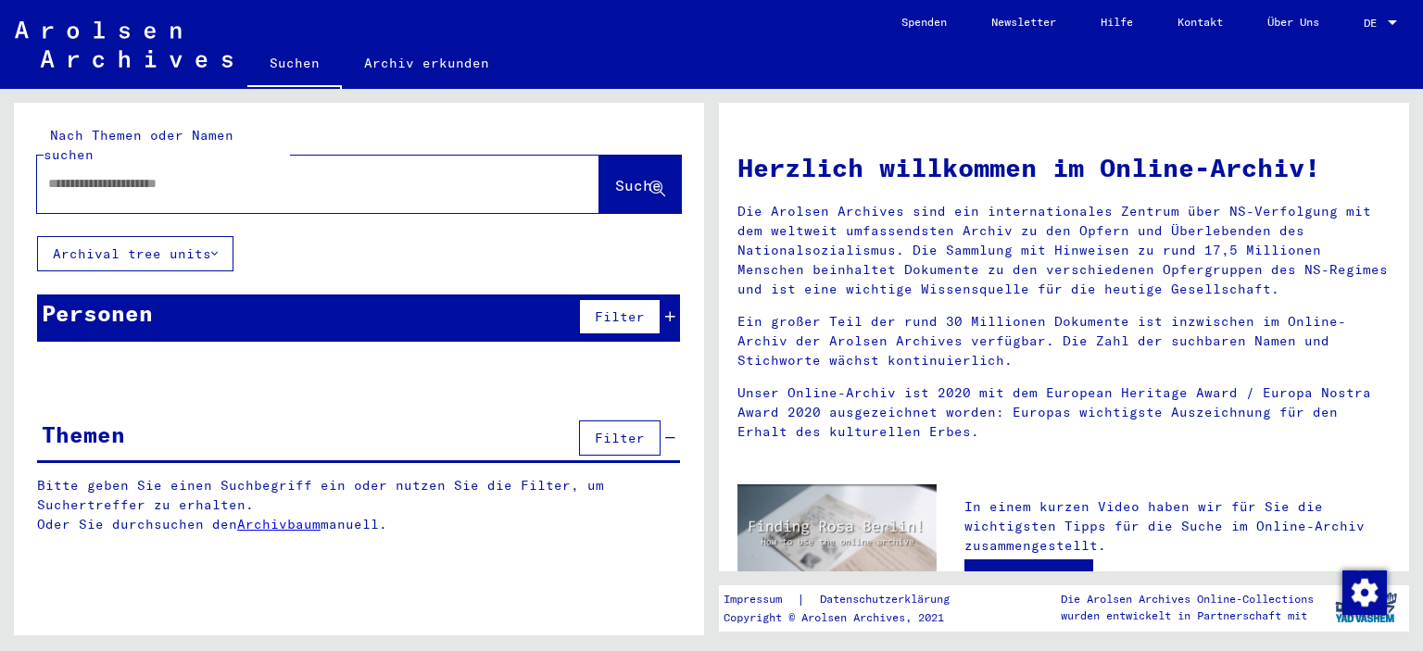
click at [230, 174] on input "text" at bounding box center [296, 183] width 496 height 19
click at [634, 176] on span "Suche" at bounding box center [638, 185] width 46 height 19
click at [615, 176] on span "Suche" at bounding box center [638, 185] width 46 height 19
click at [196, 178] on div "**********" at bounding box center [290, 184] width 507 height 42
click at [185, 174] on input "**********" at bounding box center [296, 183] width 496 height 19
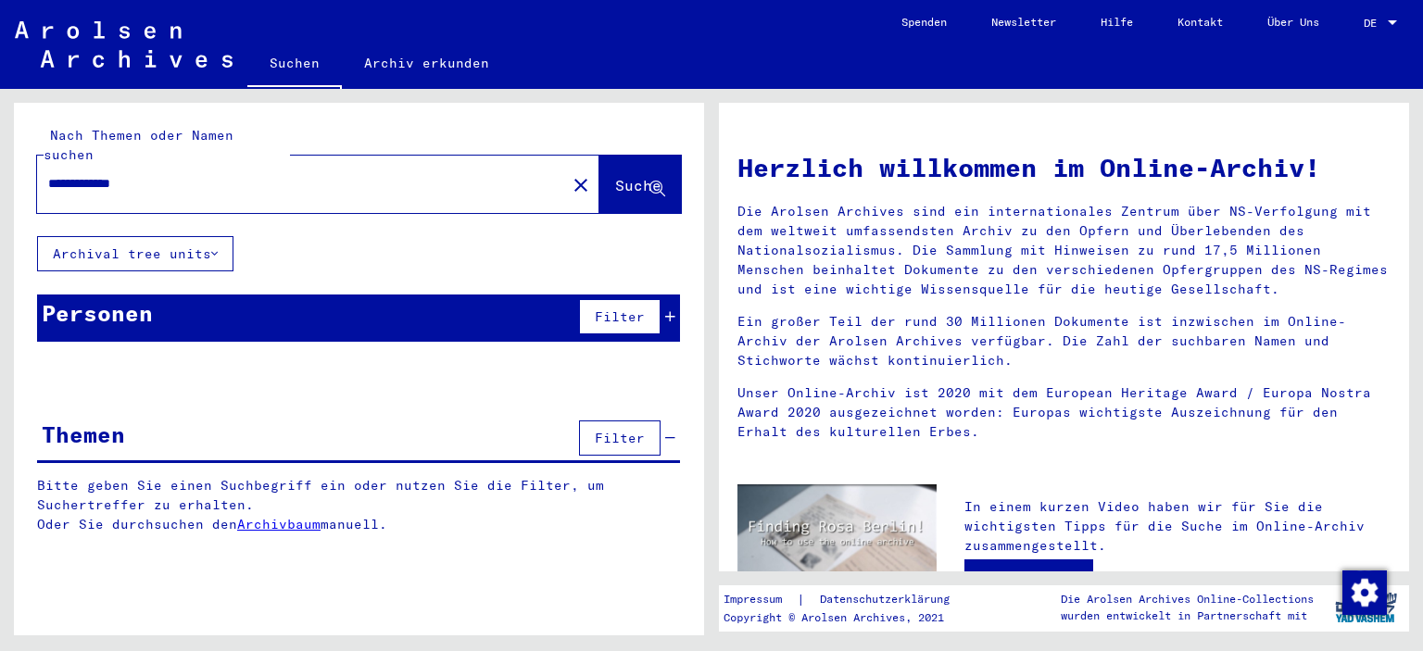
type input "**********"
click at [615, 176] on span "Suche" at bounding box center [638, 185] width 46 height 19
